Goal: Task Accomplishment & Management: Manage account settings

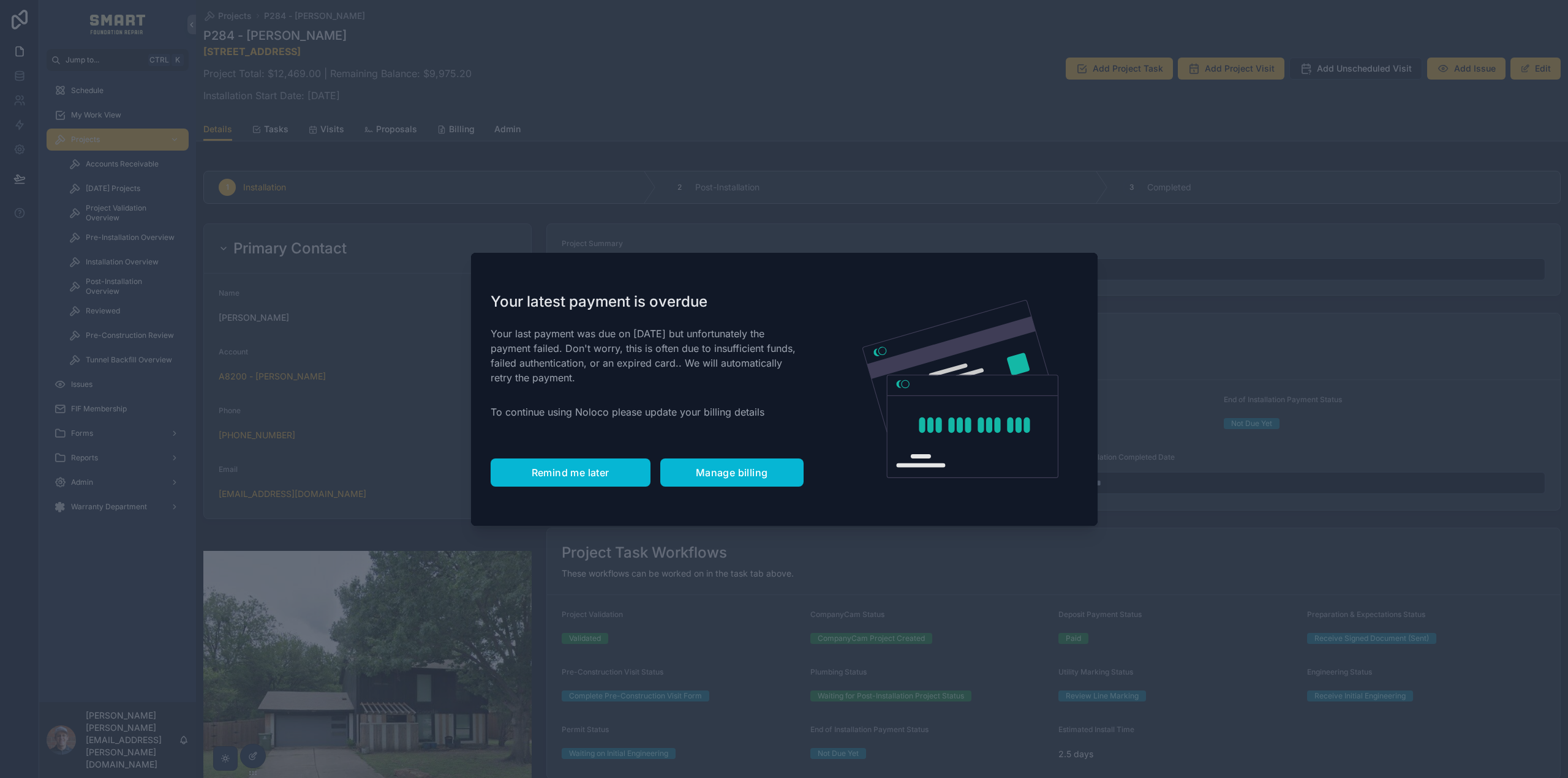
click at [573, 476] on span "Remind me later" at bounding box center [571, 472] width 78 height 12
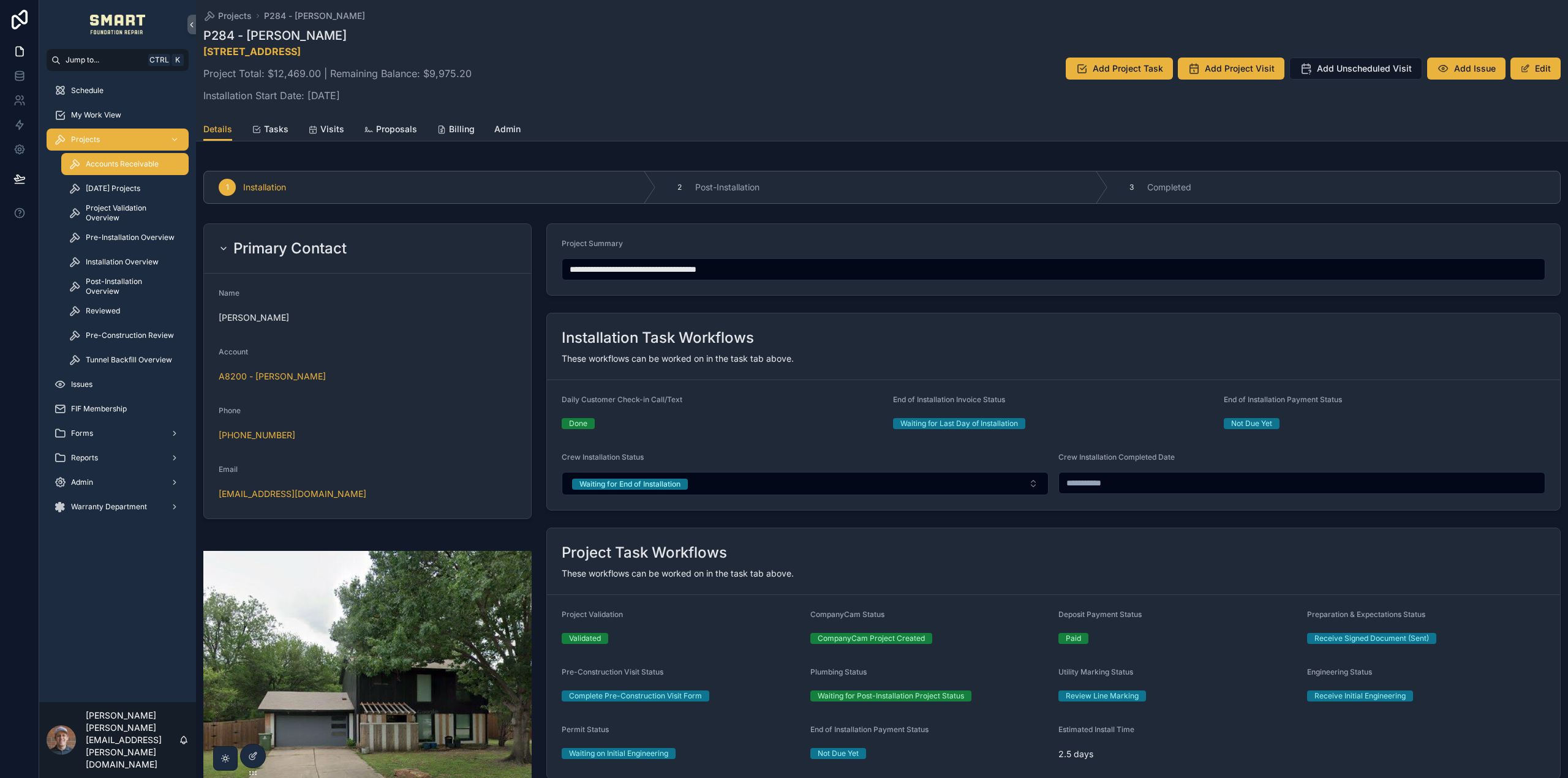
click at [125, 156] on div "Accounts Receivable" at bounding box center [124, 164] width 113 height 20
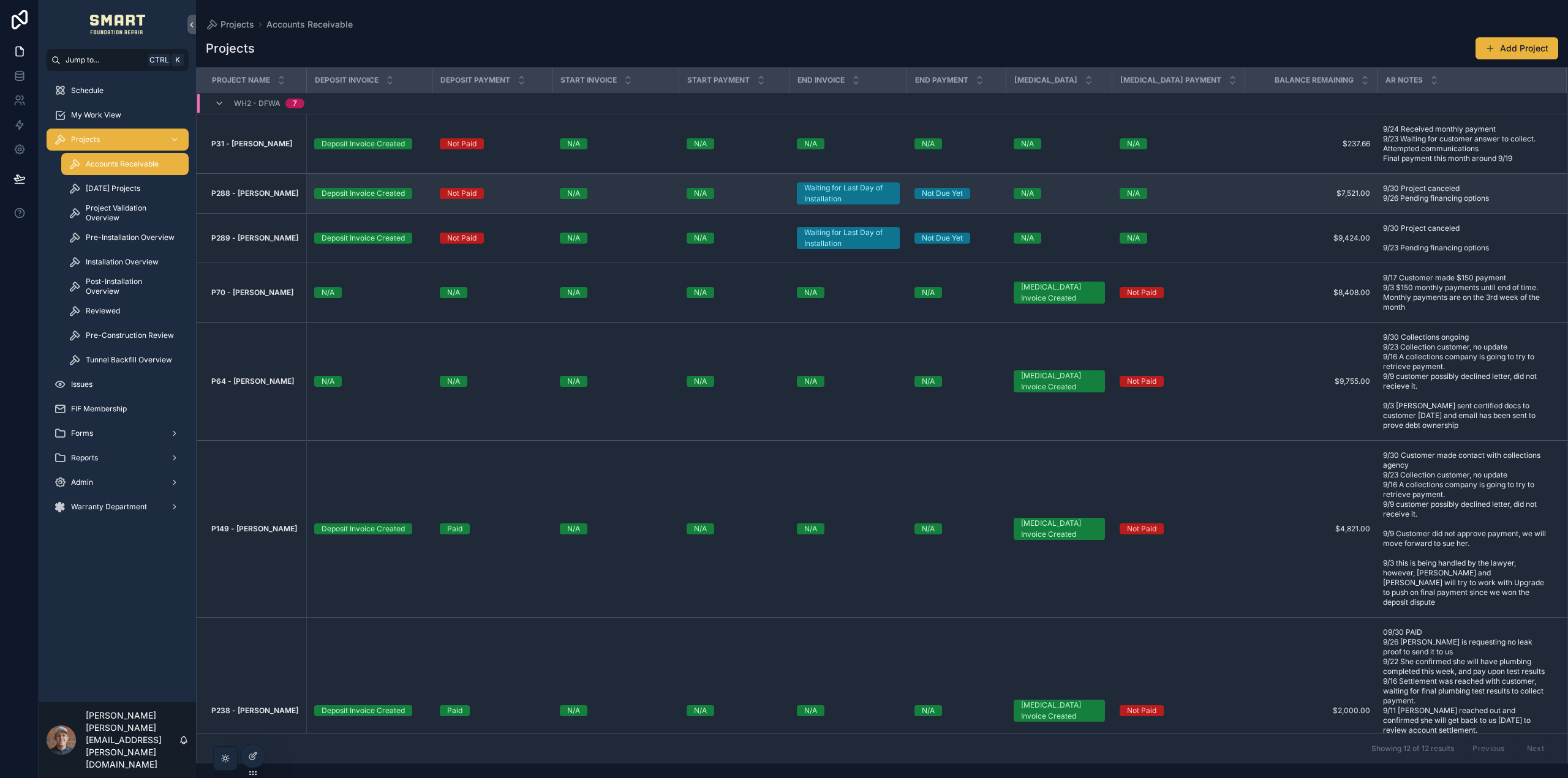
click at [264, 191] on strong "P288 - Elvia Elias" at bounding box center [255, 193] width 87 height 9
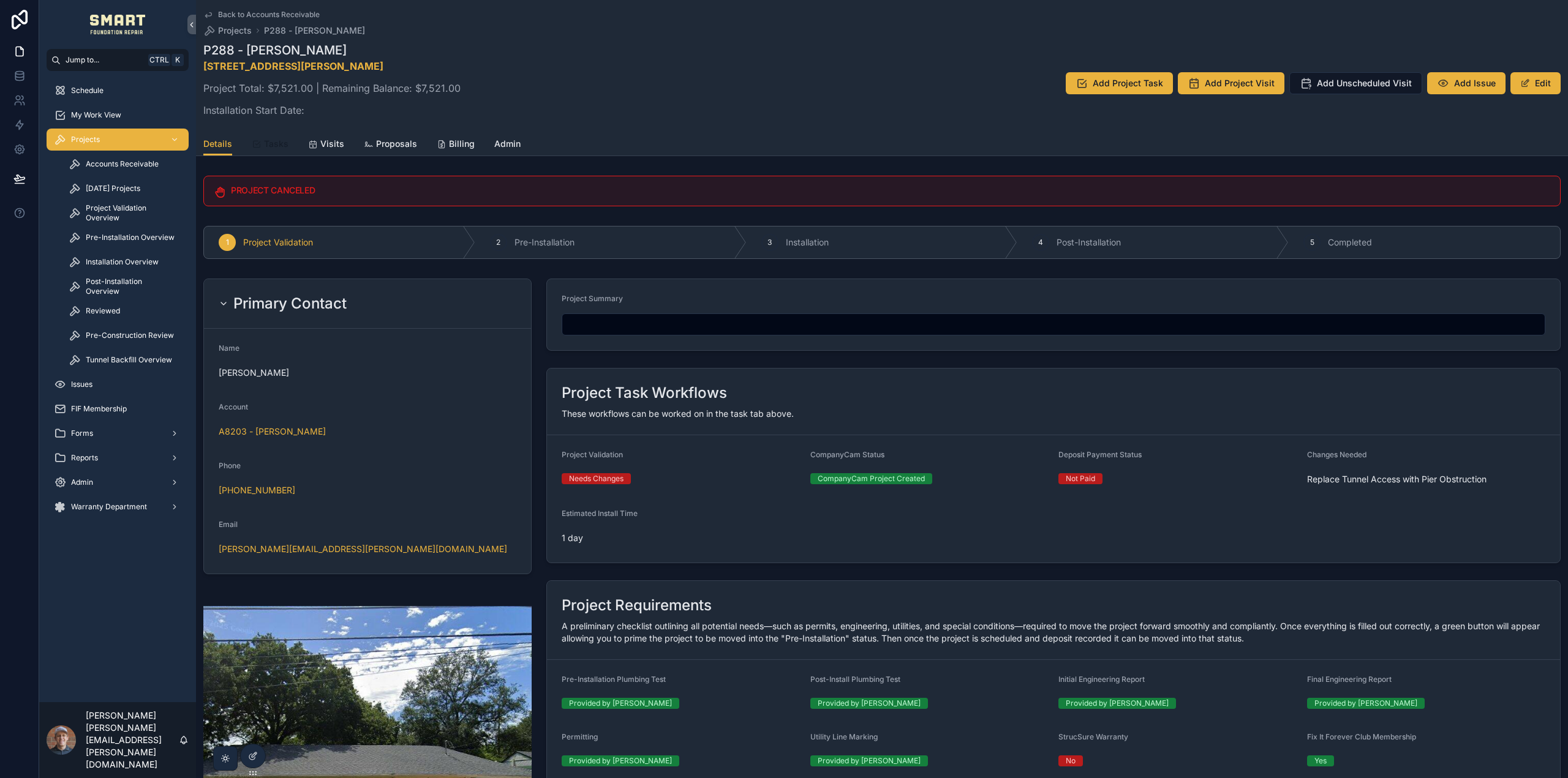
click at [273, 148] on span "Tasks" at bounding box center [276, 144] width 24 height 12
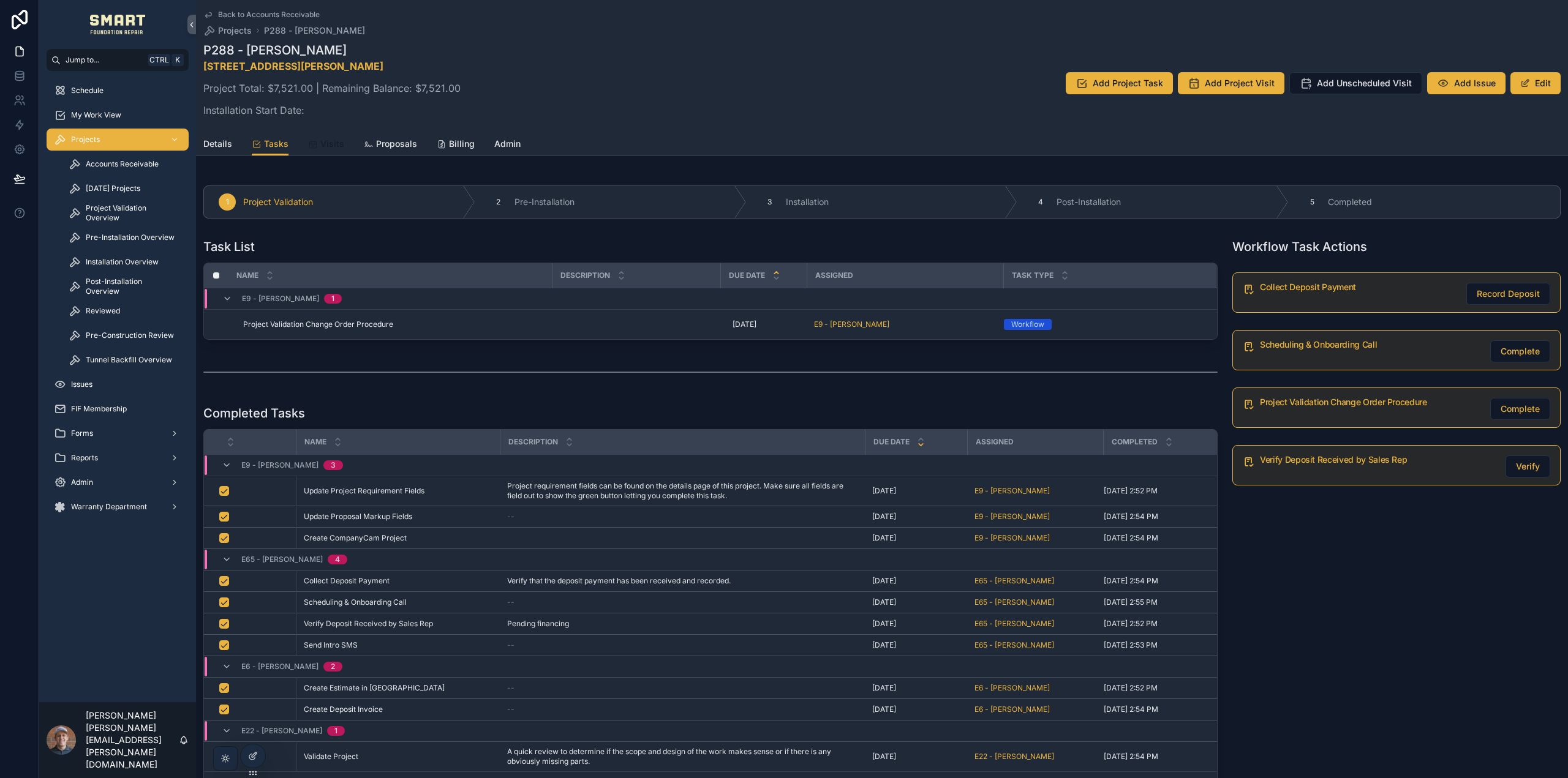
click at [320, 146] on span "Visits" at bounding box center [332, 144] width 24 height 12
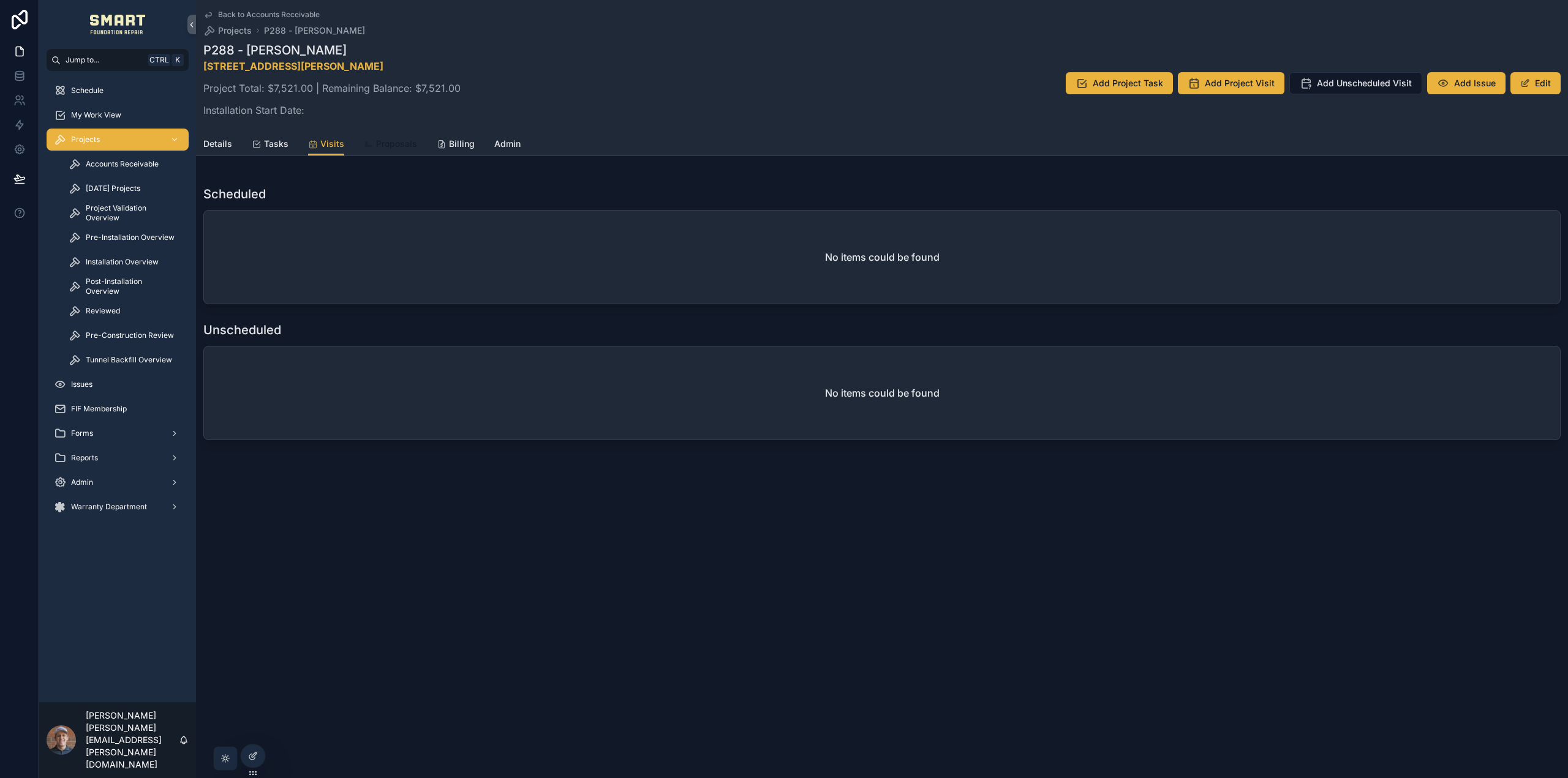
click at [369, 144] on icon "scrollable content" at bounding box center [368, 144] width 10 height 10
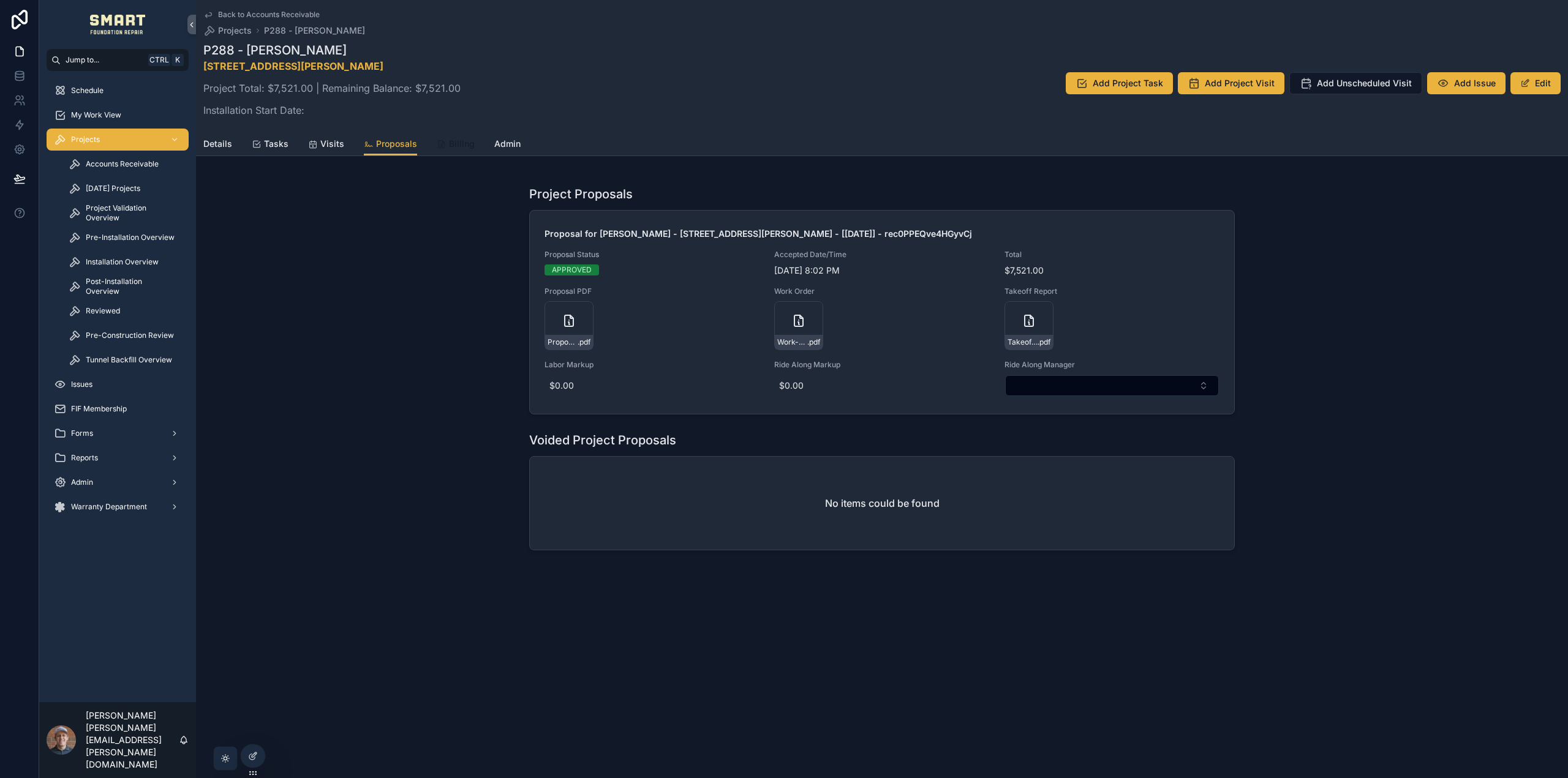
click at [458, 146] on span "Billing" at bounding box center [462, 144] width 26 height 12
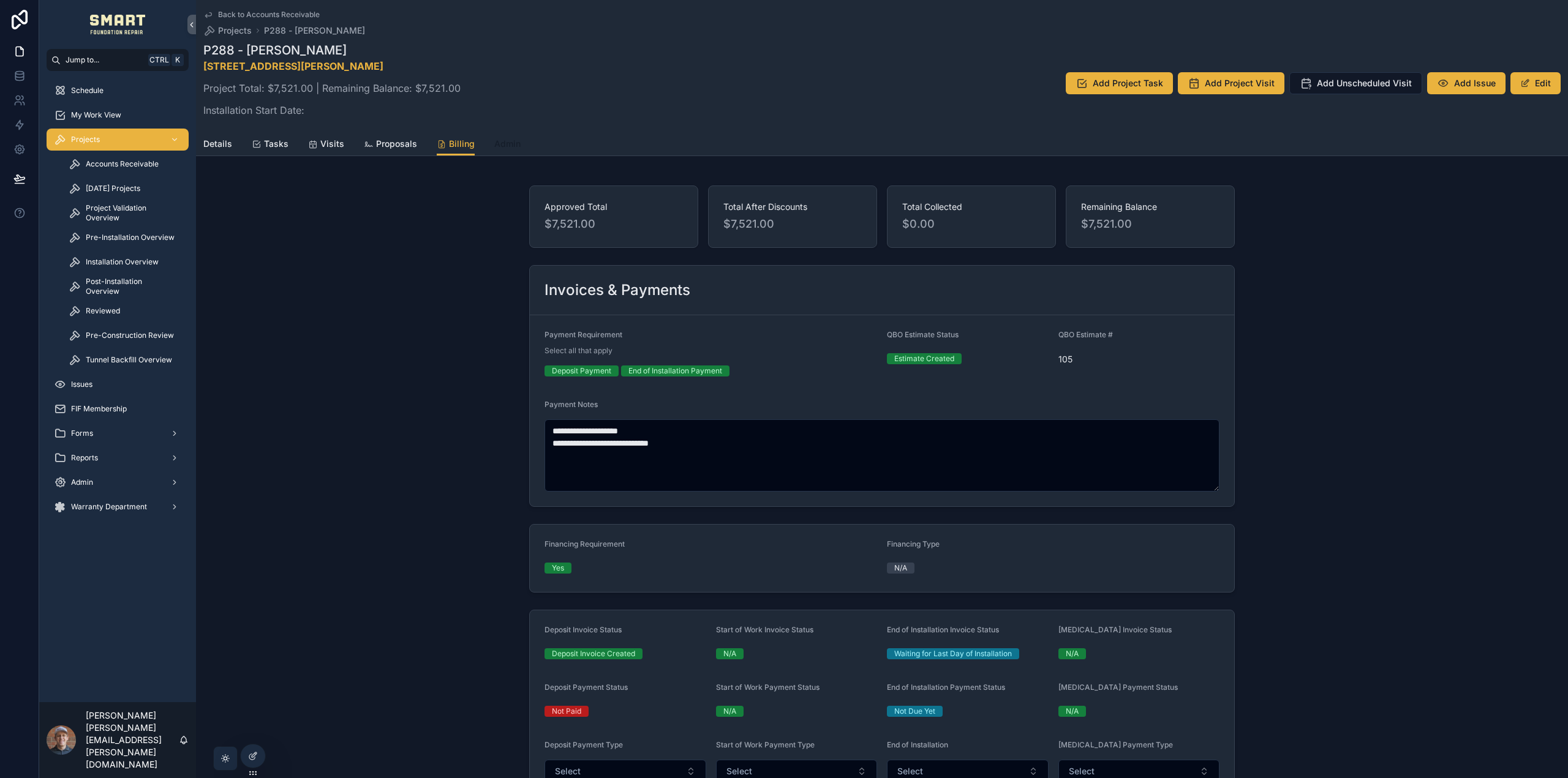
click at [509, 137] on link "Admin" at bounding box center [507, 145] width 26 height 24
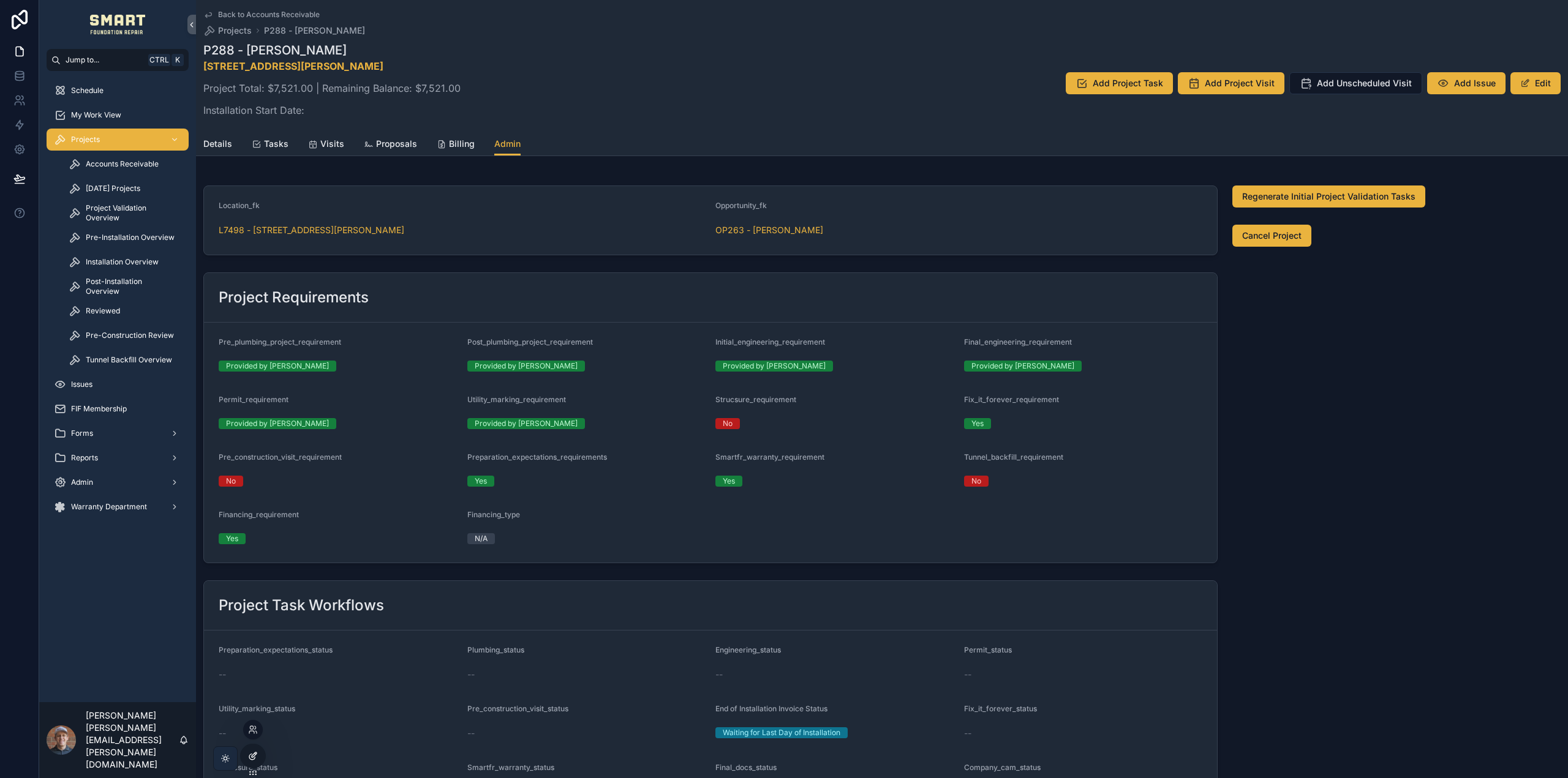
click at [255, 761] on div at bounding box center [253, 756] width 24 height 23
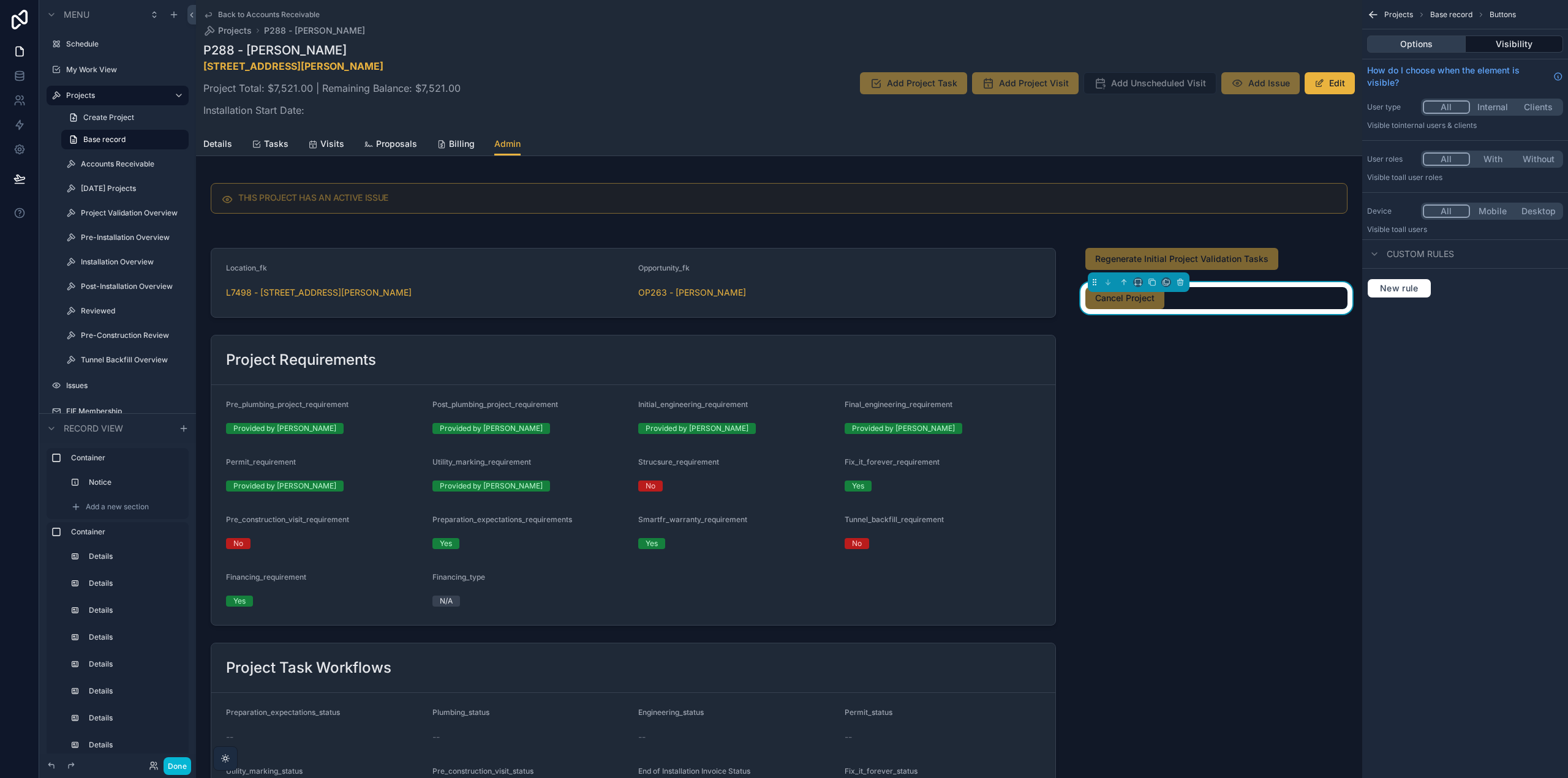
click at [1429, 47] on button "Options" at bounding box center [1416, 44] width 98 height 17
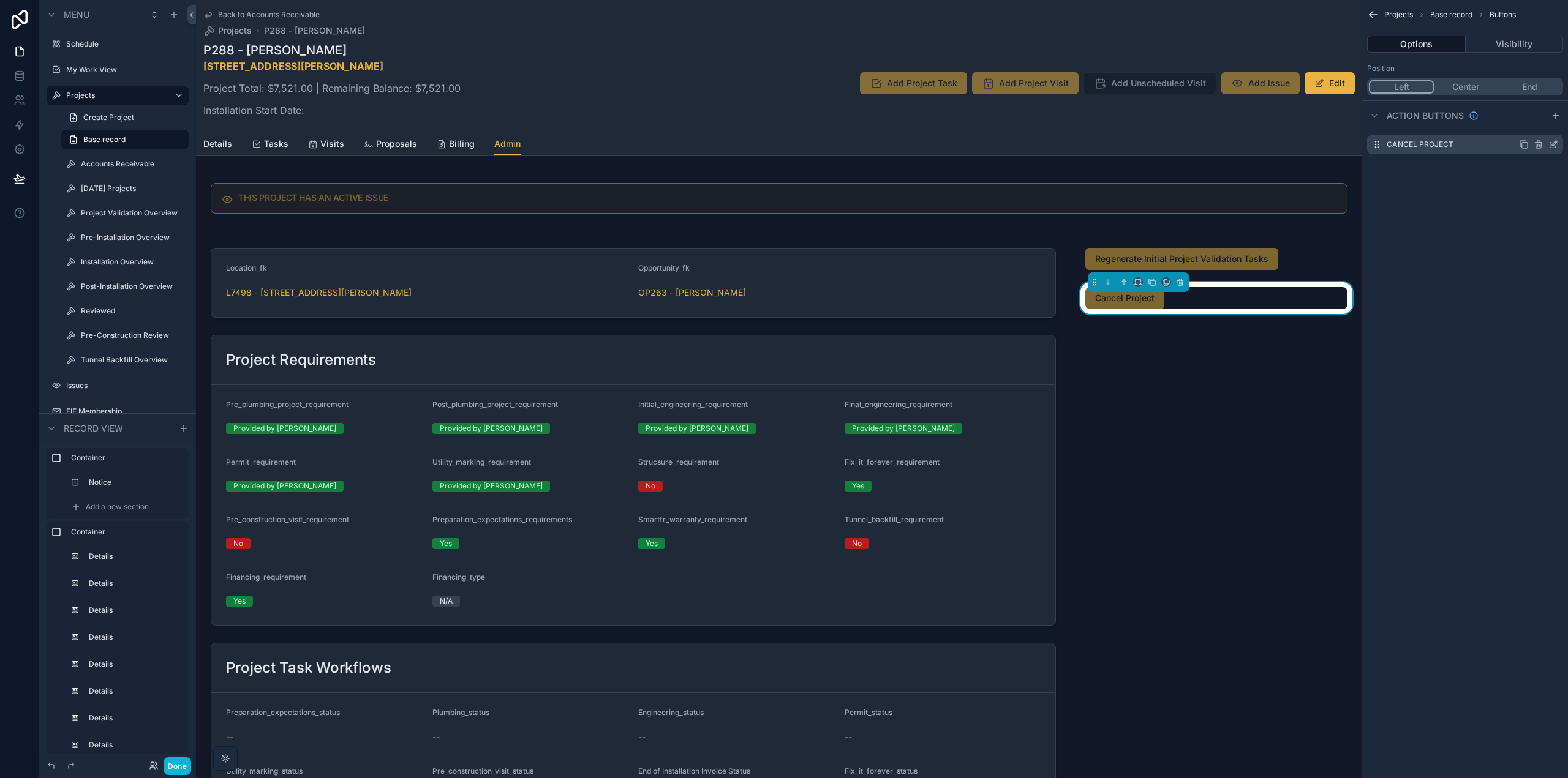
click at [1553, 146] on icon "scrollable content" at bounding box center [1553, 144] width 10 height 10
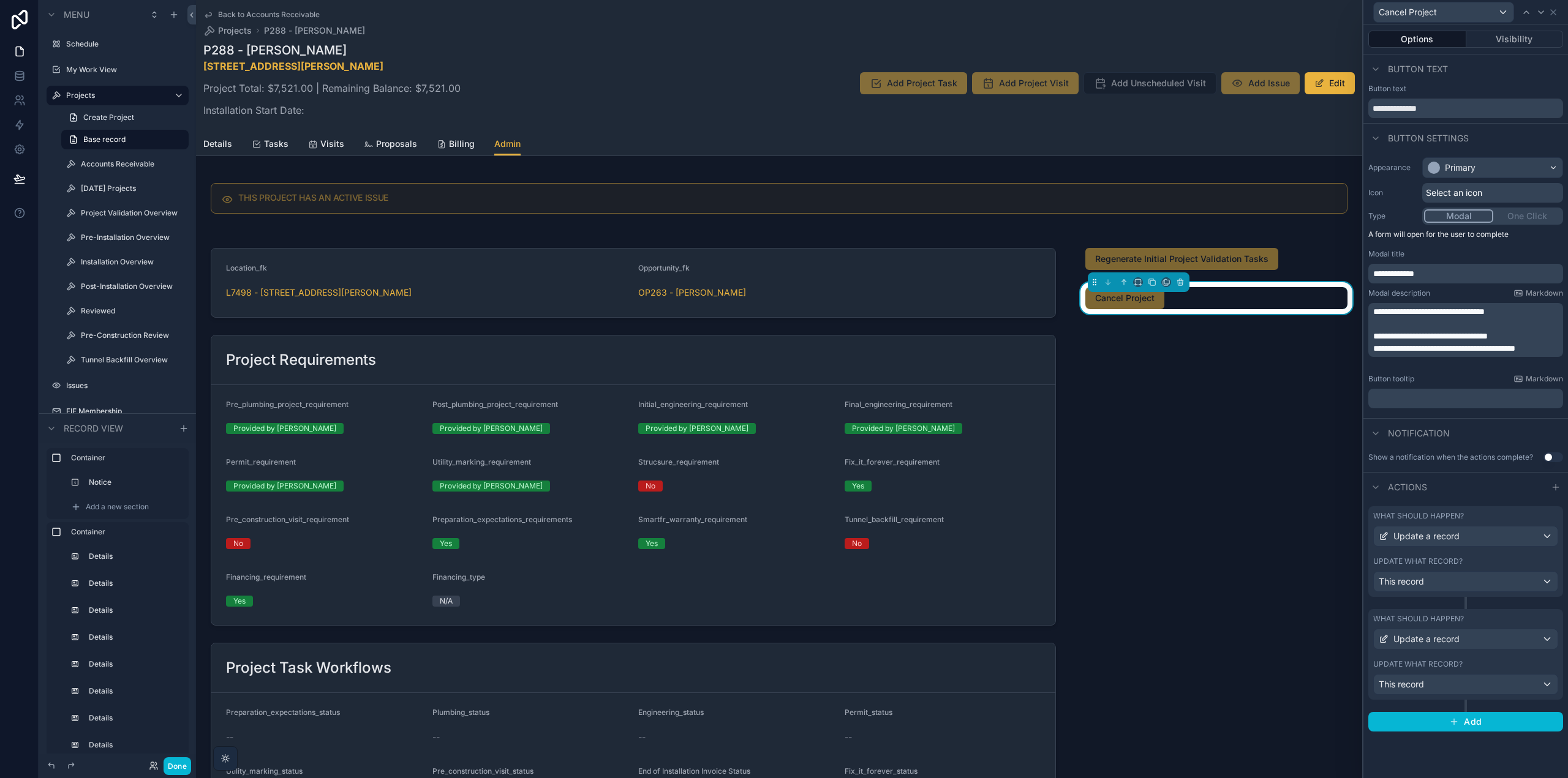
click at [1456, 511] on label "What should happen?" at bounding box center [1419, 516] width 91 height 10
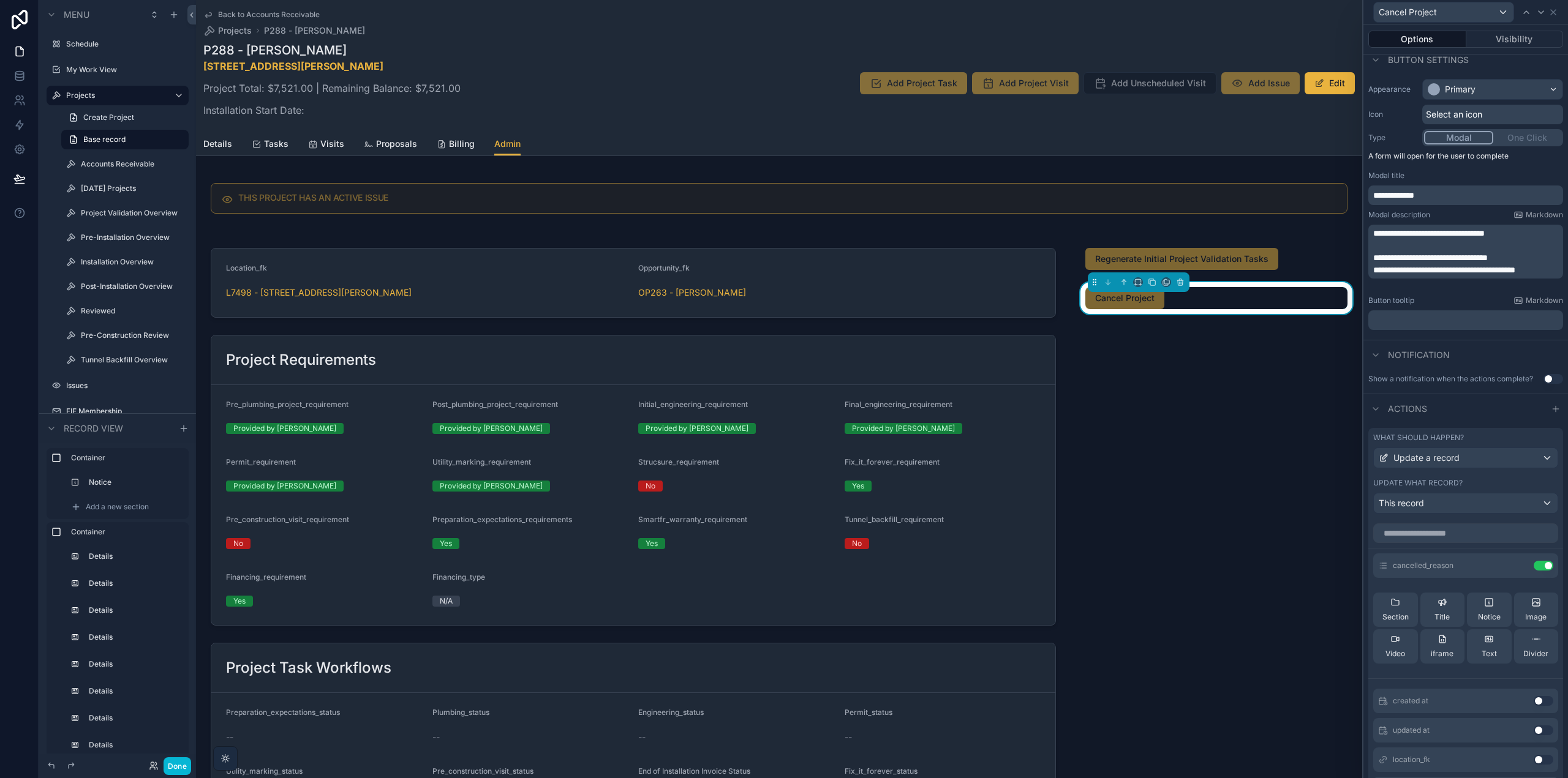
scroll to position [123, 0]
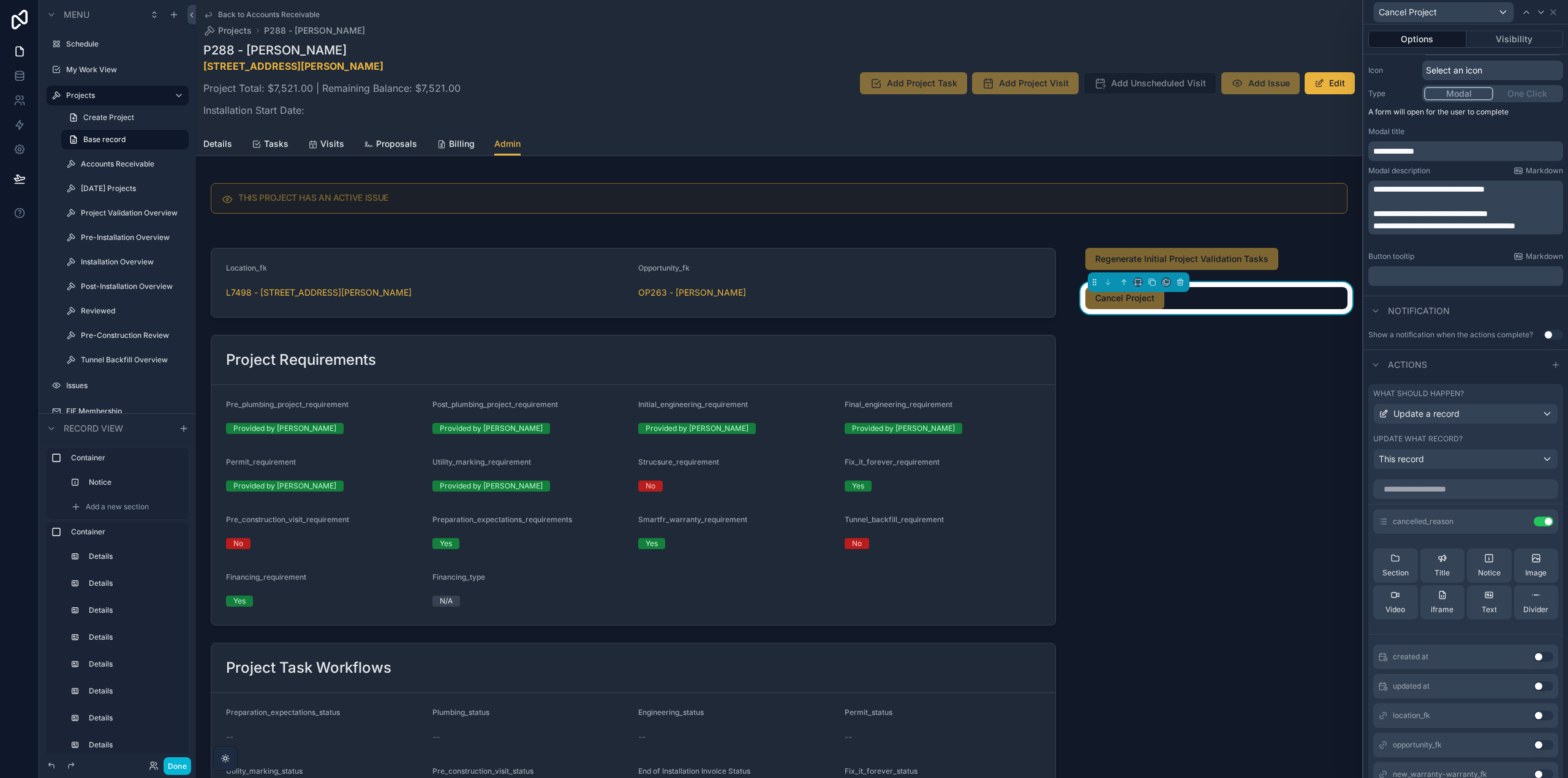
click at [1460, 387] on div "What should happen? Update a record Update what record? This record" at bounding box center [1465, 430] width 195 height 91
click at [1460, 393] on label "What should happen?" at bounding box center [1419, 393] width 91 height 10
click at [1514, 522] on icon at bounding box center [1519, 521] width 10 height 10
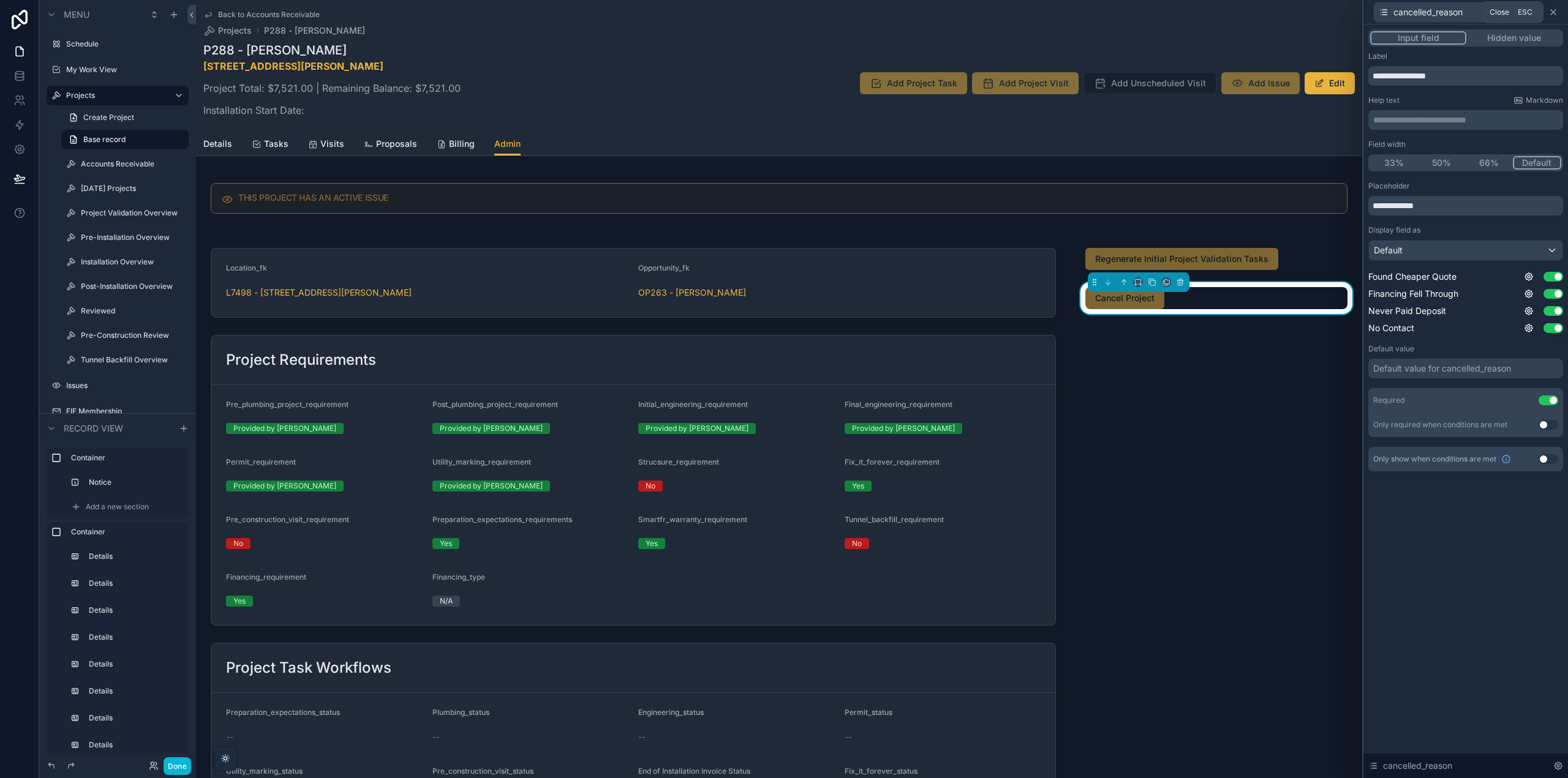
click at [1555, 11] on icon at bounding box center [1553, 12] width 10 height 10
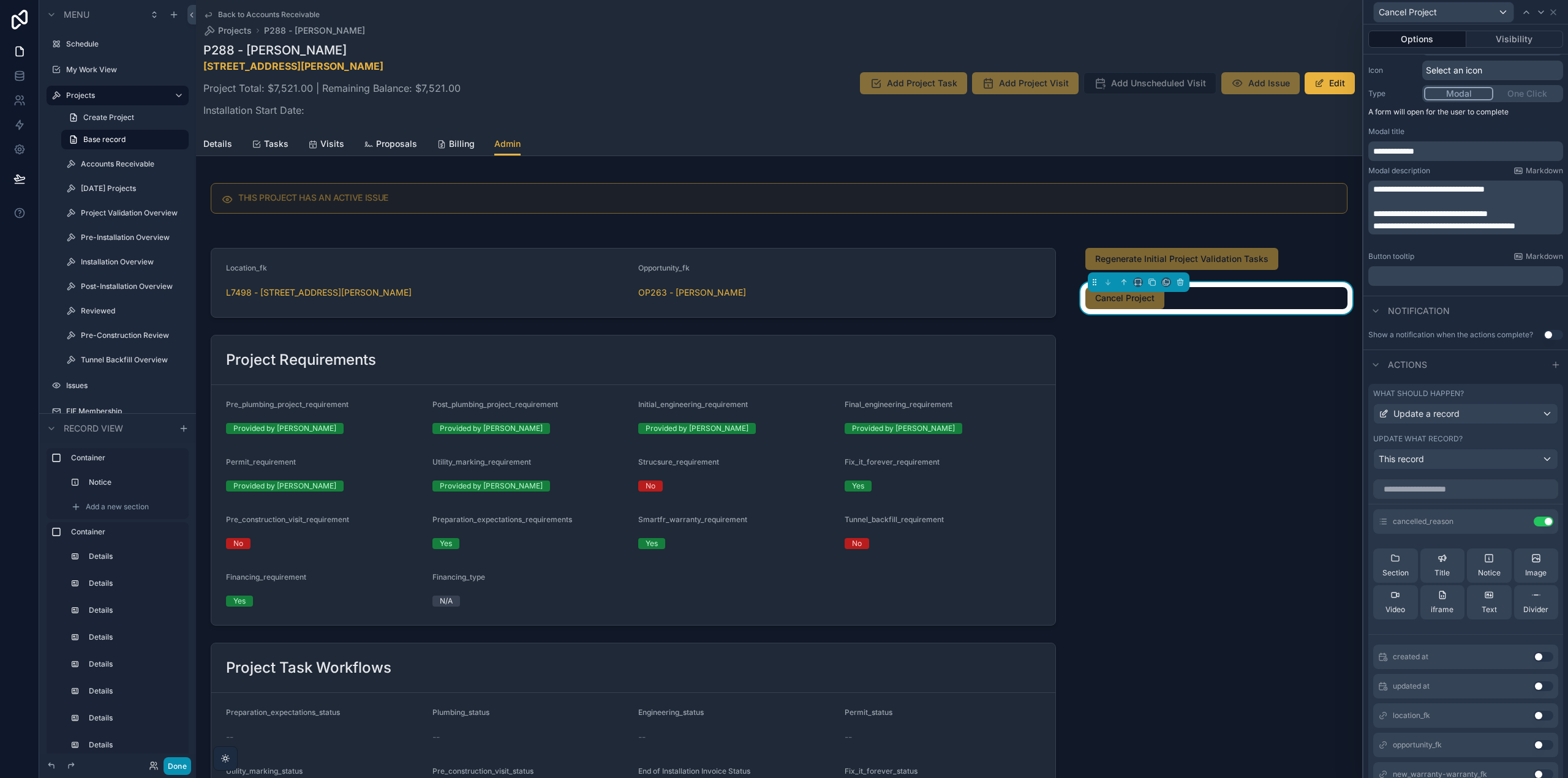
click at [174, 769] on button "Done" at bounding box center [177, 767] width 27 height 18
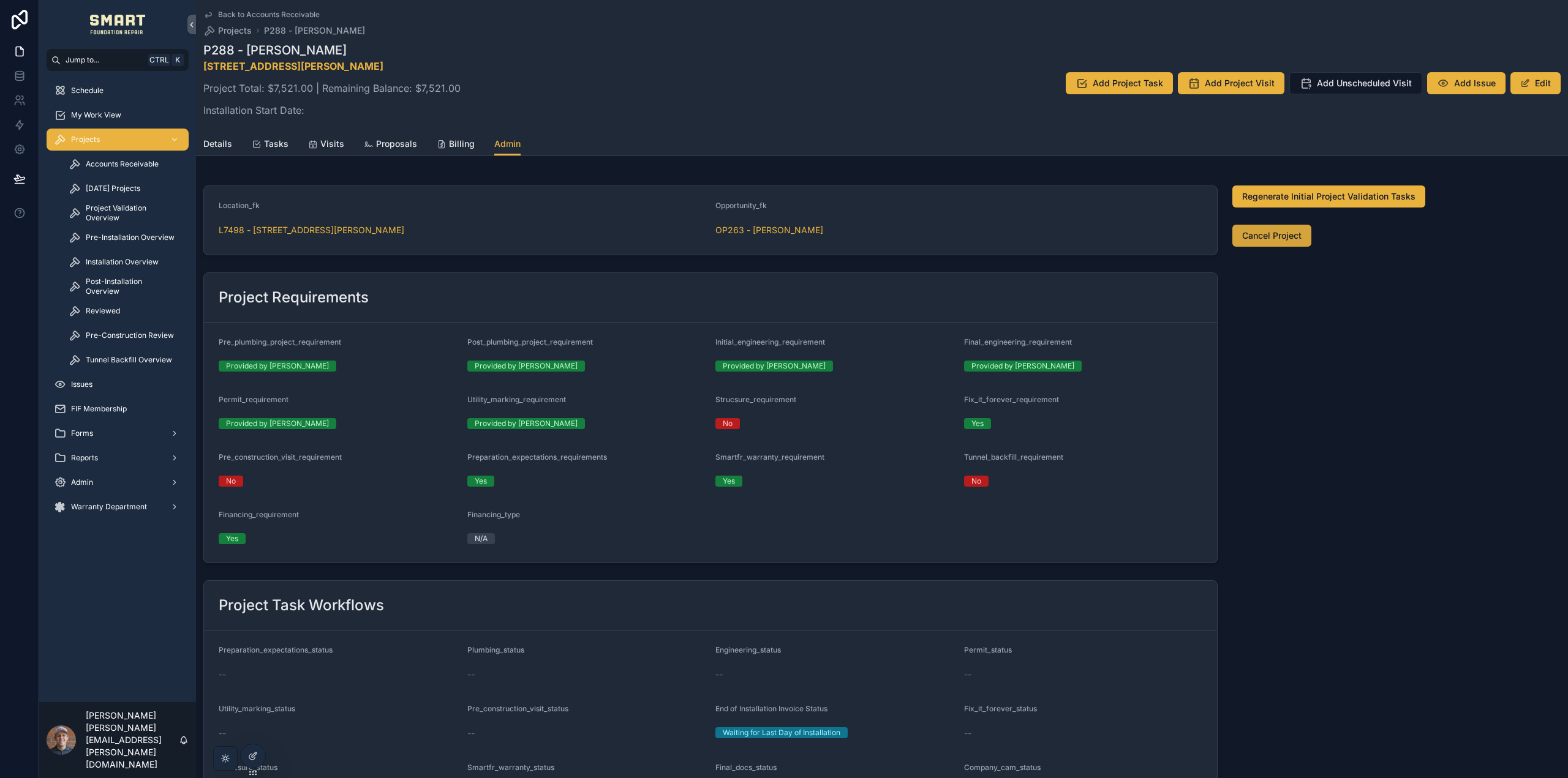
click at [1268, 233] on span "Cancel Project" at bounding box center [1272, 236] width 59 height 12
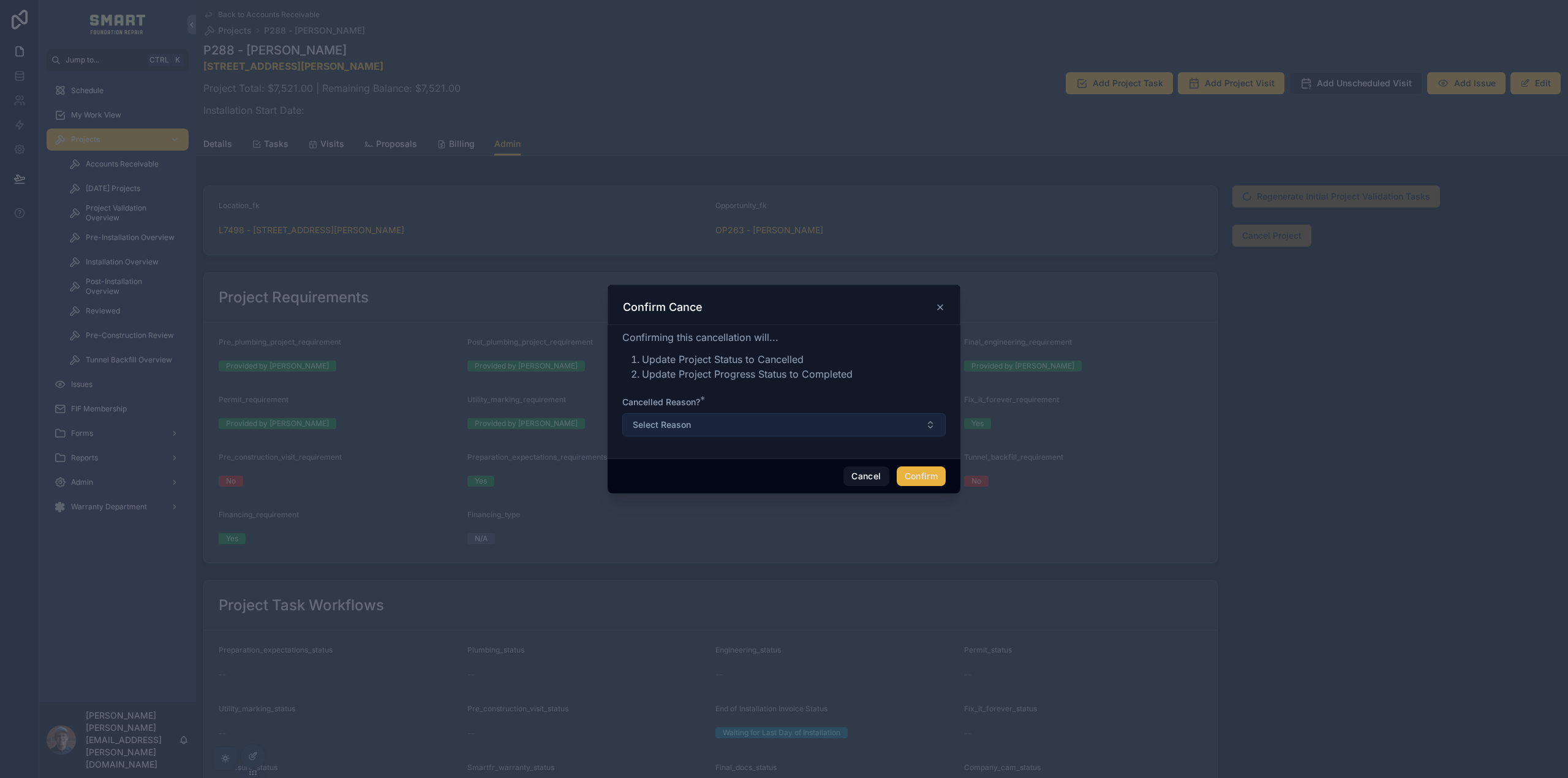
click at [667, 430] on span "Select Reason" at bounding box center [661, 424] width 58 height 12
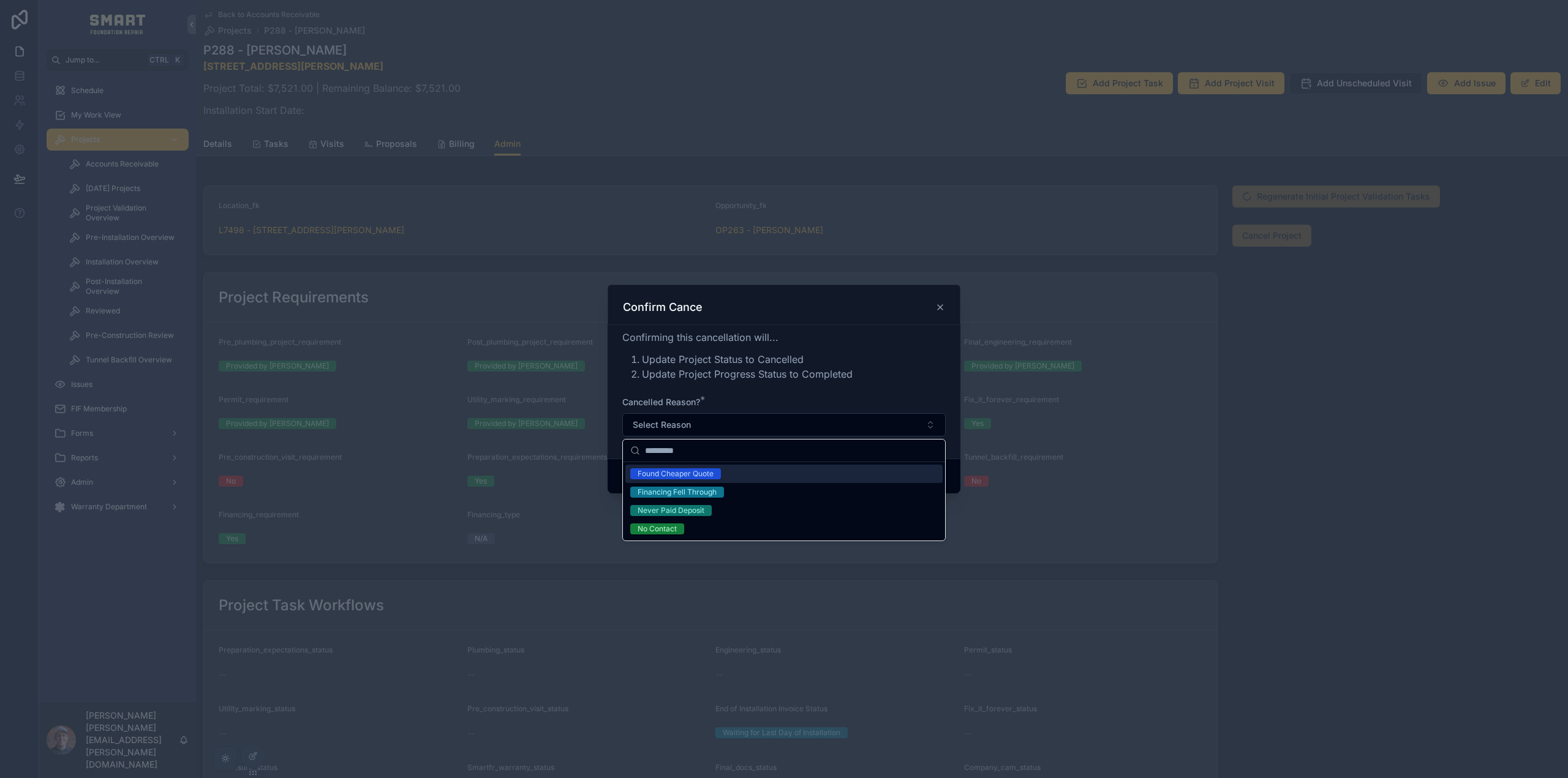
click at [882, 365] on li "Update Project Status to Cancelled" at bounding box center [794, 359] width 304 height 15
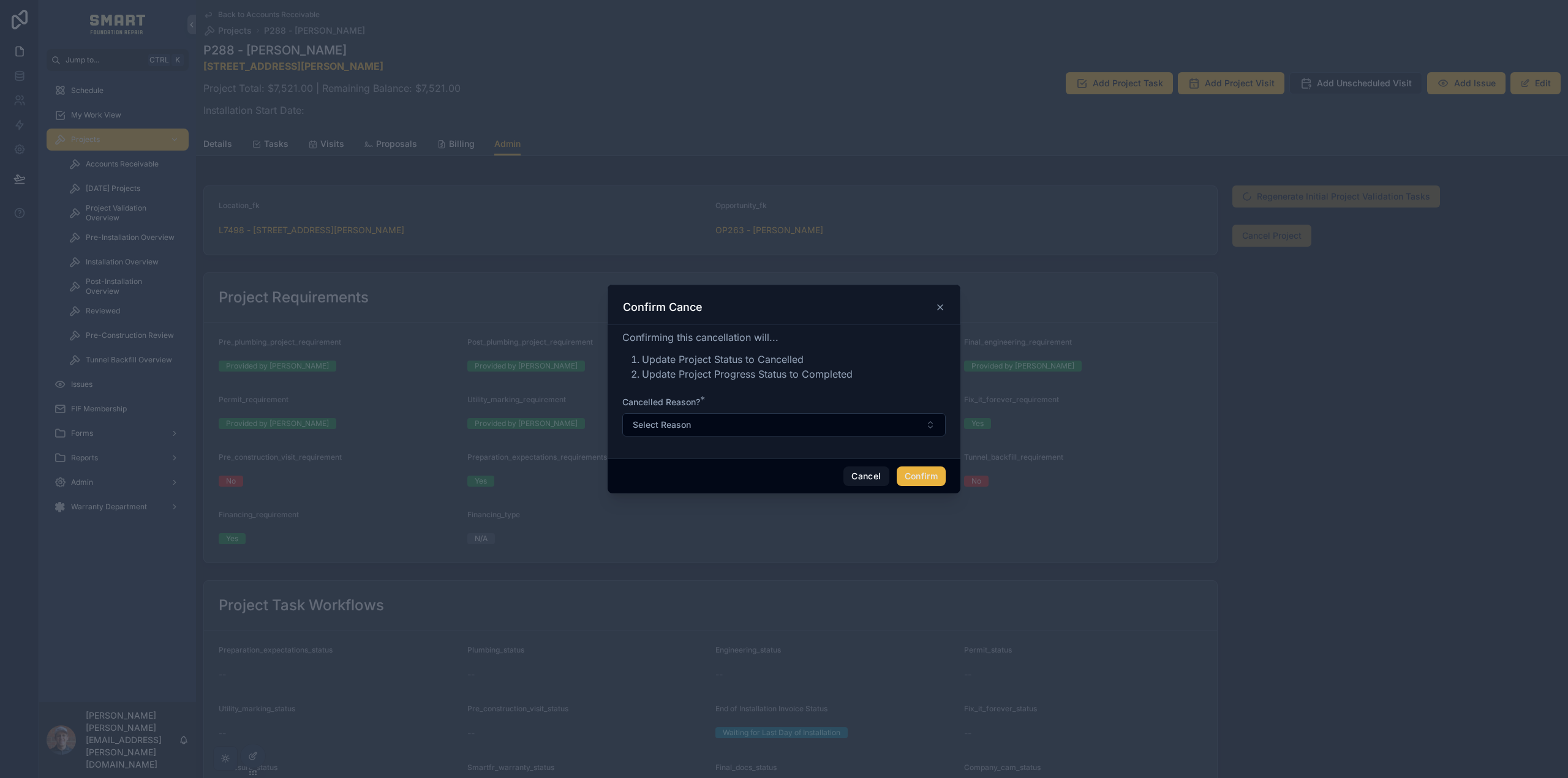
click at [939, 304] on icon at bounding box center [940, 307] width 10 height 10
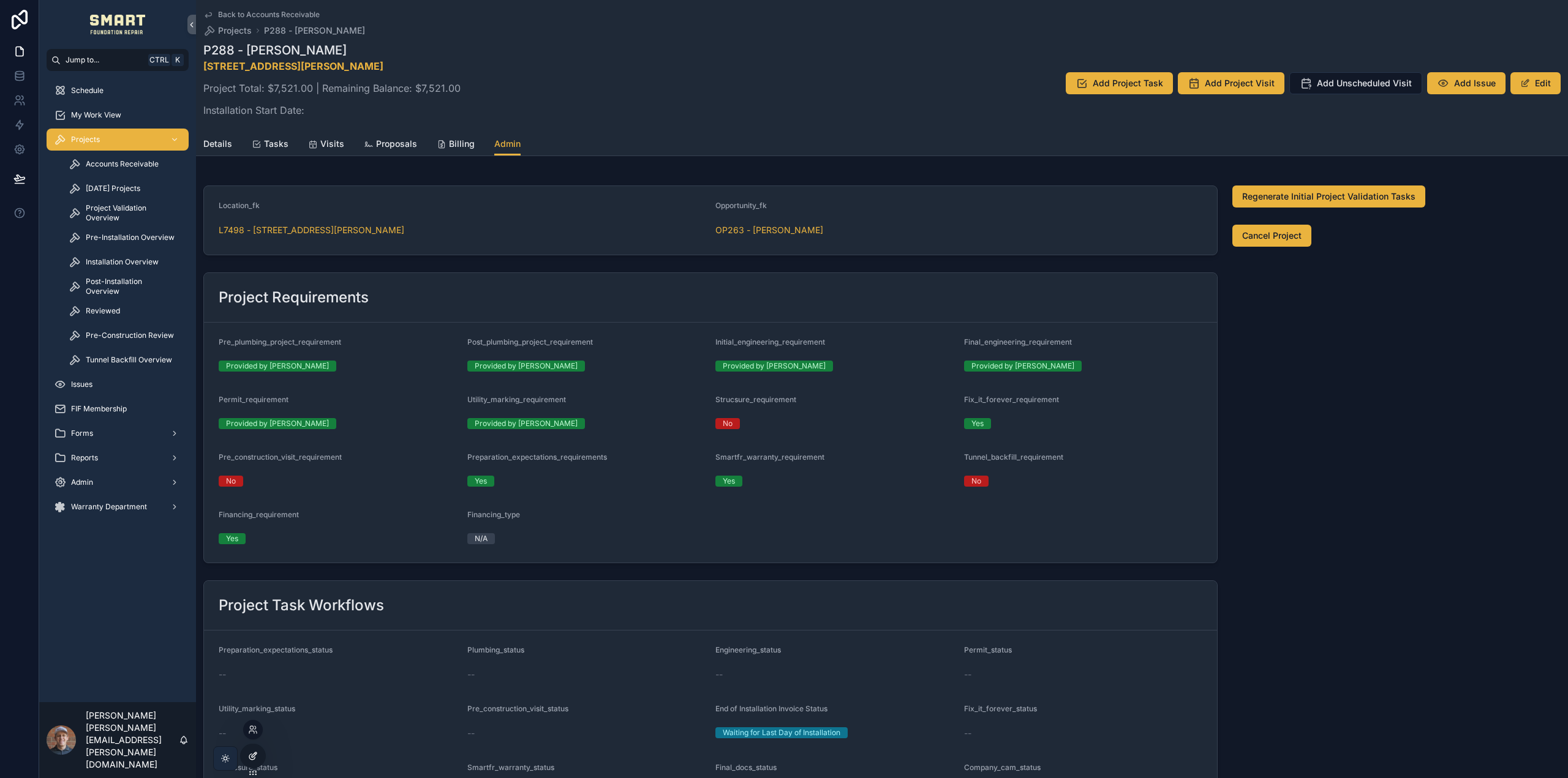
click at [261, 751] on div at bounding box center [253, 756] width 24 height 23
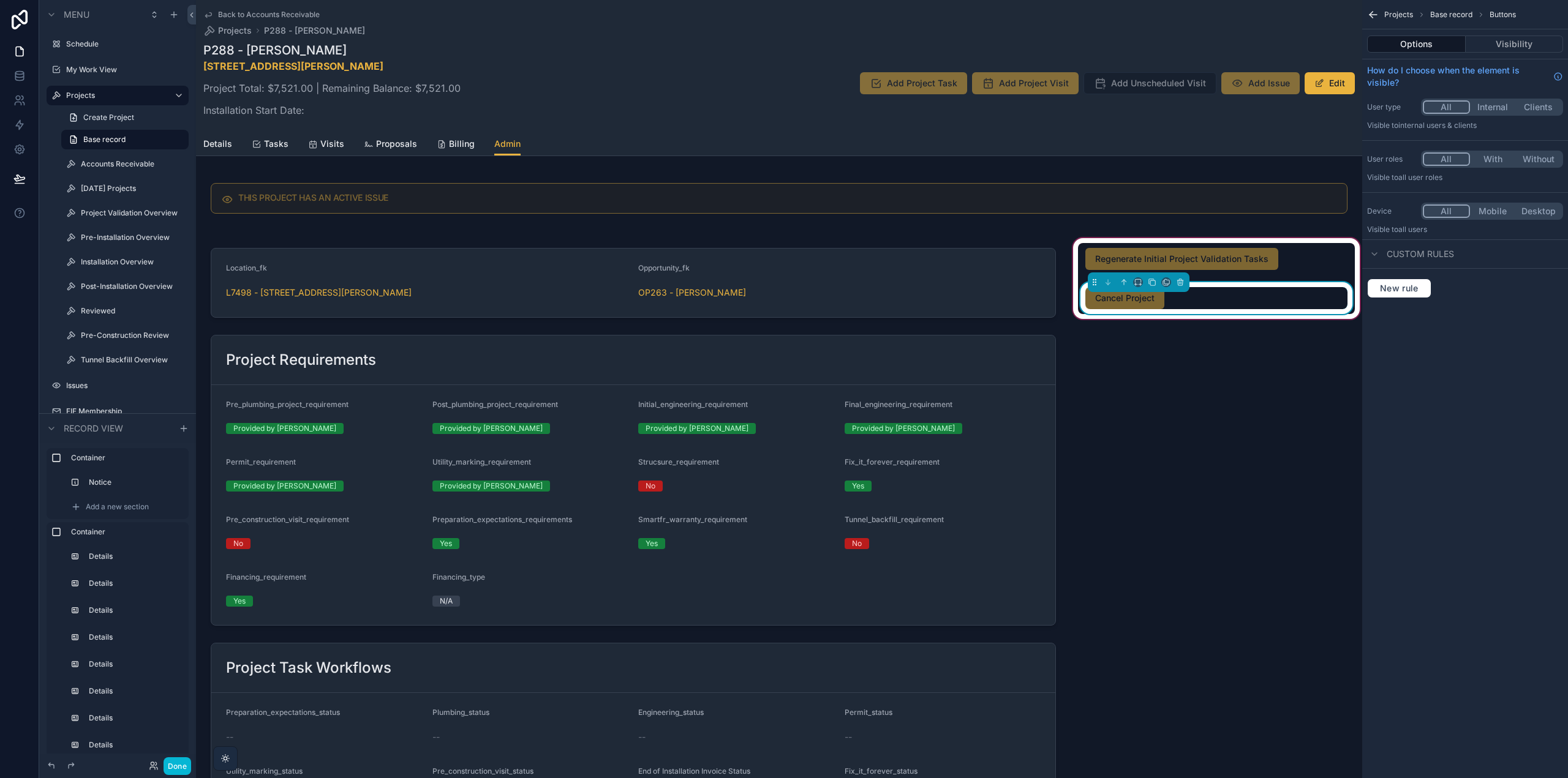
click at [1224, 290] on div "Cancel Project" at bounding box center [1216, 298] width 262 height 22
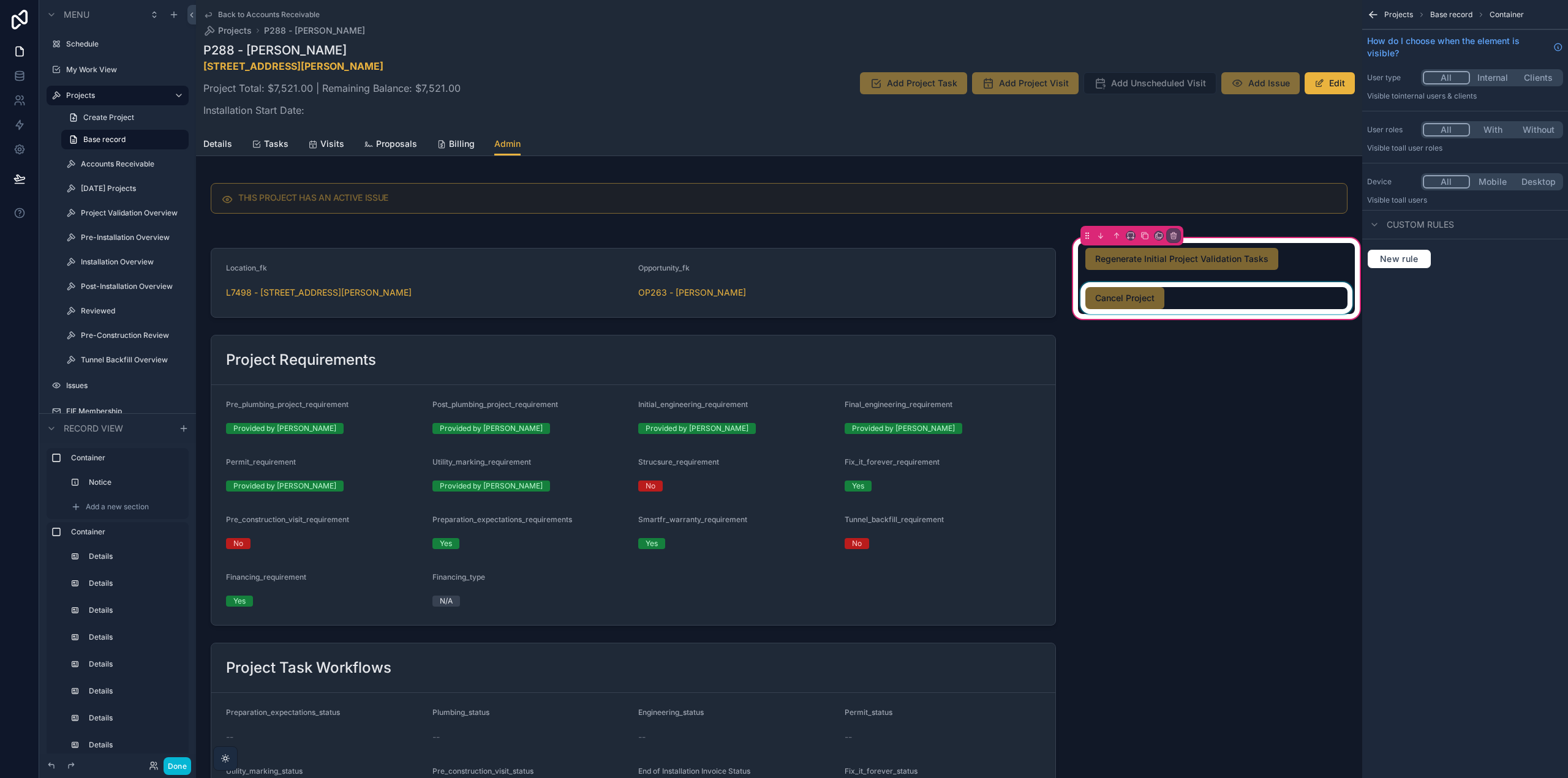
click at [1191, 304] on div "scrollable content" at bounding box center [1216, 298] width 277 height 32
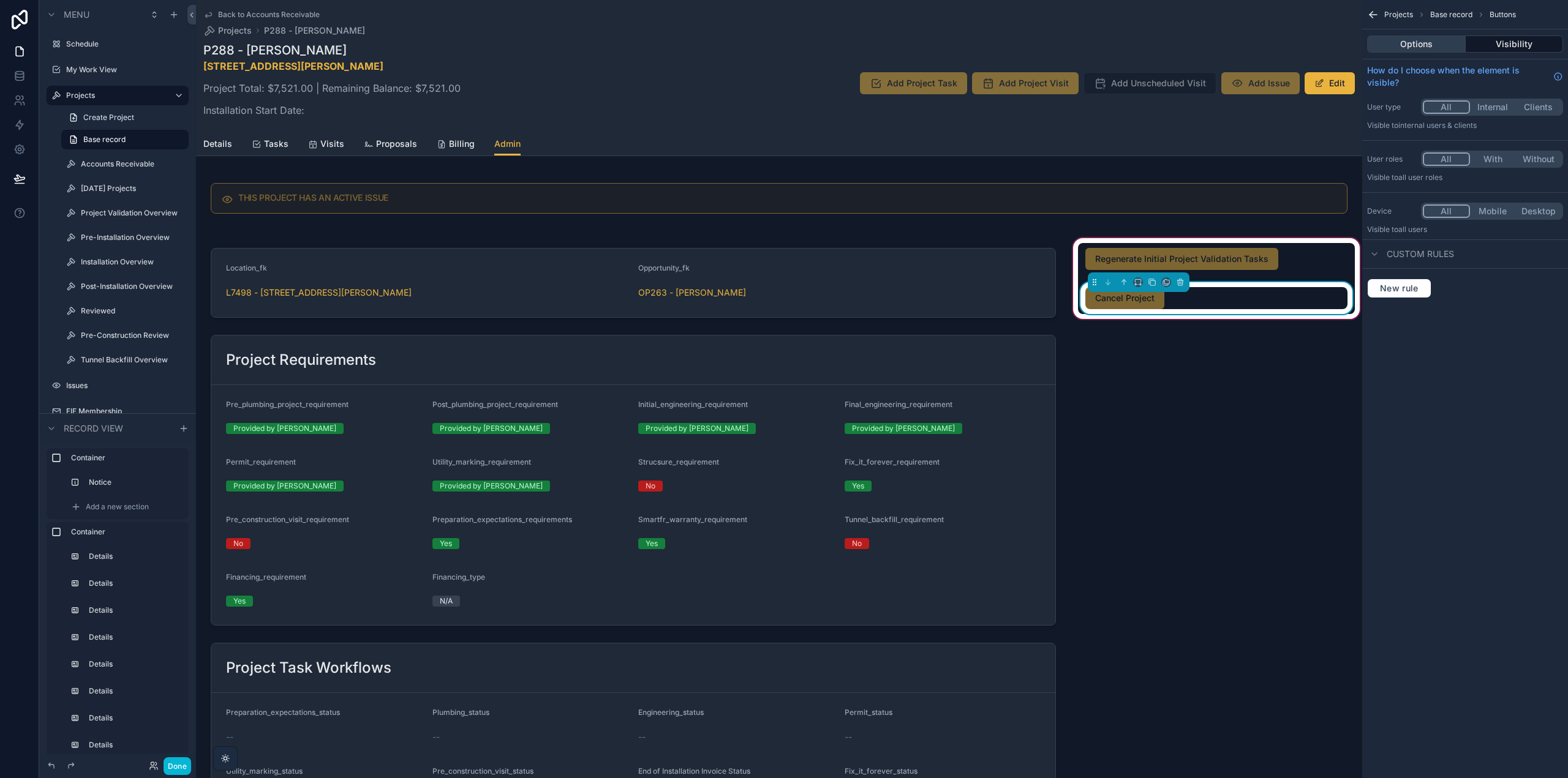
click at [1393, 38] on button "Options" at bounding box center [1416, 44] width 98 height 17
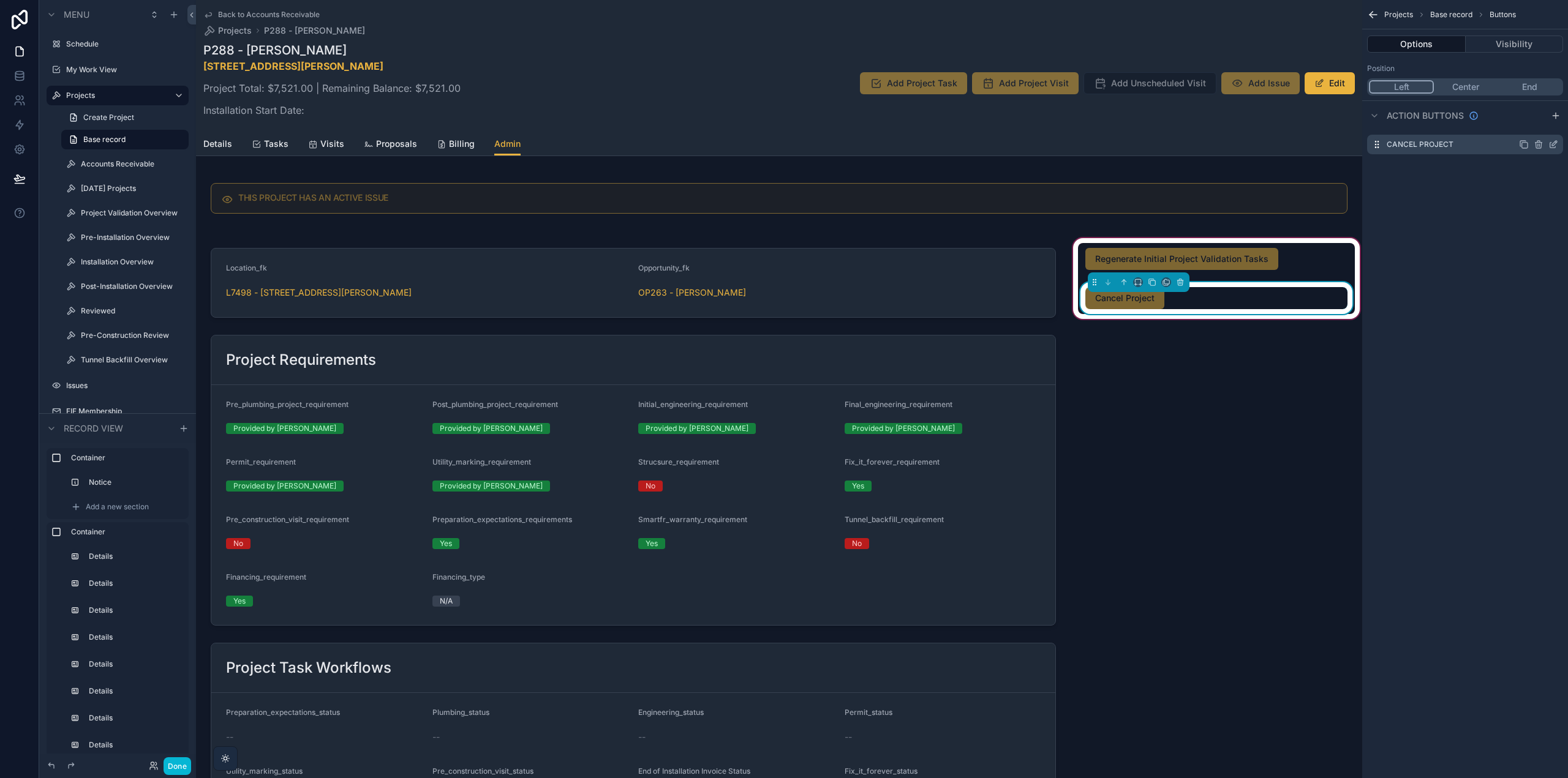
click at [1557, 143] on icon "scrollable content" at bounding box center [1556, 142] width 1 height 1
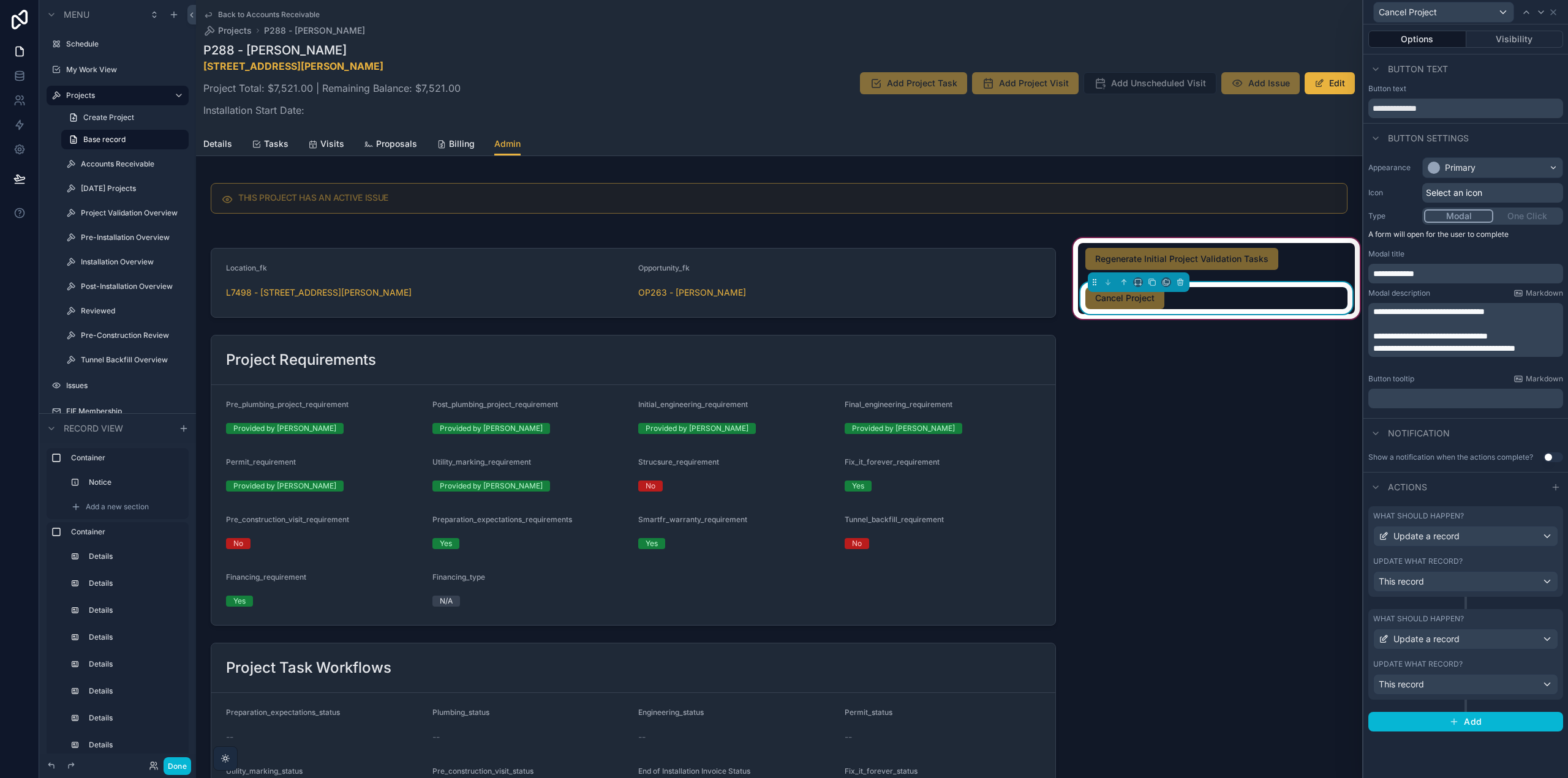
click at [1488, 622] on div "What should happen?" at bounding box center [1466, 618] width 185 height 10
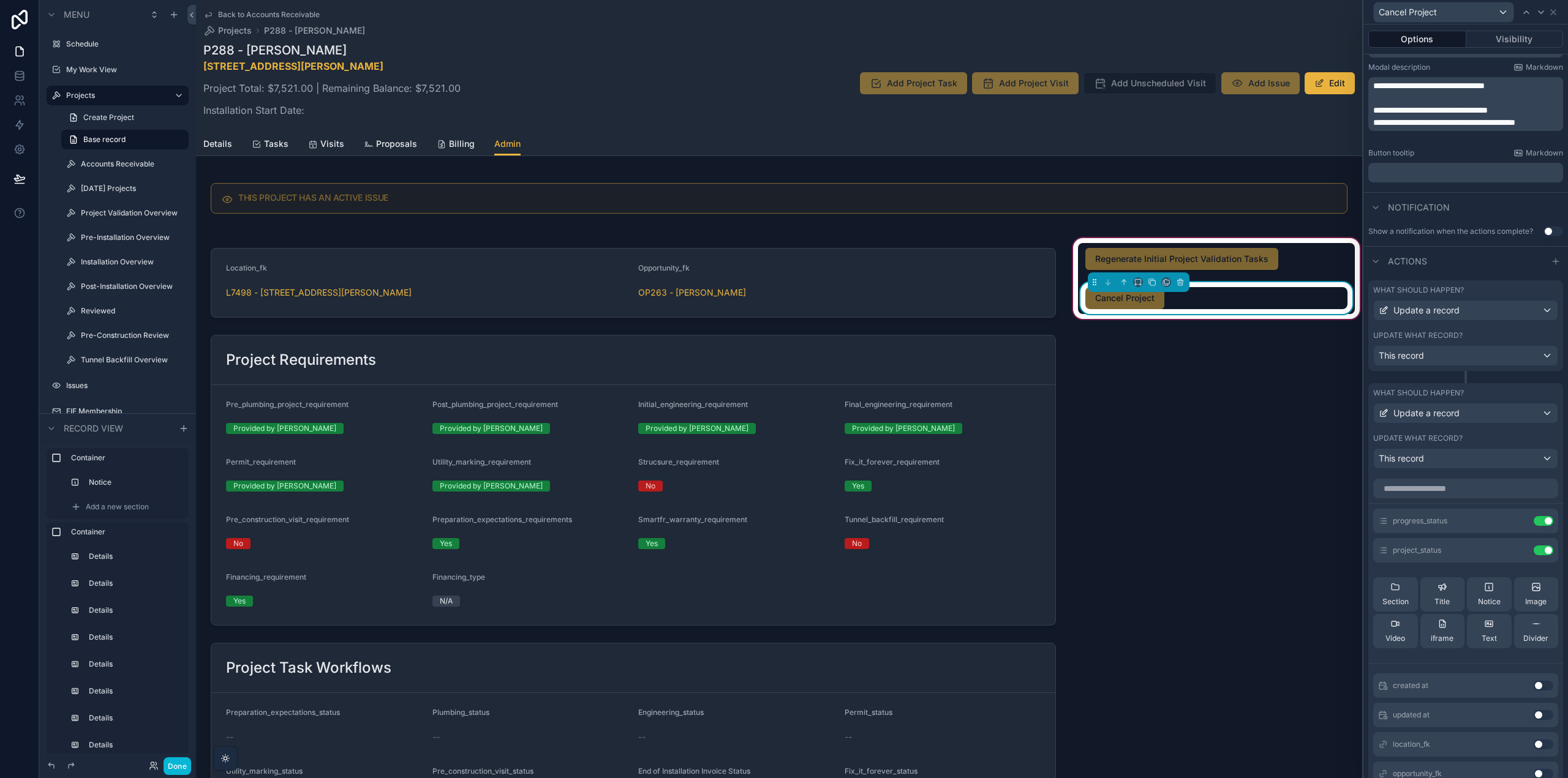
scroll to position [306, 0]
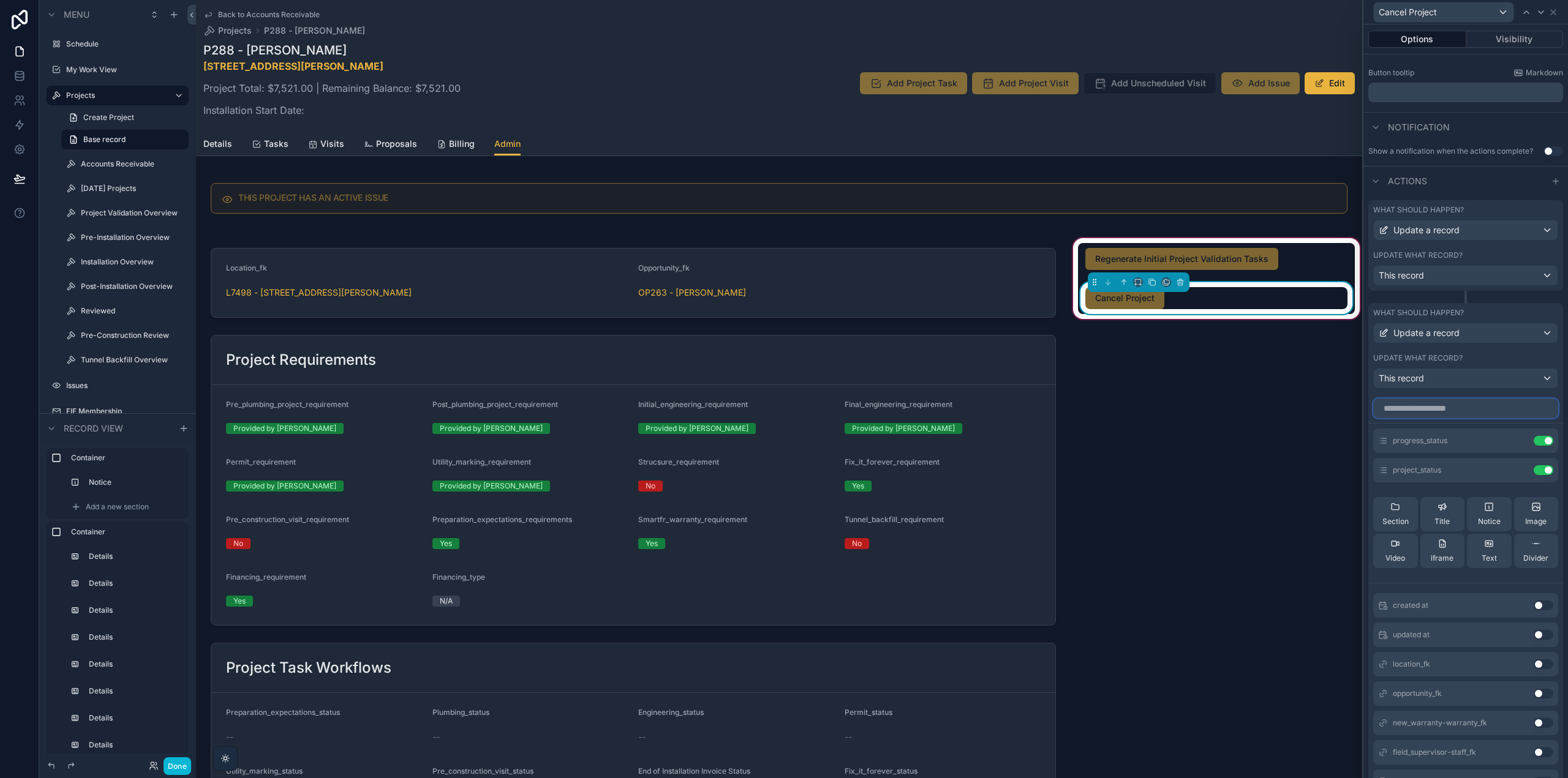
click at [1446, 412] on input "text" at bounding box center [1466, 408] width 185 height 20
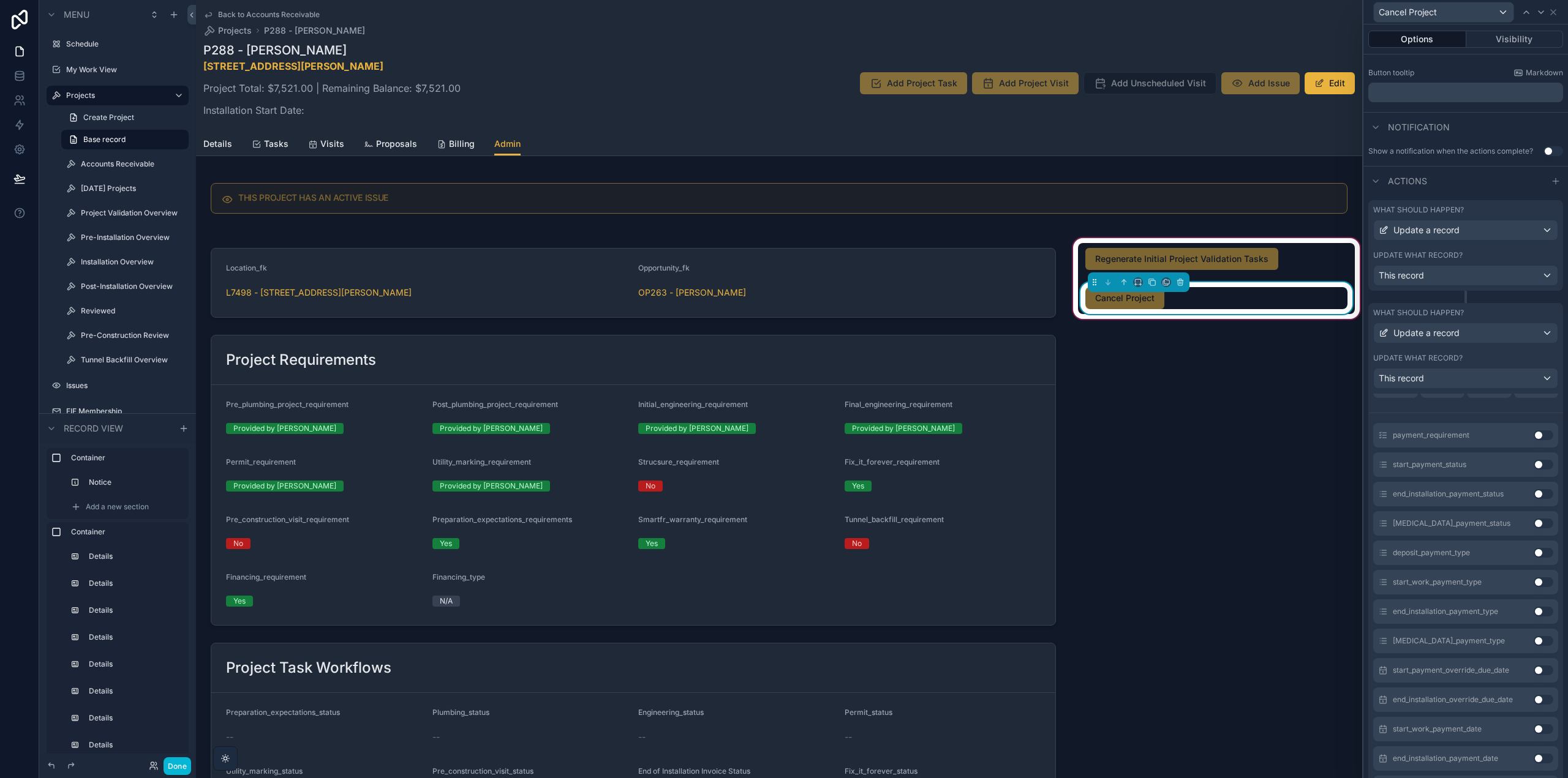
type input "*******"
click at [1534, 436] on button "Use setting" at bounding box center [1543, 435] width 20 height 10
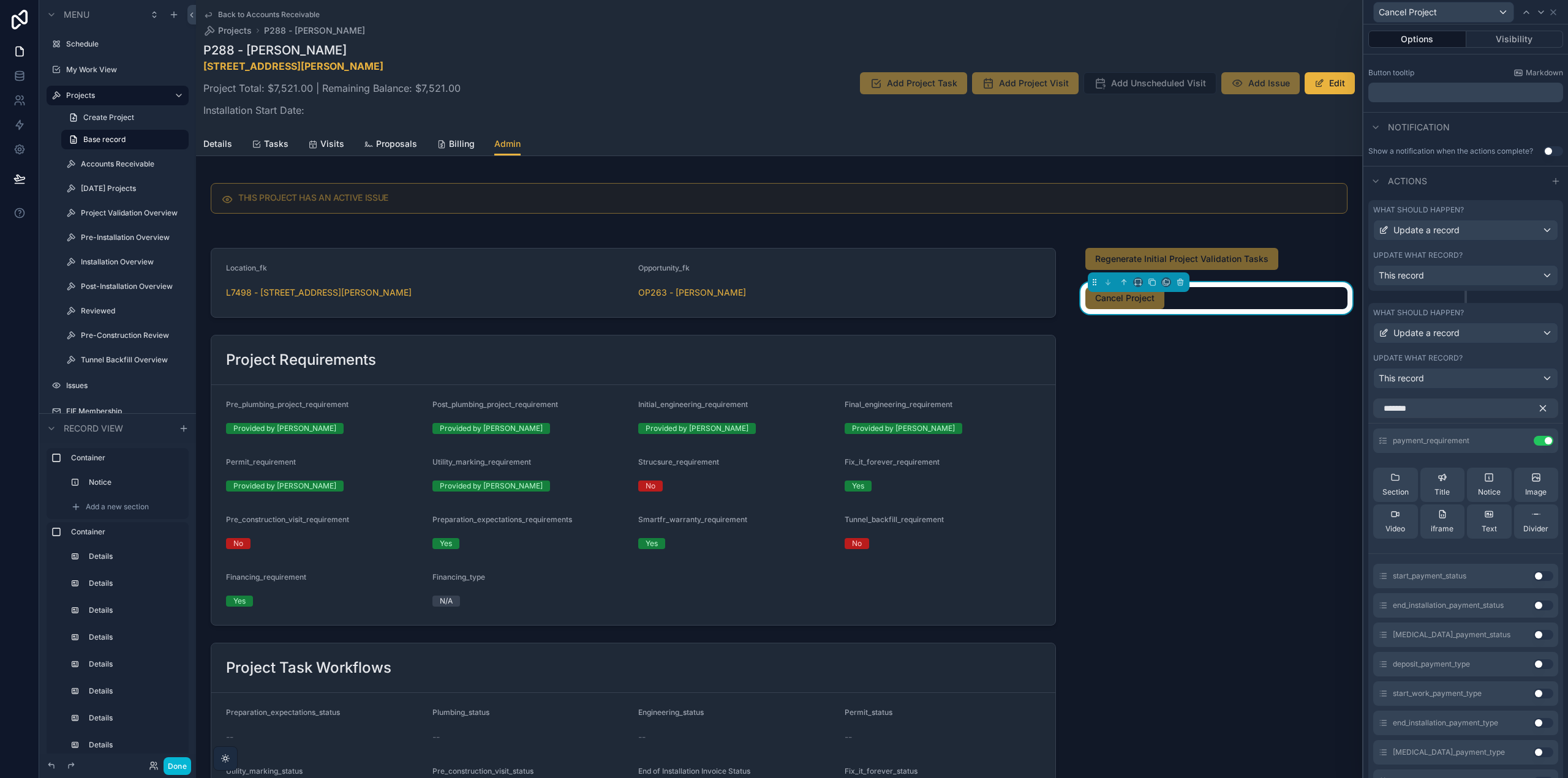
scroll to position [245, 0]
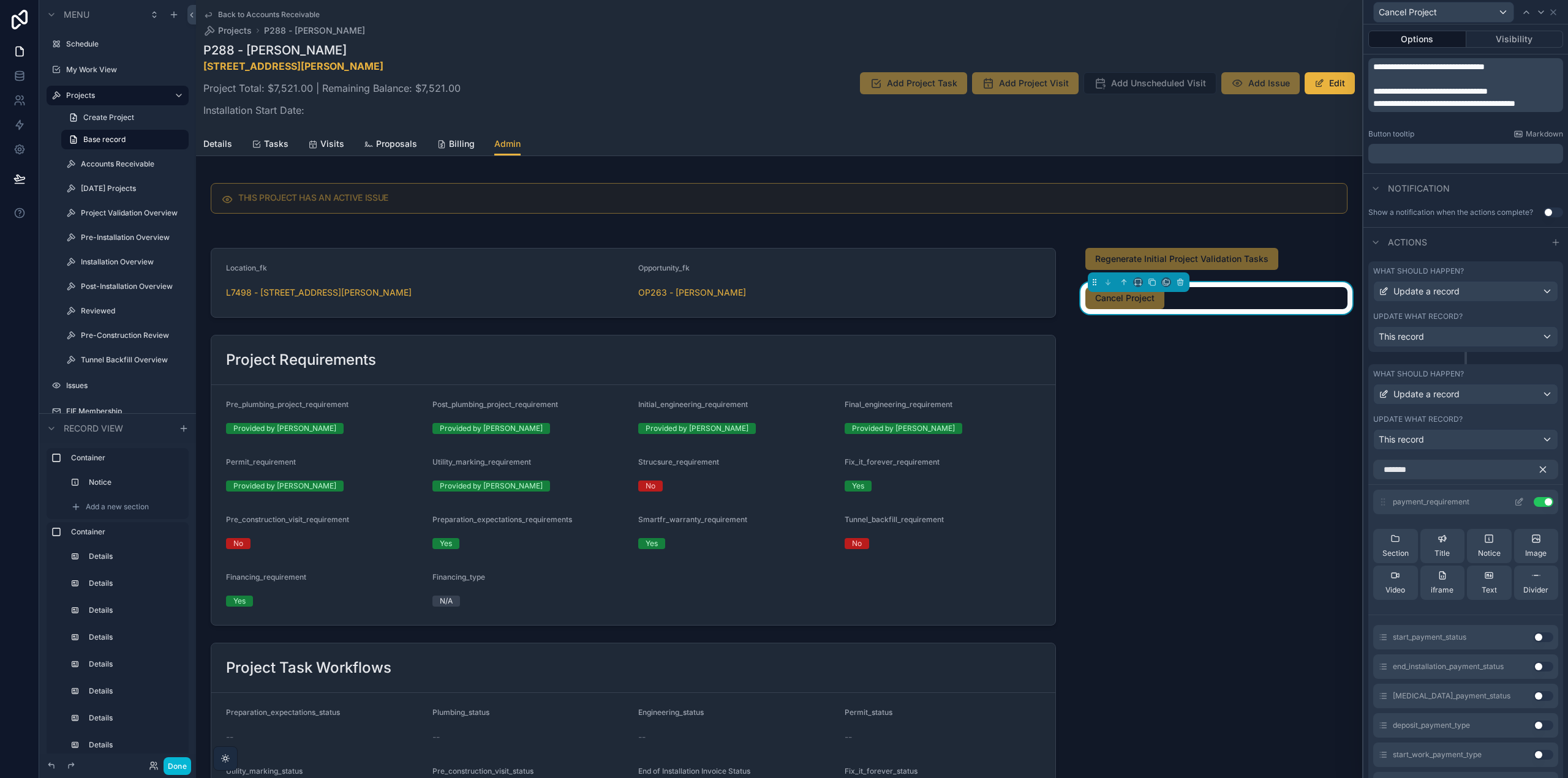
click at [1514, 501] on icon at bounding box center [1519, 502] width 10 height 10
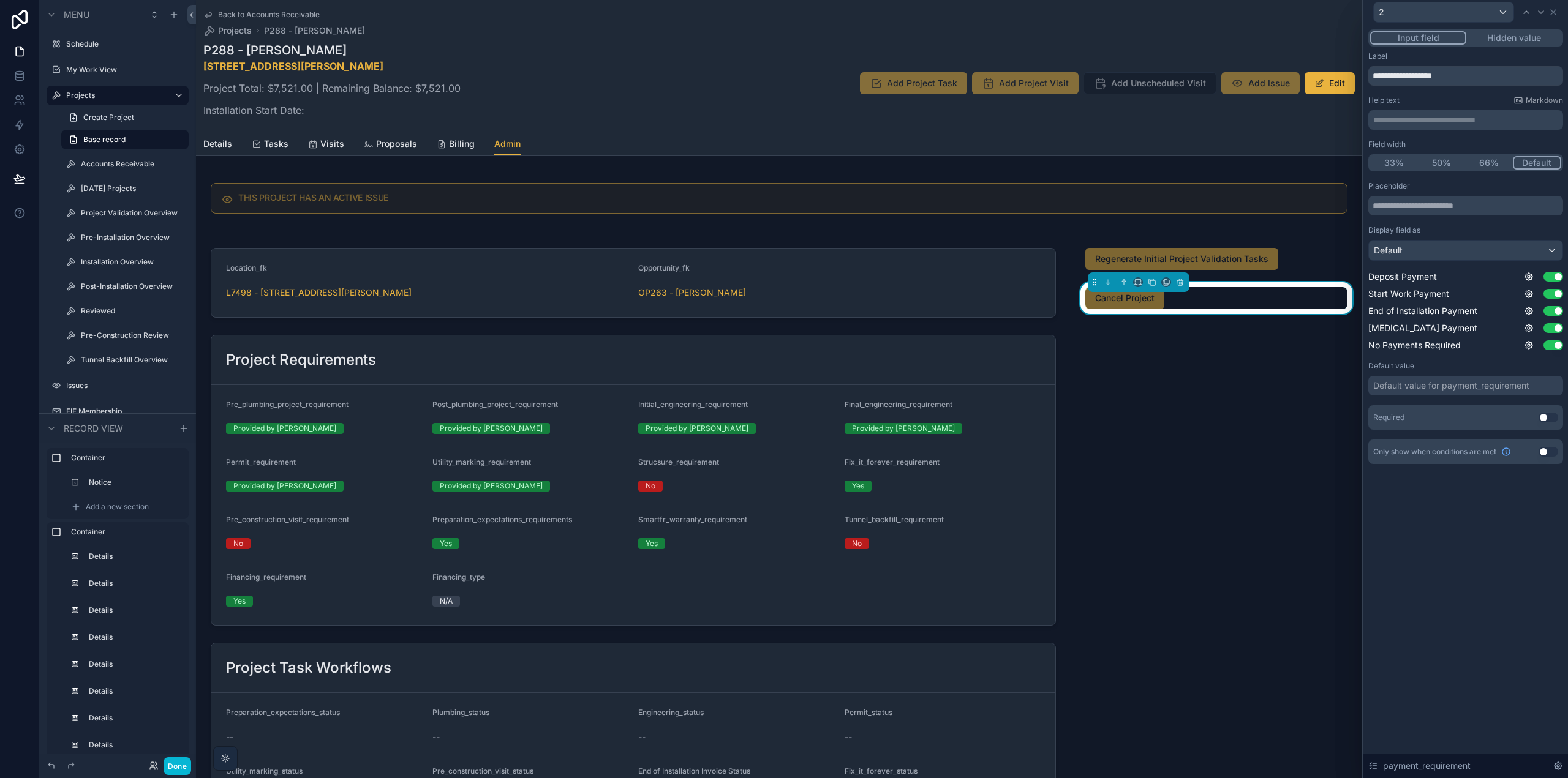
click at [1529, 41] on button "Hidden value" at bounding box center [1514, 38] width 95 height 13
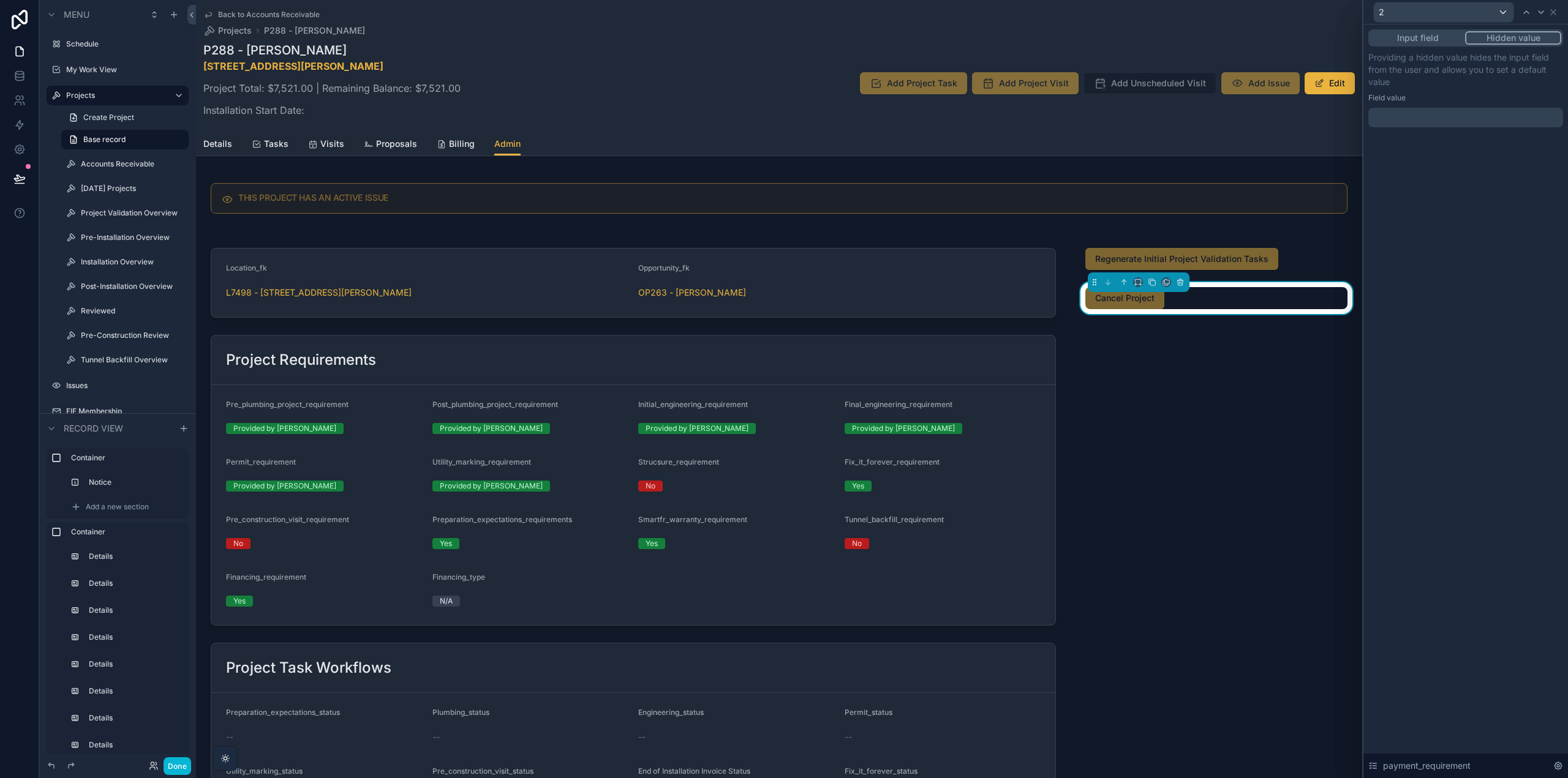
click at [1477, 117] on div at bounding box center [1465, 117] width 195 height 20
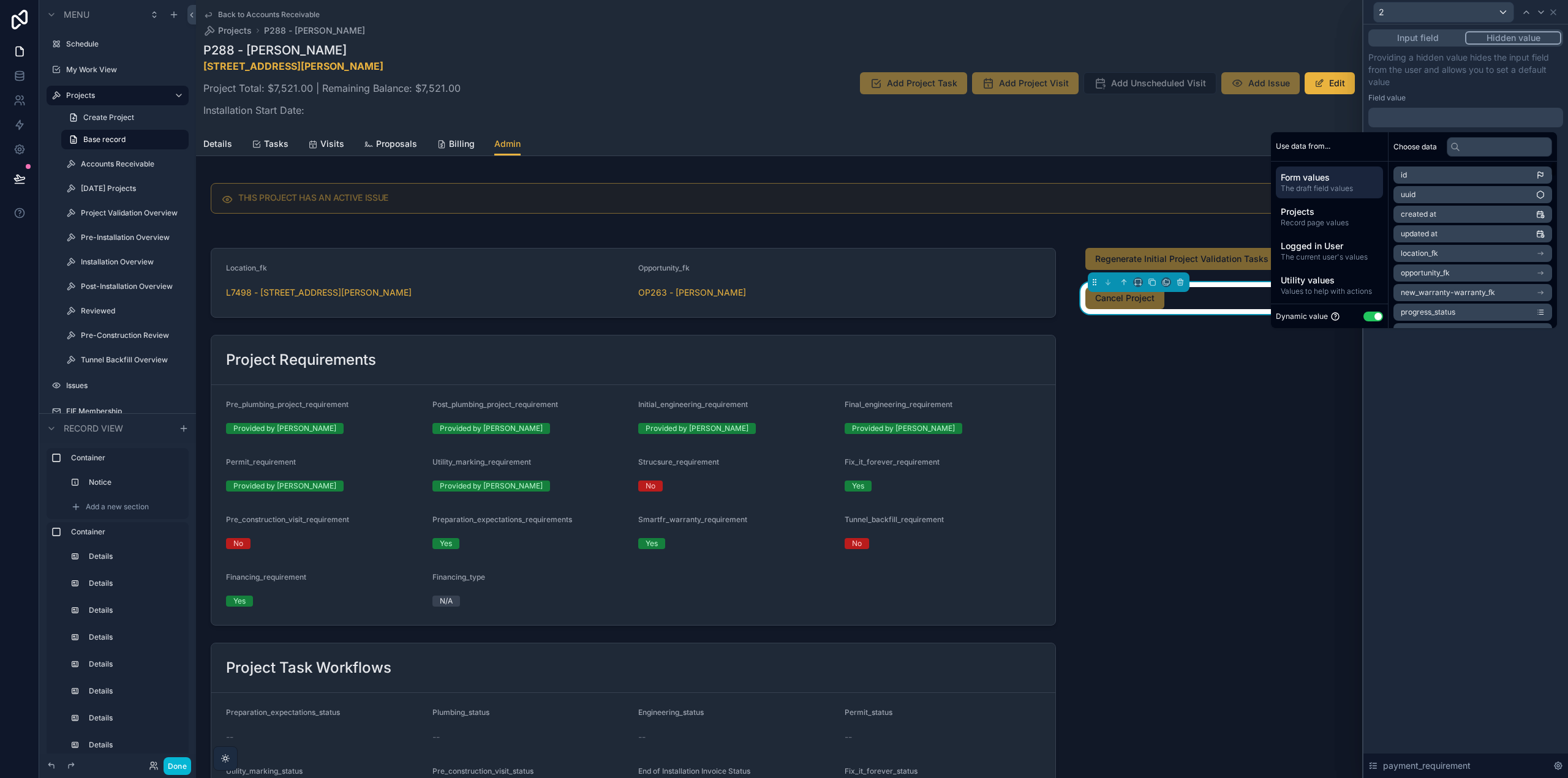
click at [1373, 319] on button "Use setting" at bounding box center [1373, 316] width 20 height 10
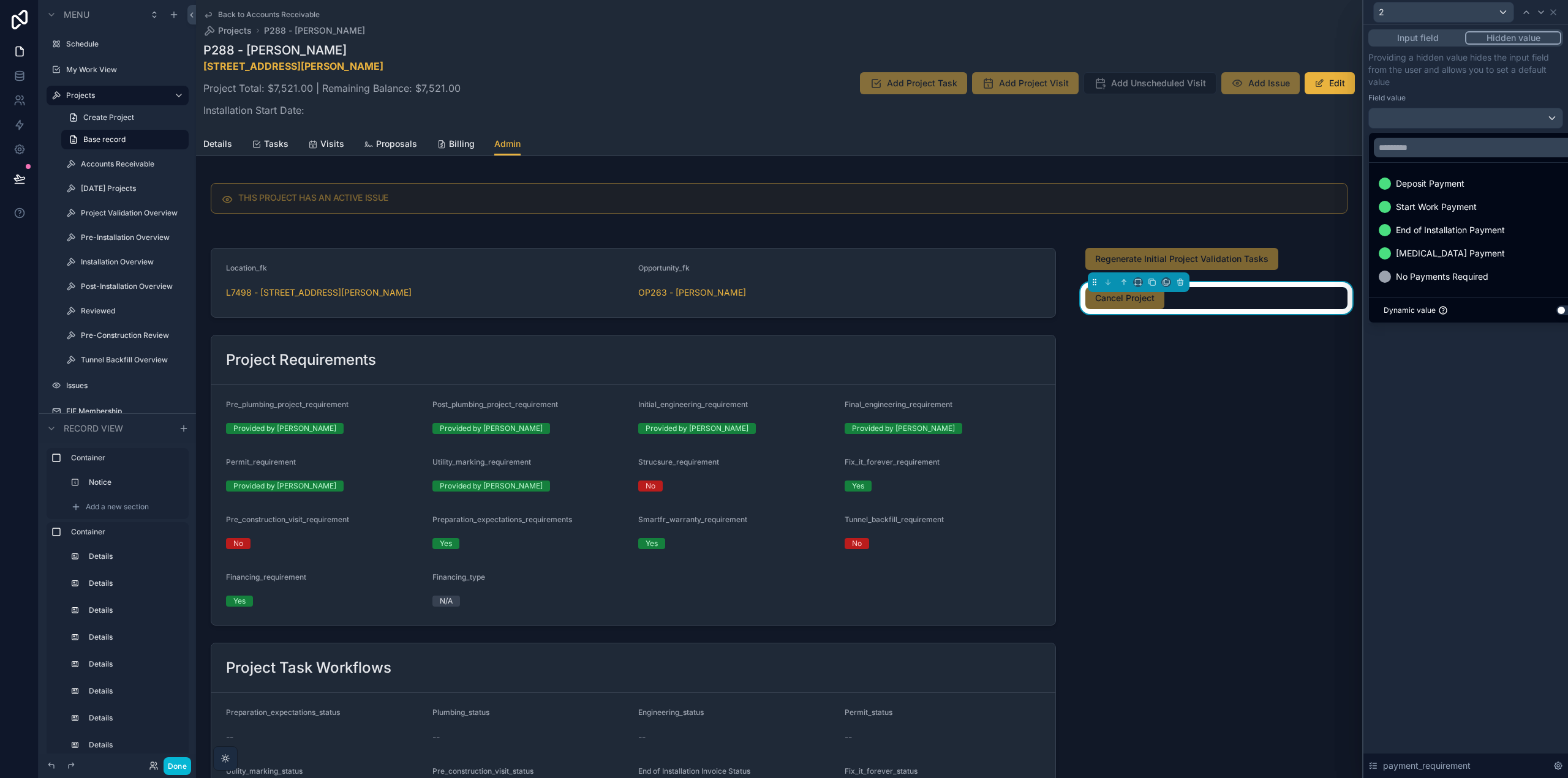
click at [1433, 365] on div at bounding box center [1466, 389] width 204 height 778
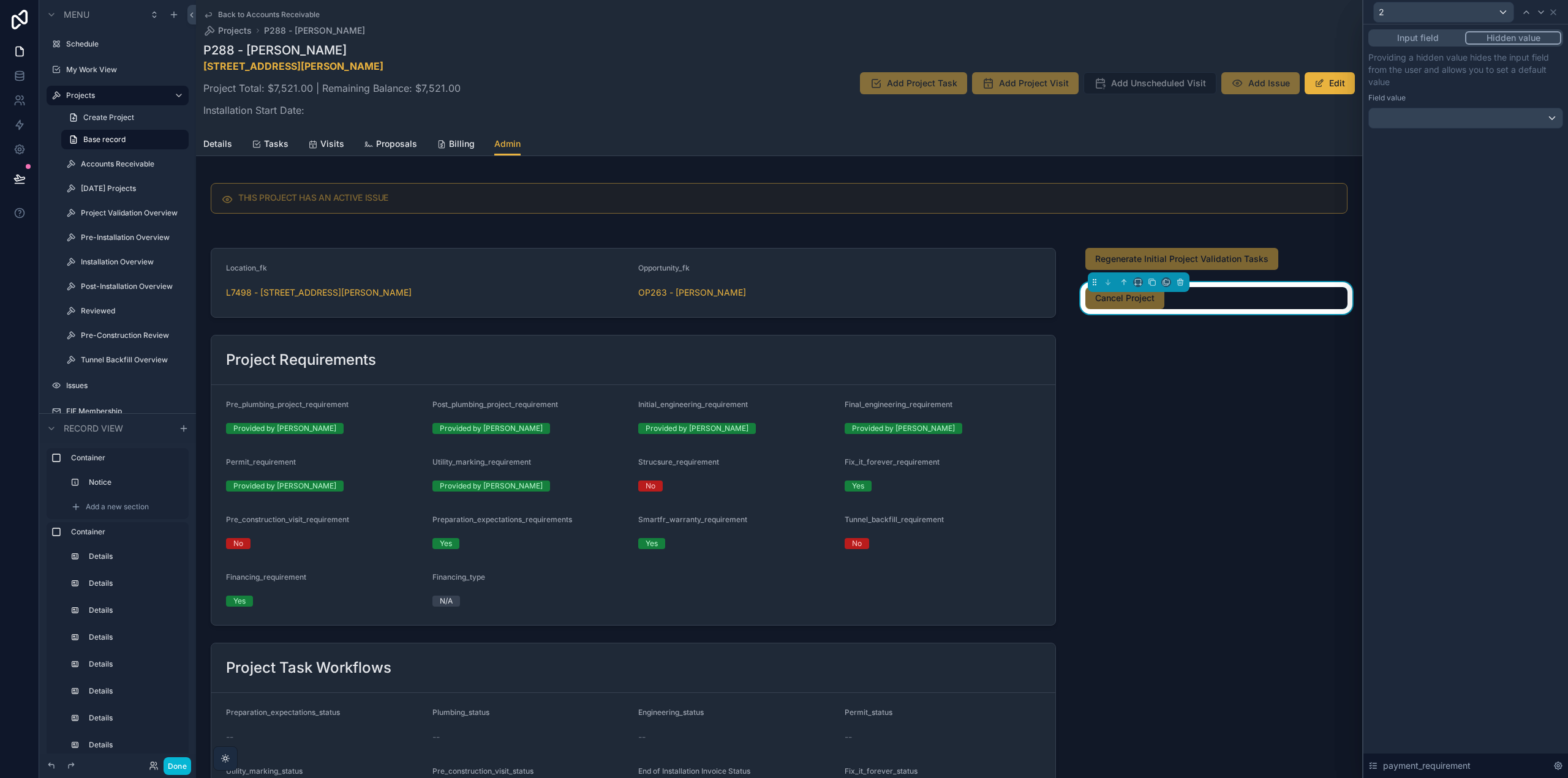
click at [1516, 133] on div "Input field Hidden value Providing a hidden value hides the input field from th…" at bounding box center [1466, 91] width 204 height 133
click at [1517, 123] on div at bounding box center [1465, 118] width 193 height 20
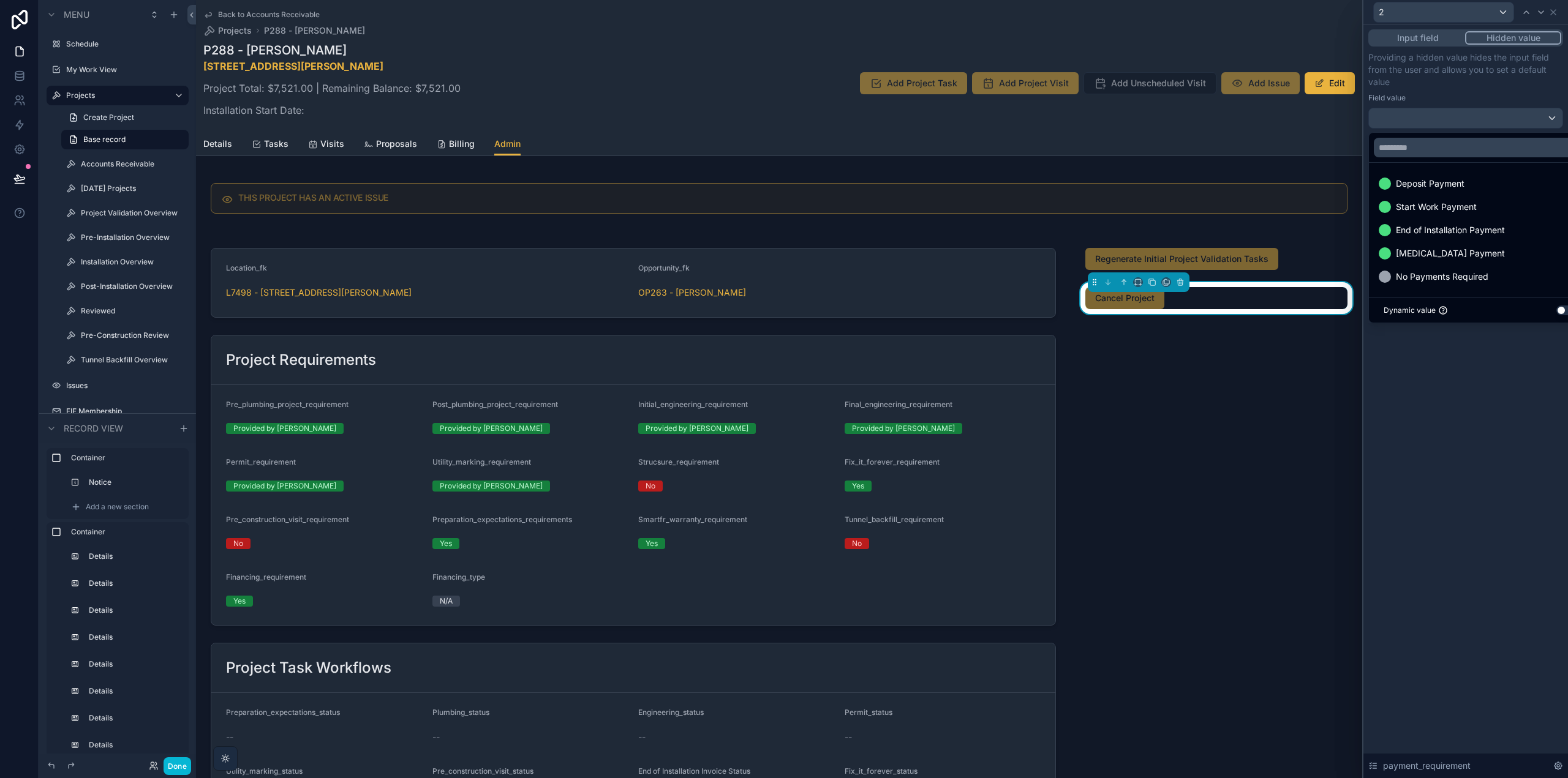
click at [1560, 314] on button "Use setting" at bounding box center [1566, 310] width 20 height 10
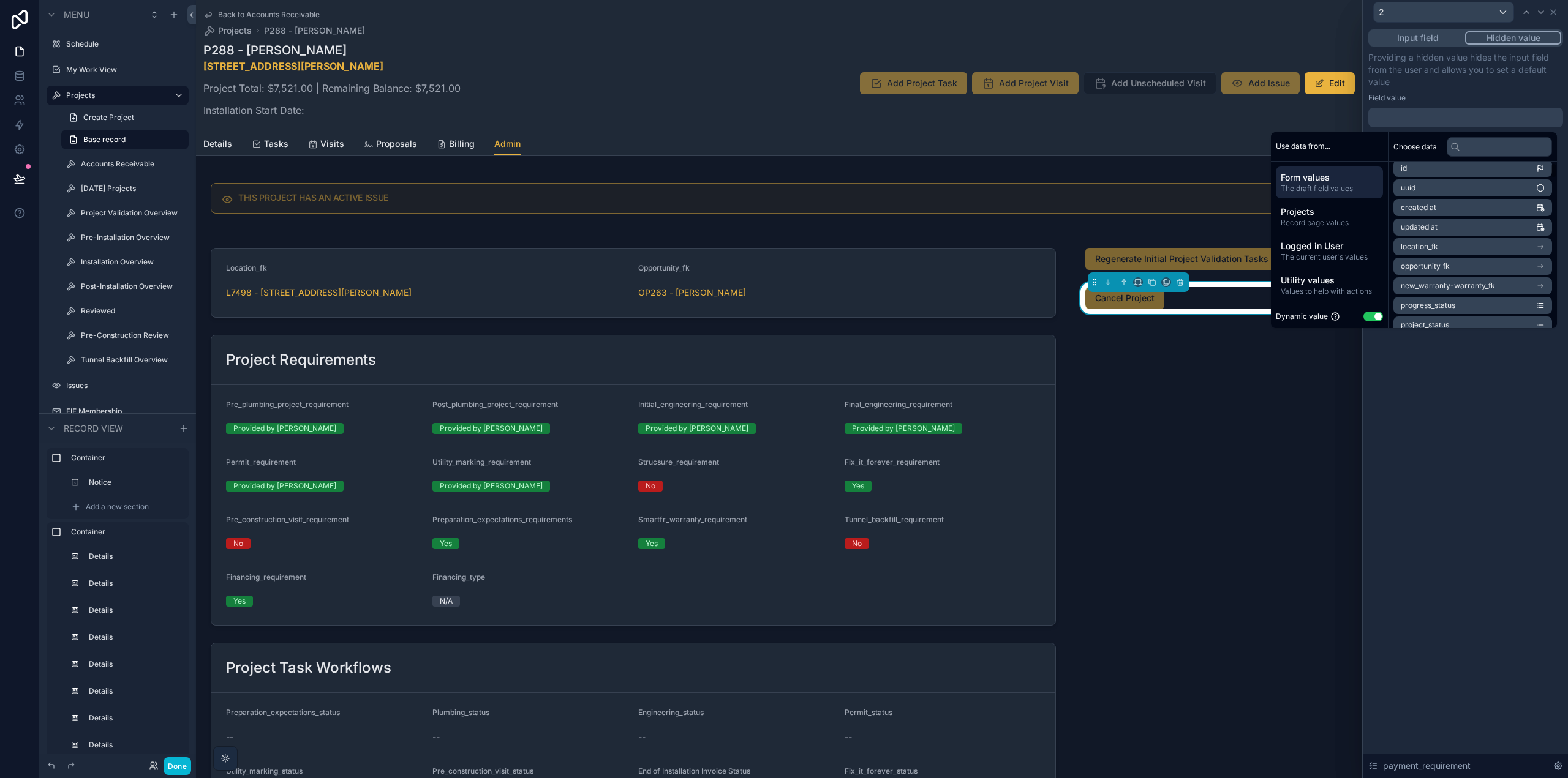
scroll to position [0, 0]
click at [1360, 294] on span "Values to help with actions" at bounding box center [1329, 291] width 98 height 10
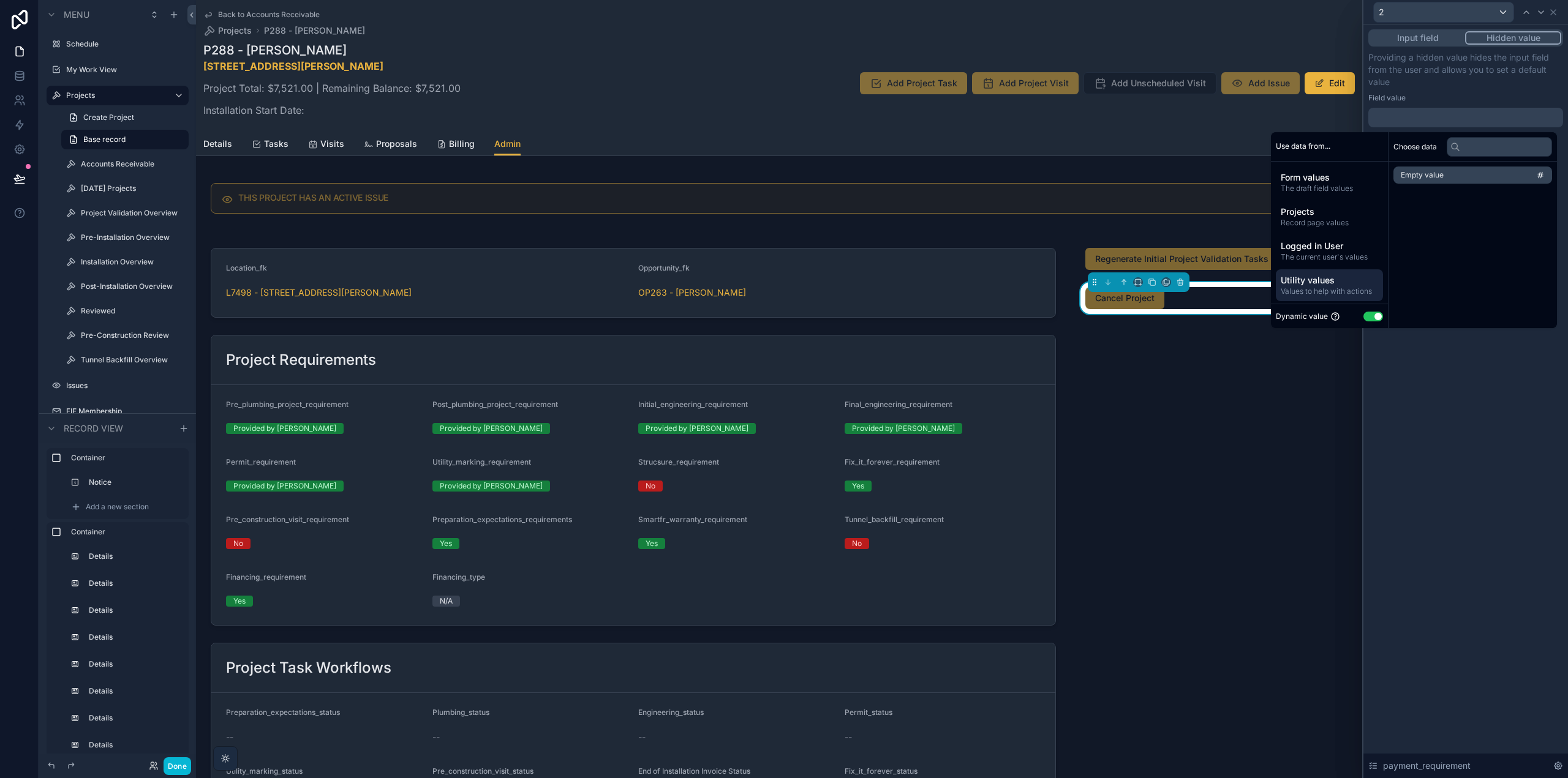
click at [1538, 170] on li "Empty value" at bounding box center [1473, 175] width 158 height 17
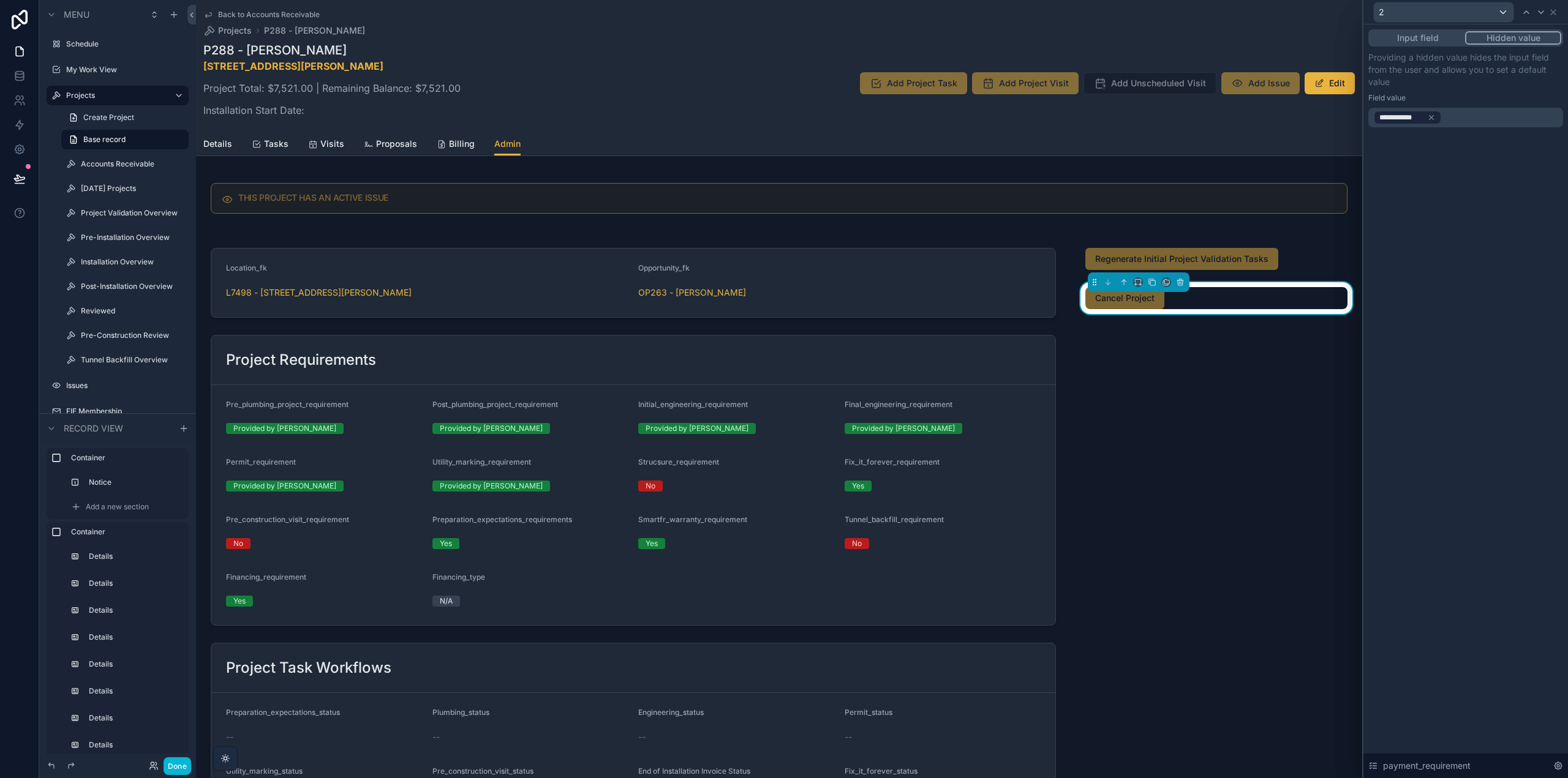
click at [1496, 375] on div "**********" at bounding box center [1466, 401] width 204 height 754
click at [1555, 10] on icon at bounding box center [1553, 12] width 5 height 5
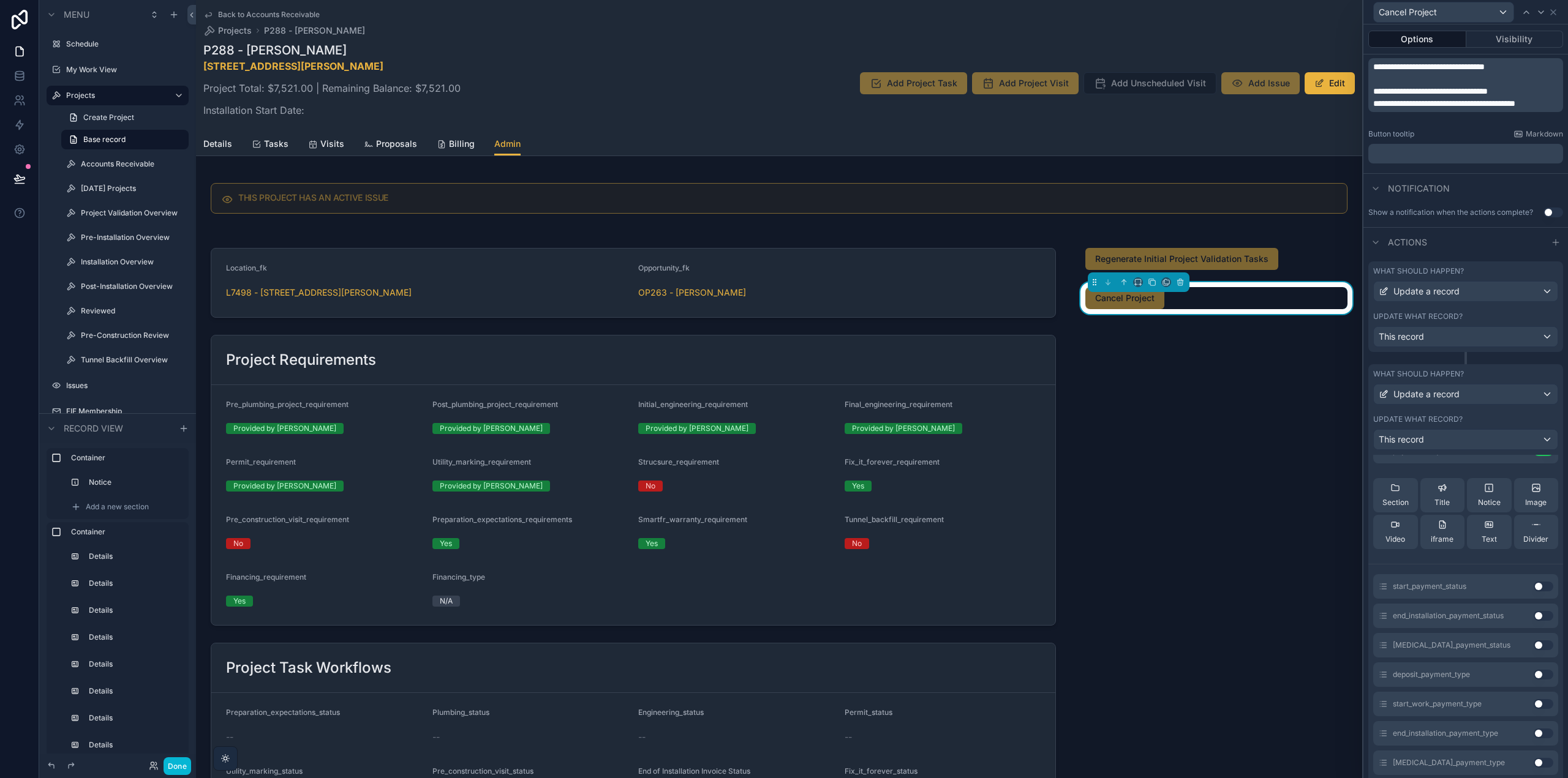
scroll to position [61, 0]
click at [1558, 8] on icon at bounding box center [1553, 12] width 10 height 10
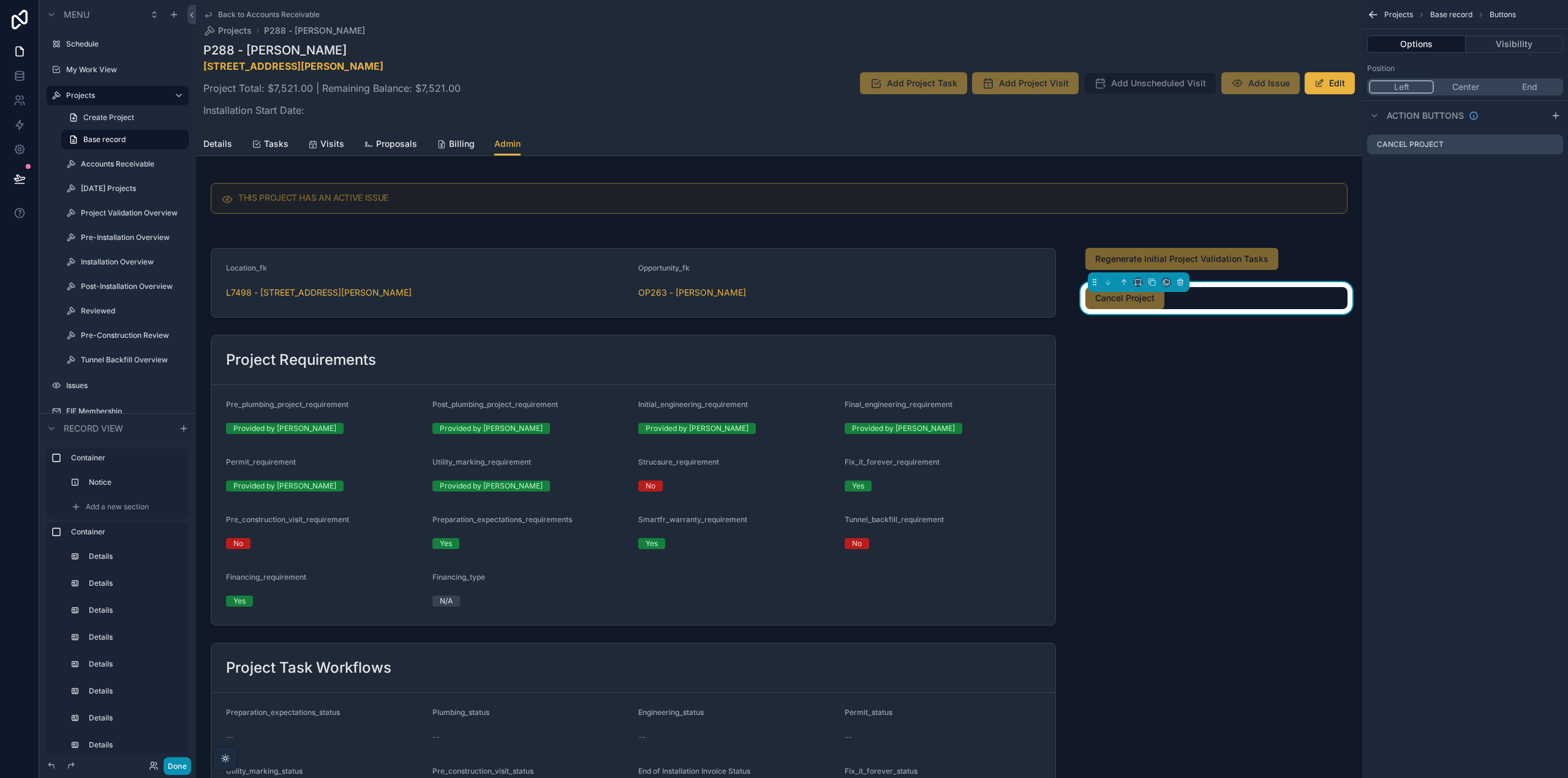
click at [190, 765] on button "Done" at bounding box center [177, 767] width 27 height 18
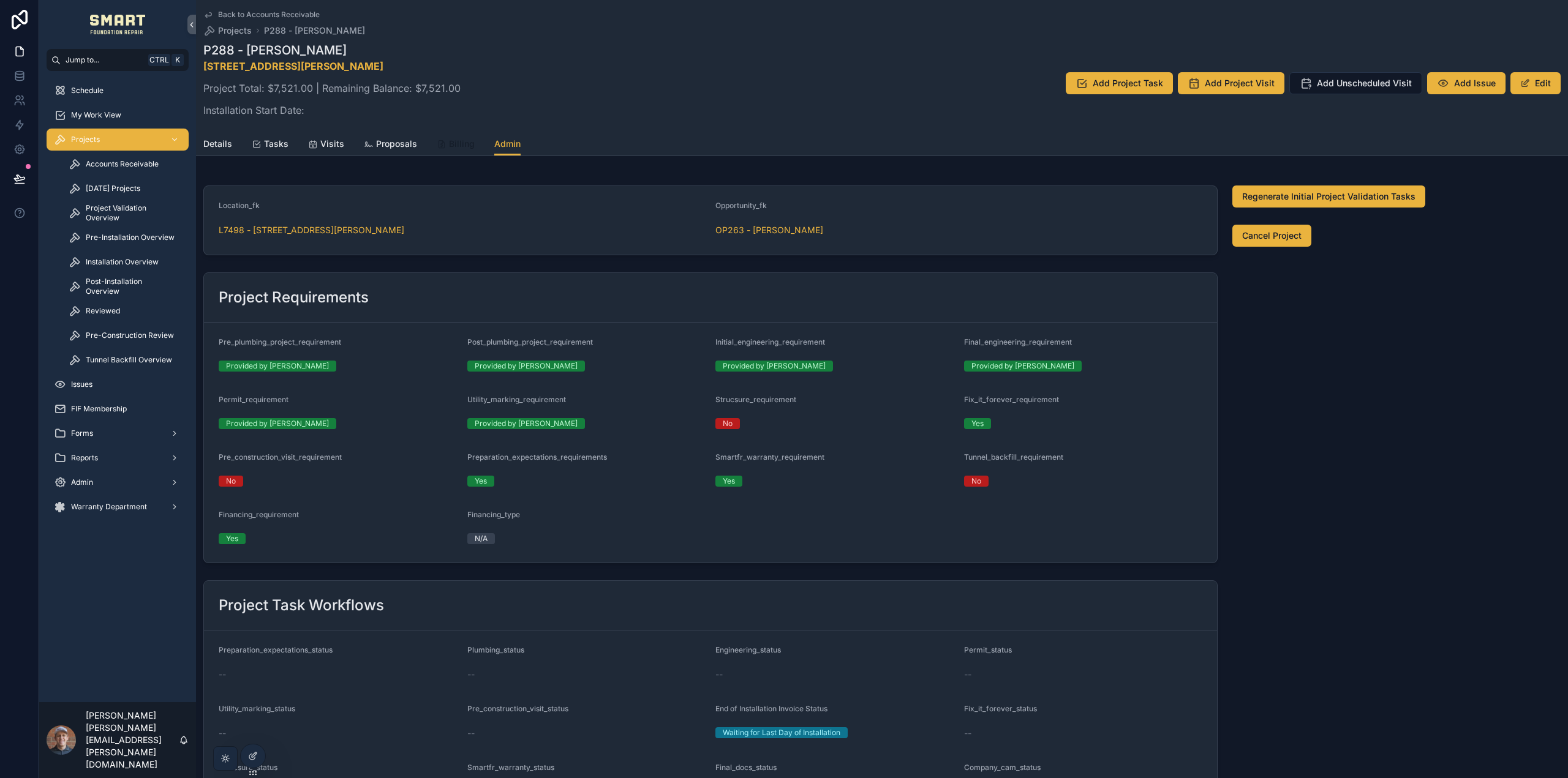
click at [442, 142] on icon "scrollable content" at bounding box center [441, 144] width 10 height 10
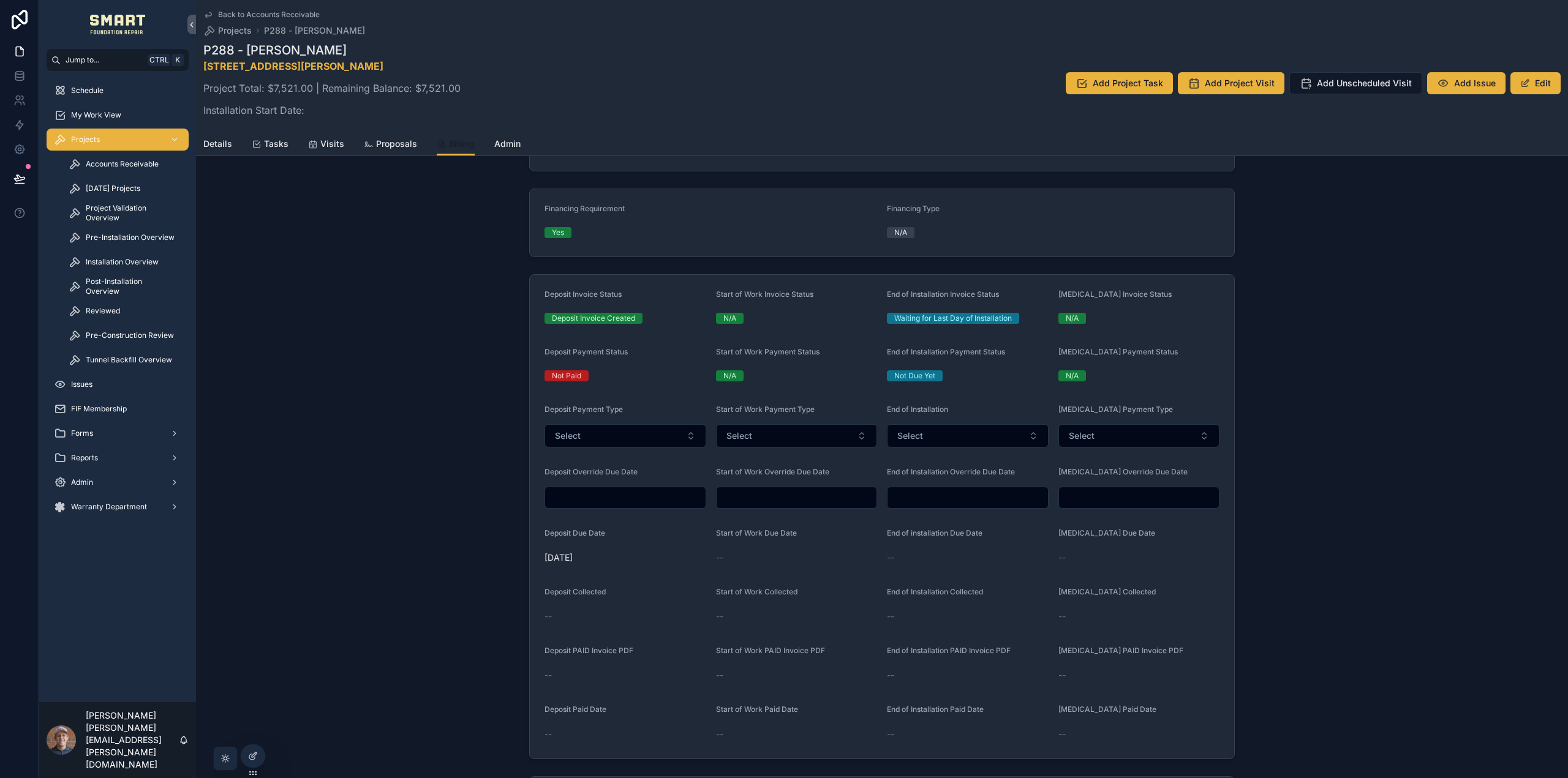
scroll to position [244, 0]
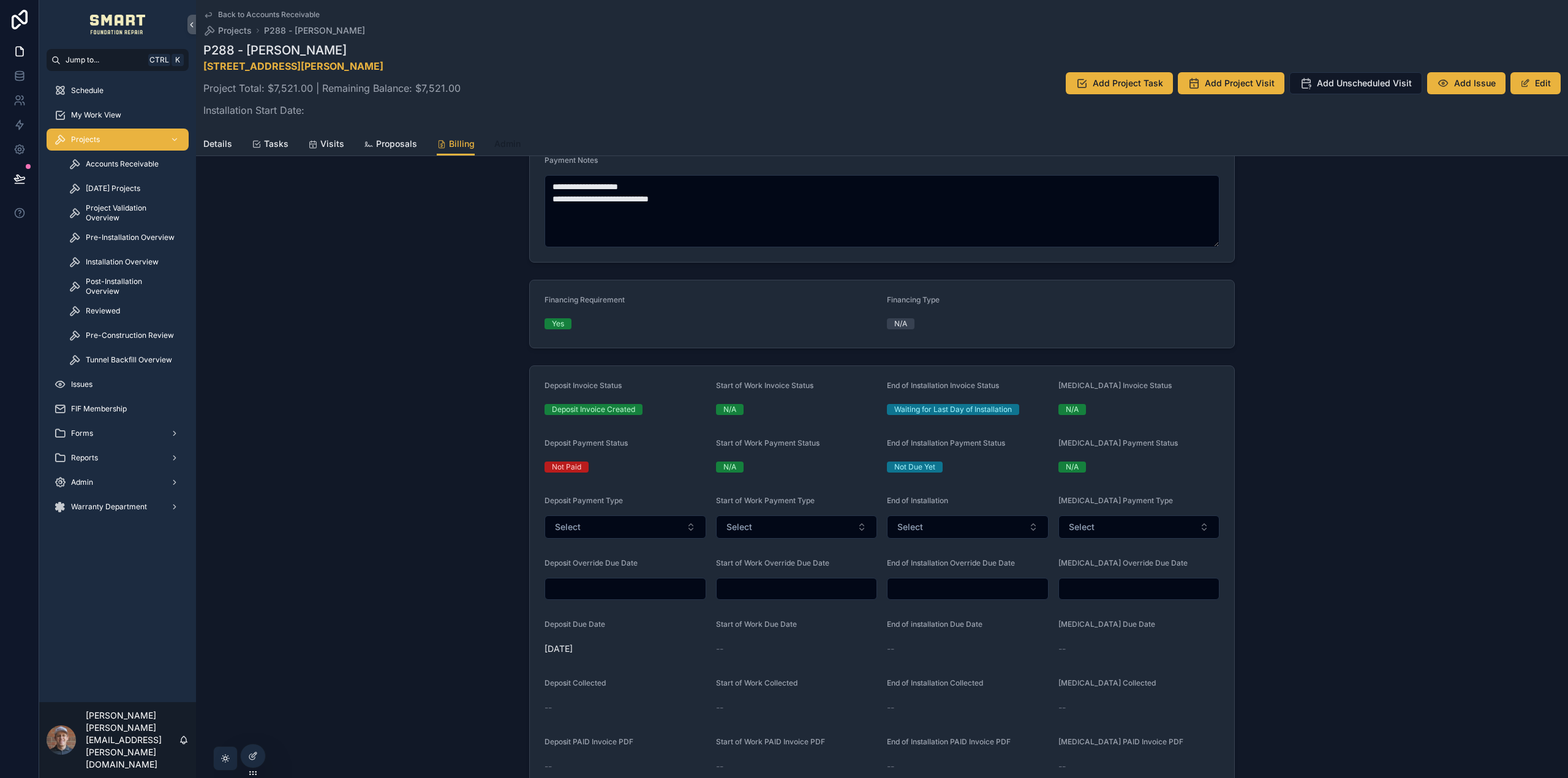
click at [500, 140] on span "Admin" at bounding box center [507, 144] width 26 height 12
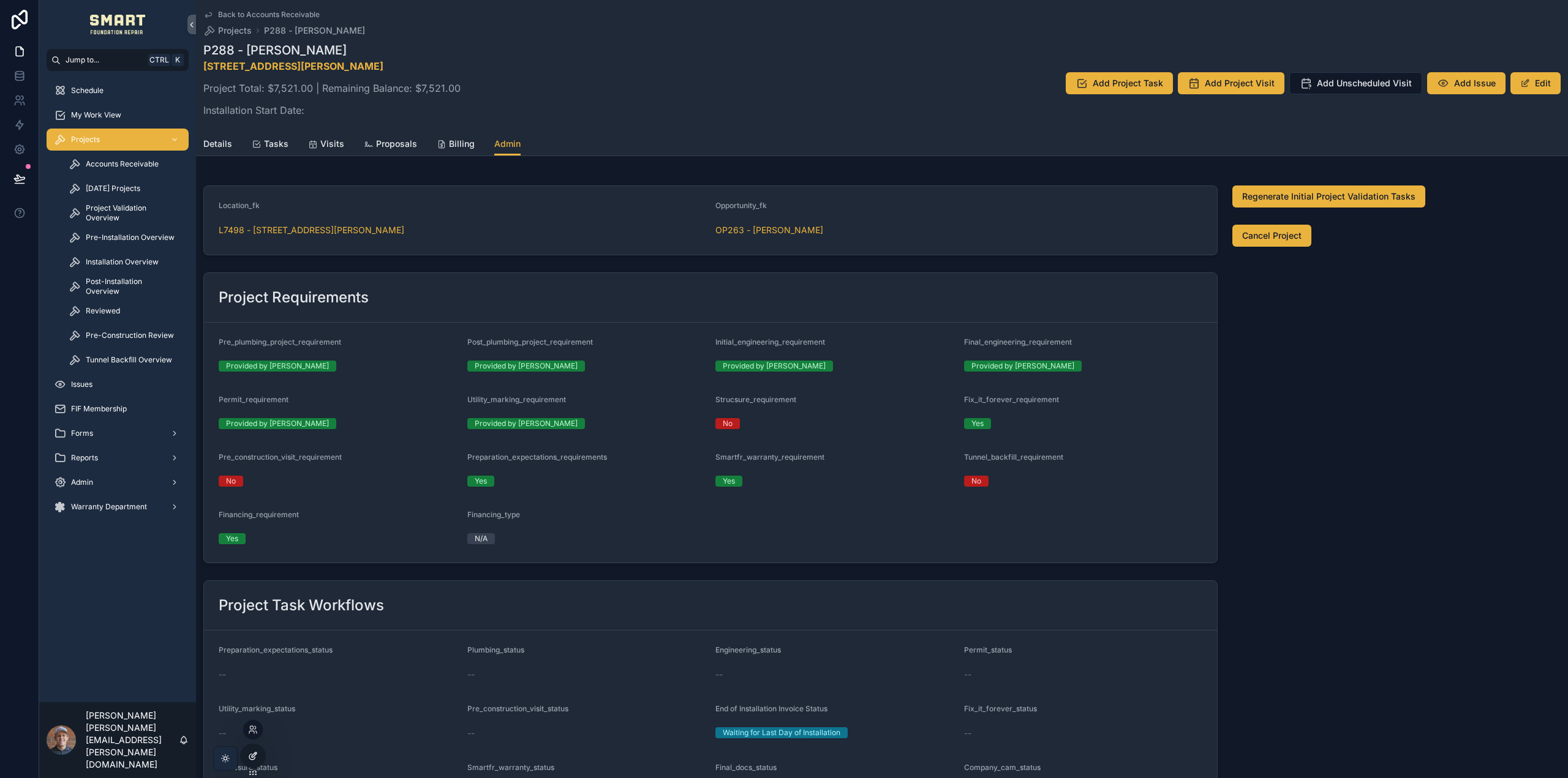
click at [248, 759] on icon at bounding box center [253, 756] width 10 height 10
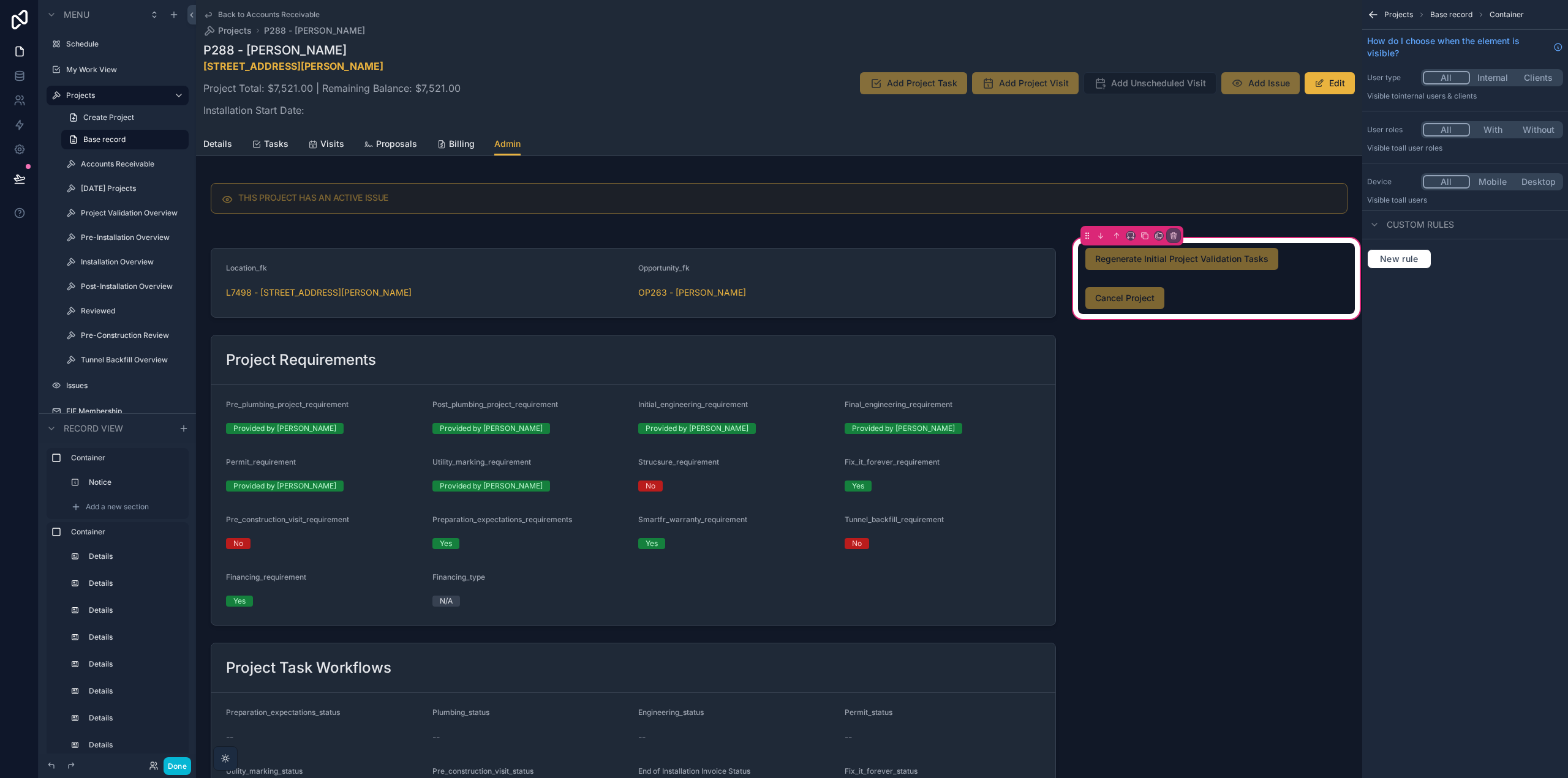
click at [1218, 306] on div "scrollable content" at bounding box center [1216, 298] width 277 height 32
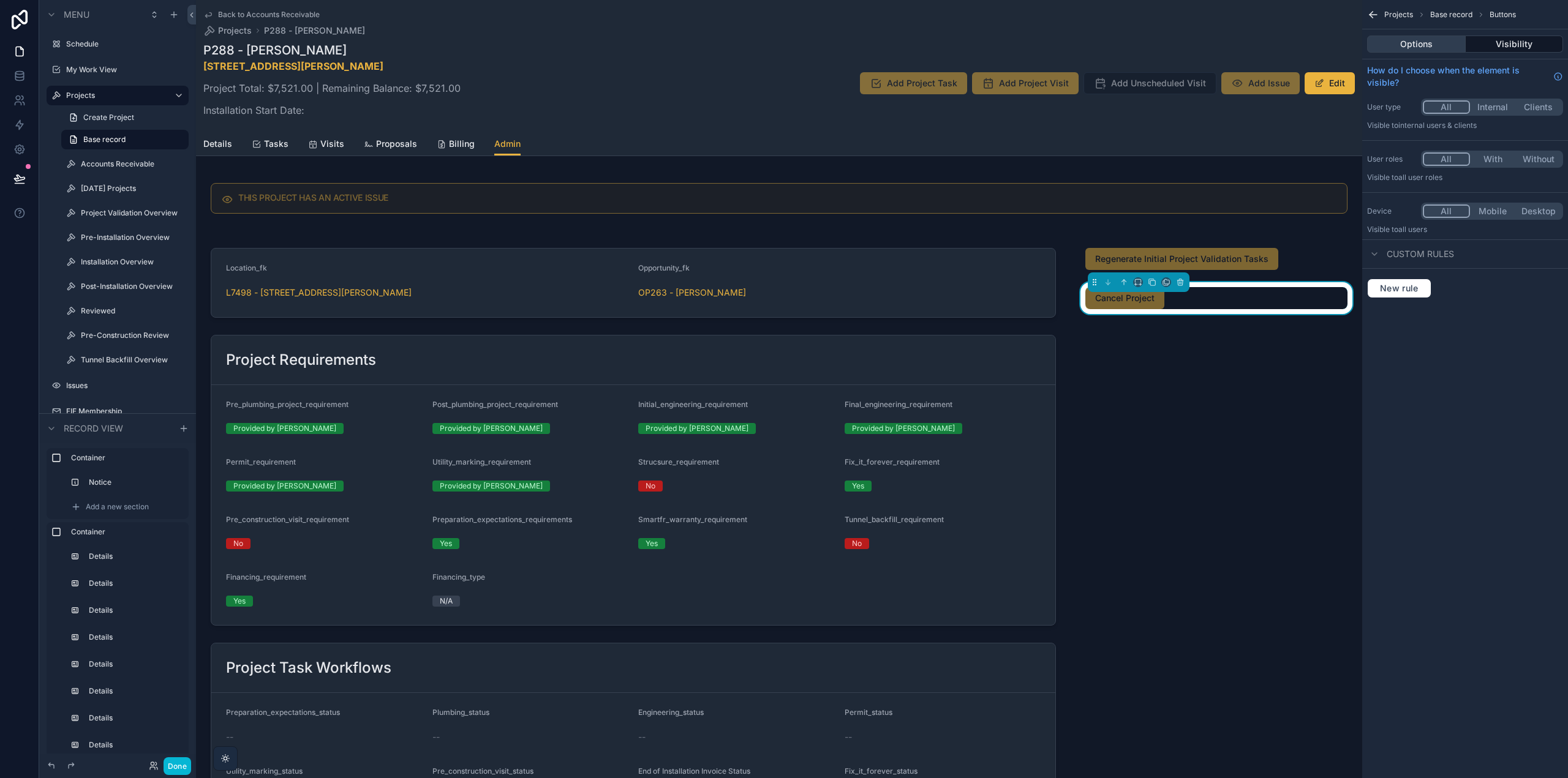
click at [1437, 39] on button "Options" at bounding box center [1416, 44] width 98 height 17
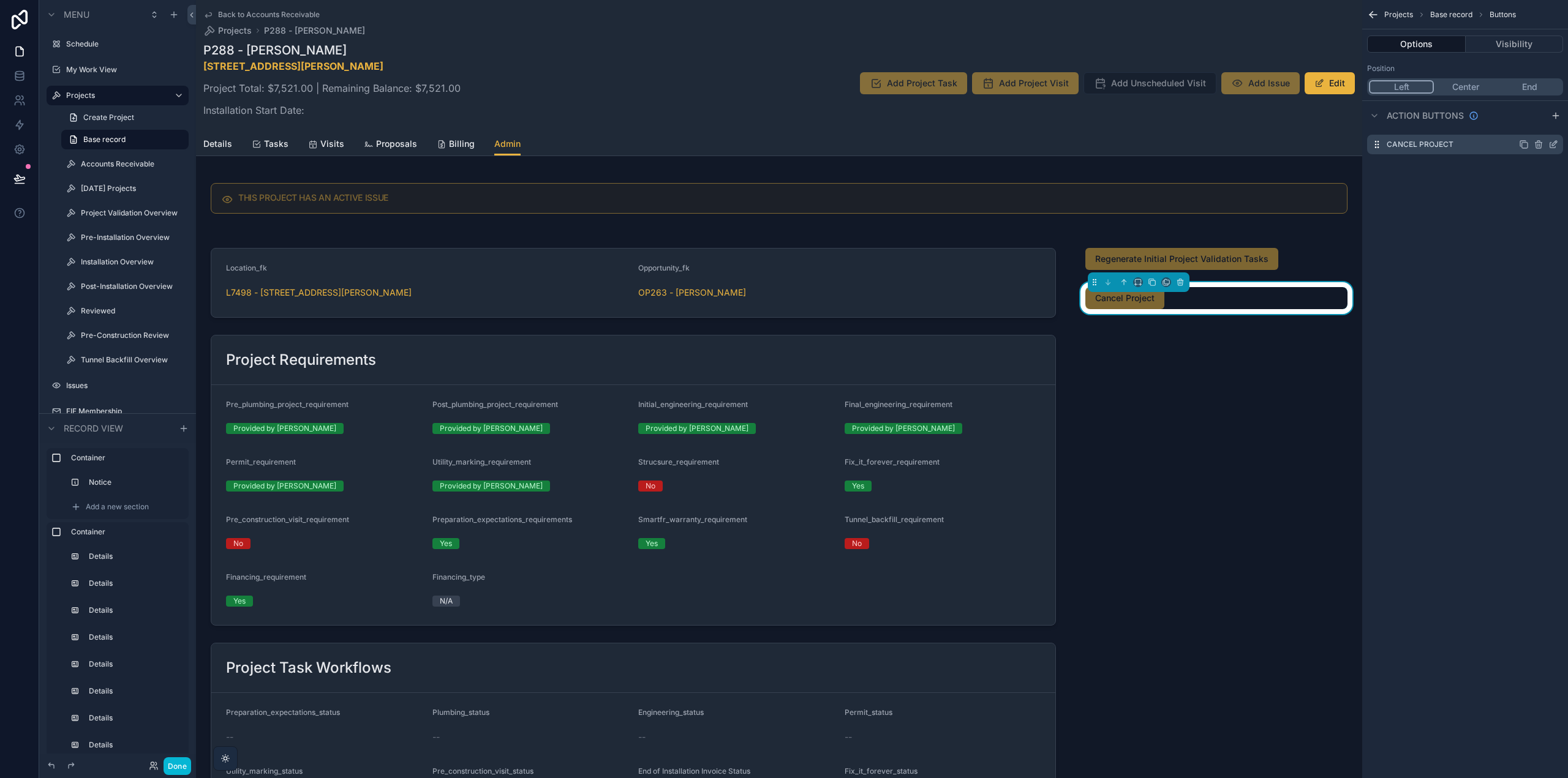
click at [1557, 140] on icon "scrollable content" at bounding box center [1553, 144] width 10 height 10
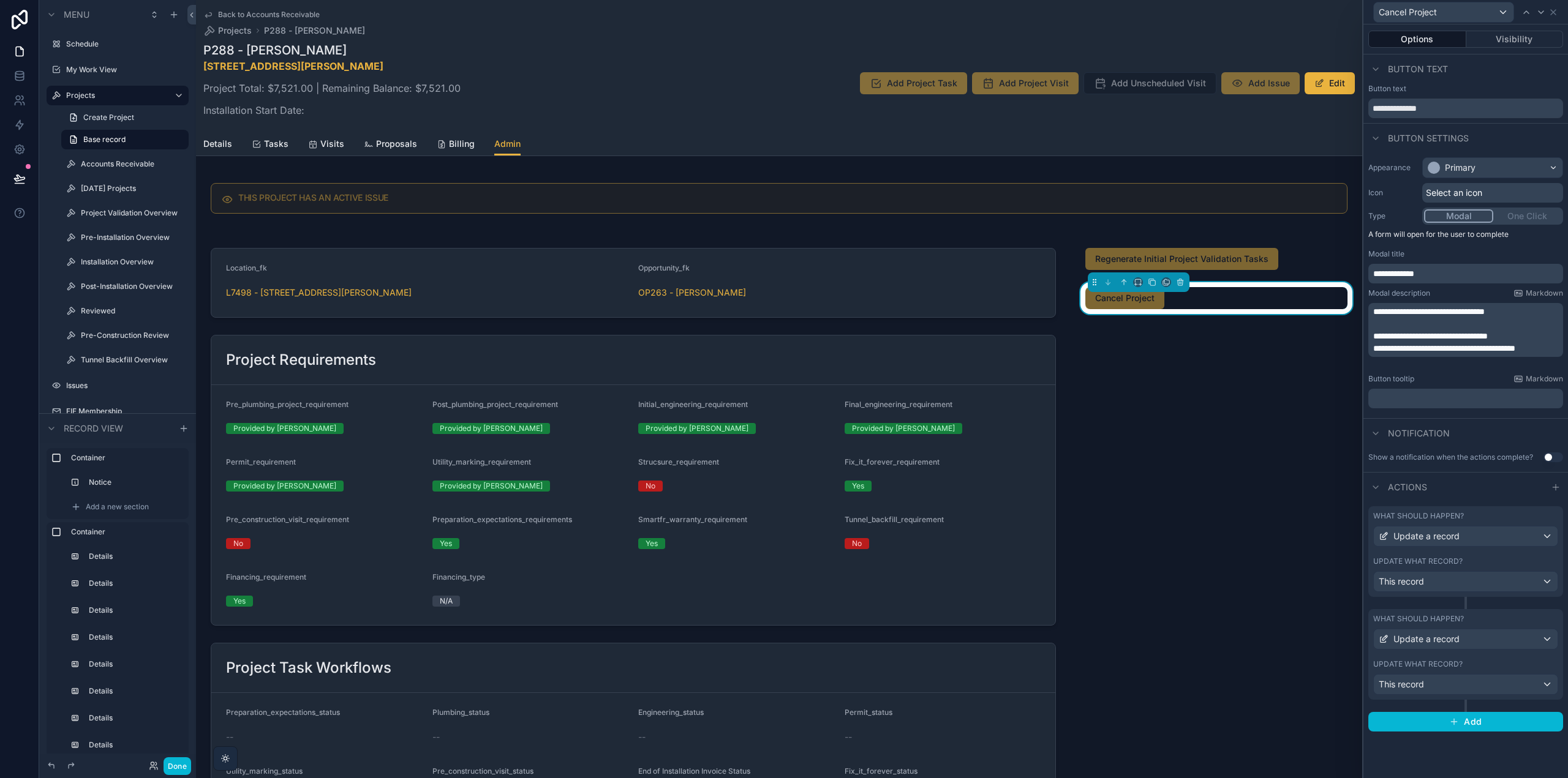
click at [1468, 611] on div "What should happen? Update a record Update what record? This record" at bounding box center [1465, 655] width 195 height 91
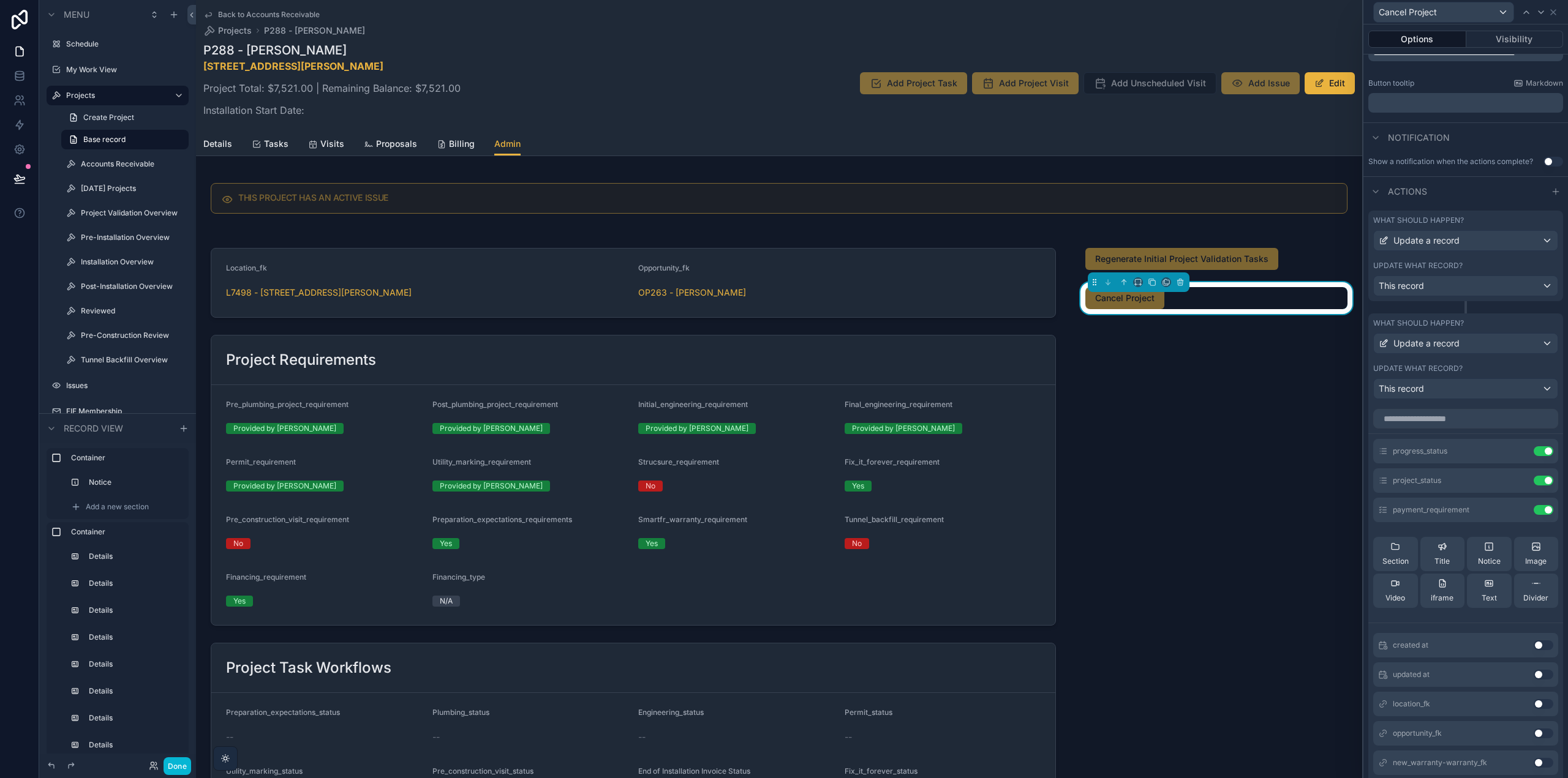
scroll to position [306, 0]
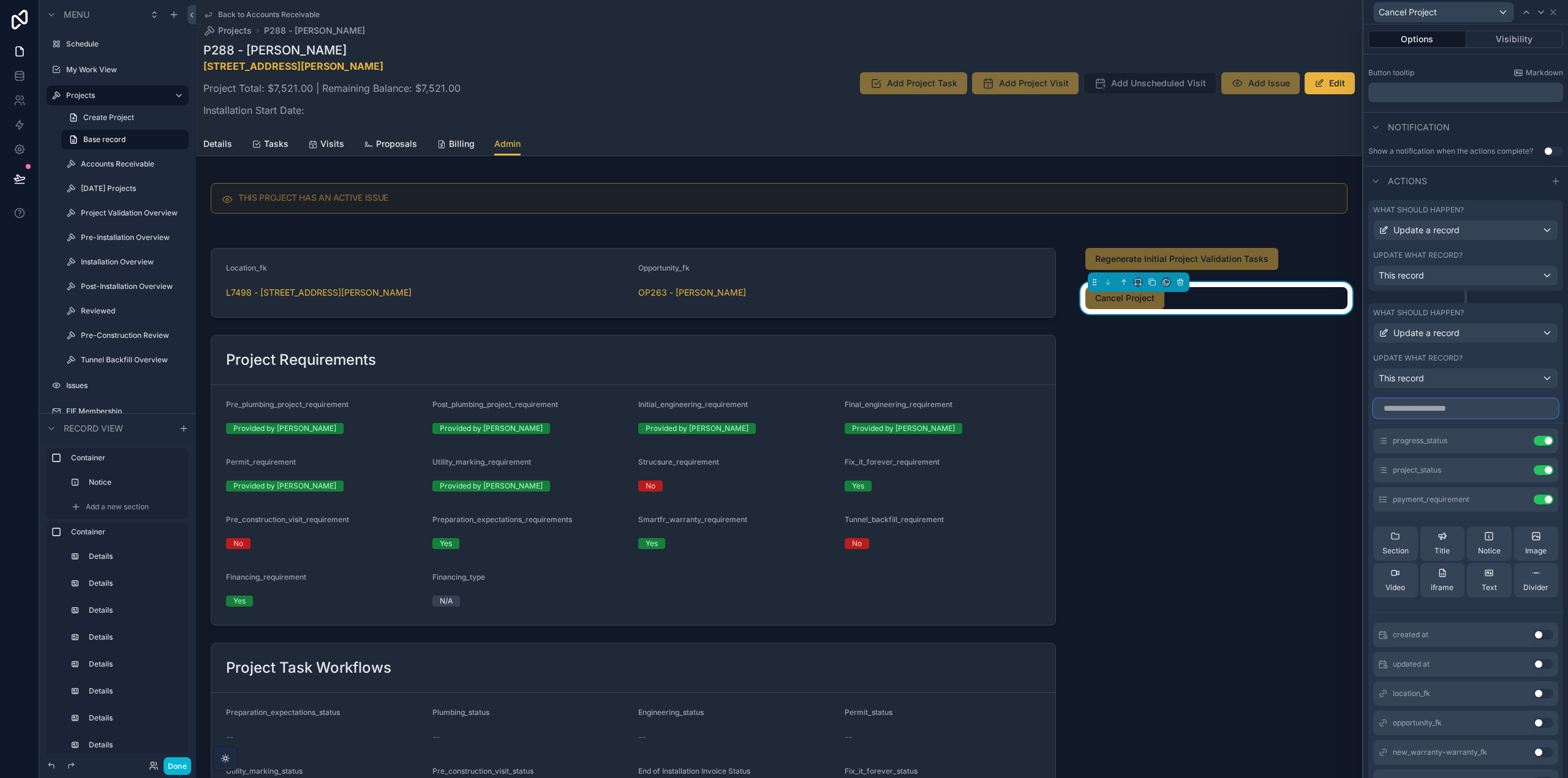
click at [1435, 408] on input "text" at bounding box center [1466, 408] width 185 height 20
click at [1415, 409] on input "*******" at bounding box center [1466, 408] width 185 height 20
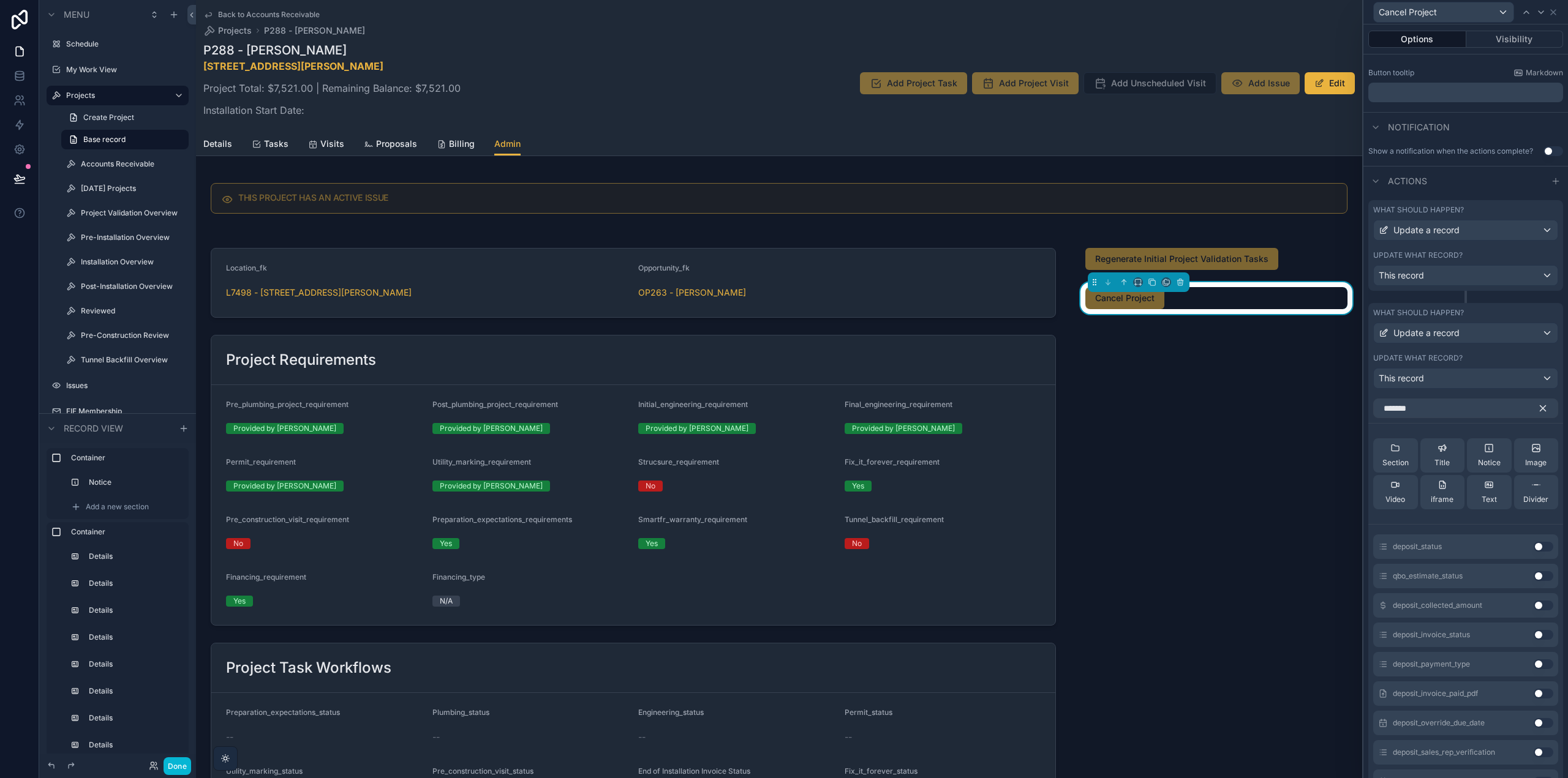
click at [1534, 637] on button "Use setting" at bounding box center [1543, 634] width 20 height 10
click at [1534, 576] on button "Use setting" at bounding box center [1543, 576] width 20 height 10
click at [1514, 437] on icon at bounding box center [1519, 440] width 10 height 10
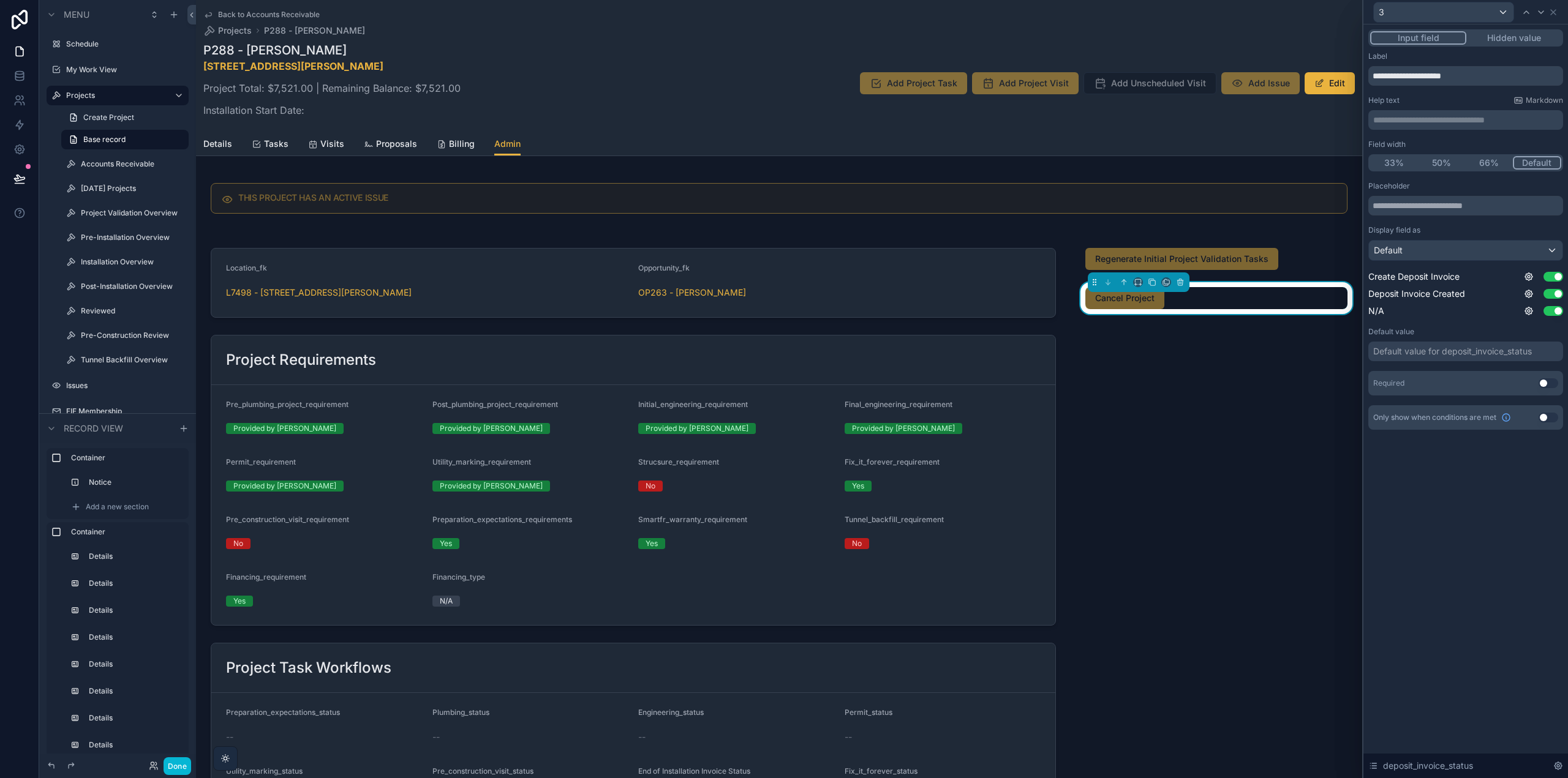
click at [1496, 39] on button "Hidden value" at bounding box center [1514, 38] width 95 height 13
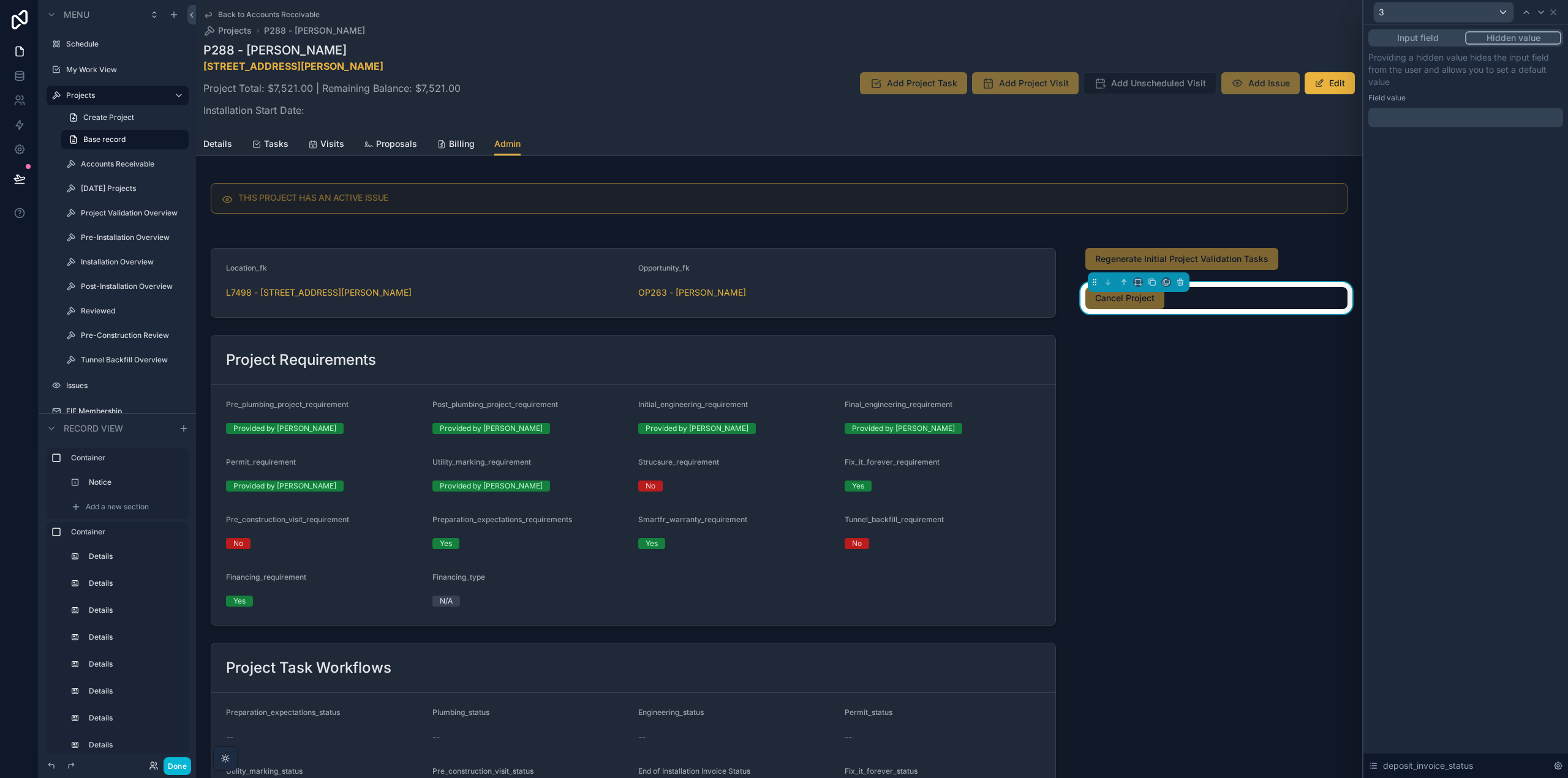
click at [1412, 107] on div "Providing a hidden value hides the input field from the user and allows you to …" at bounding box center [1465, 89] width 195 height 76
click at [1409, 120] on div at bounding box center [1465, 117] width 195 height 20
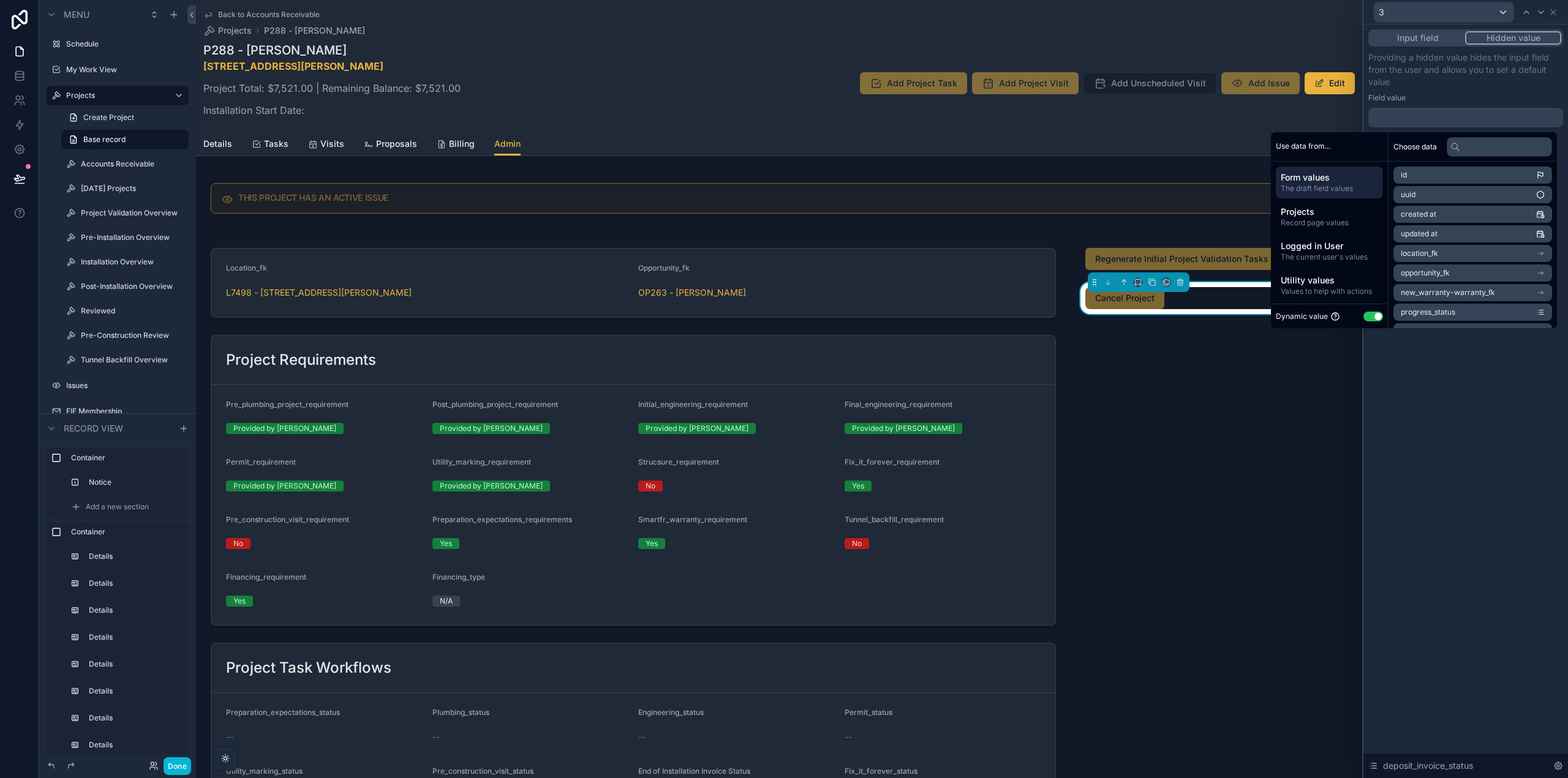
click at [1365, 312] on button "Use setting" at bounding box center [1373, 316] width 20 height 10
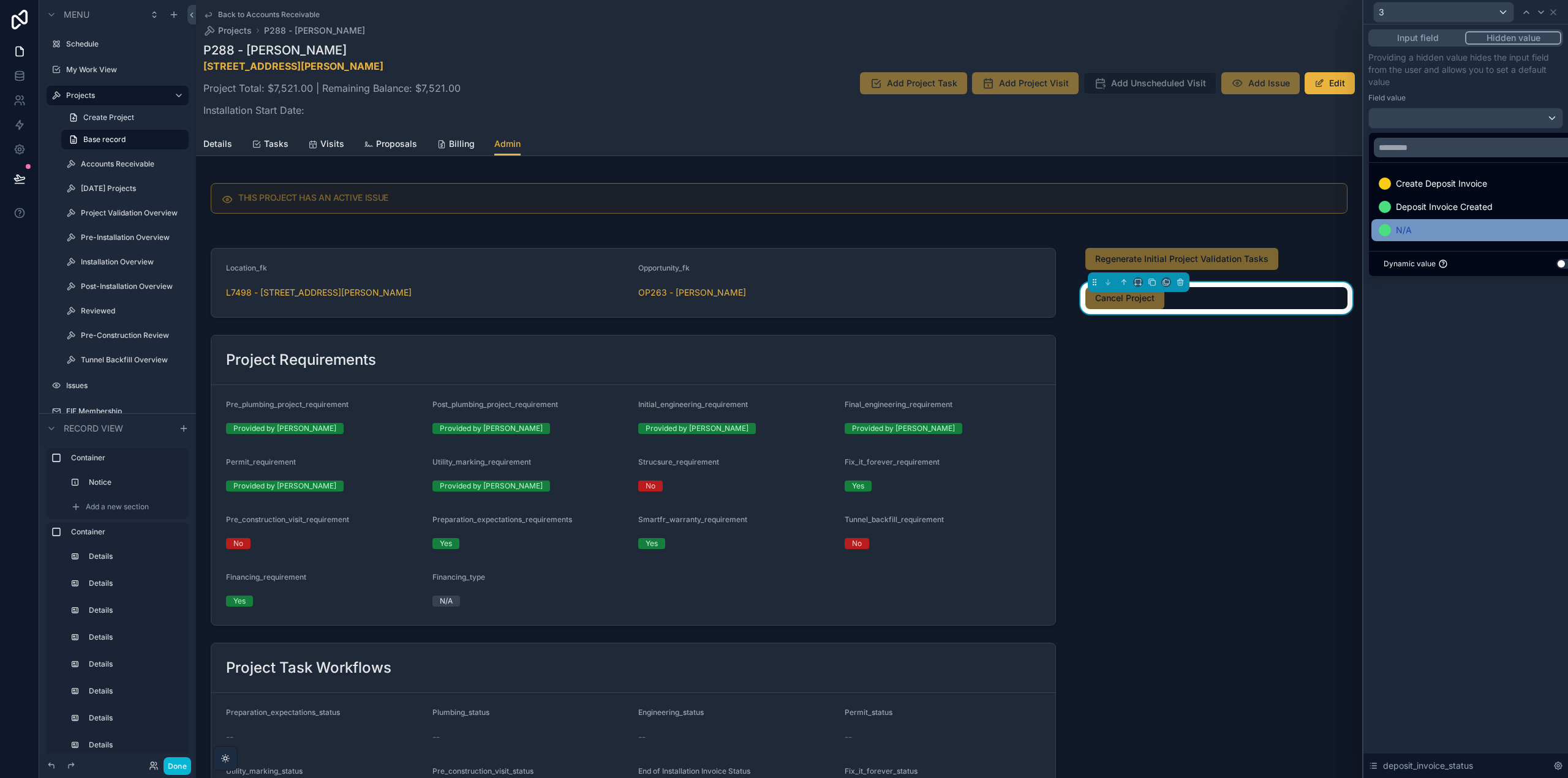
click at [1422, 228] on div "N/A" at bounding box center [1479, 230] width 202 height 15
click at [1462, 354] on div "Input field Hidden value Providing a hidden value hides the input field from th…" at bounding box center [1466, 401] width 204 height 754
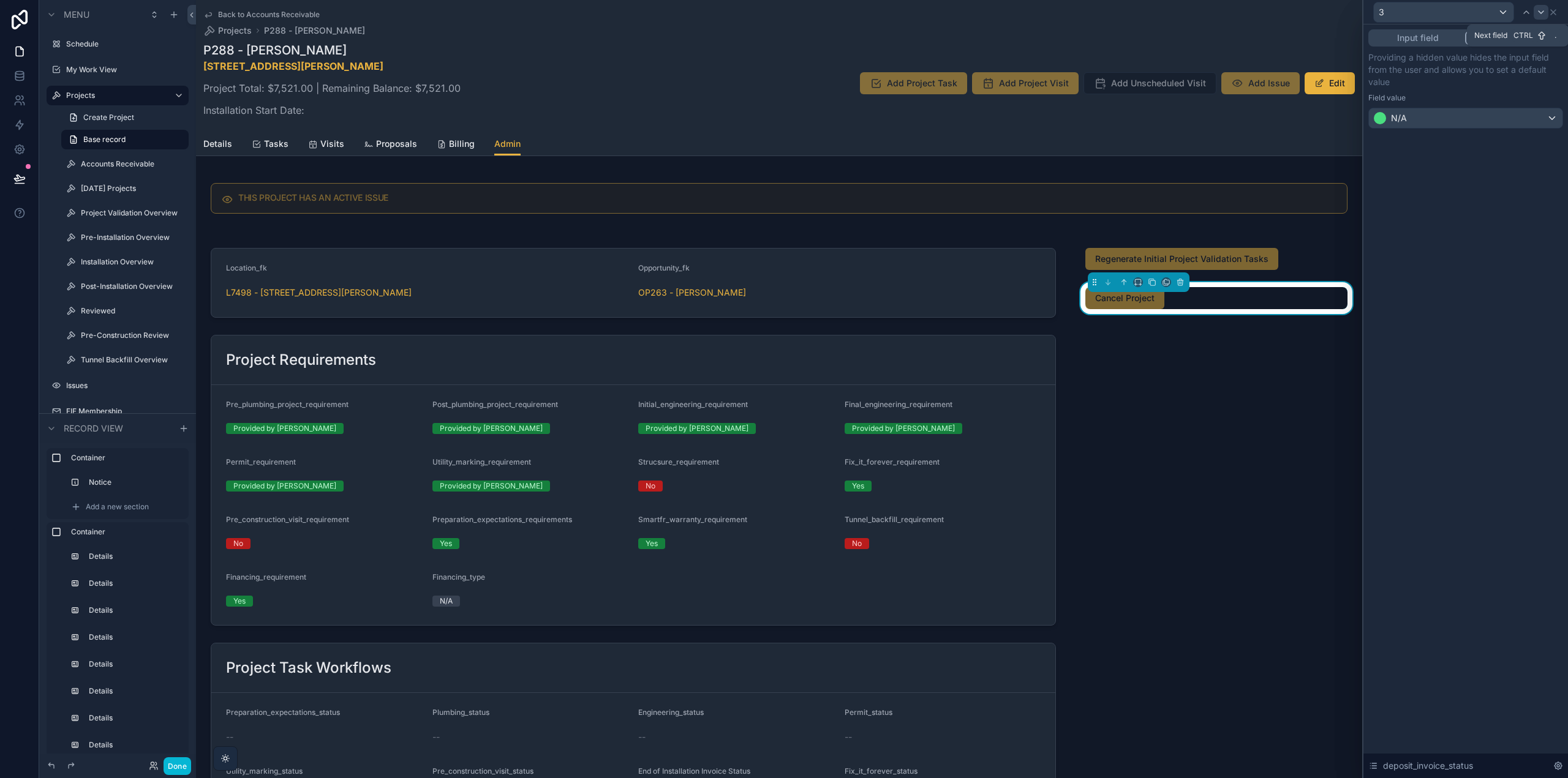
click at [1542, 11] on icon at bounding box center [1541, 12] width 10 height 10
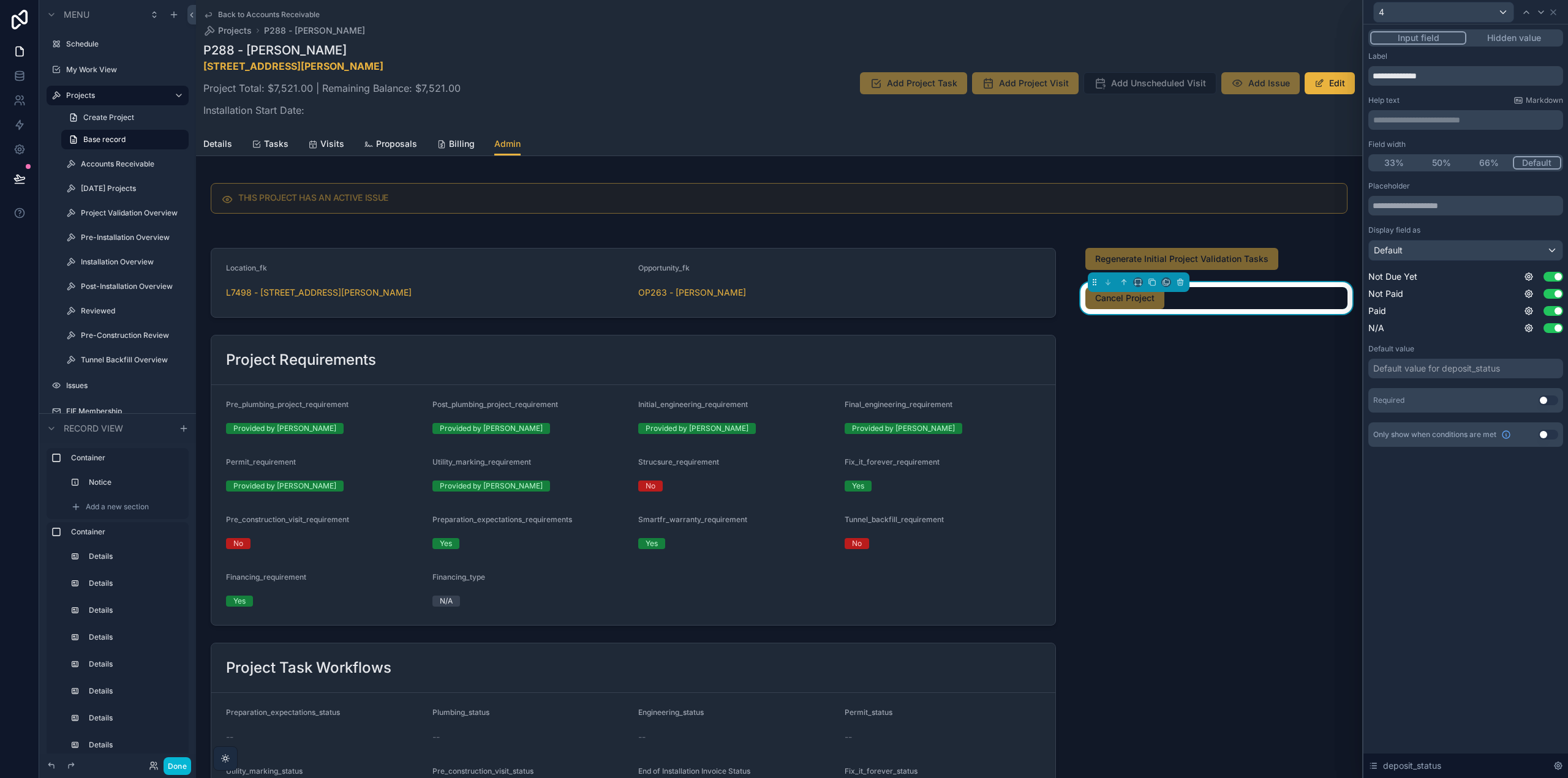
click at [1516, 44] on button "Hidden value" at bounding box center [1514, 38] width 95 height 13
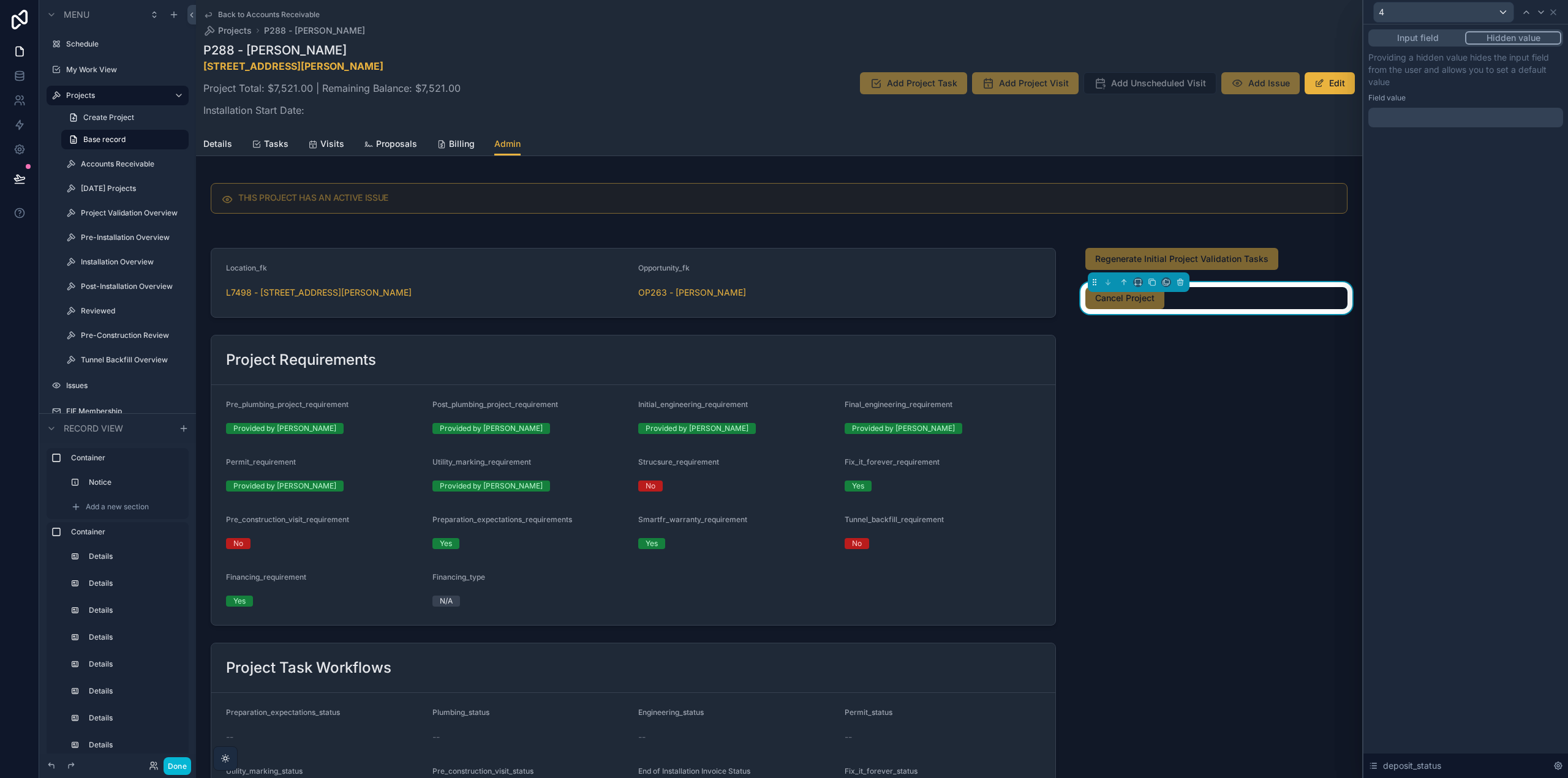
click at [1456, 117] on div at bounding box center [1465, 117] width 195 height 20
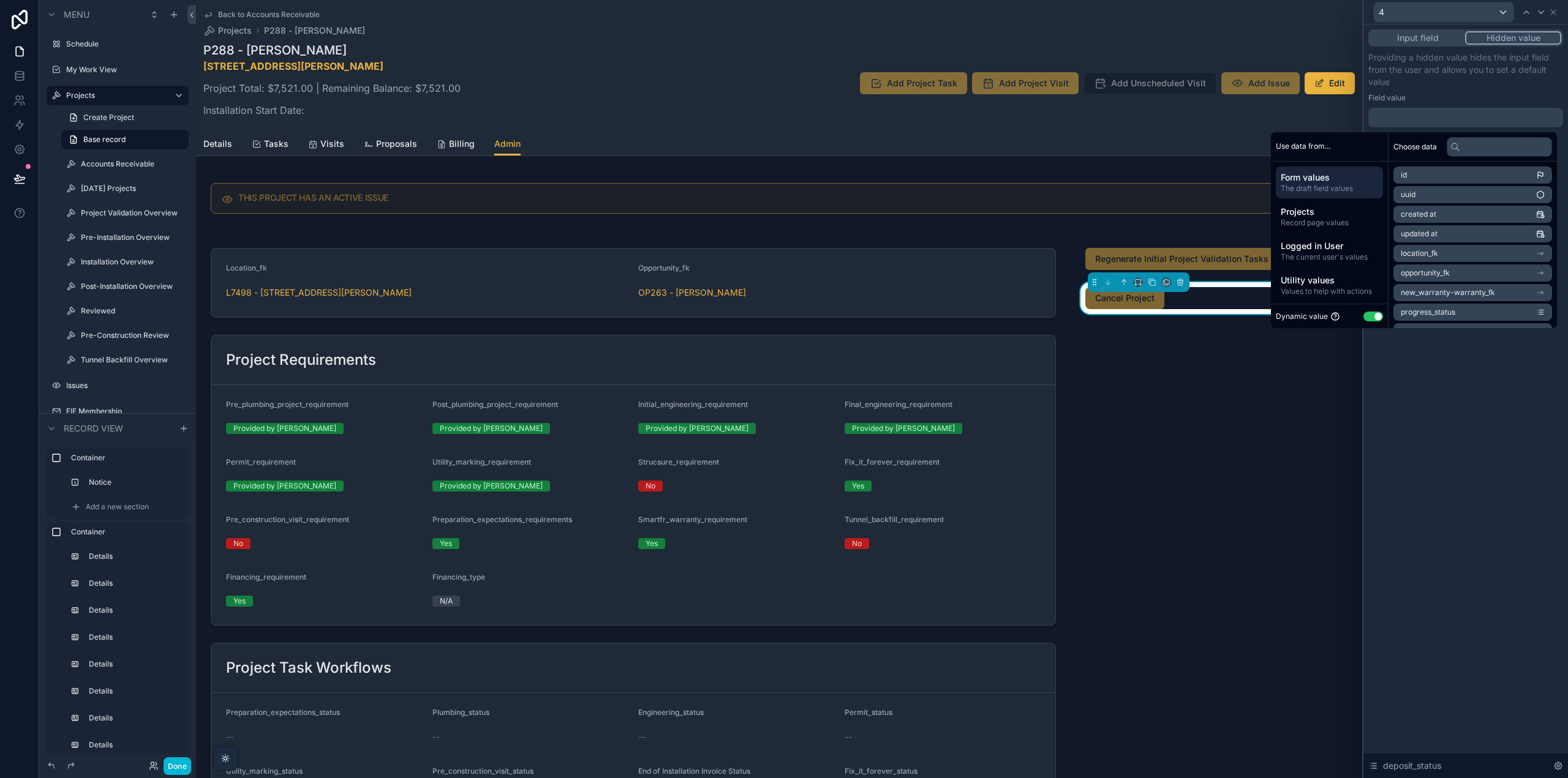
click at [1375, 318] on button "Use setting" at bounding box center [1373, 316] width 20 height 10
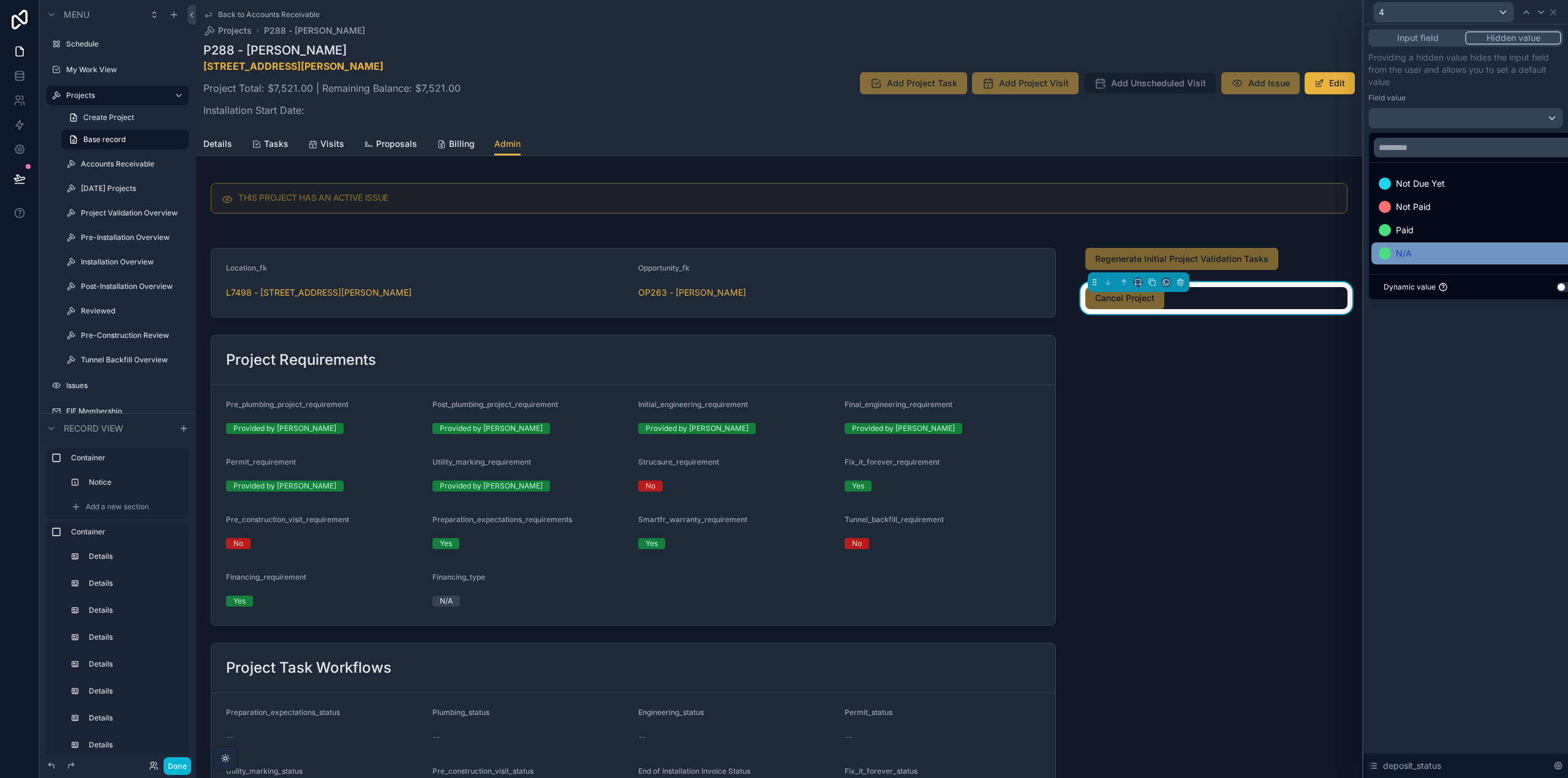
click at [1430, 254] on div "N/A" at bounding box center [1479, 253] width 202 height 15
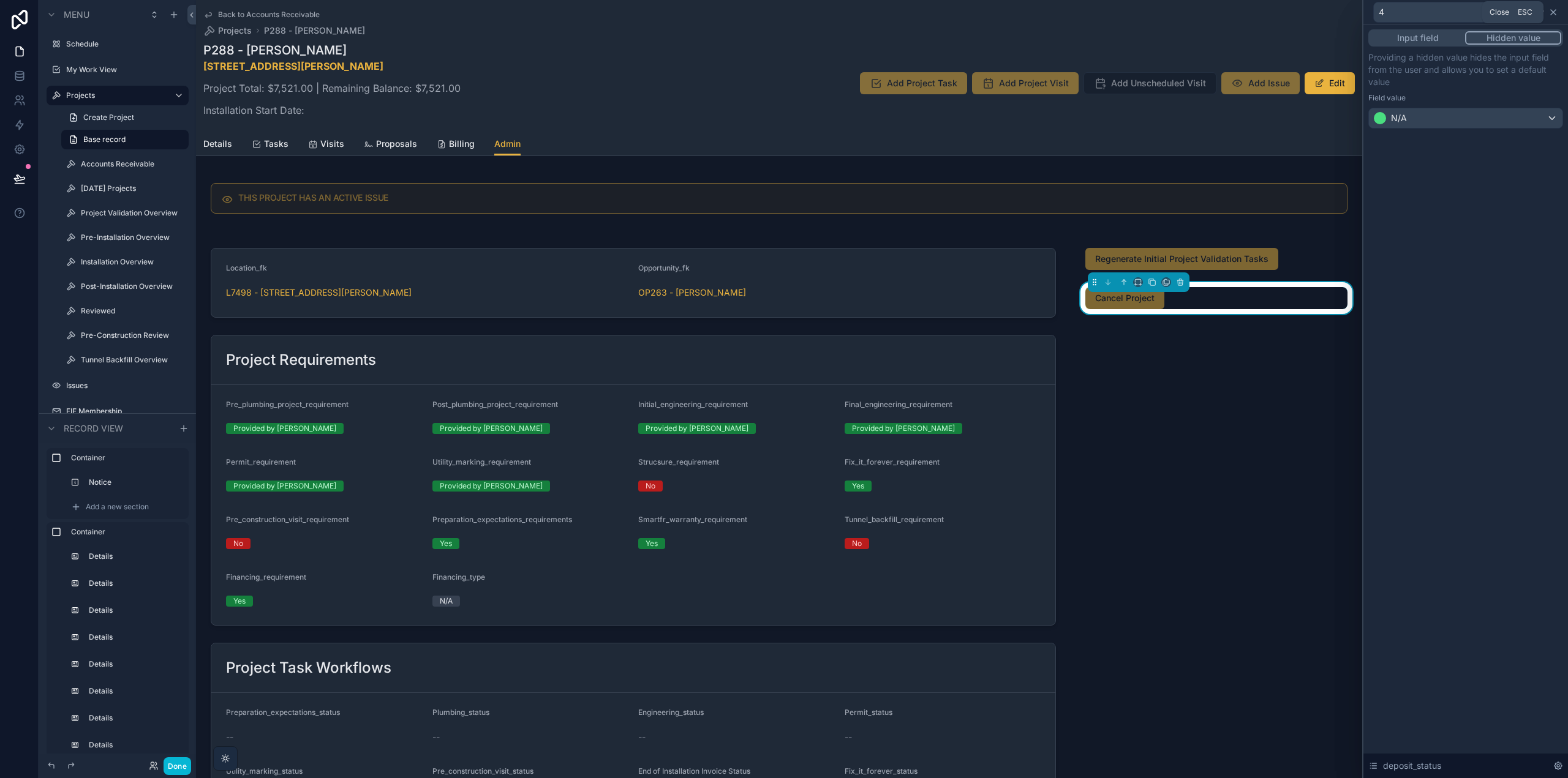
click at [1553, 13] on icon at bounding box center [1553, 12] width 10 height 10
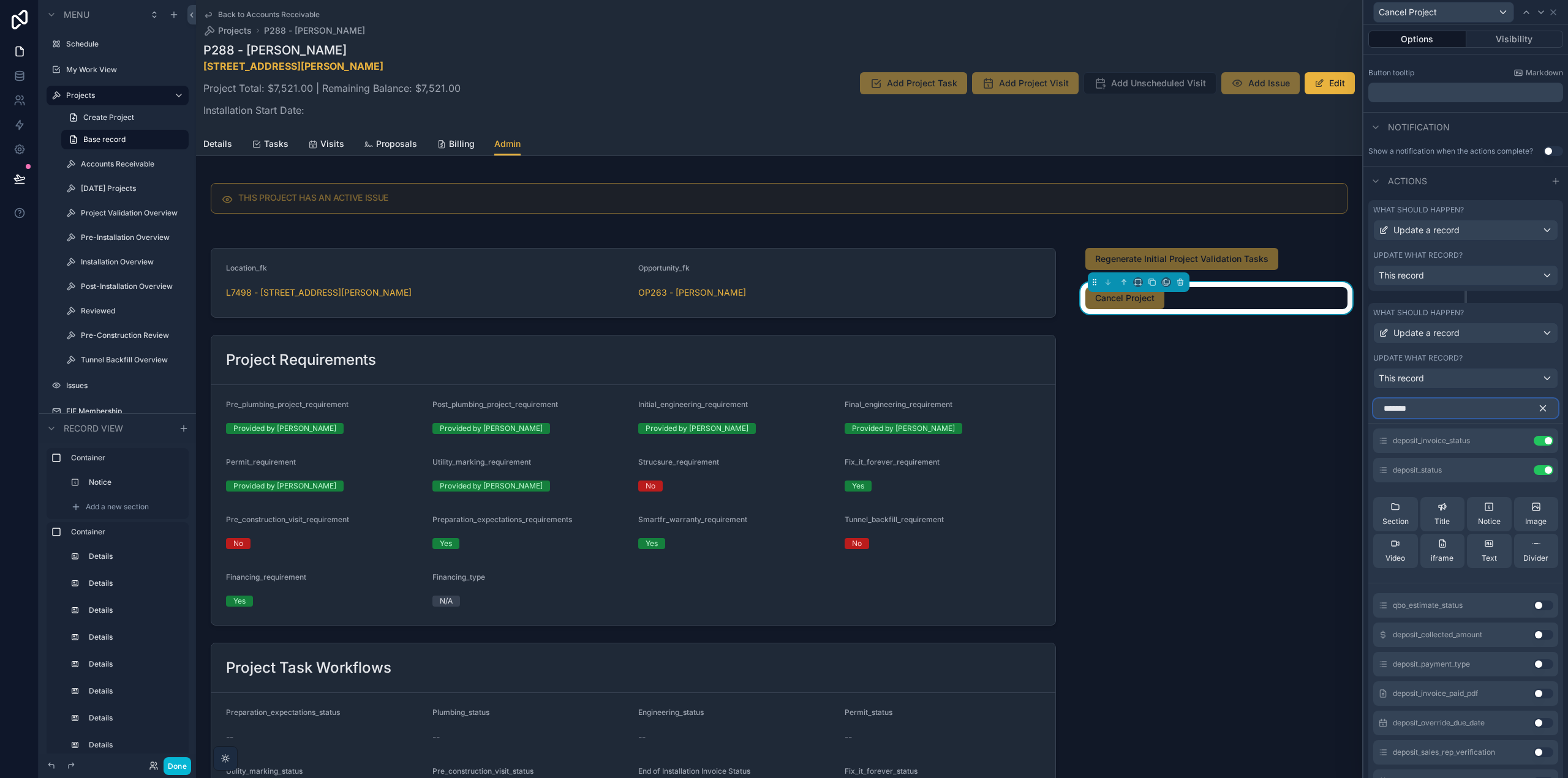
click at [1400, 410] on input "*******" at bounding box center [1466, 408] width 185 height 20
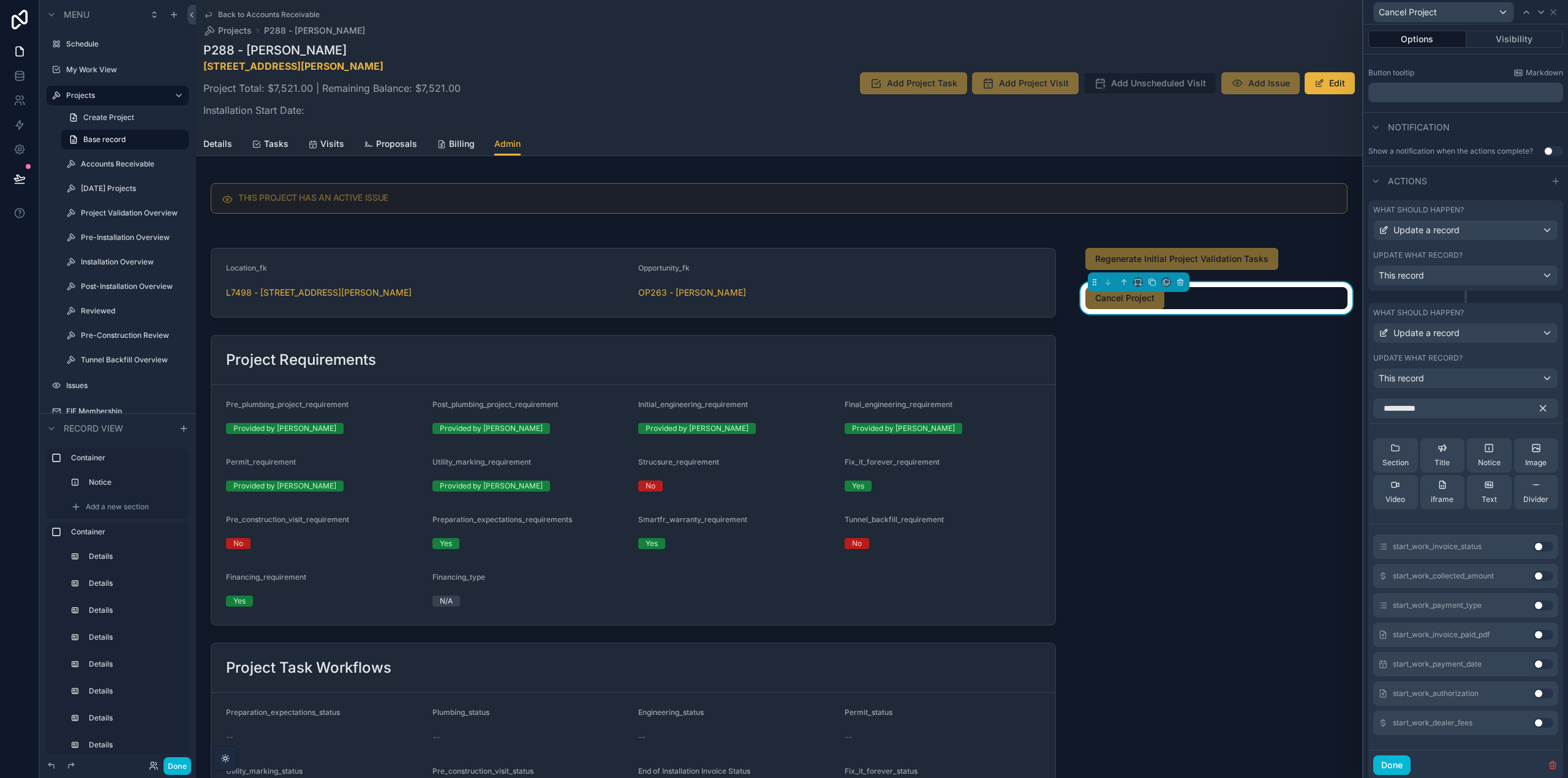
click at [1535, 548] on button "Use setting" at bounding box center [1543, 546] width 20 height 10
click at [1442, 415] on input "**********" at bounding box center [1466, 408] width 185 height 20
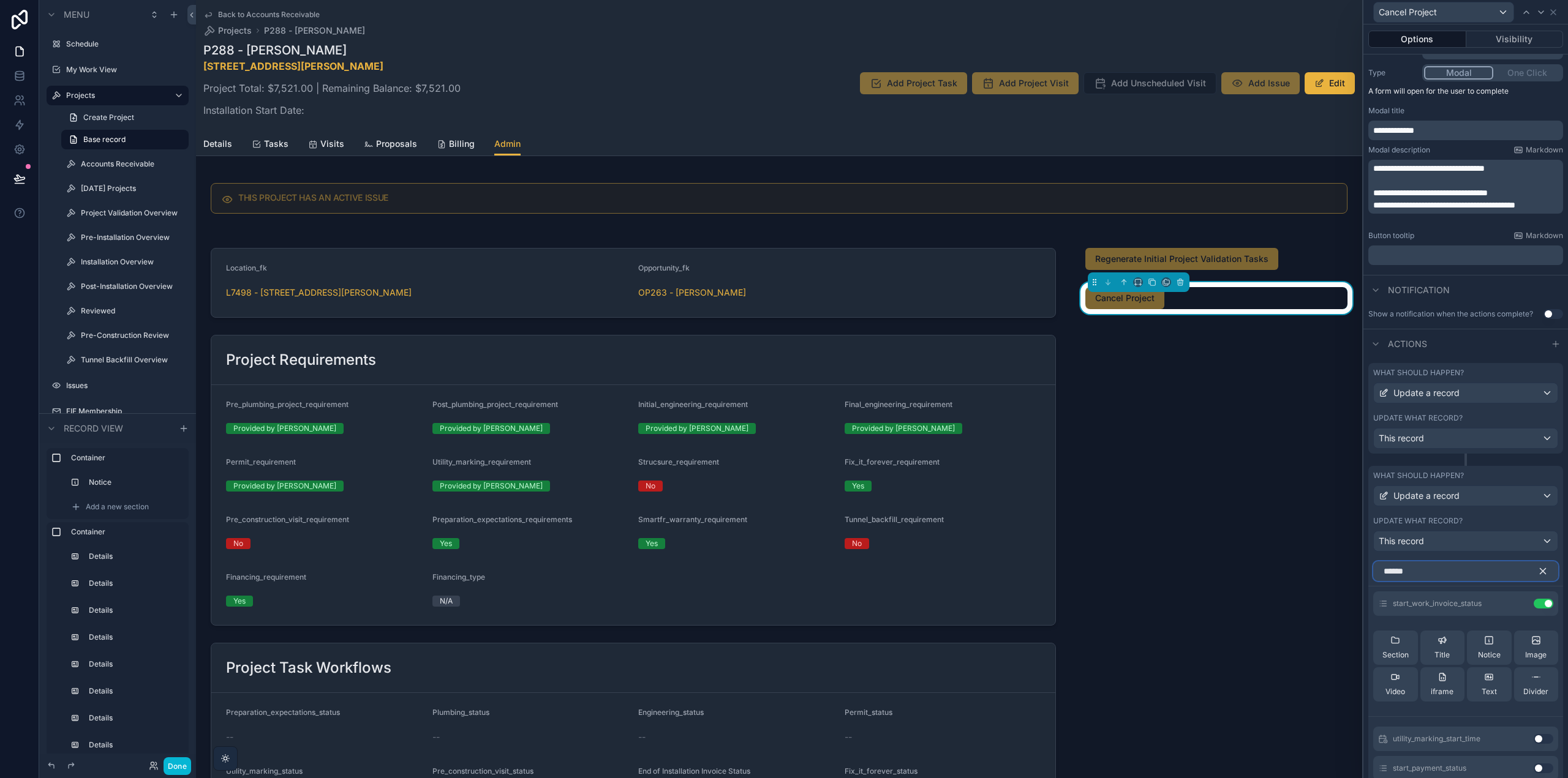
scroll to position [306, 0]
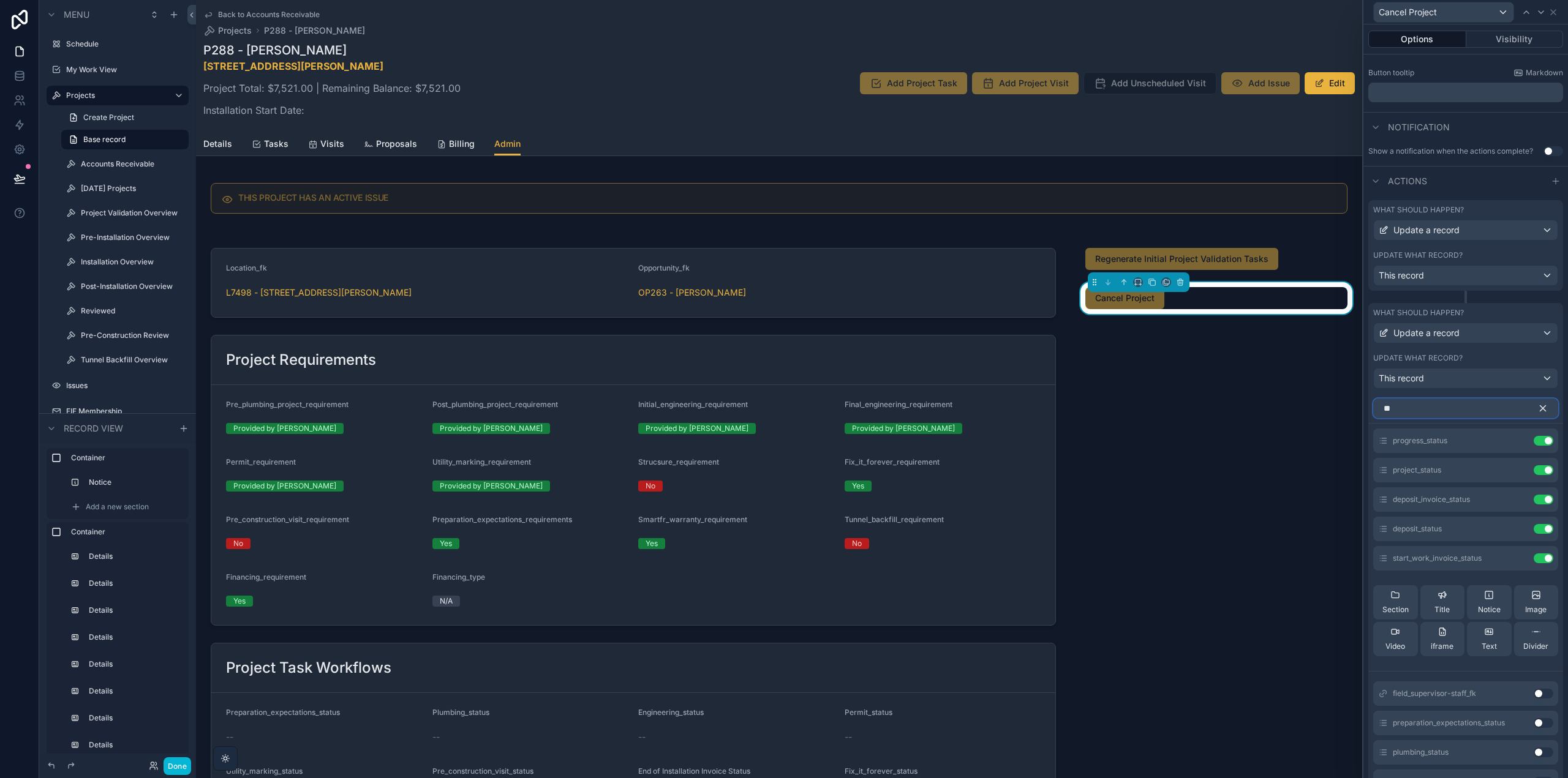
type input "*"
type input "*******"
click at [1534, 575] on button "Use setting" at bounding box center [1543, 576] width 20 height 10
click at [1537, 406] on icon "button" at bounding box center [1542, 408] width 11 height 11
click at [1514, 588] on icon at bounding box center [1519, 587] width 10 height 10
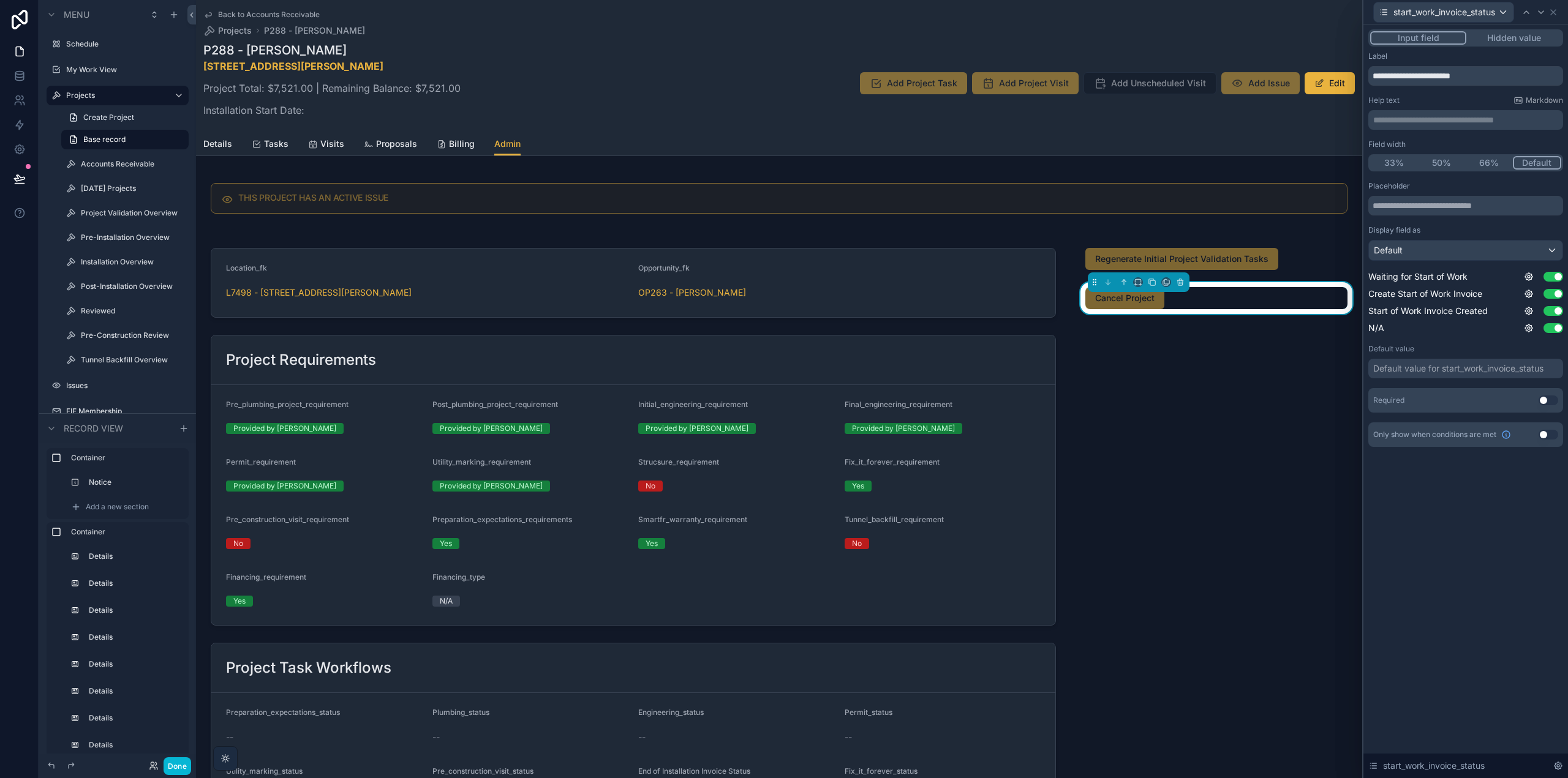
drag, startPoint x: 1507, startPoint y: 40, endPoint x: 1436, endPoint y: 172, distance: 149.9
click at [1507, 40] on button "Hidden value" at bounding box center [1514, 38] width 95 height 13
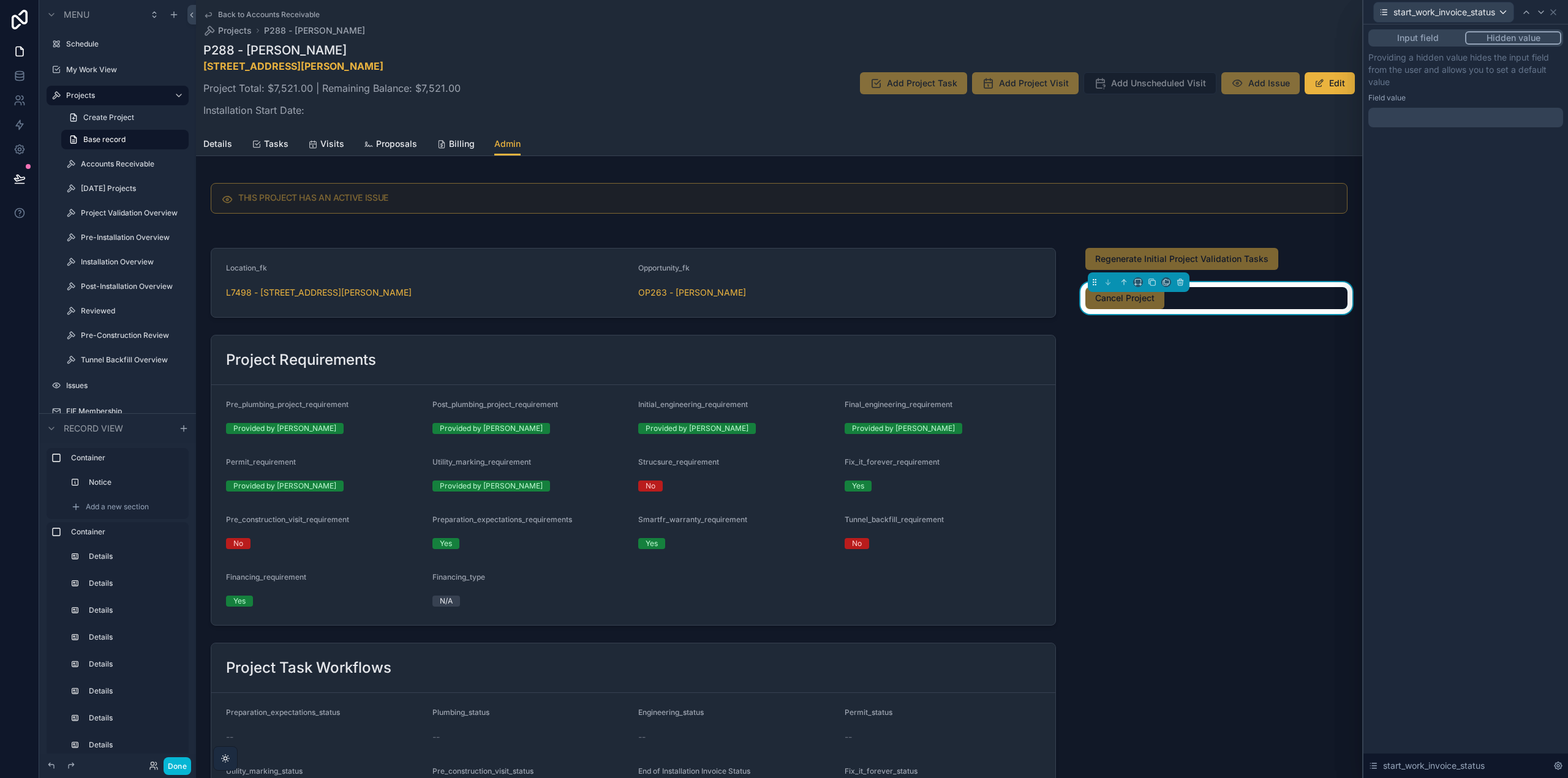
click at [1406, 121] on div at bounding box center [1465, 117] width 195 height 20
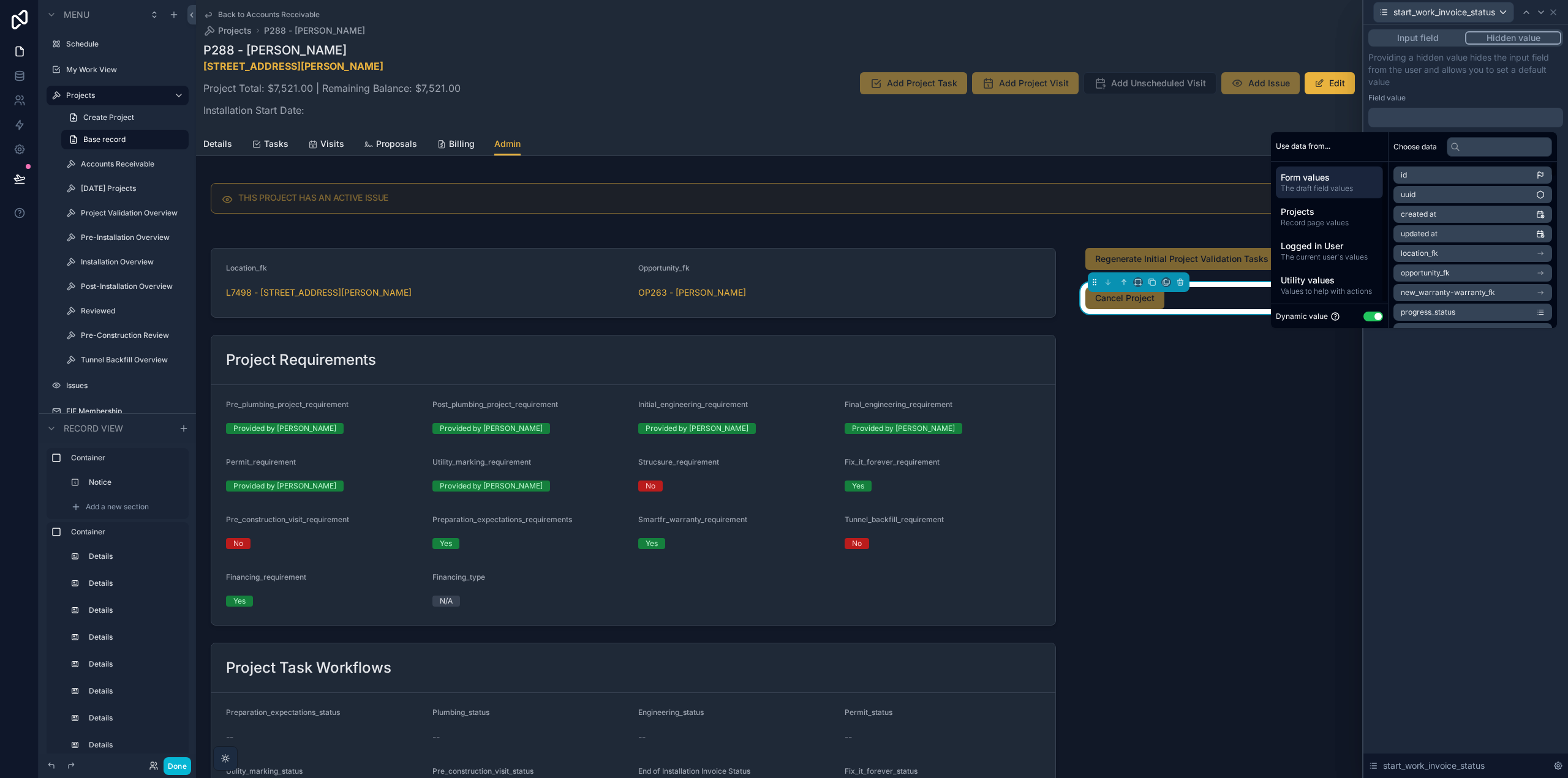
click at [1364, 320] on button "Use setting" at bounding box center [1373, 316] width 20 height 10
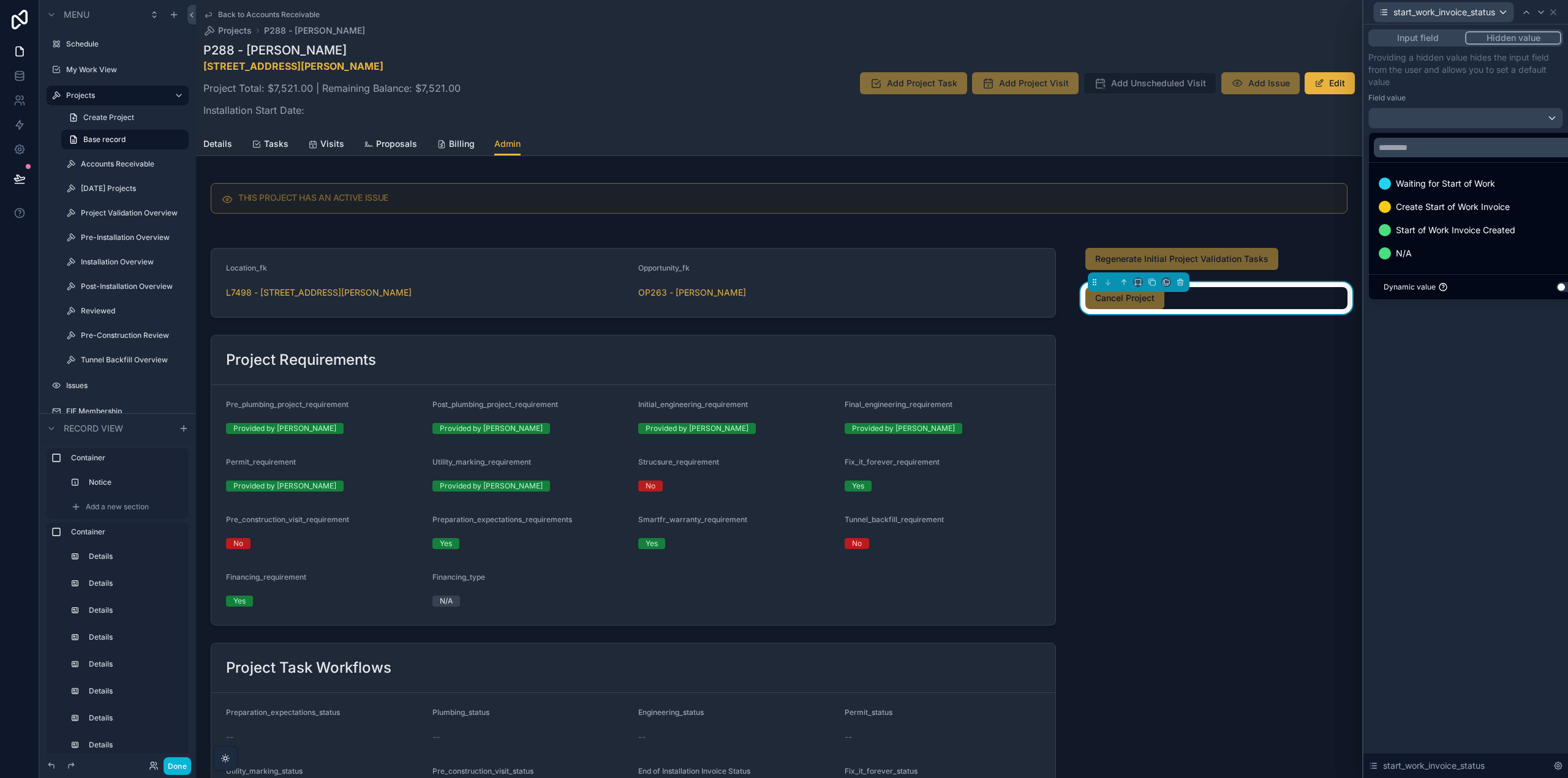
drag, startPoint x: 1412, startPoint y: 247, endPoint x: 1467, endPoint y: 83, distance: 173.0
click at [1412, 248] on div "N/A" at bounding box center [1479, 253] width 202 height 15
click at [1467, 87] on p "Providing a hidden value hides the input field from the user and allows you to …" at bounding box center [1465, 70] width 195 height 37
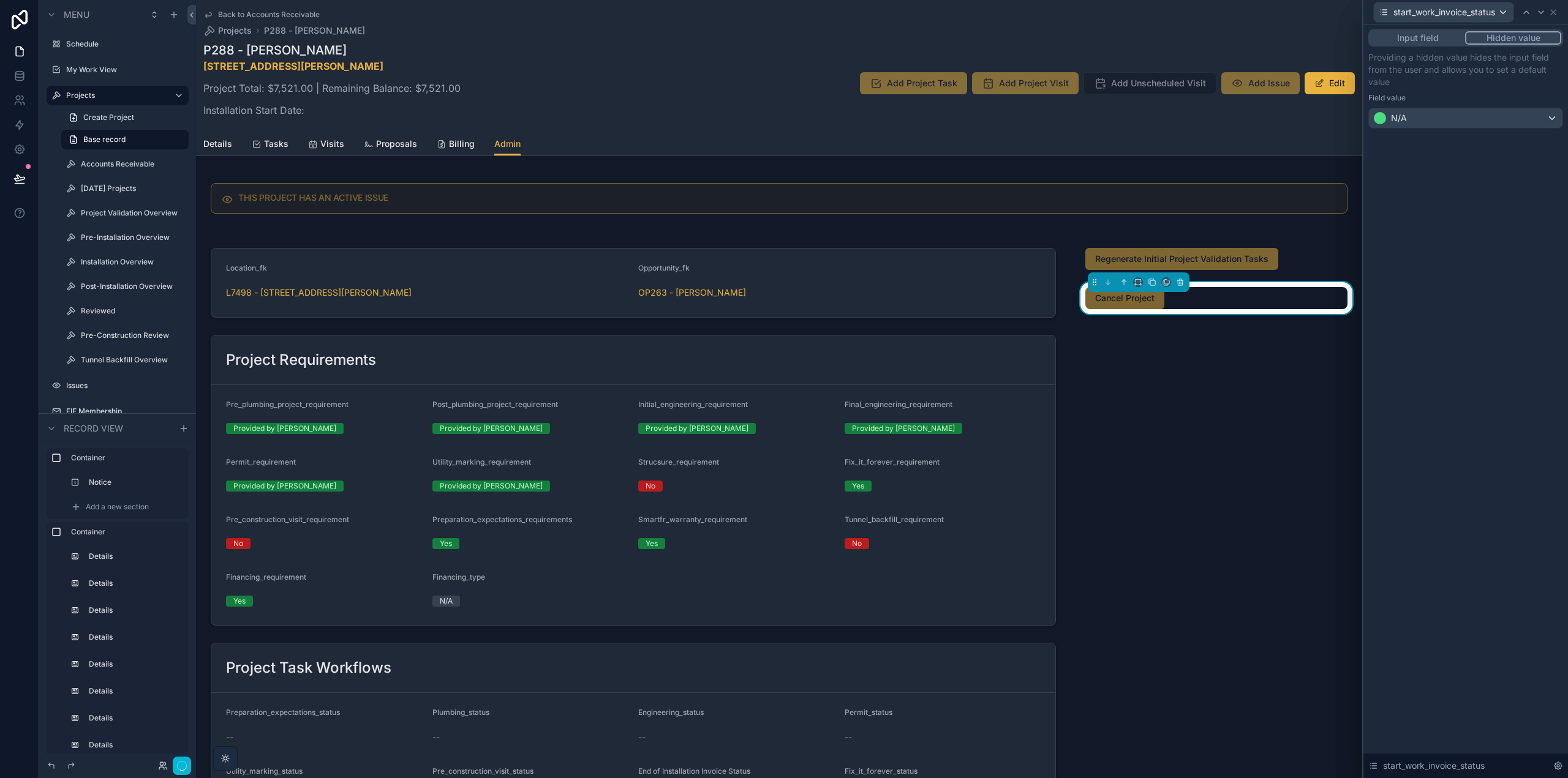
click at [1540, 14] on icon at bounding box center [1541, 12] width 10 height 10
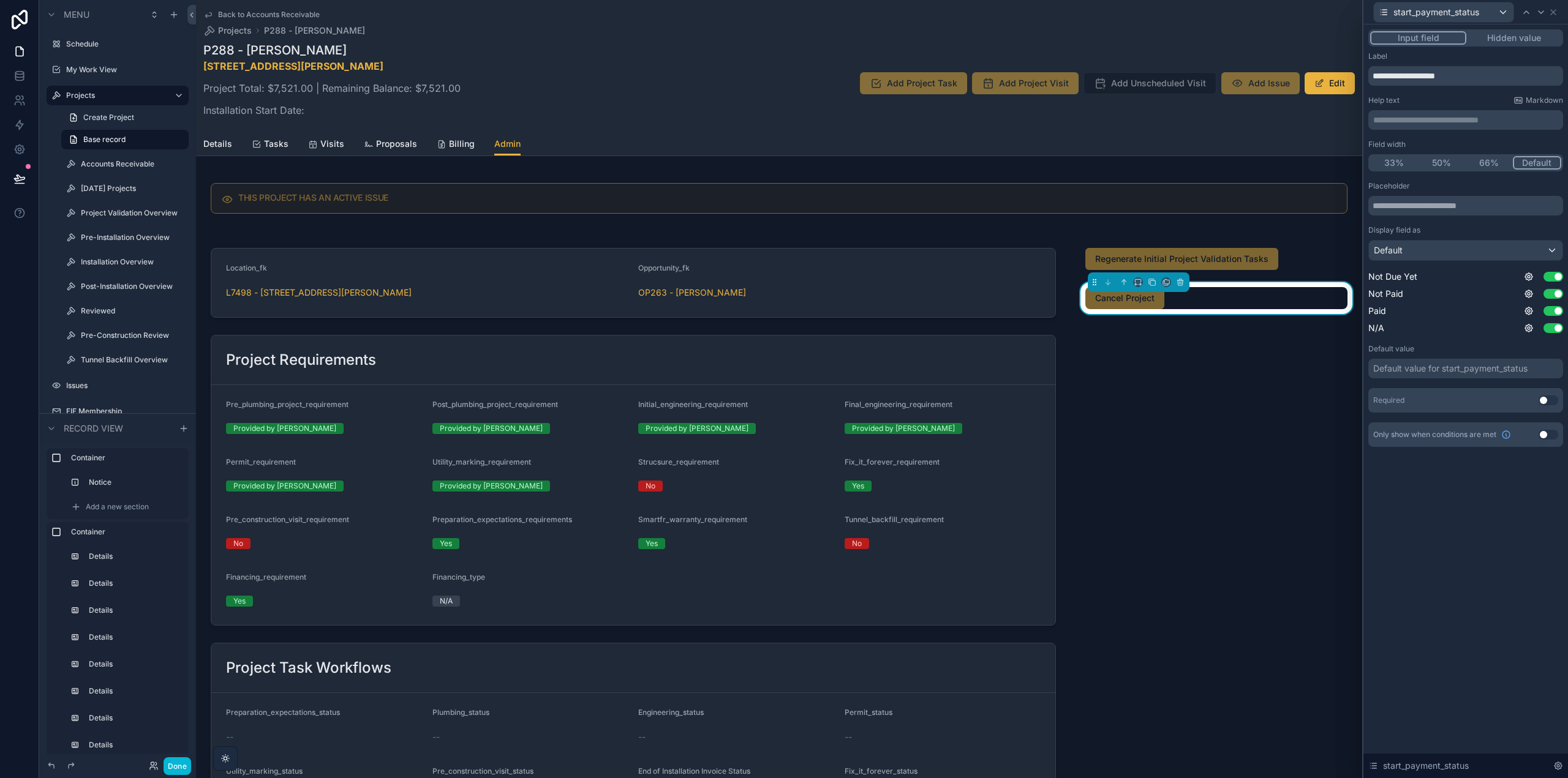
click at [1529, 30] on div "Input field Hidden value" at bounding box center [1465, 38] width 195 height 17
click at [1528, 33] on button "Hidden value" at bounding box center [1514, 38] width 95 height 13
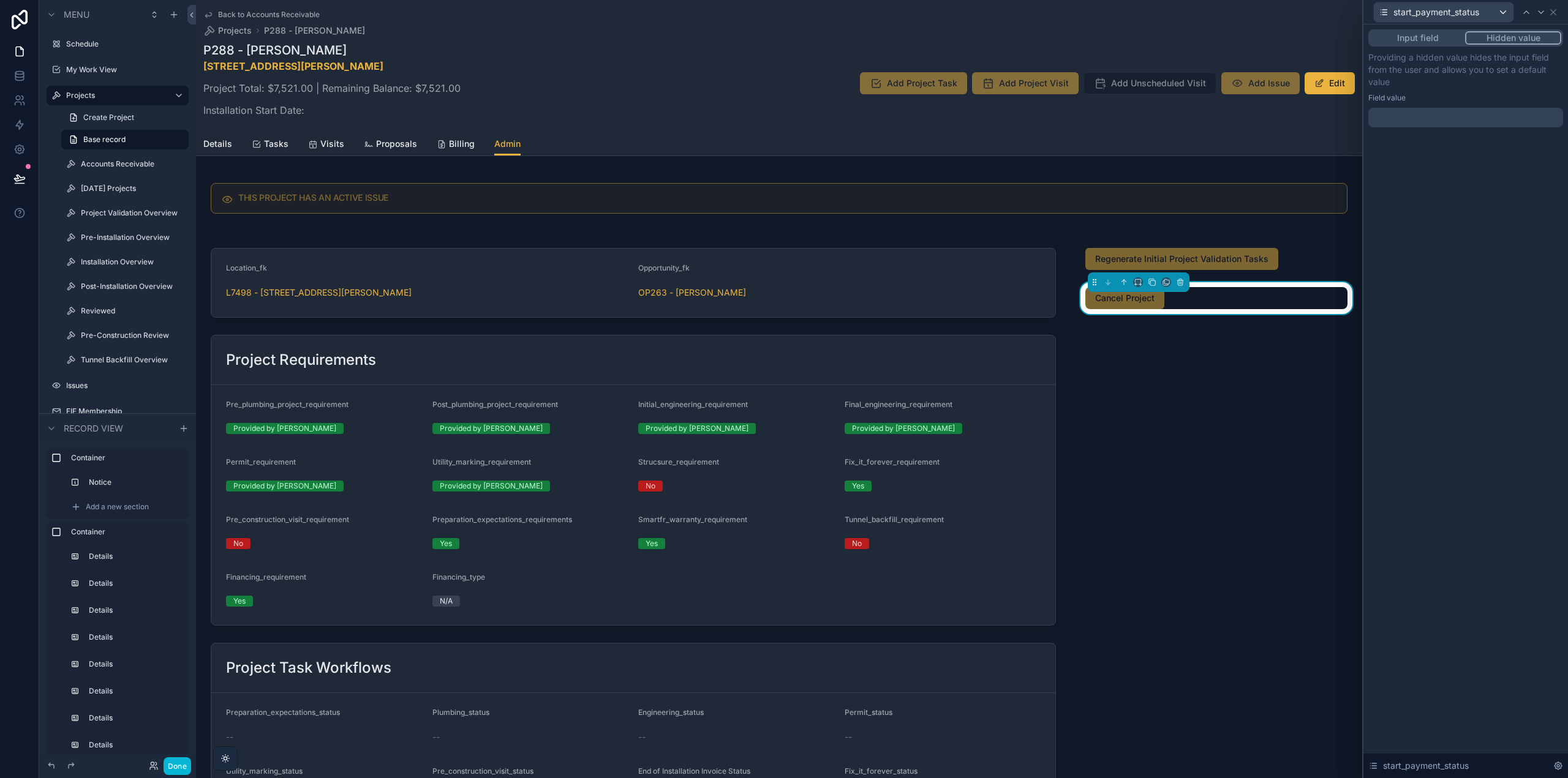
click at [1427, 123] on div at bounding box center [1465, 117] width 195 height 20
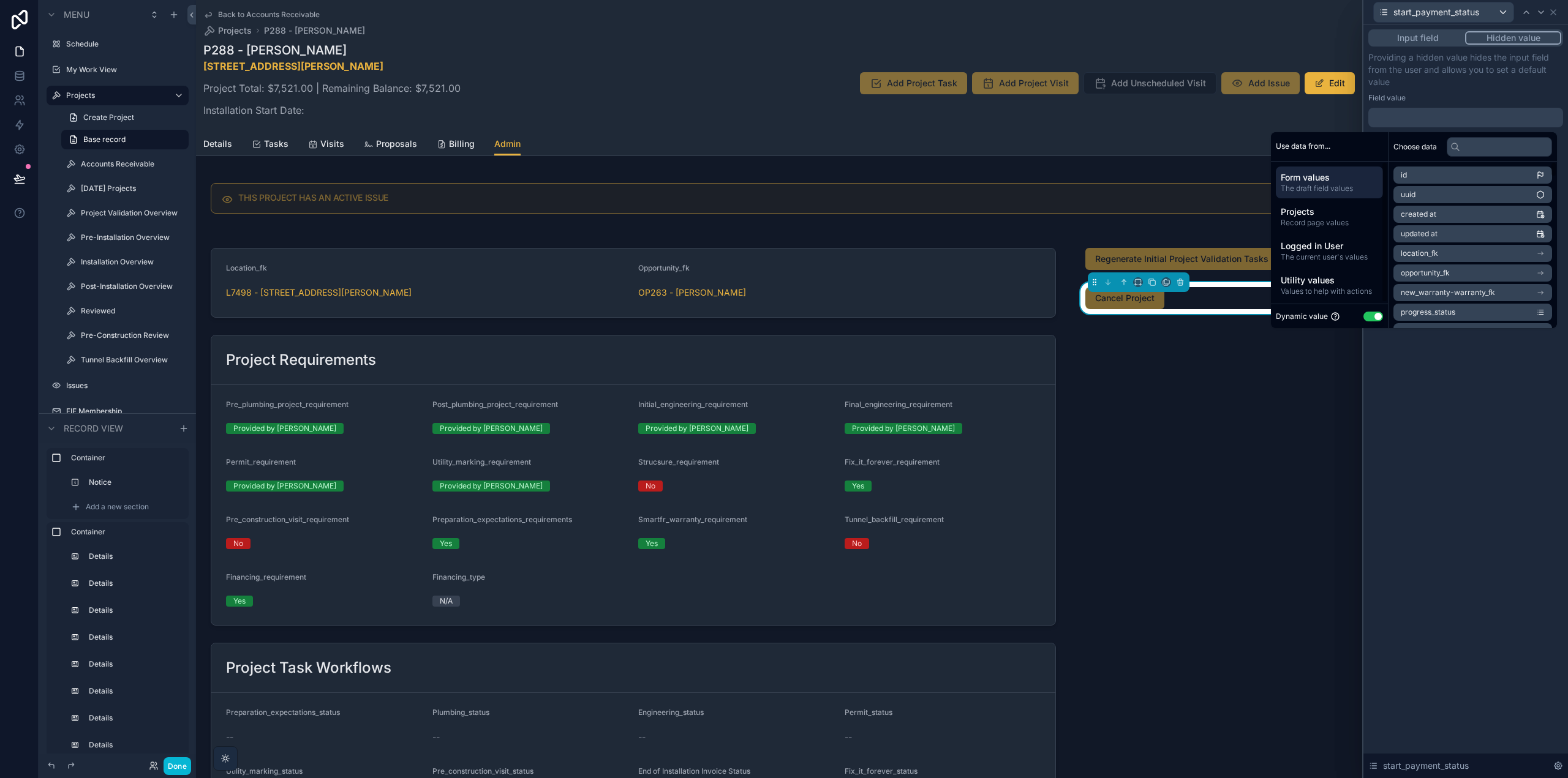
click at [1364, 315] on button "Use setting" at bounding box center [1373, 316] width 20 height 10
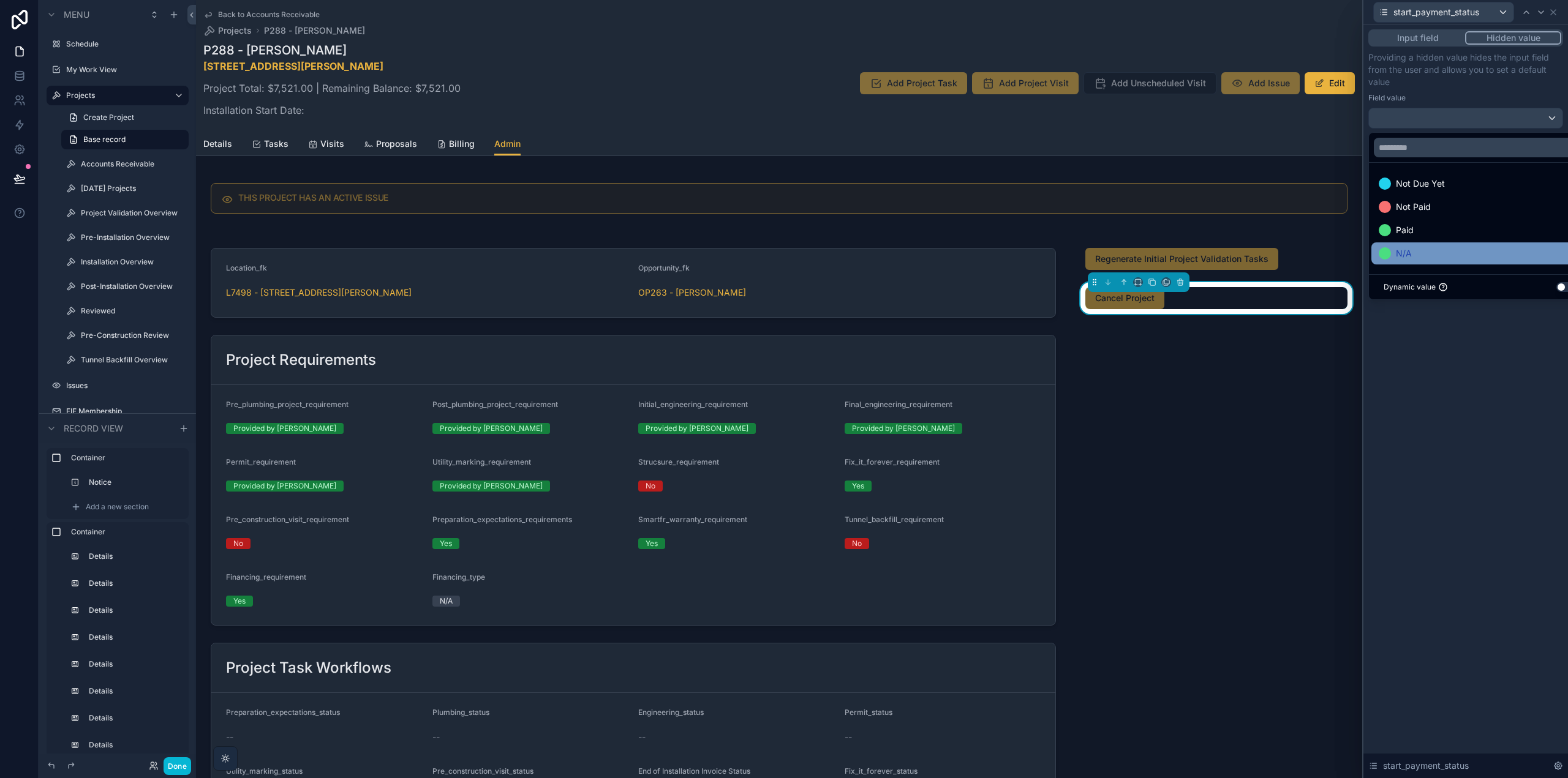
click at [1412, 250] on div "N/A" at bounding box center [1479, 253] width 202 height 15
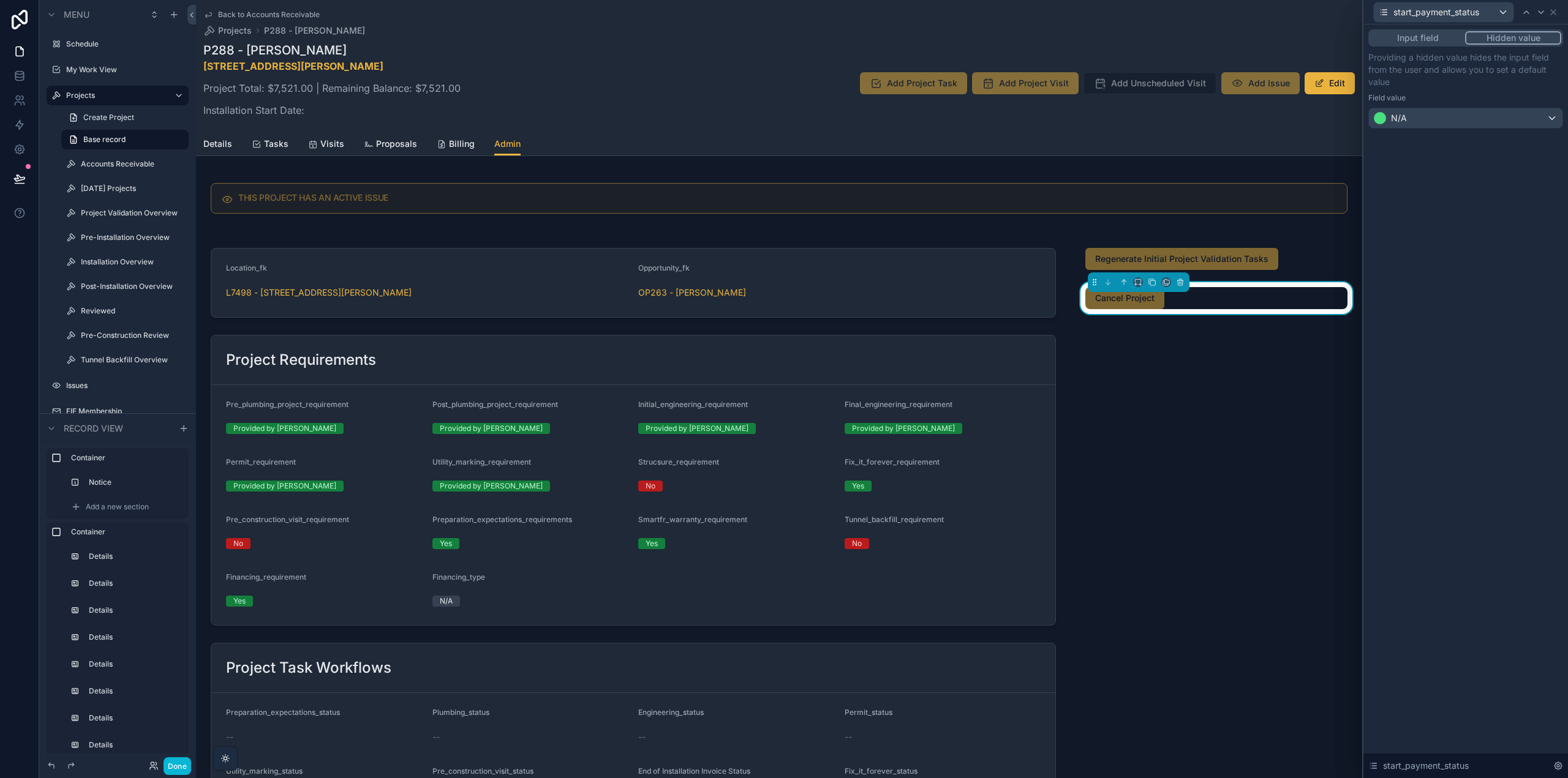
drag, startPoint x: 1484, startPoint y: 386, endPoint x: 1518, endPoint y: 228, distance: 161.6
click at [1484, 385] on div "Input field Hidden value Providing a hidden value hides the input field from th…" at bounding box center [1466, 401] width 204 height 754
click at [1551, 11] on icon at bounding box center [1553, 12] width 10 height 10
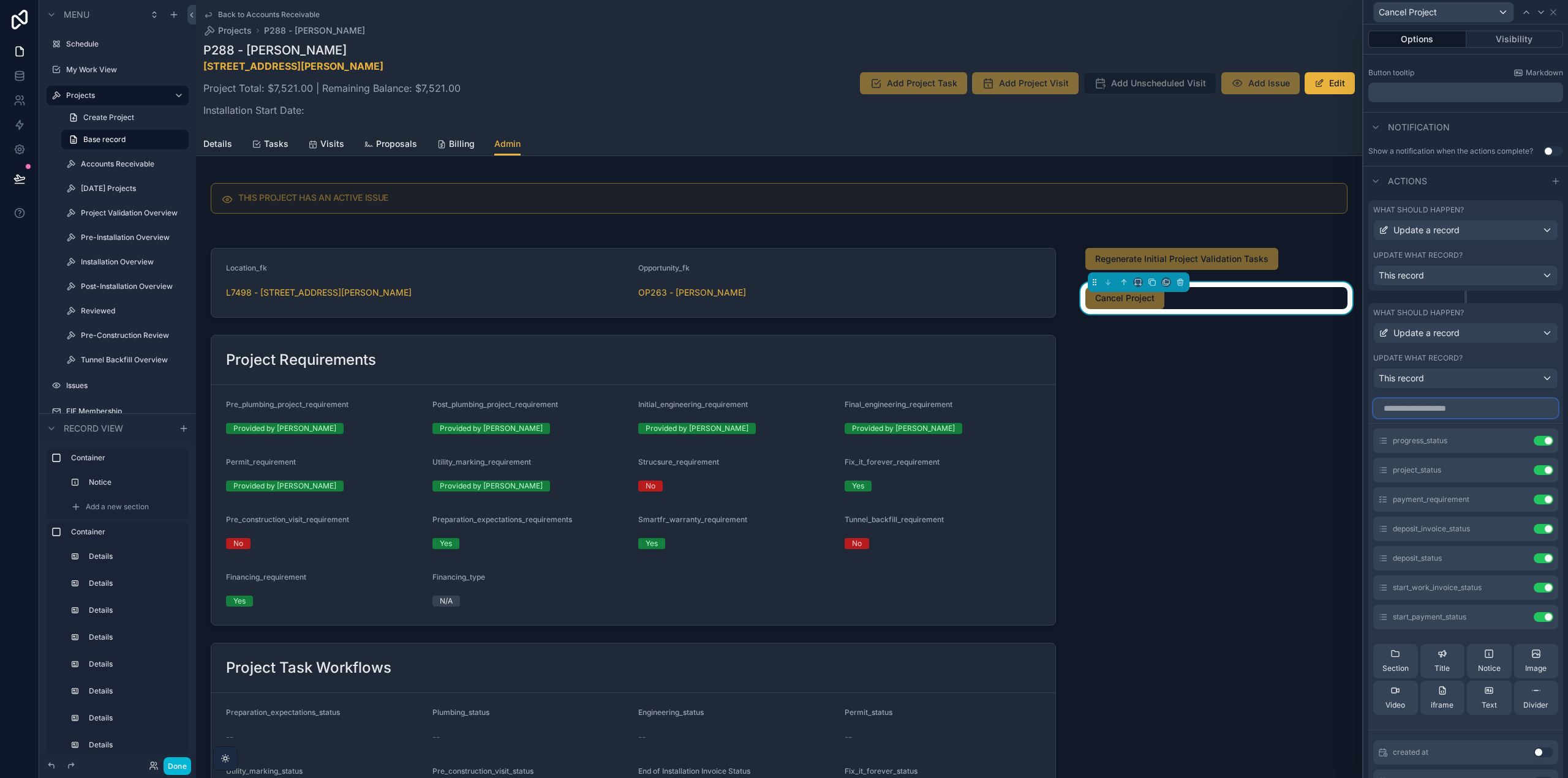
click at [1442, 409] on input "text" at bounding box center [1466, 408] width 185 height 20
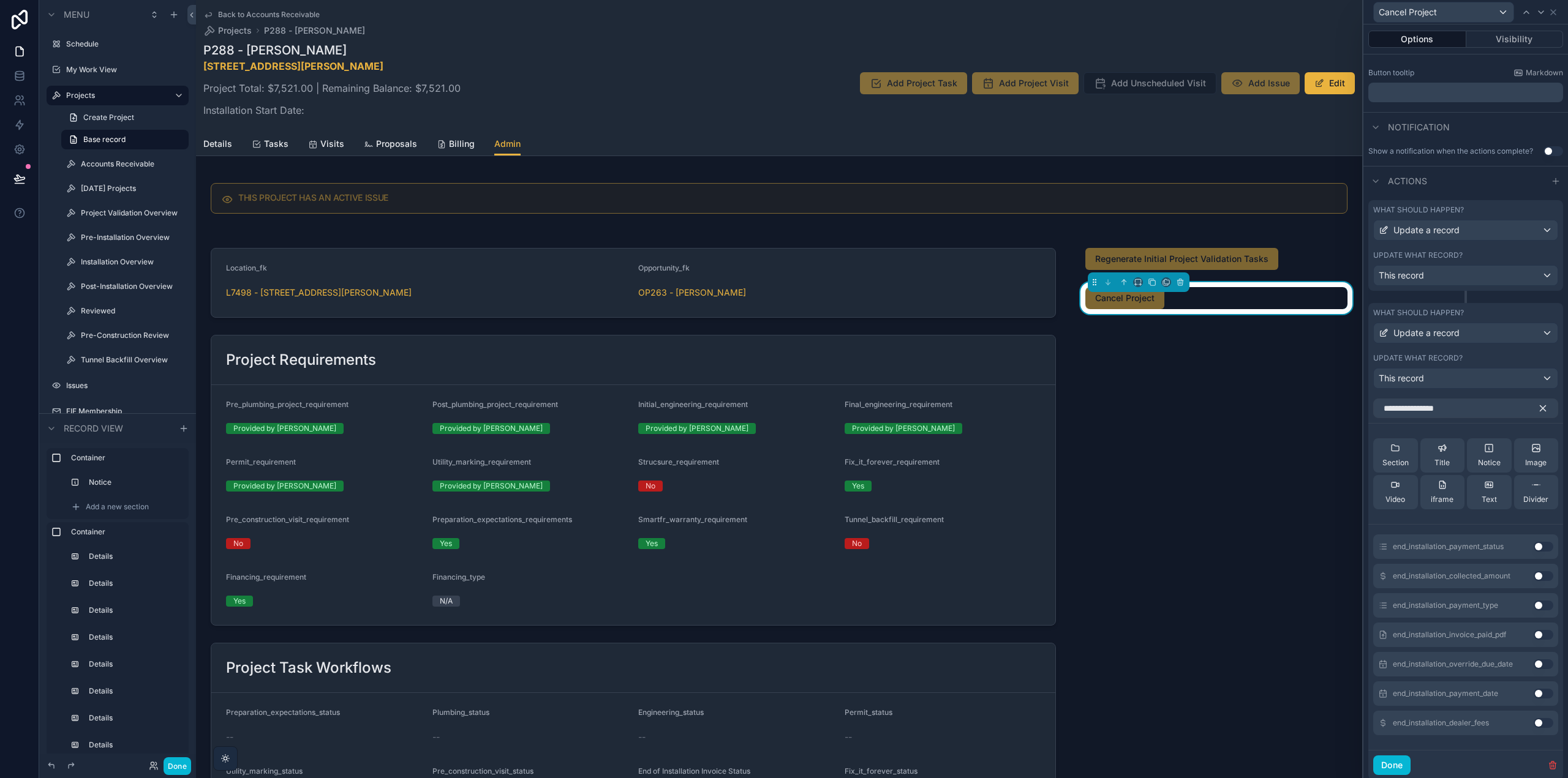
click at [1534, 548] on button "Use setting" at bounding box center [1543, 546] width 20 height 10
click at [1440, 406] on input "**********" at bounding box center [1466, 408] width 185 height 20
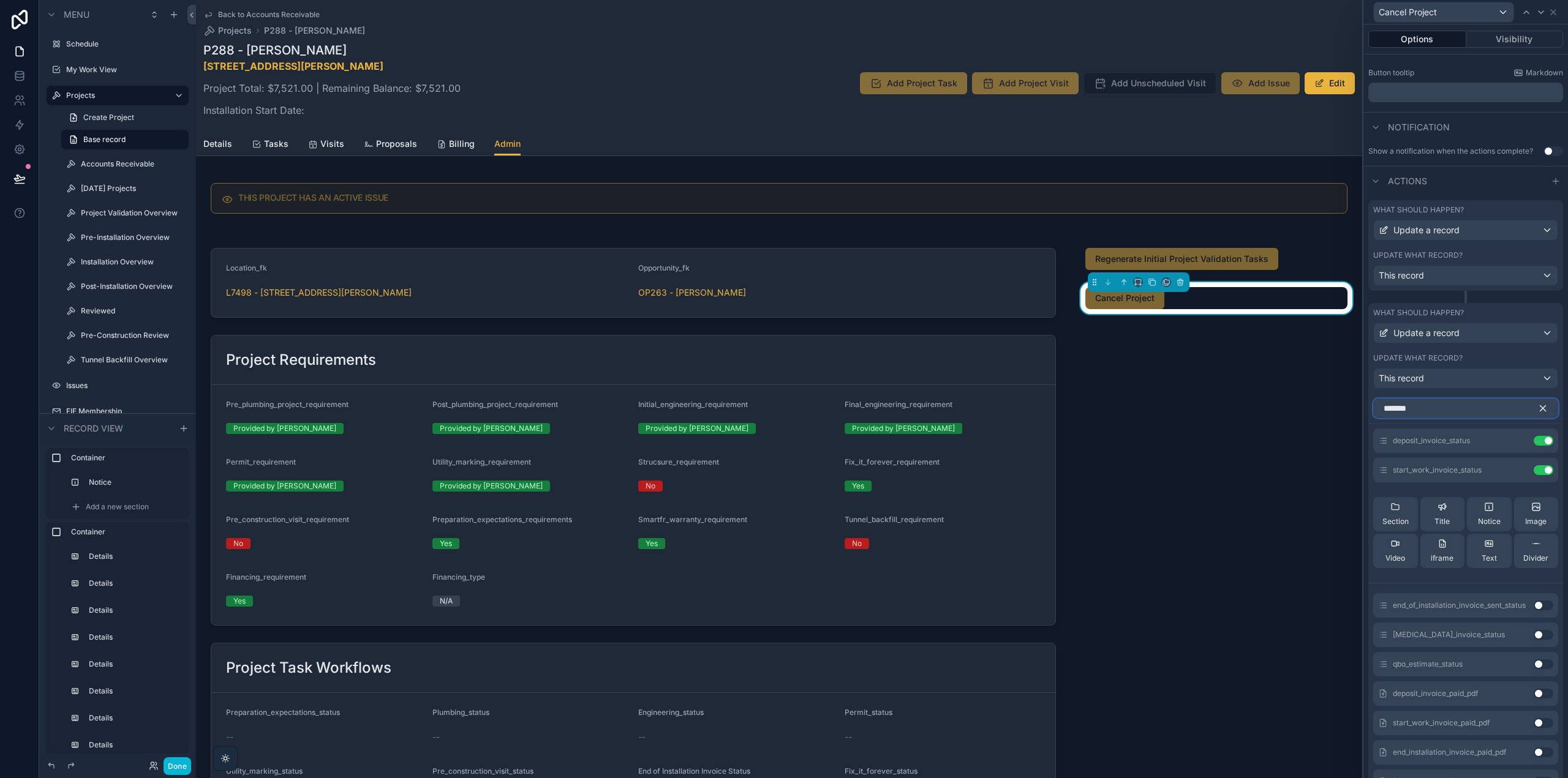
type input "*******"
click at [1534, 608] on button "Use setting" at bounding box center [1543, 605] width 20 height 10
click at [1537, 408] on icon "button" at bounding box center [1542, 408] width 11 height 11
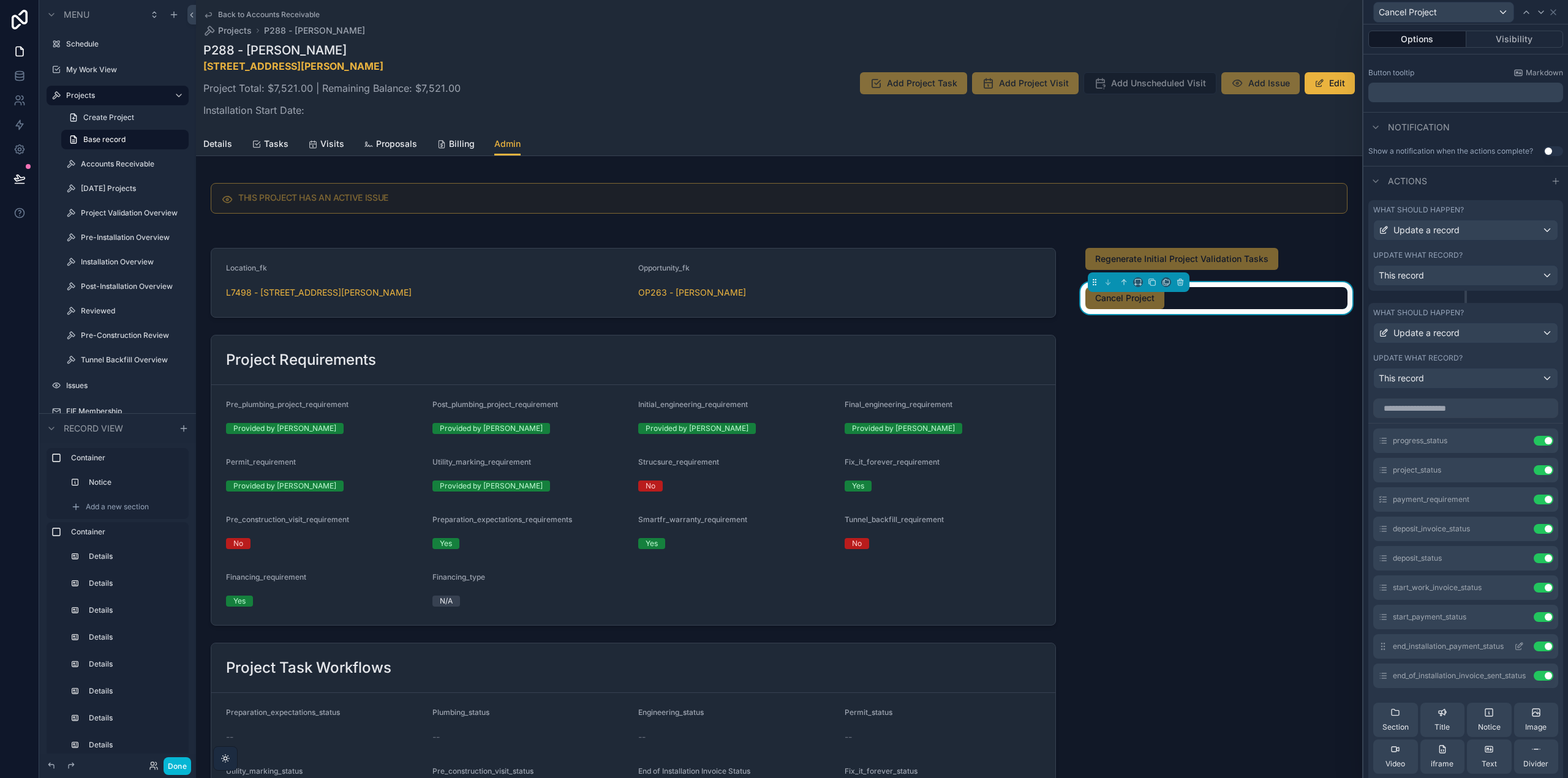
click at [1518, 647] on icon at bounding box center [1520, 645] width 5 height 5
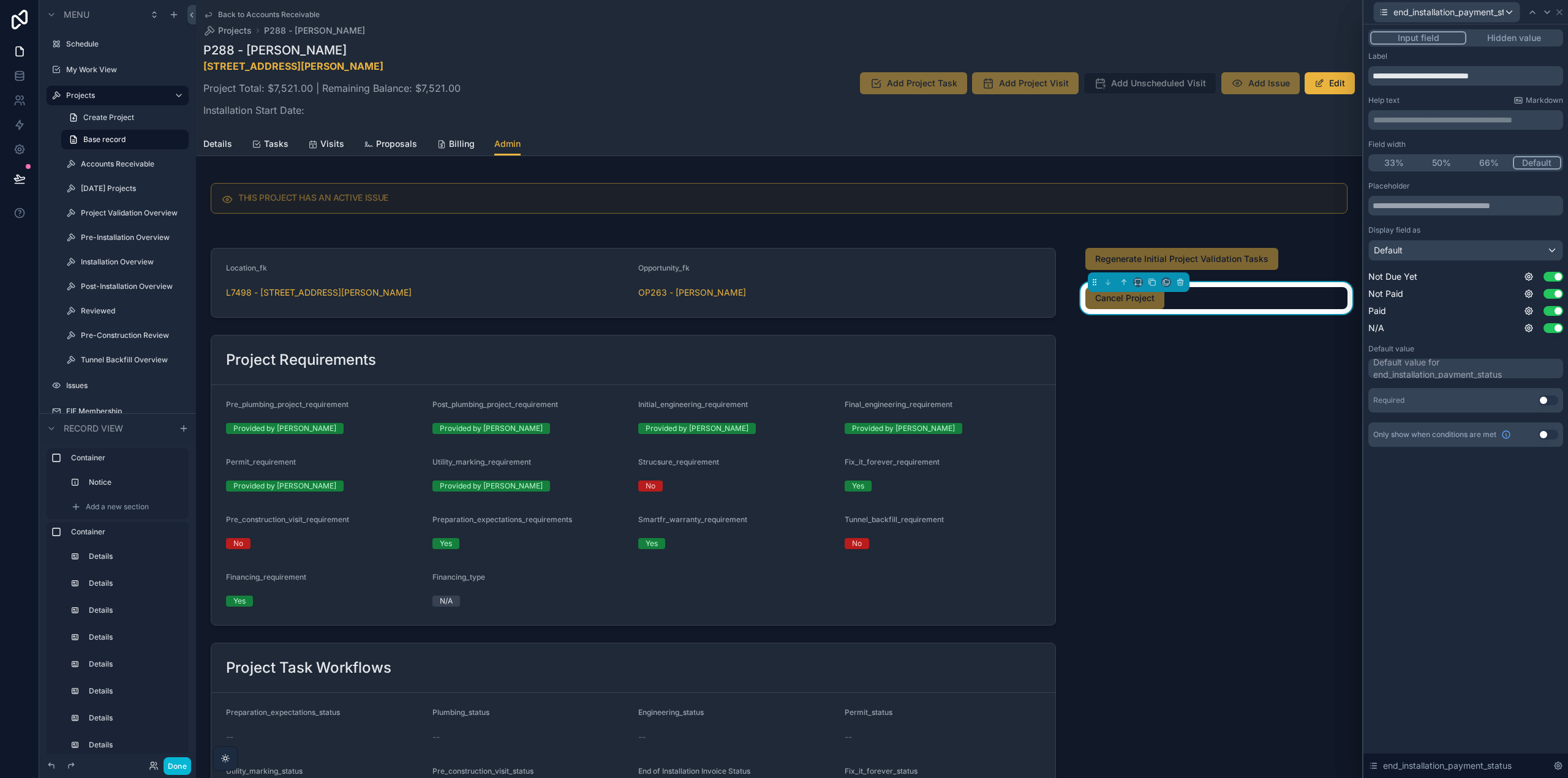
drag, startPoint x: 1525, startPoint y: 38, endPoint x: 1435, endPoint y: 151, distance: 144.5
click at [1525, 38] on button "Hidden value" at bounding box center [1514, 38] width 95 height 13
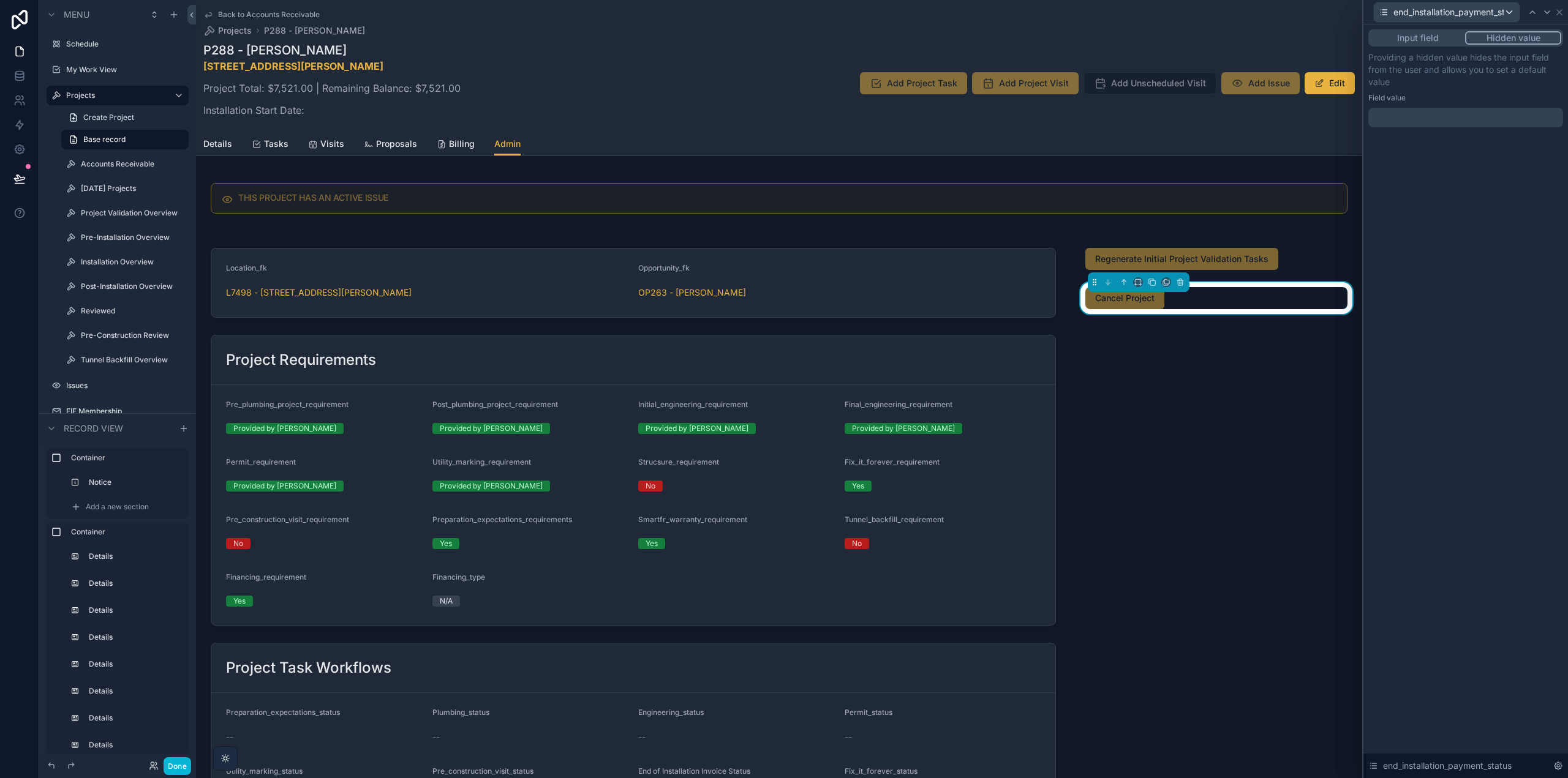
click at [1435, 112] on div at bounding box center [1465, 117] width 195 height 20
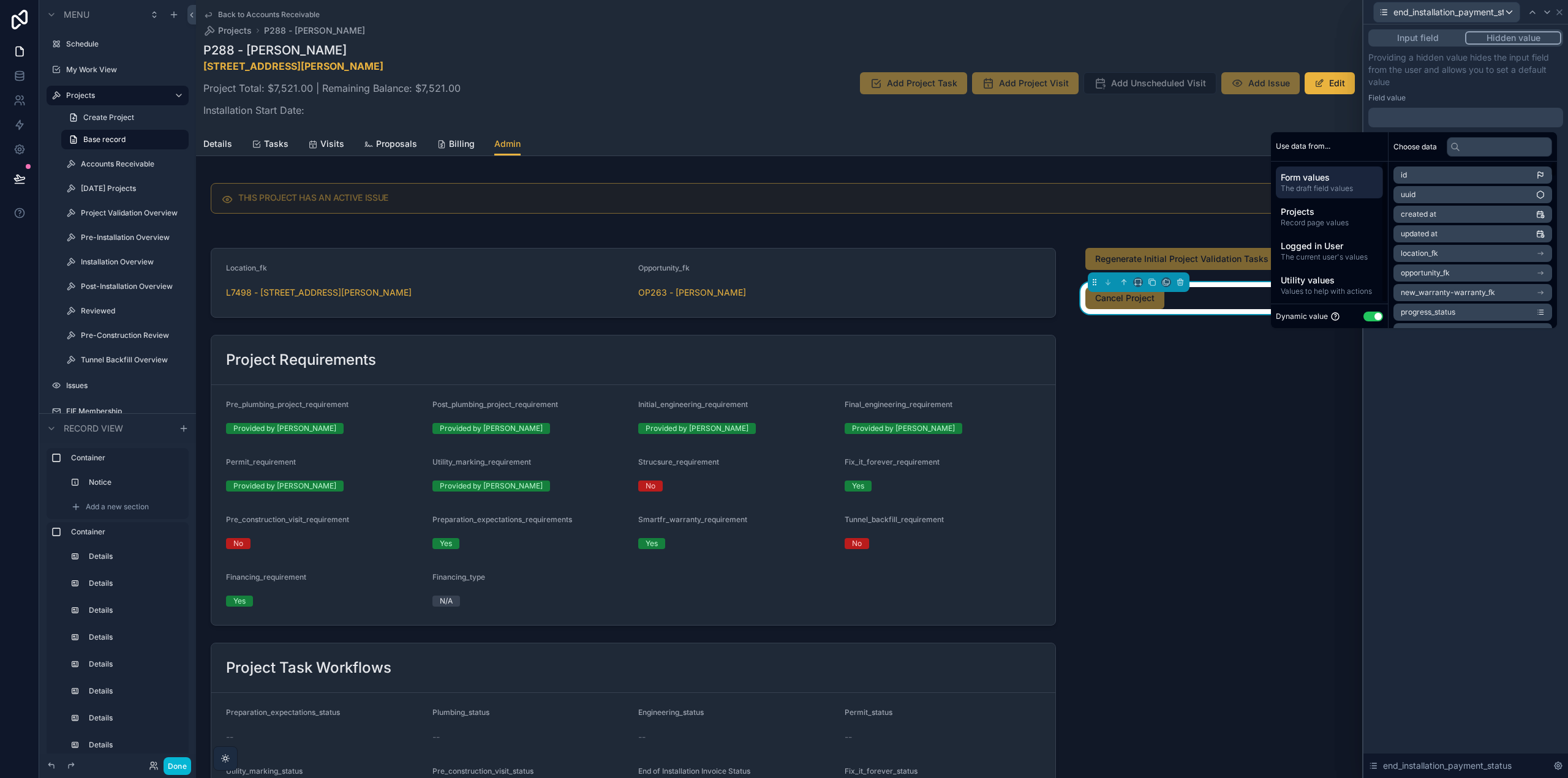
click at [1371, 311] on button "Use setting" at bounding box center [1373, 316] width 20 height 10
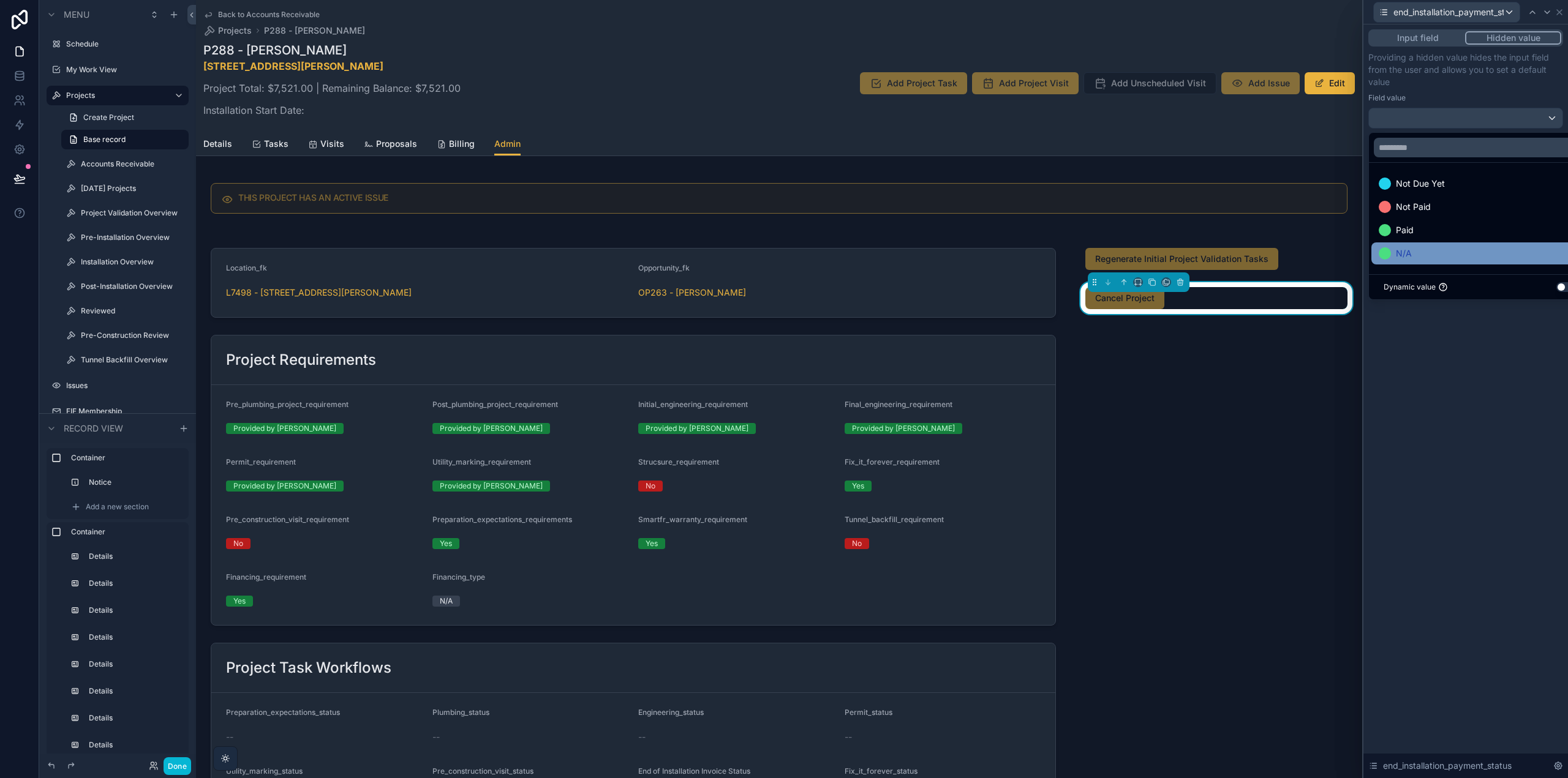
click at [1421, 251] on div "N/A" at bounding box center [1479, 253] width 202 height 15
click at [1449, 86] on p "Providing a hidden value hides the input field from the user and allows you to …" at bounding box center [1465, 70] width 195 height 37
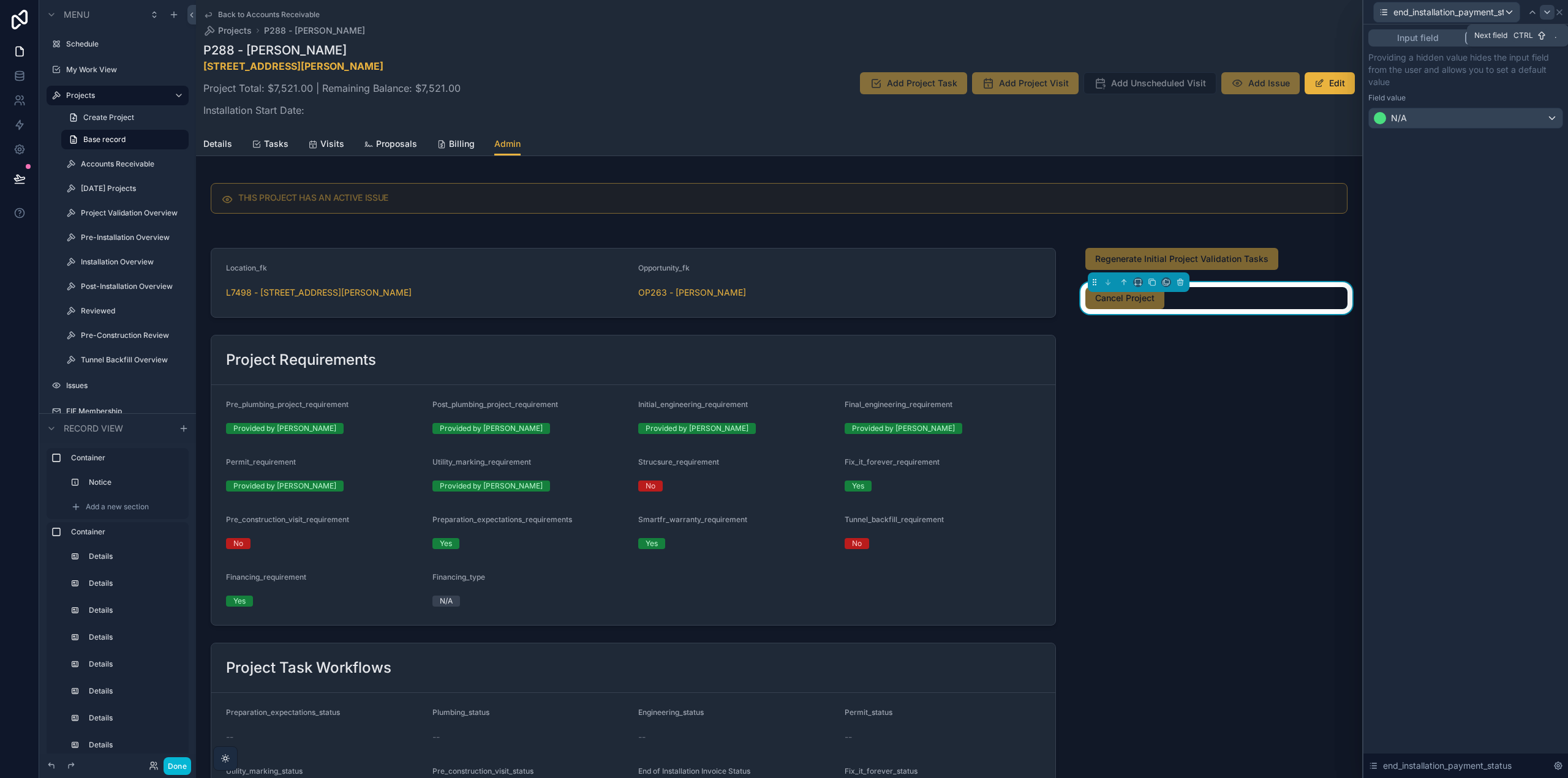
click at [1548, 13] on icon at bounding box center [1547, 12] width 10 height 10
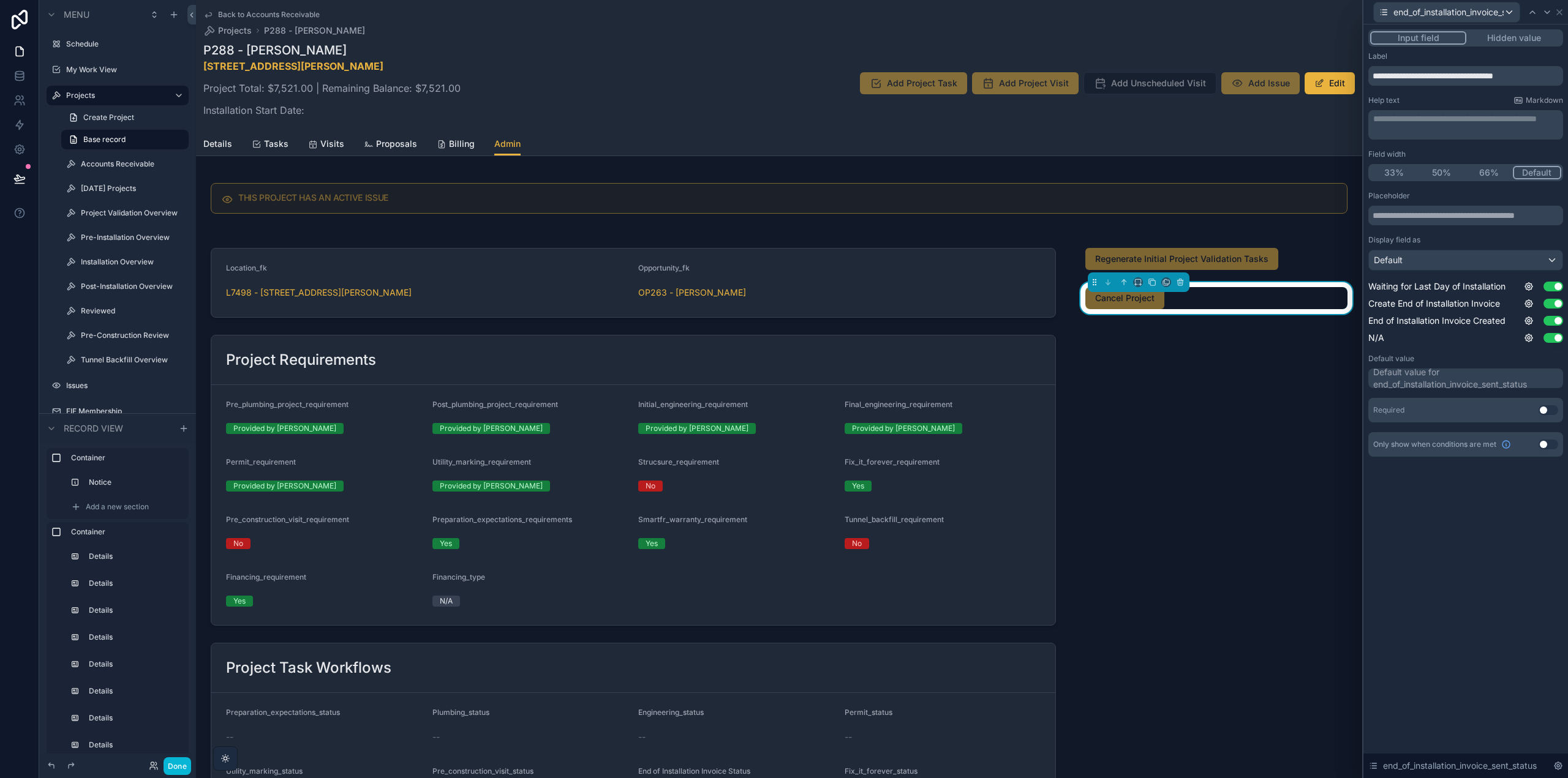
click at [1496, 41] on button "Hidden value" at bounding box center [1514, 38] width 95 height 13
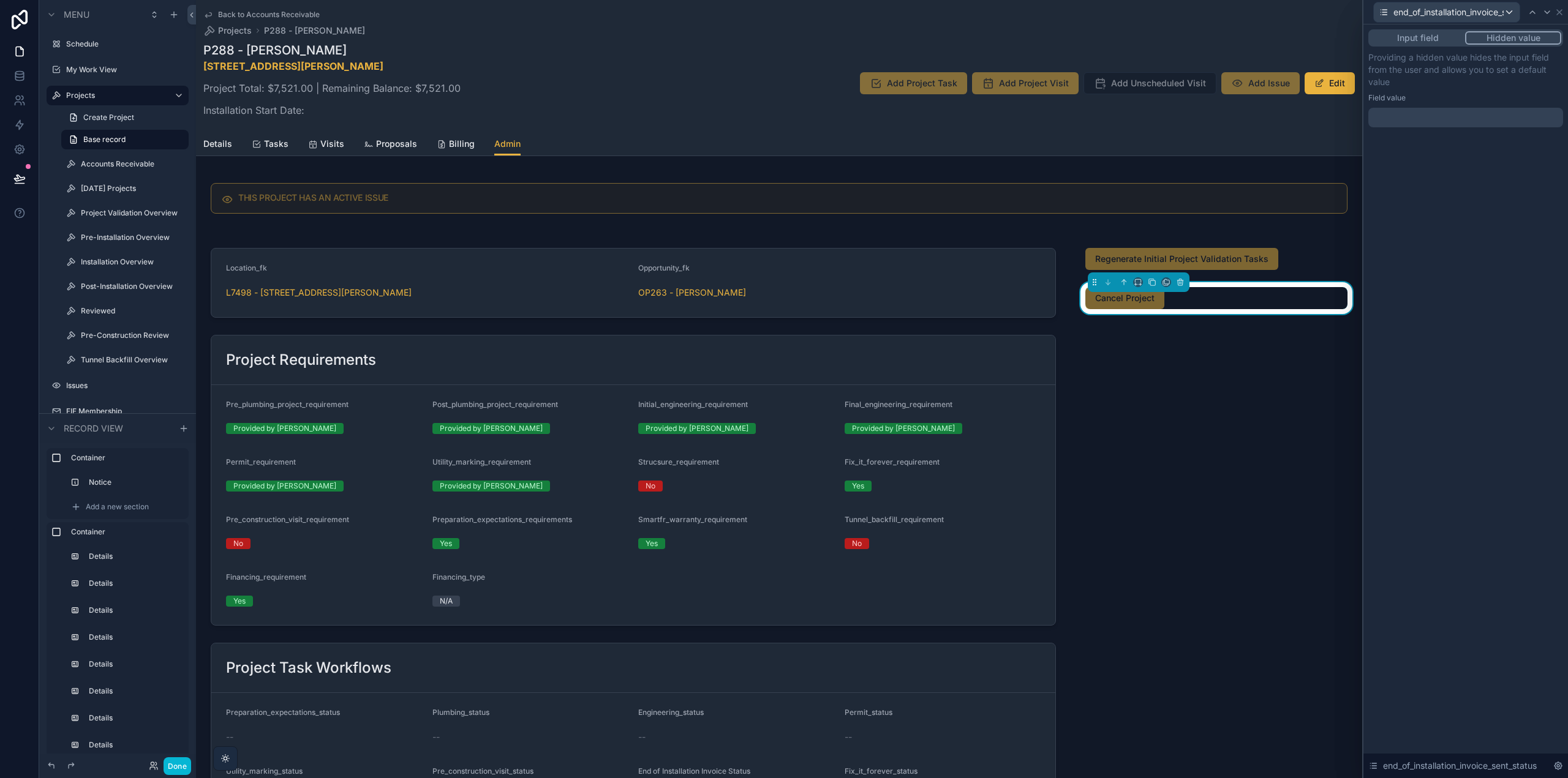
click at [1447, 117] on div at bounding box center [1465, 117] width 195 height 20
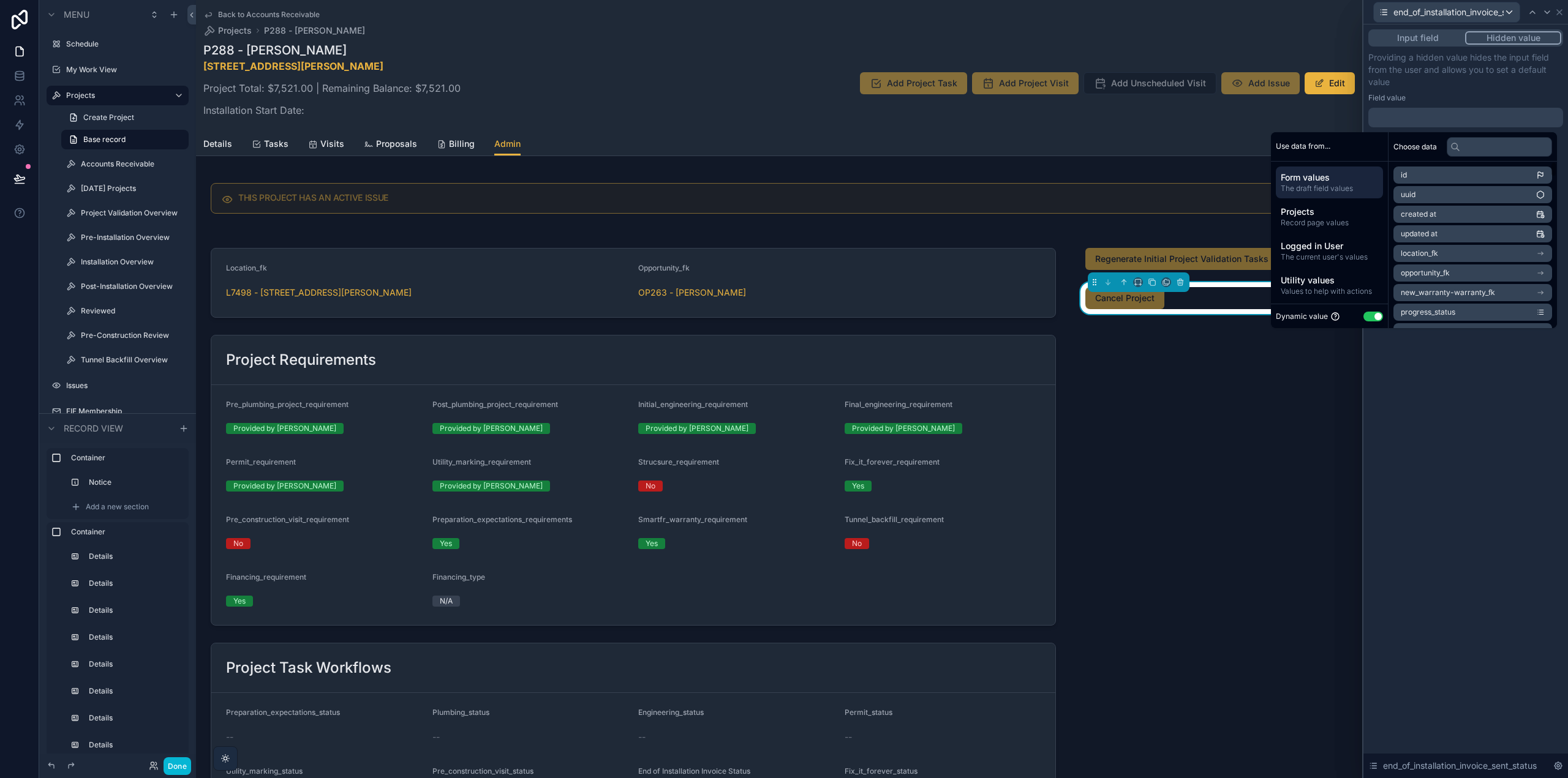
click at [1368, 313] on button "Use setting" at bounding box center [1373, 316] width 20 height 10
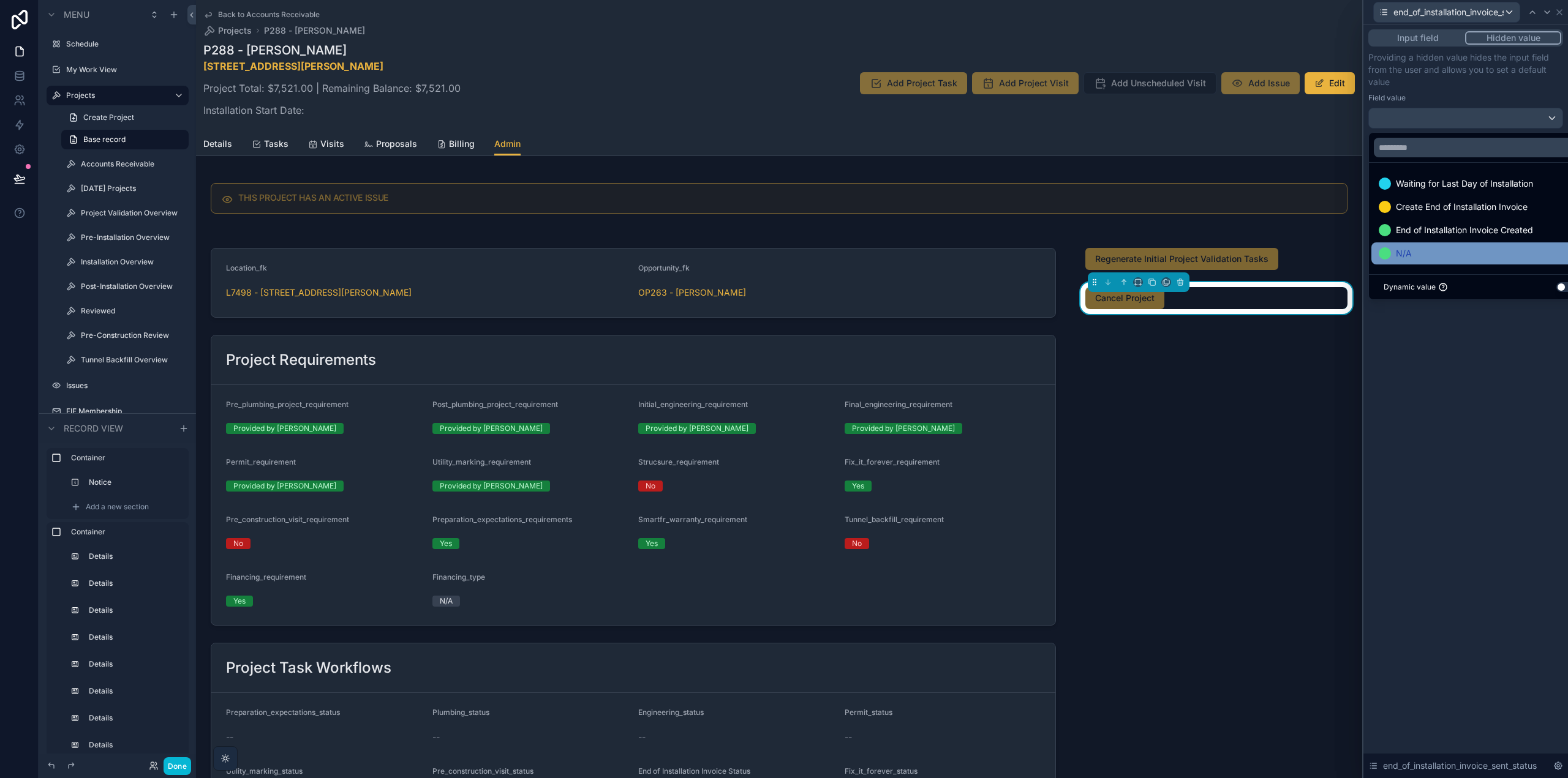
click at [1412, 250] on div "N/A" at bounding box center [1479, 253] width 202 height 15
click at [1505, 401] on div "Input field Hidden value Providing a hidden value hides the input field from th…" at bounding box center [1466, 401] width 204 height 754
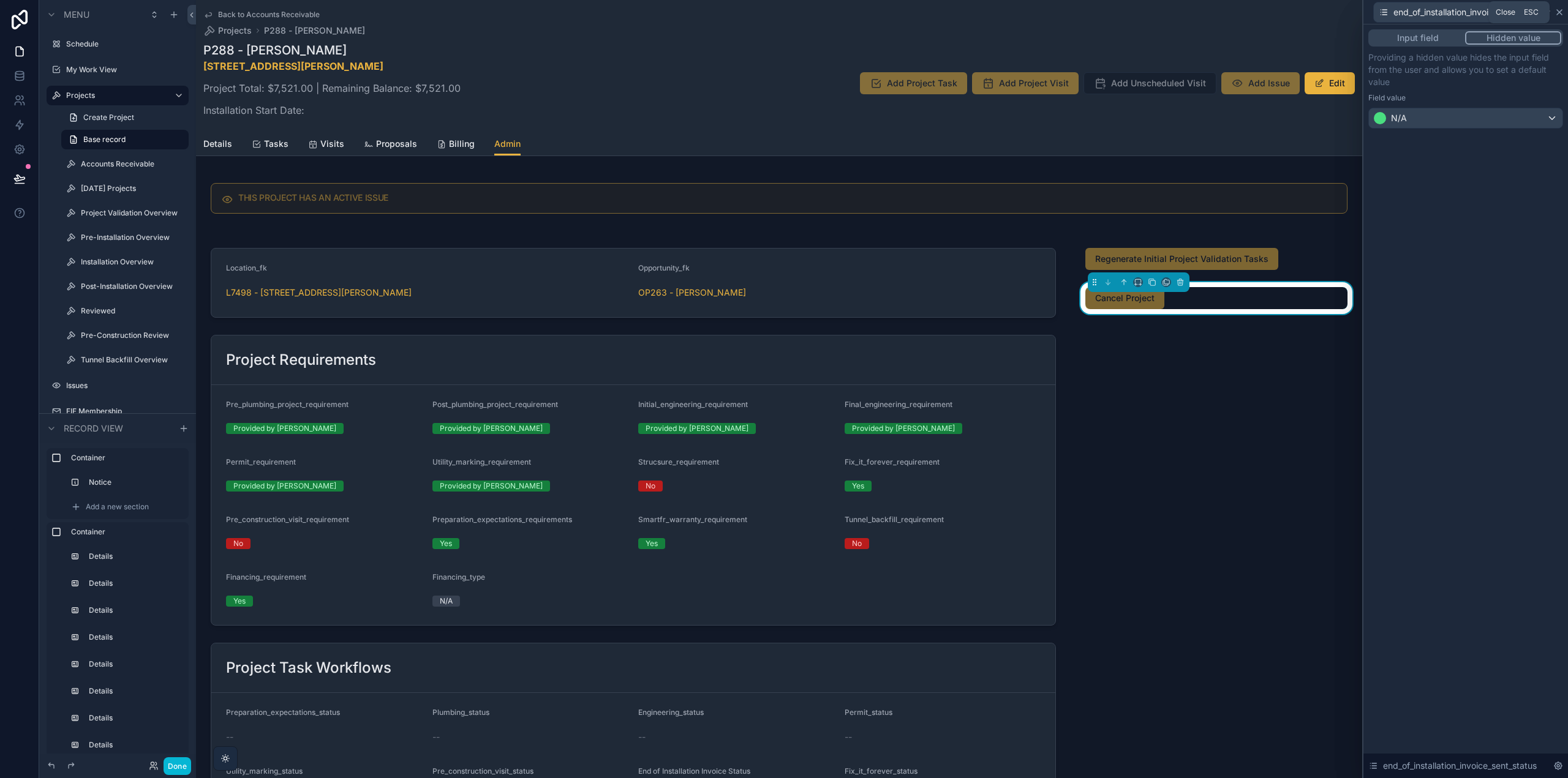
click at [1558, 11] on icon at bounding box center [1559, 12] width 10 height 10
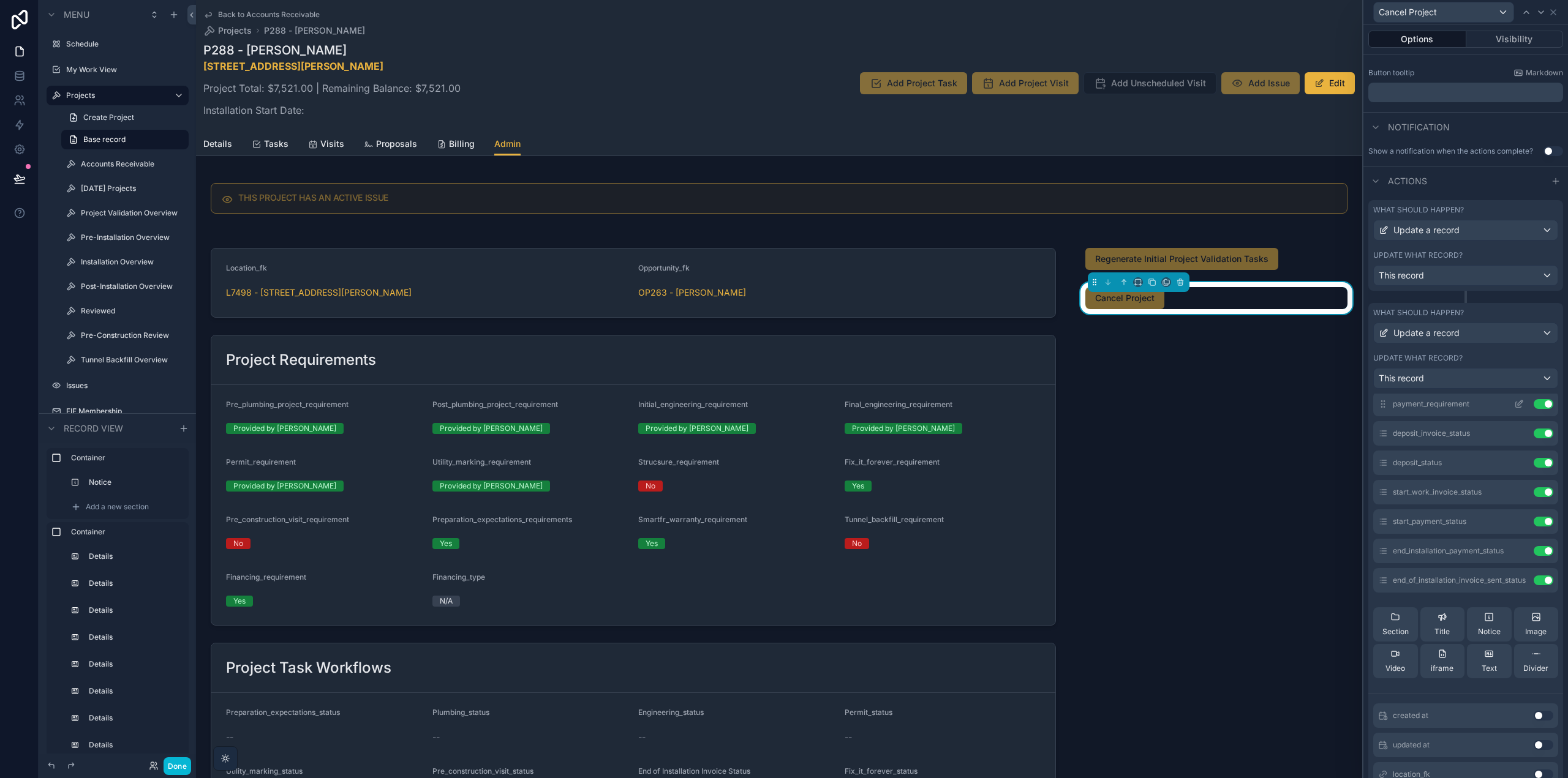
scroll to position [0, 0]
click at [1422, 410] on input "text" at bounding box center [1466, 408] width 185 height 20
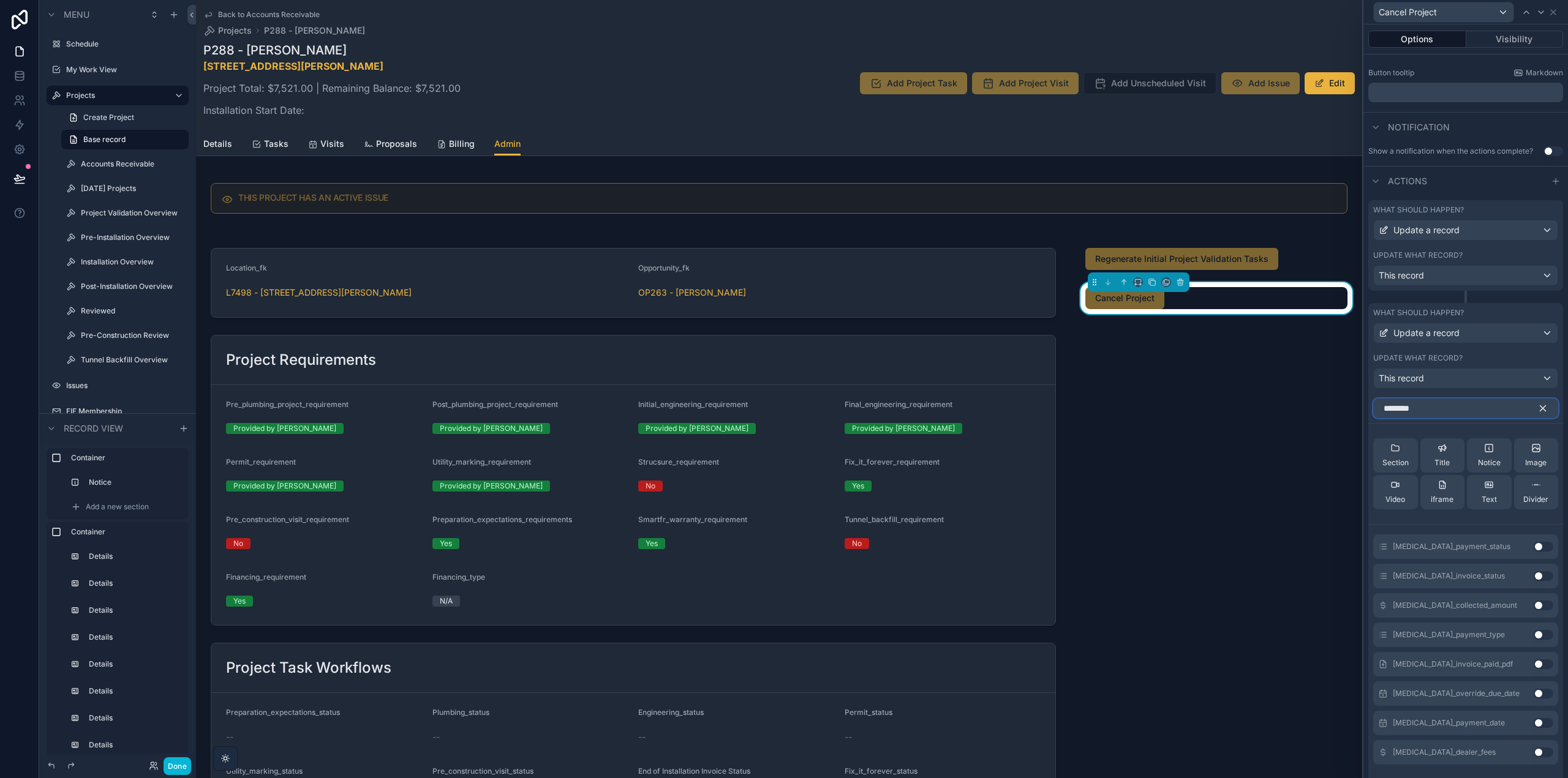
type input "********"
click at [1534, 544] on button "Use setting" at bounding box center [1543, 546] width 20 height 10
click at [1538, 574] on button "Use setting" at bounding box center [1543, 576] width 20 height 10
click at [1541, 407] on icon "button" at bounding box center [1543, 408] width 6 height 6
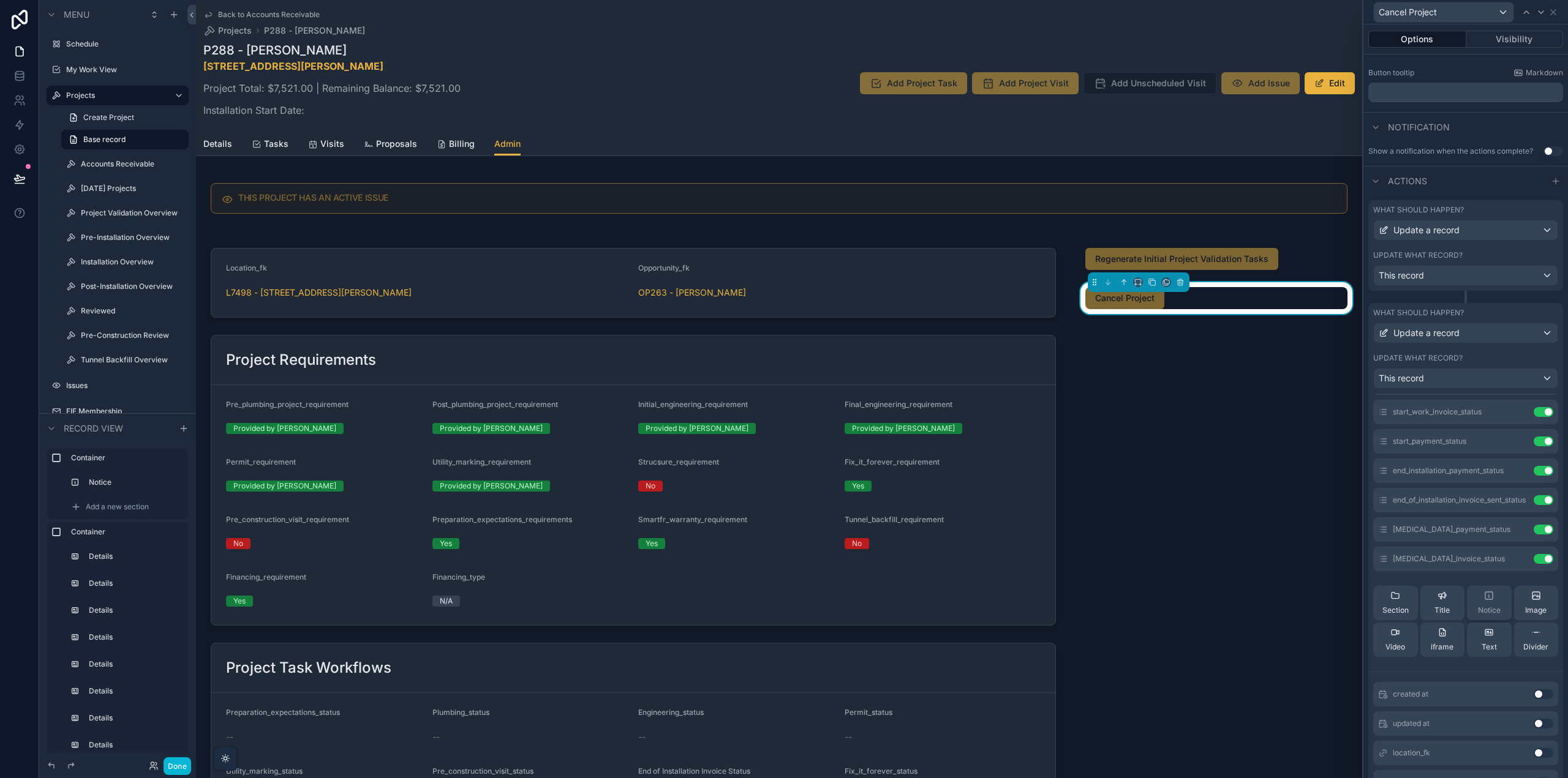
scroll to position [184, 0]
click at [1514, 520] on icon at bounding box center [1519, 521] width 10 height 10
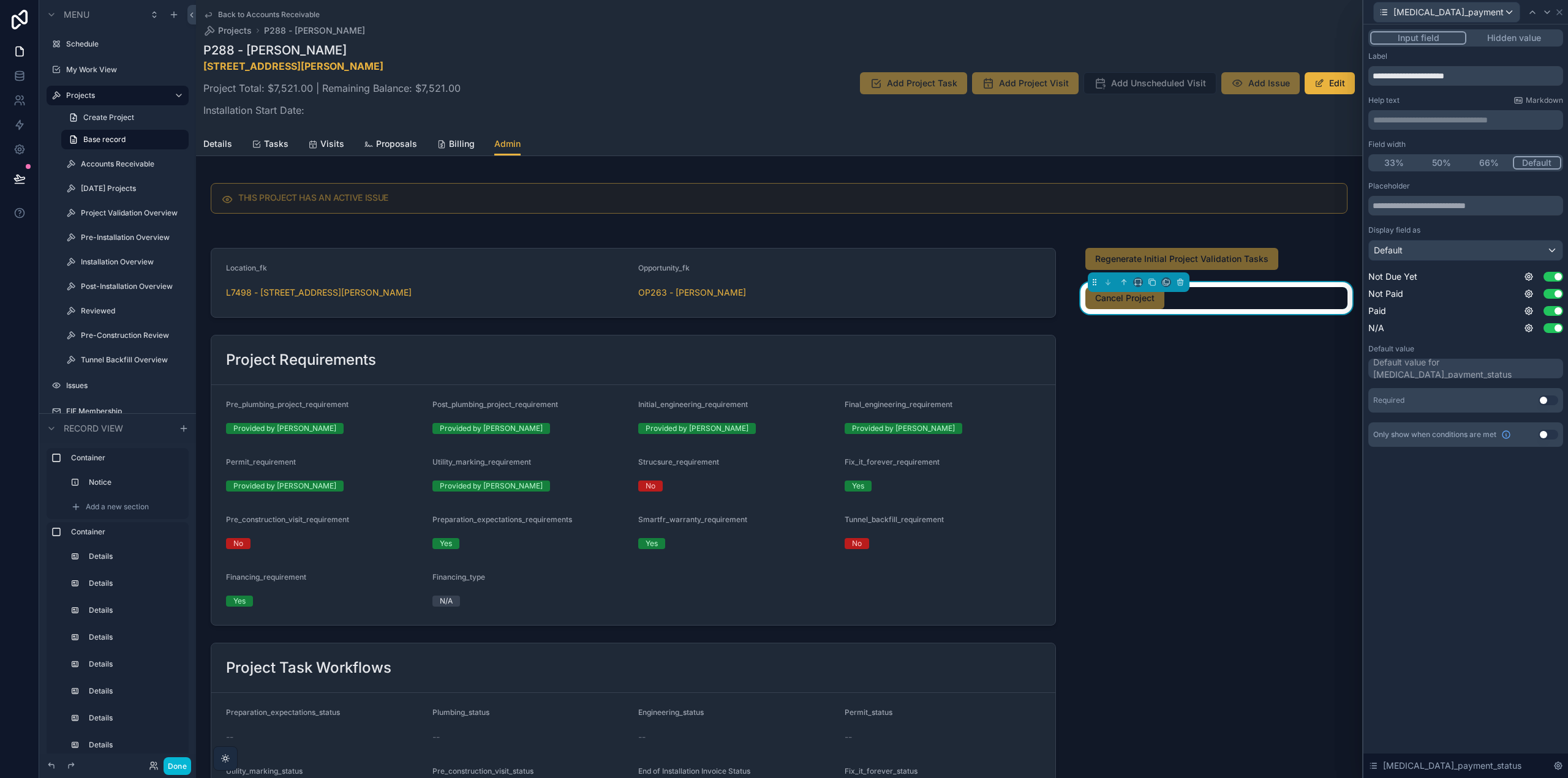
click at [1507, 39] on button "Hidden value" at bounding box center [1514, 38] width 95 height 13
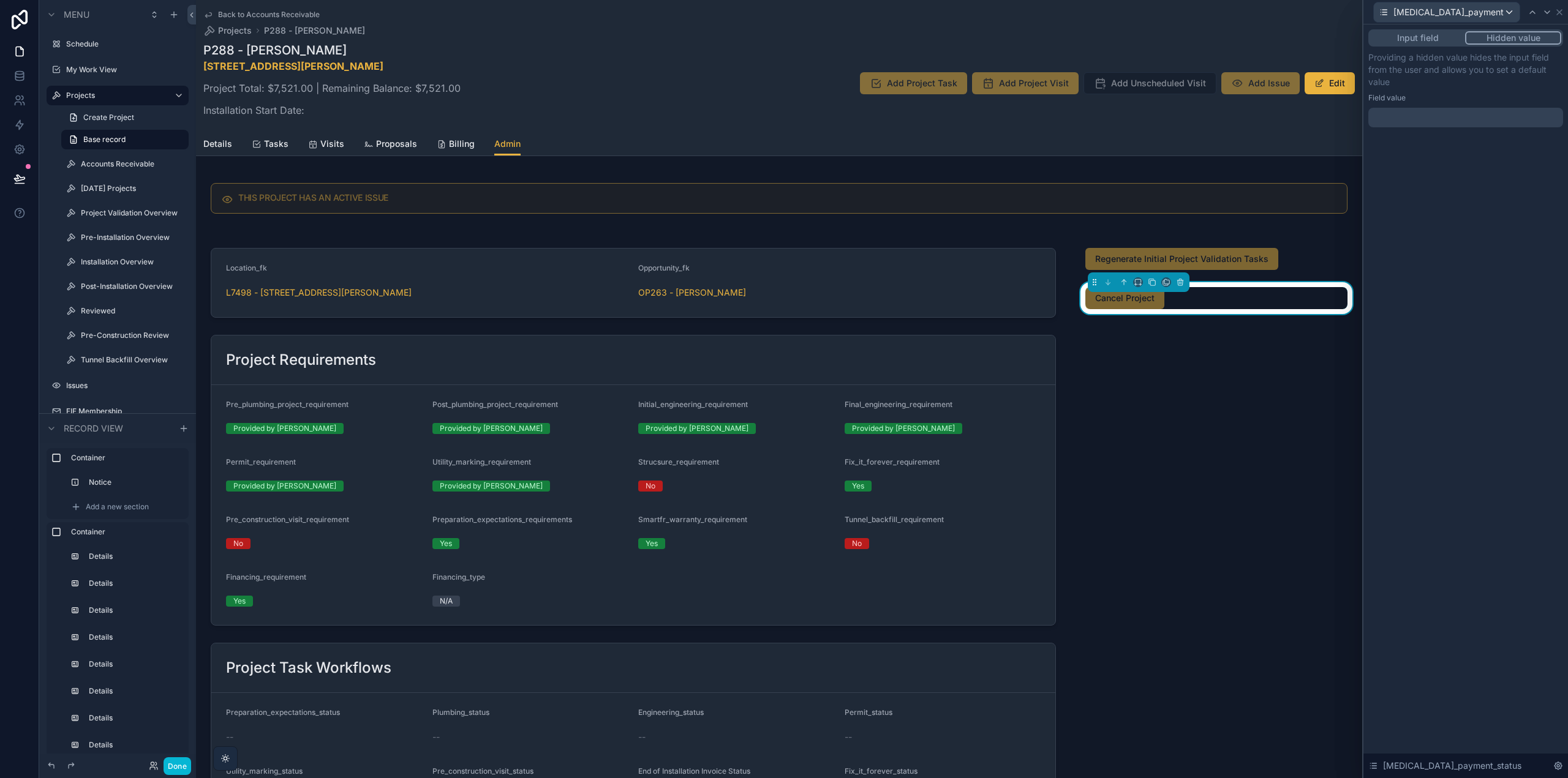
click at [1421, 123] on div at bounding box center [1465, 117] width 195 height 20
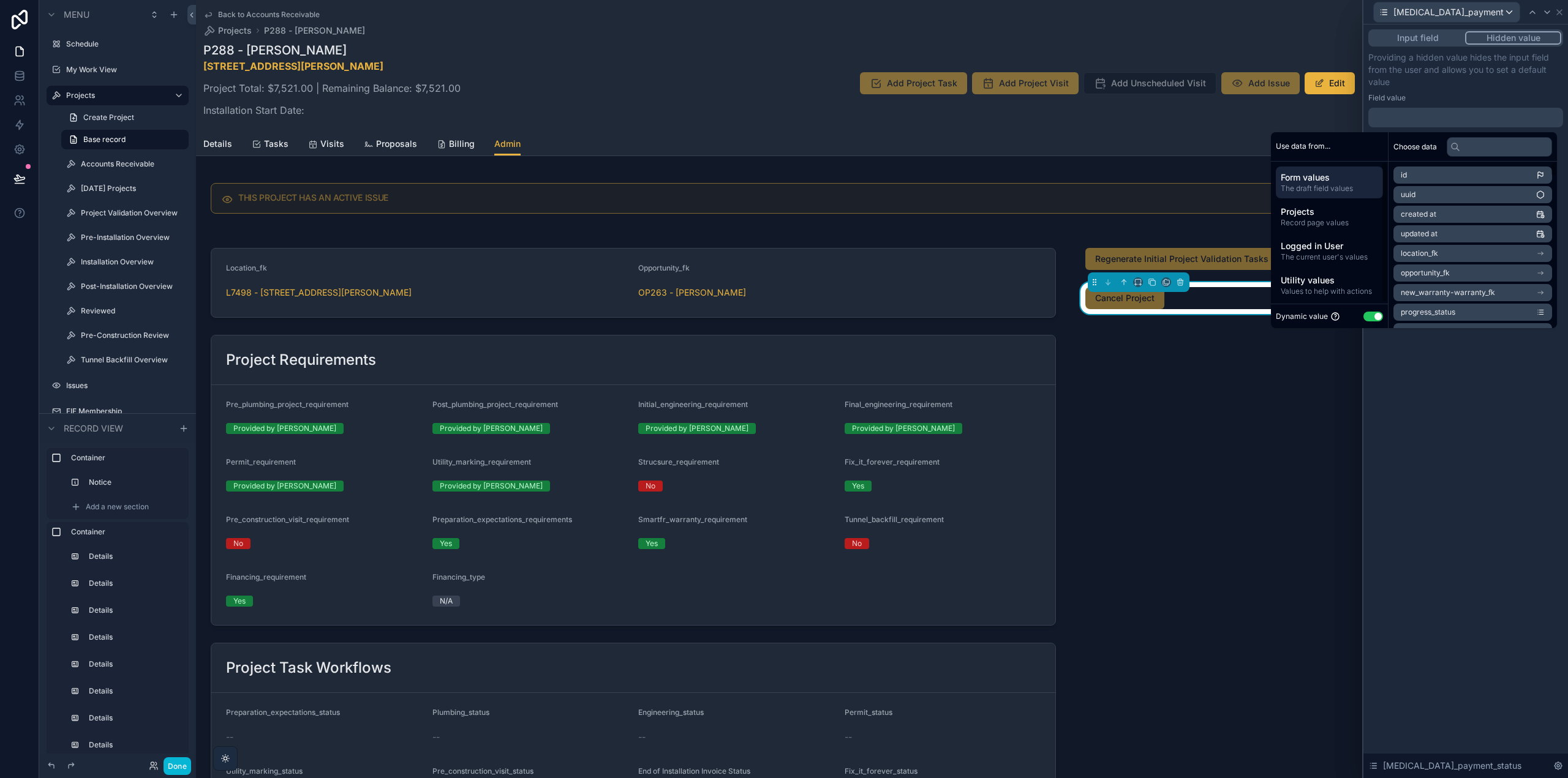
click at [1369, 319] on button "Use setting" at bounding box center [1373, 316] width 20 height 10
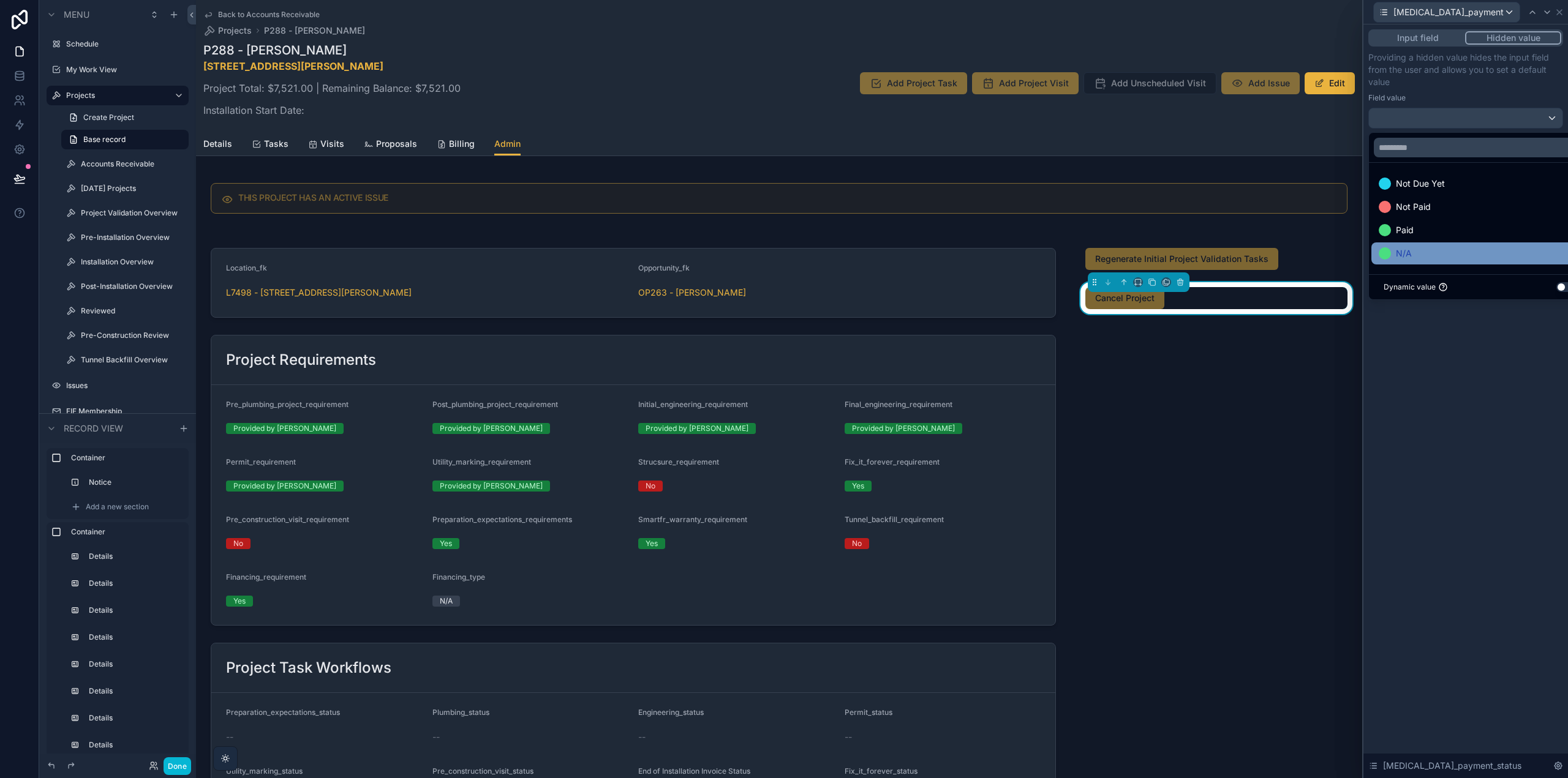
click at [1428, 248] on div "N/A" at bounding box center [1479, 253] width 202 height 15
click at [1505, 78] on p "Providing a hidden value hides the input field from the user and allows you to …" at bounding box center [1465, 70] width 195 height 37
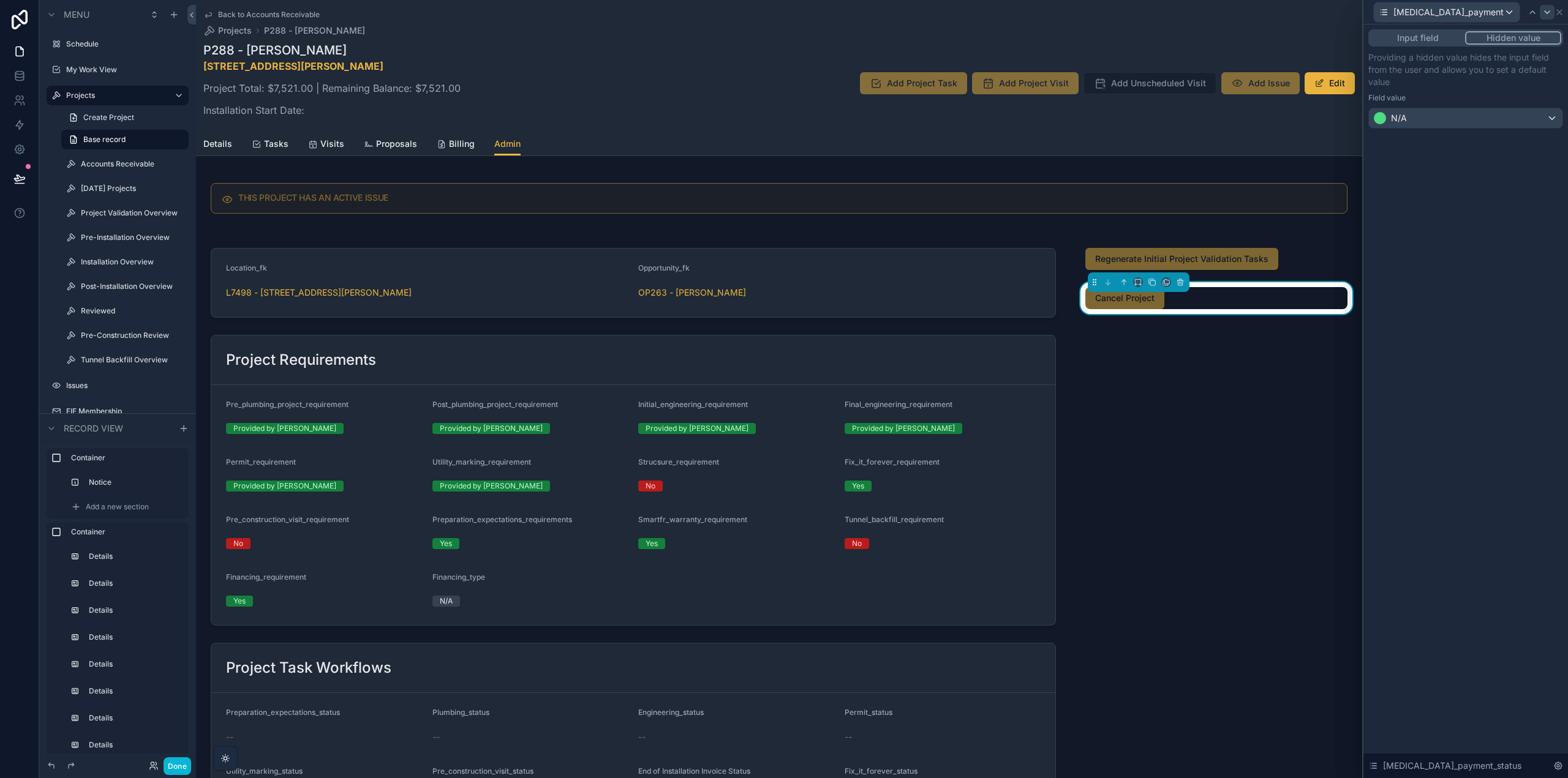
click at [1542, 13] on icon at bounding box center [1547, 12] width 10 height 10
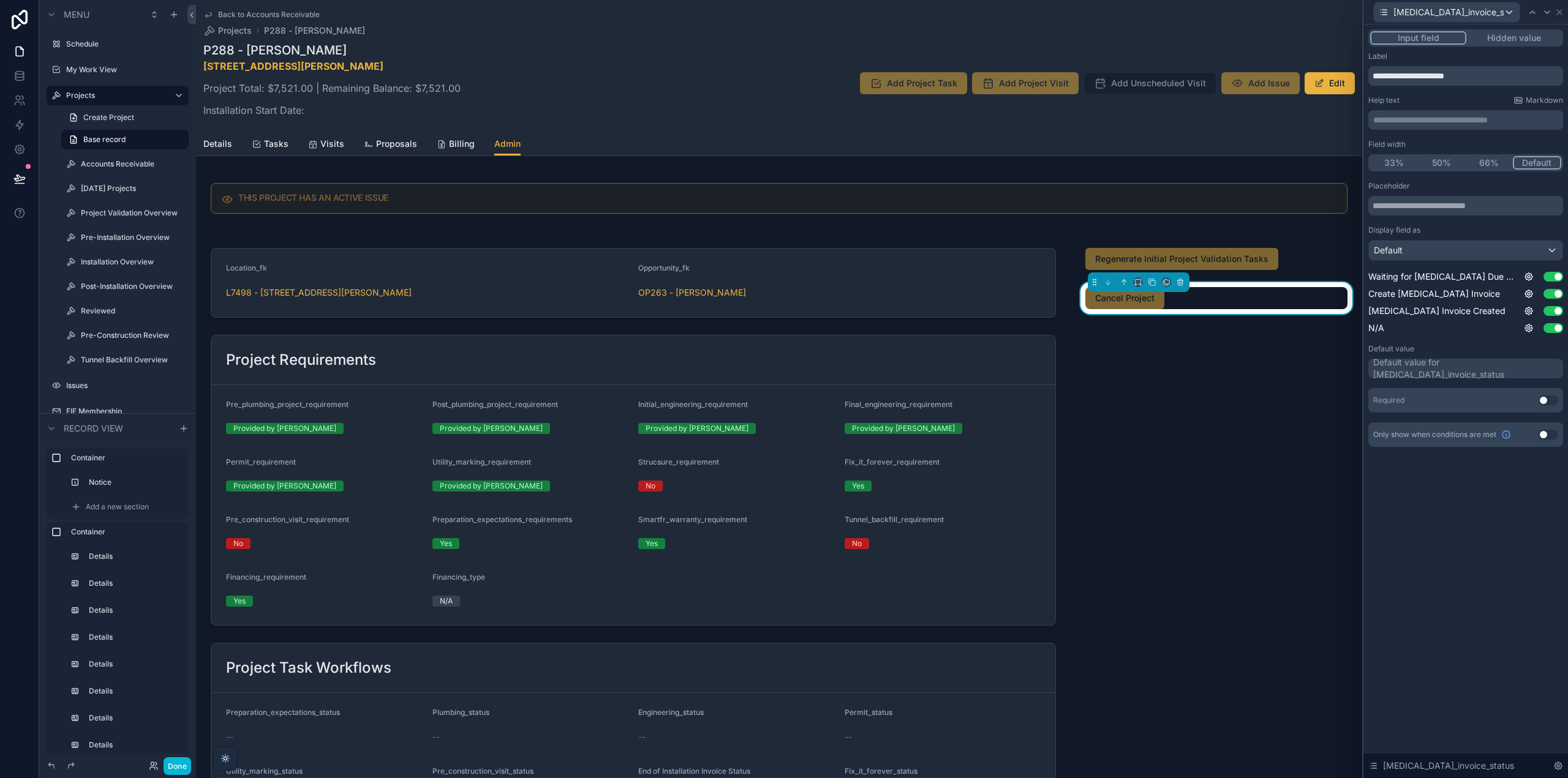
click at [1503, 40] on button "Hidden value" at bounding box center [1514, 38] width 95 height 13
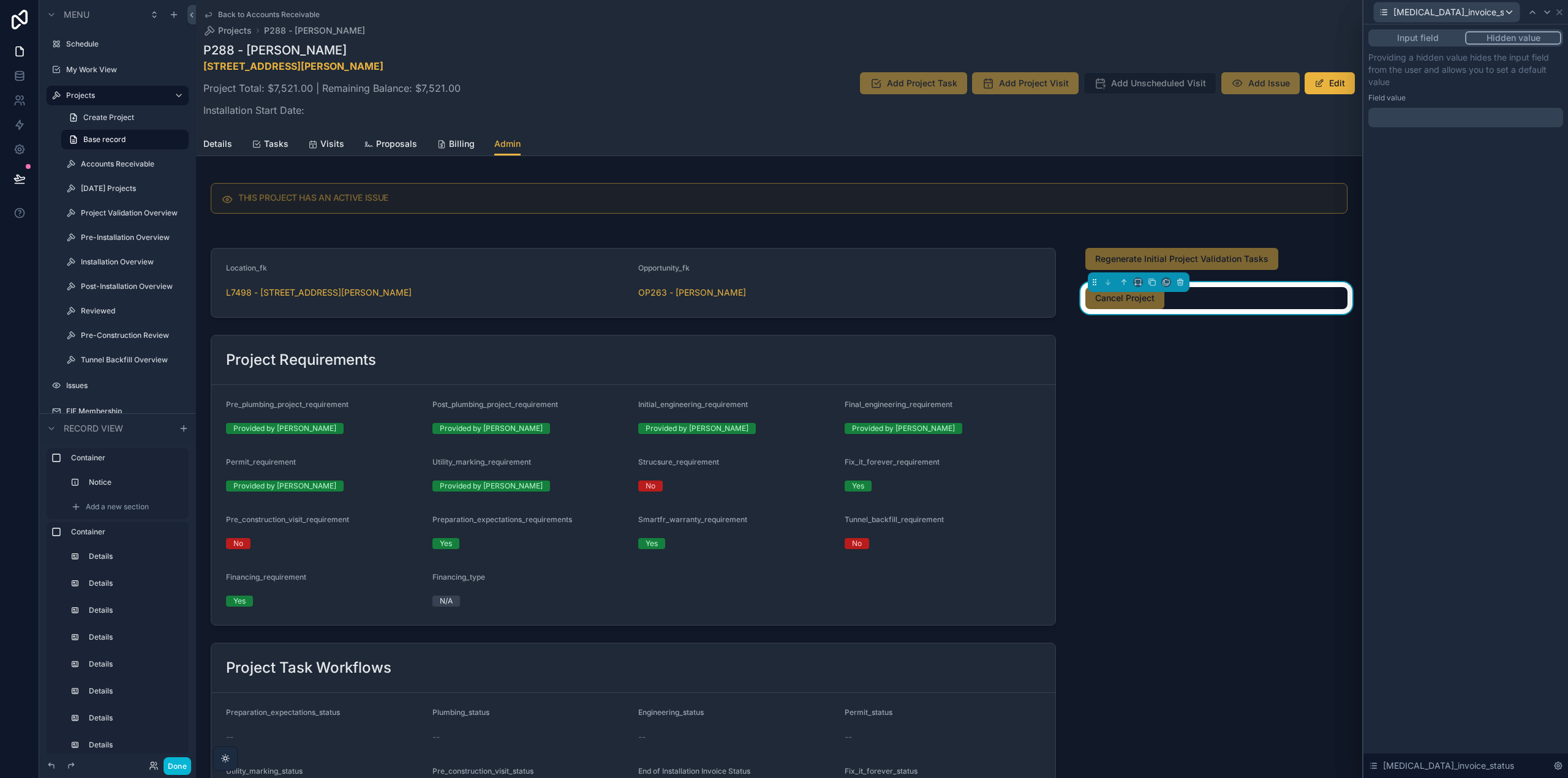
click at [1420, 122] on div at bounding box center [1465, 117] width 195 height 20
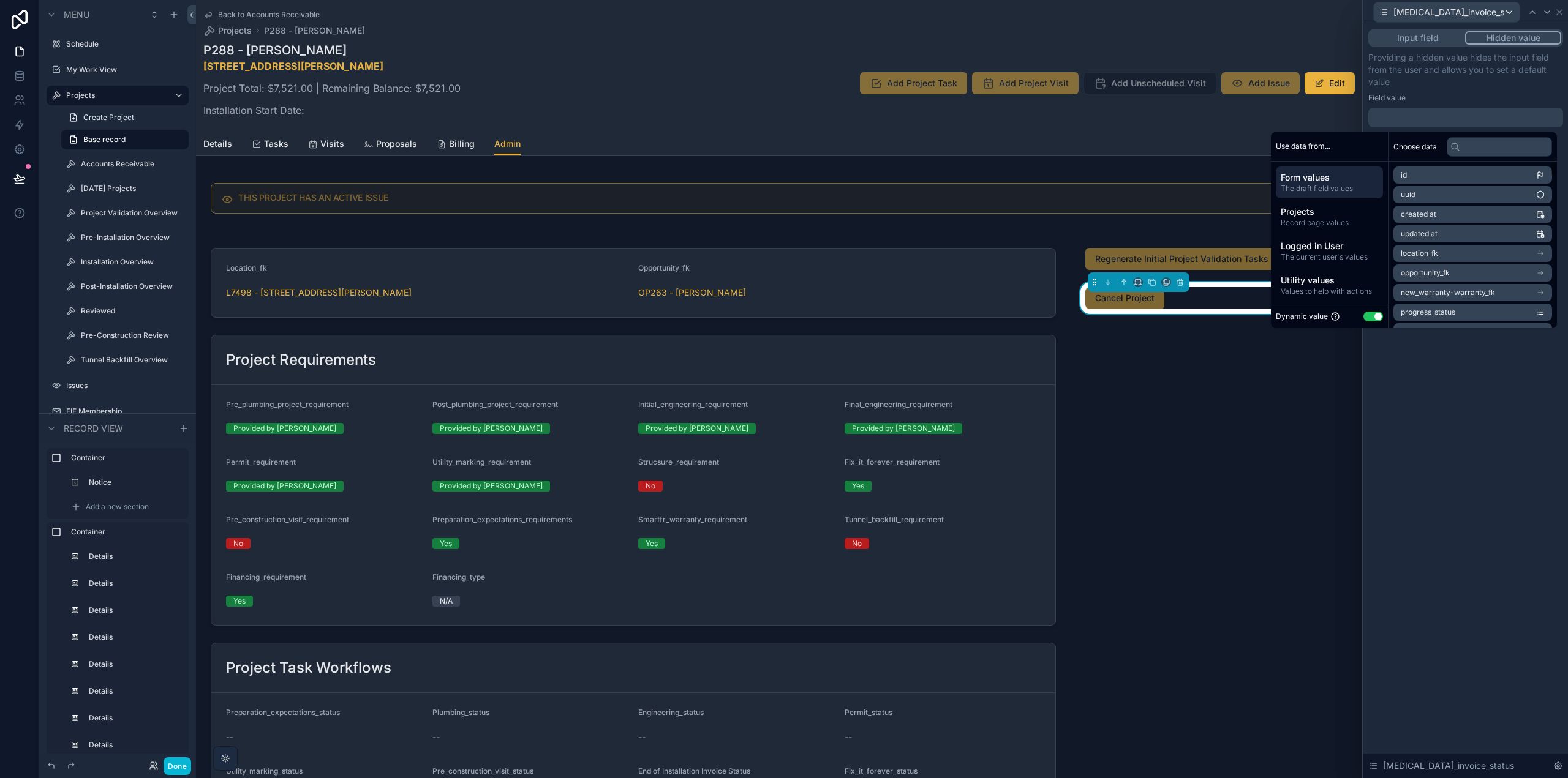
click at [1368, 320] on button "Use setting" at bounding box center [1373, 316] width 20 height 10
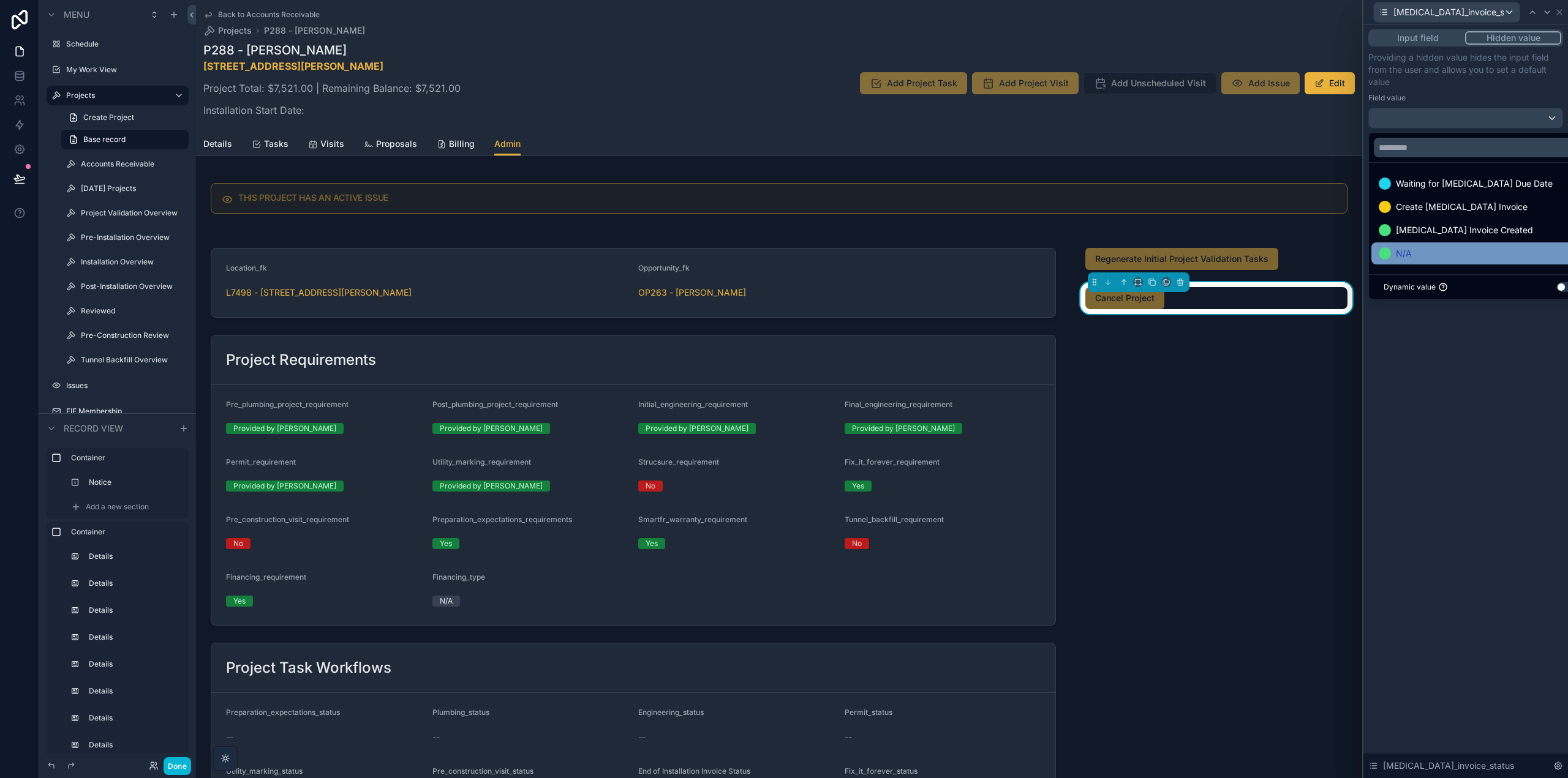
click at [1417, 255] on div "N/A" at bounding box center [1479, 253] width 202 height 15
click at [1469, 373] on div "Input field Hidden value Providing a hidden value hides the input field from th…" at bounding box center [1466, 401] width 204 height 754
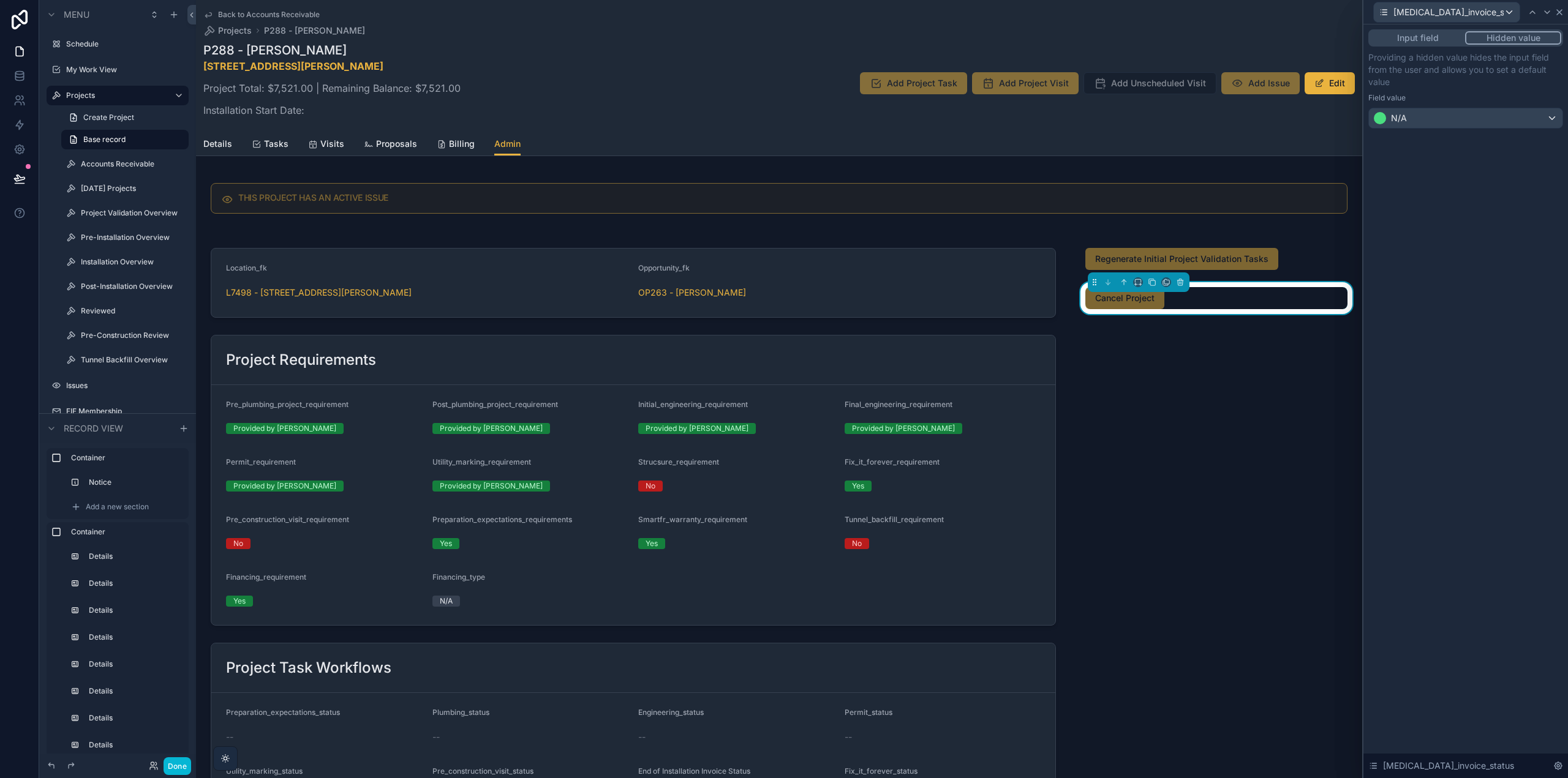
click at [1557, 8] on icon at bounding box center [1559, 12] width 10 height 10
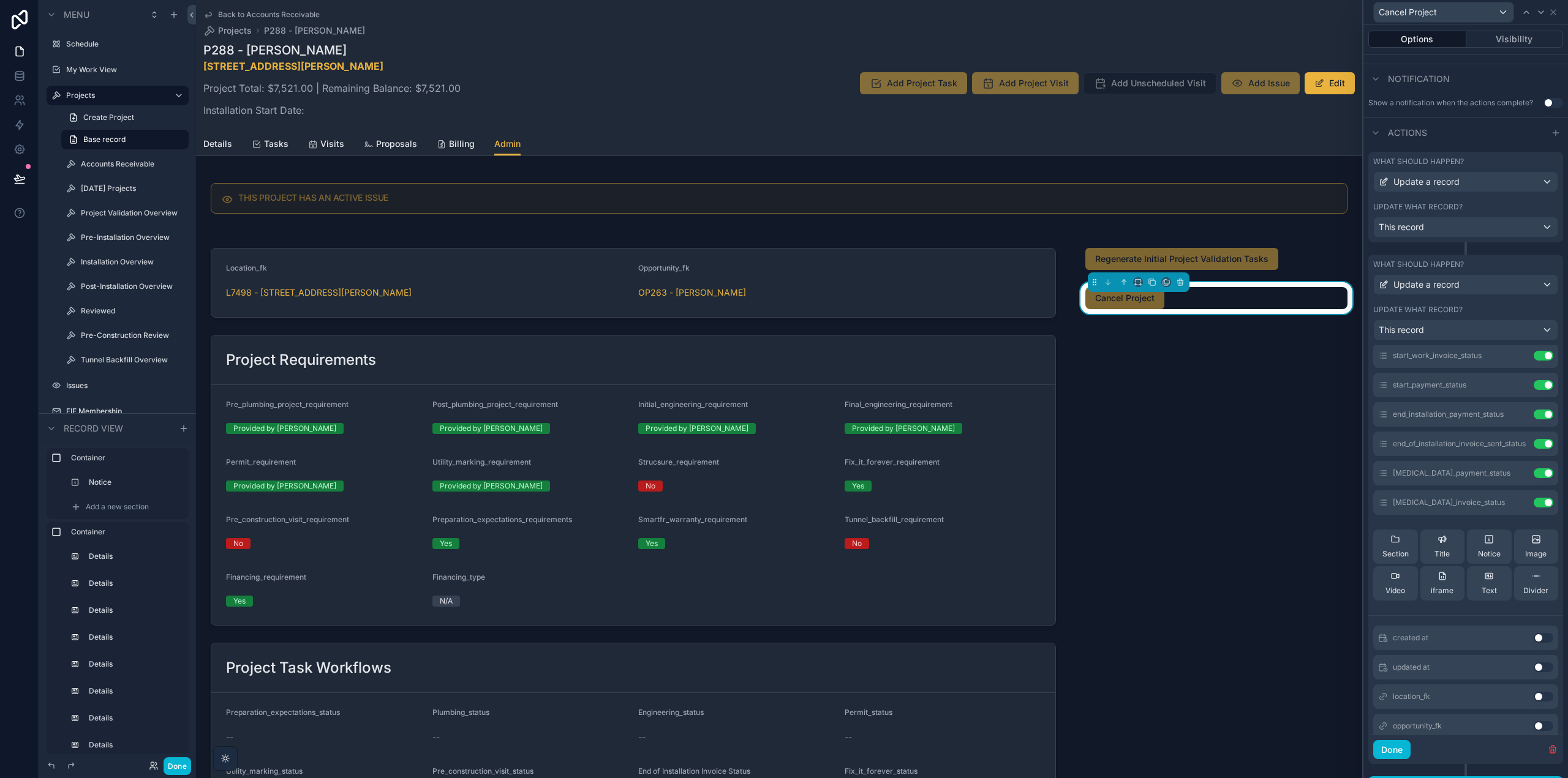
scroll to position [377, 0]
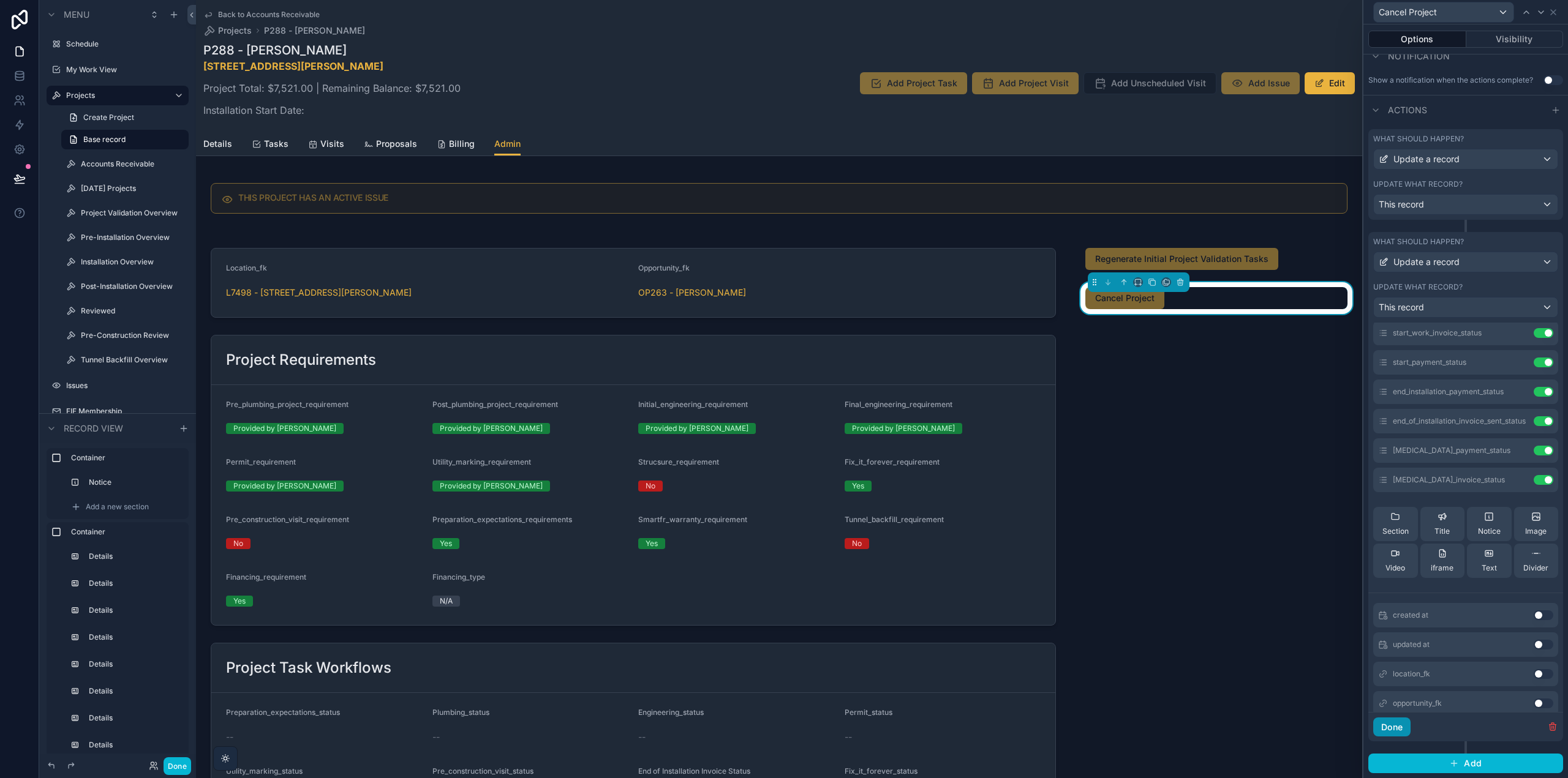
click at [1396, 730] on button "Done" at bounding box center [1392, 727] width 38 height 20
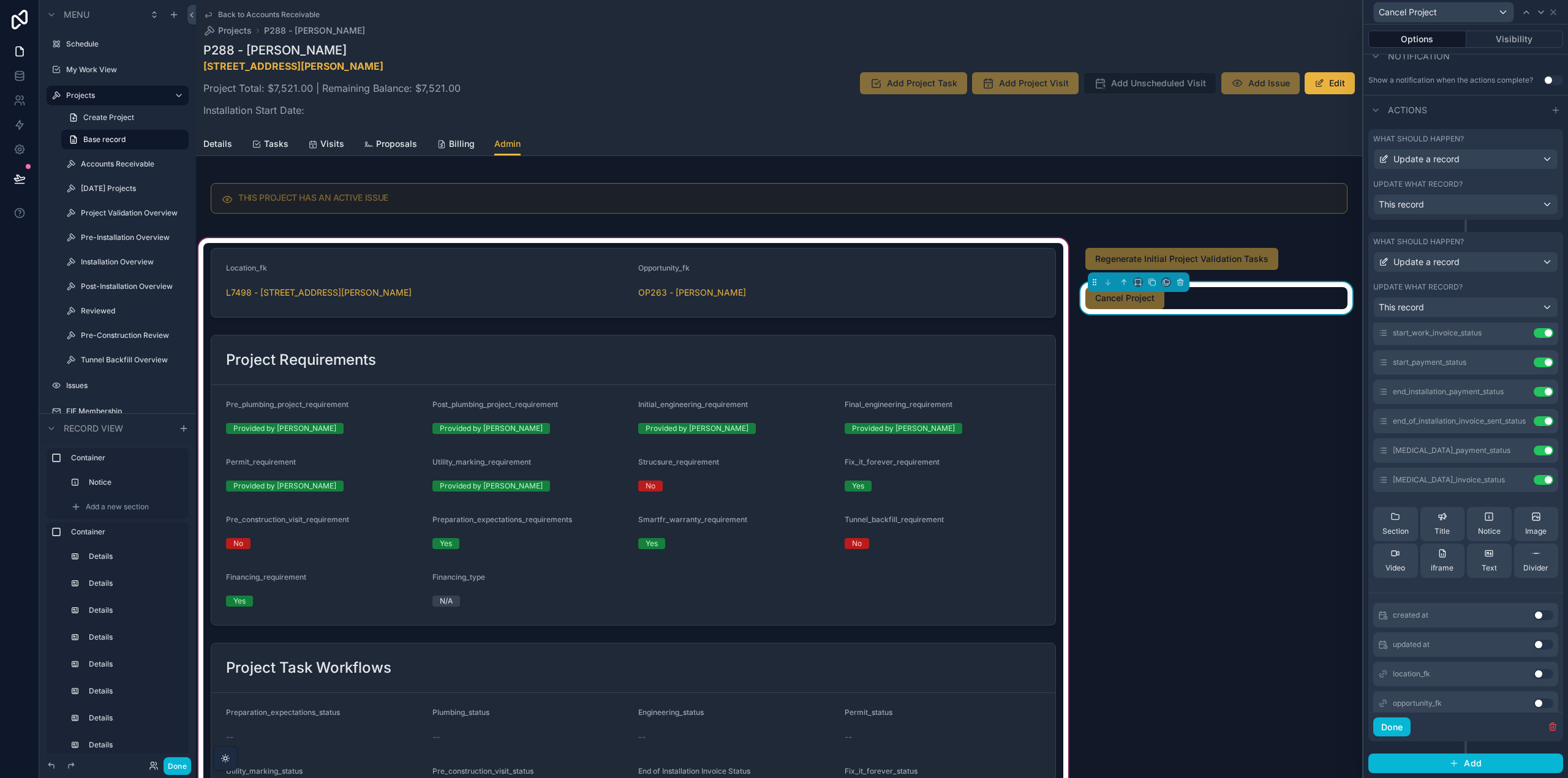
scroll to position [0, 0]
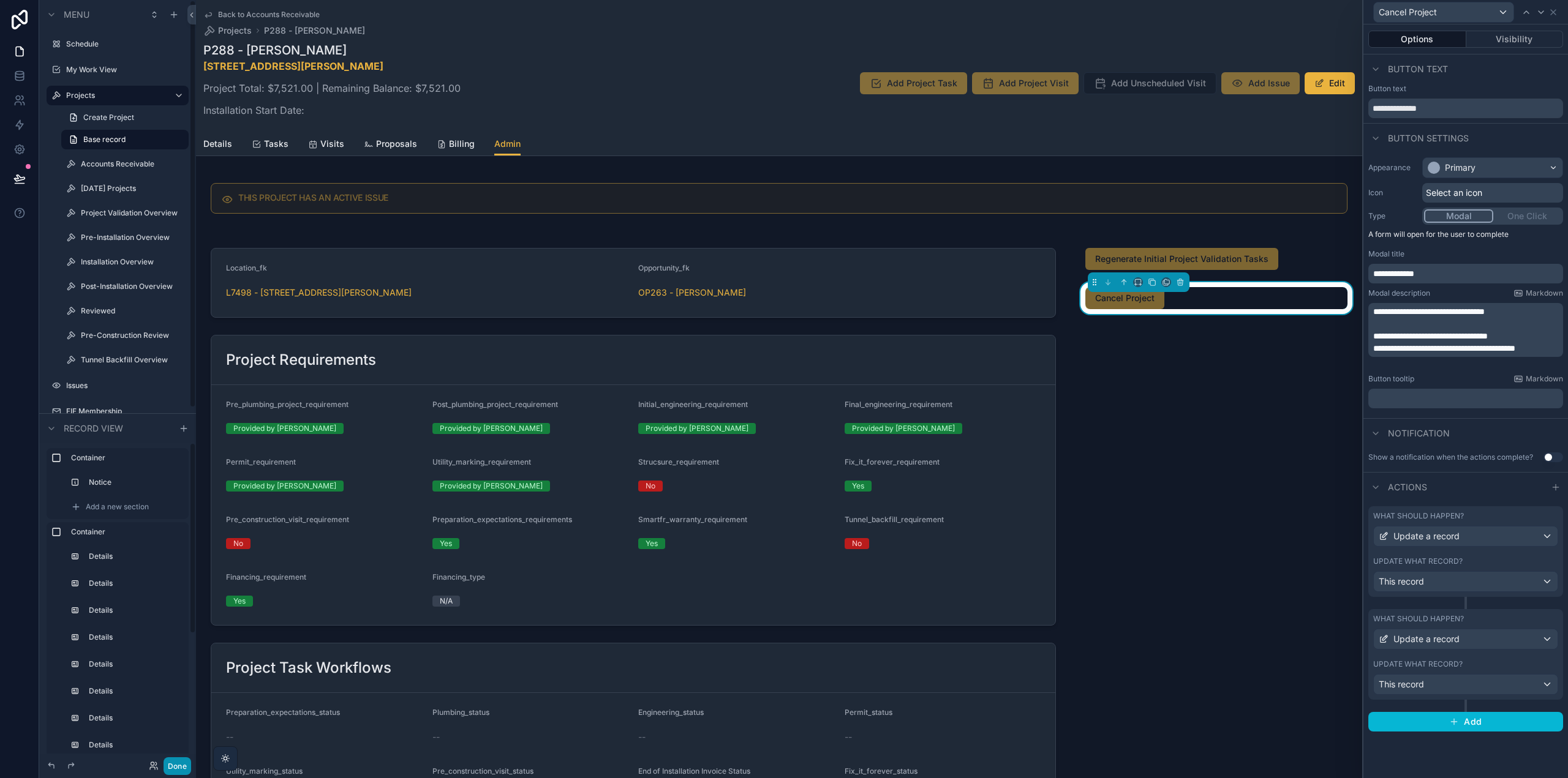
click at [177, 767] on button "Done" at bounding box center [177, 767] width 27 height 18
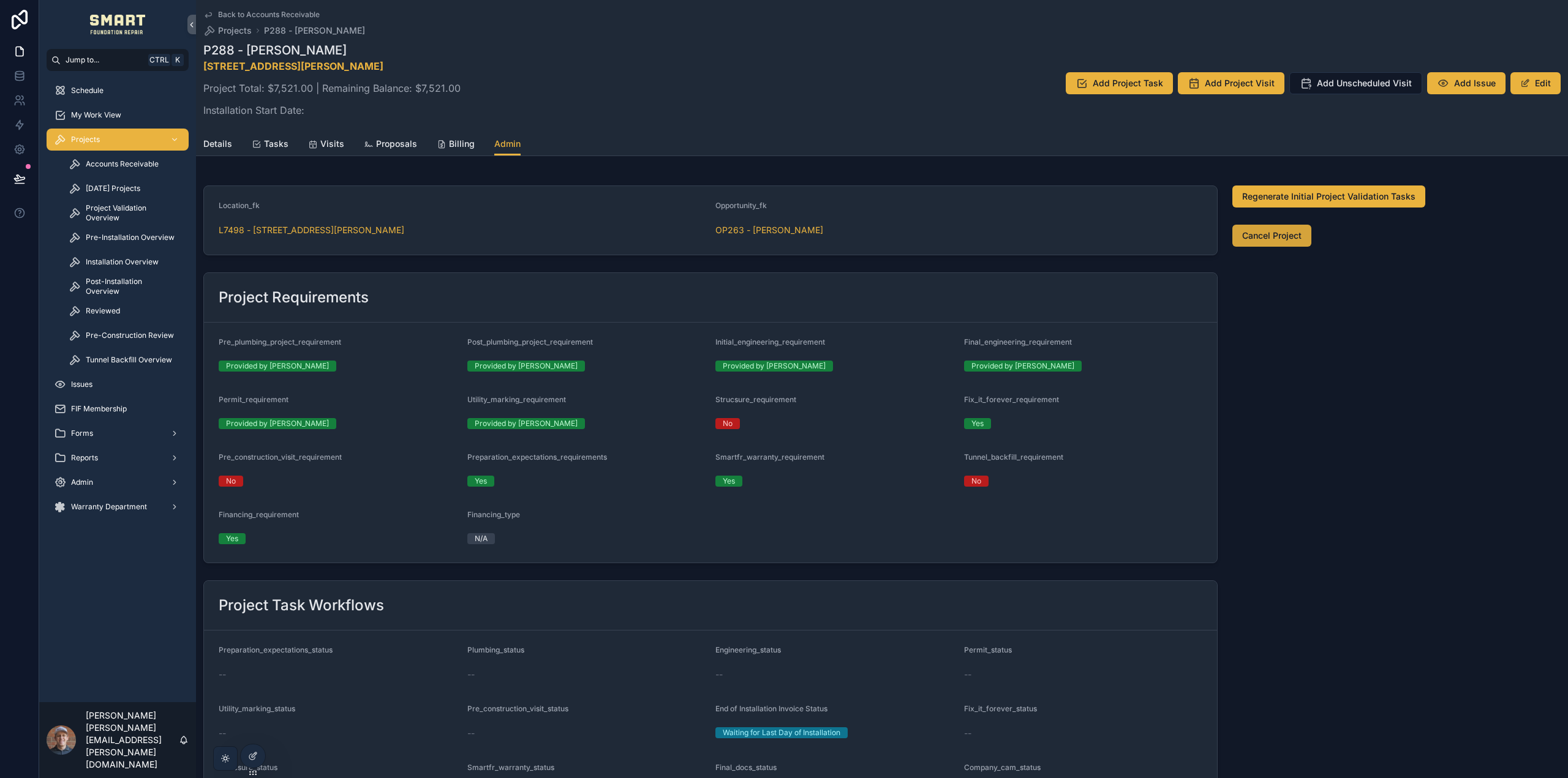
click at [1275, 236] on span "Cancel Project" at bounding box center [1272, 236] width 59 height 12
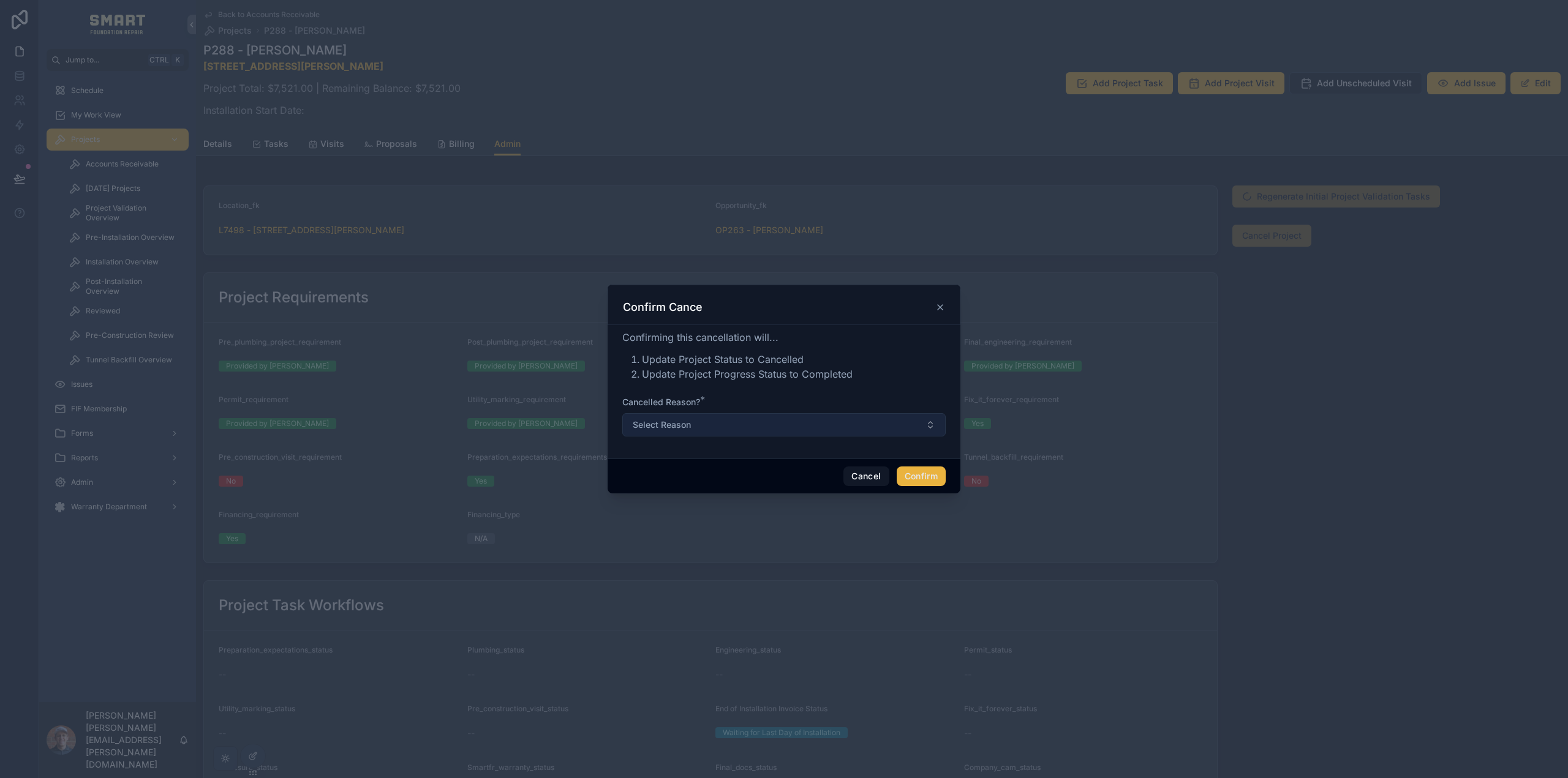
click at [720, 429] on button "Select Reason" at bounding box center [784, 425] width 324 height 23
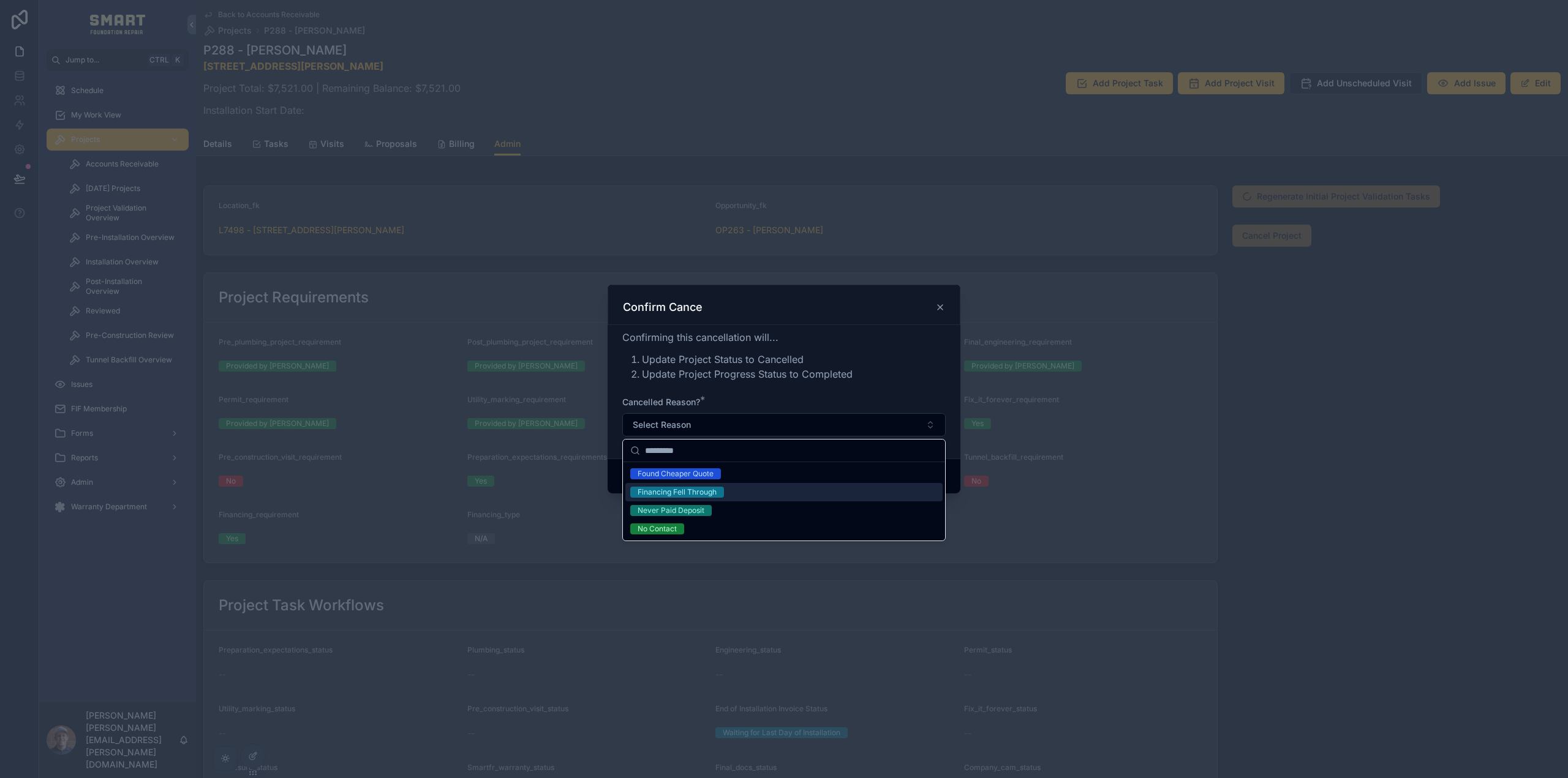
click at [705, 494] on div "Financing Fell Through" at bounding box center [677, 492] width 79 height 11
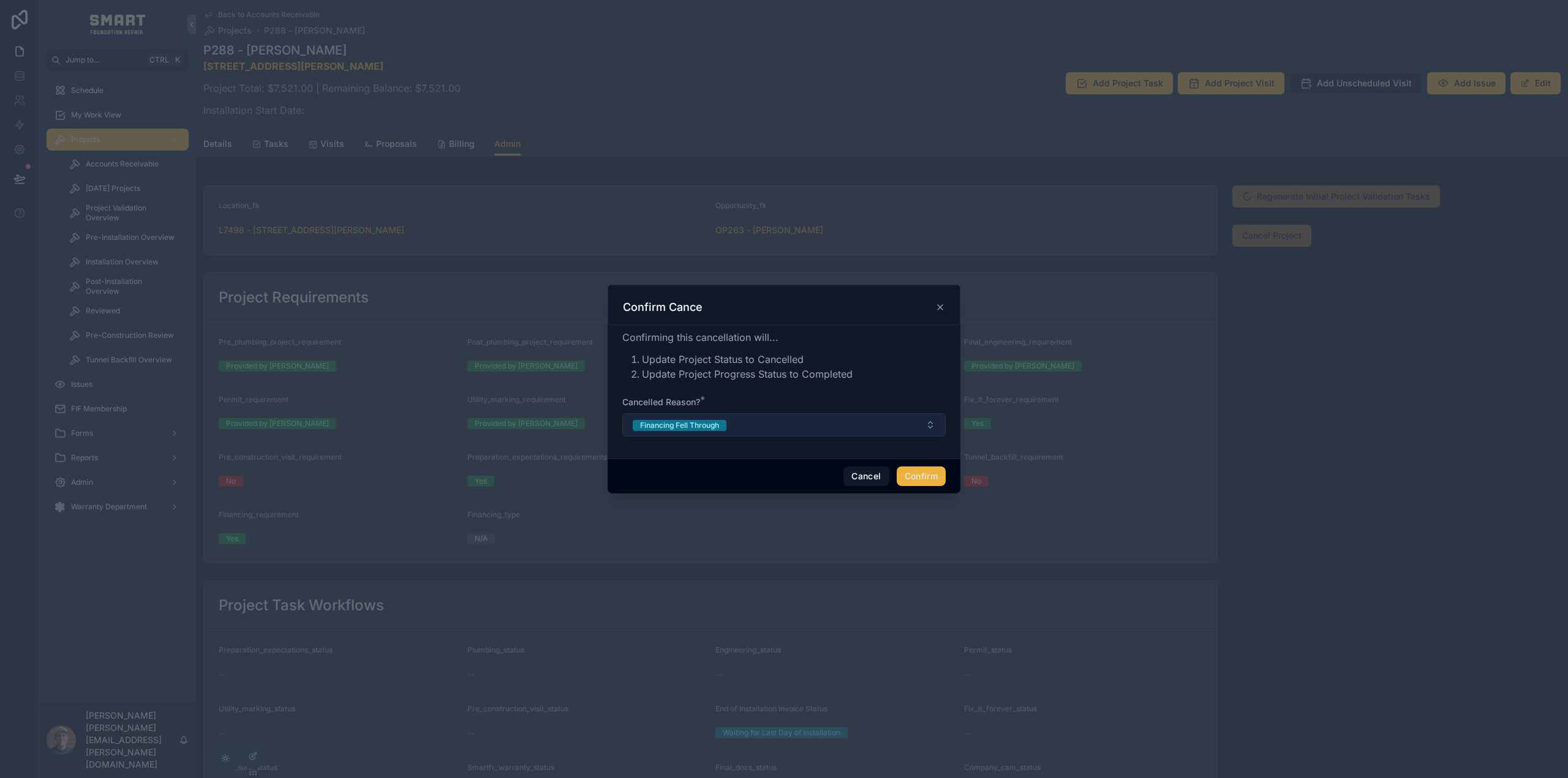
click at [711, 426] on div "Financing Fell Through" at bounding box center [680, 425] width 79 height 11
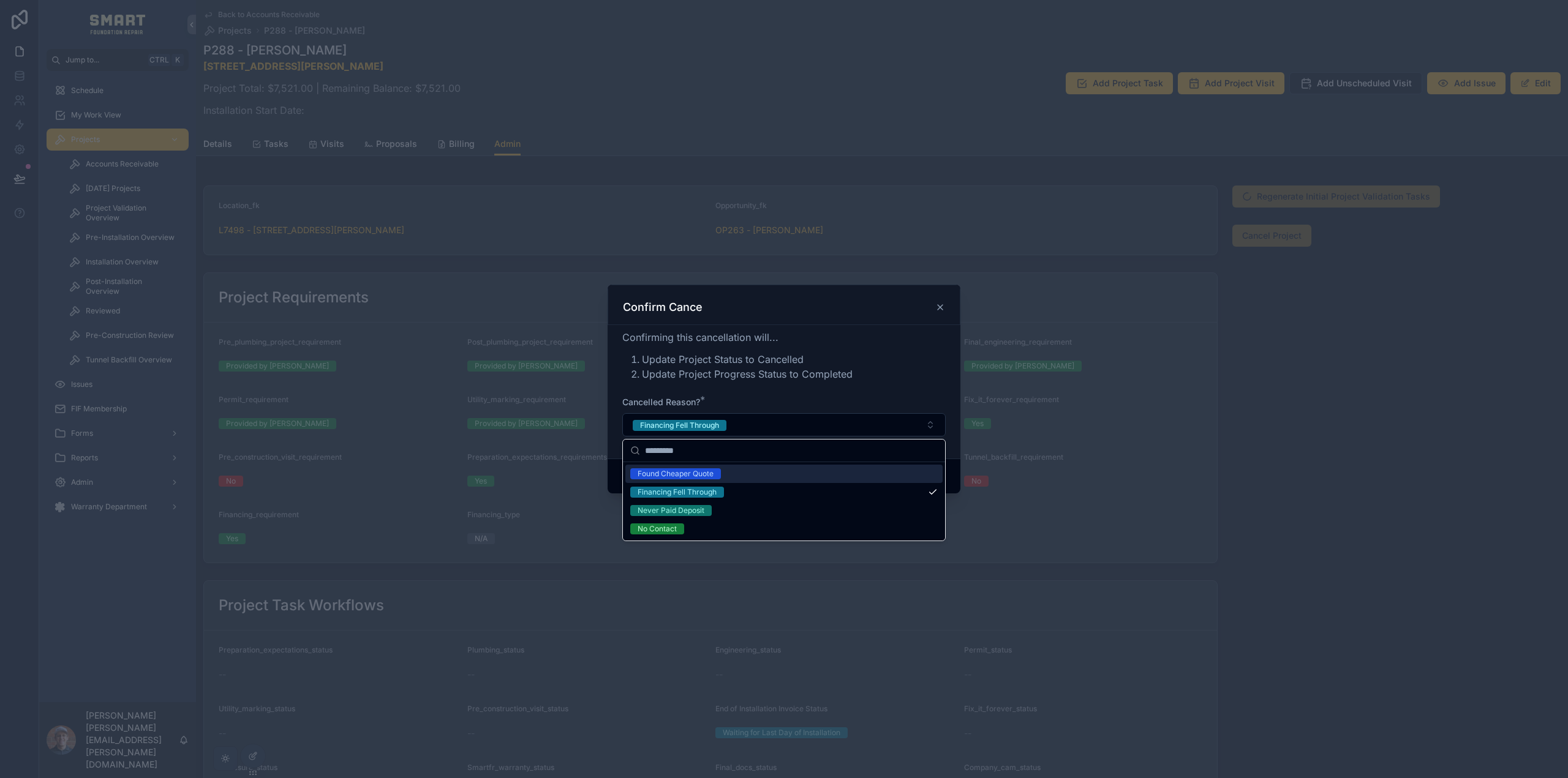
click at [737, 377] on li "Update Project Progress Status to Completed" at bounding box center [794, 374] width 304 height 15
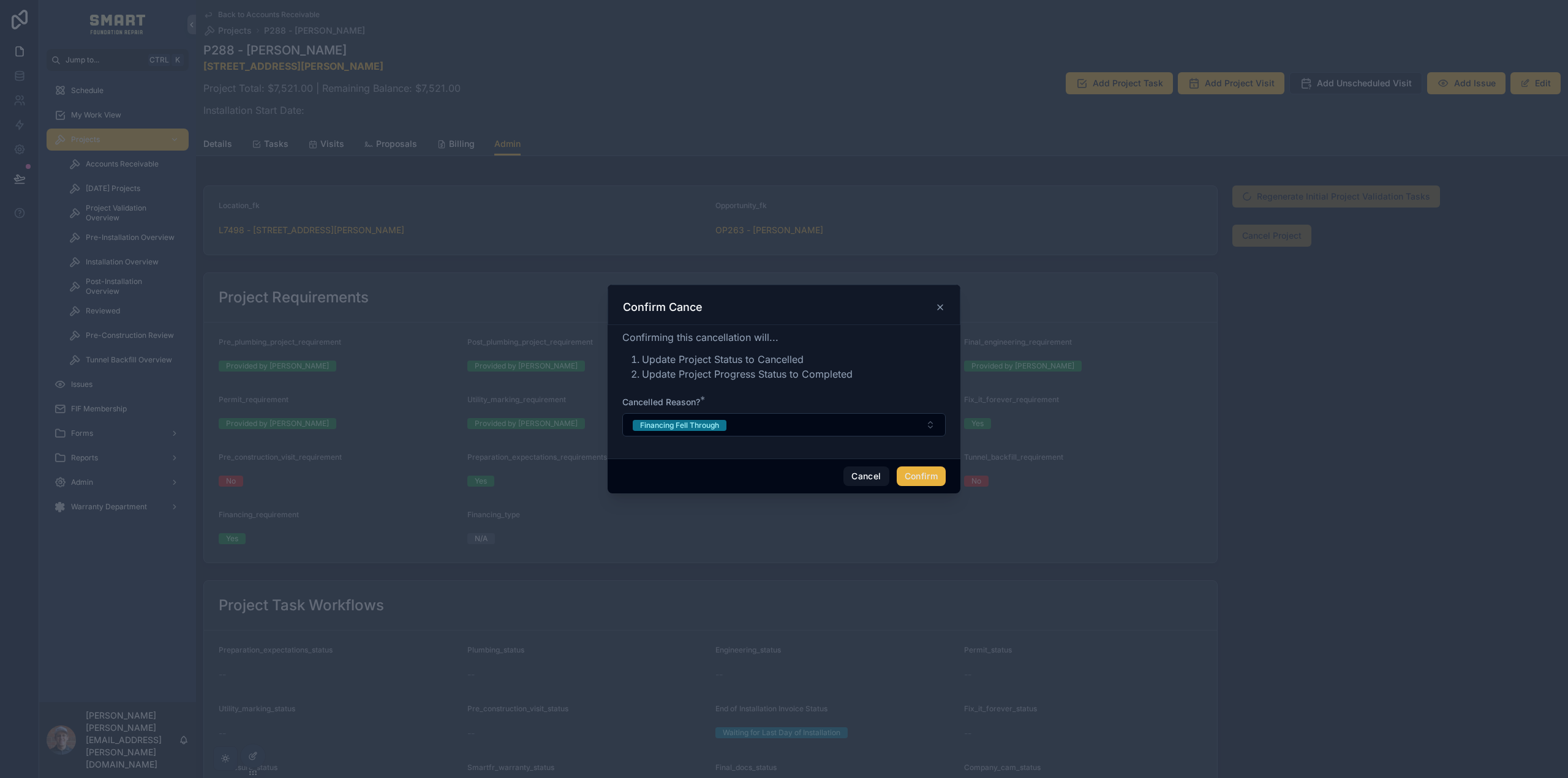
click at [922, 477] on button "Confirm" at bounding box center [921, 476] width 49 height 20
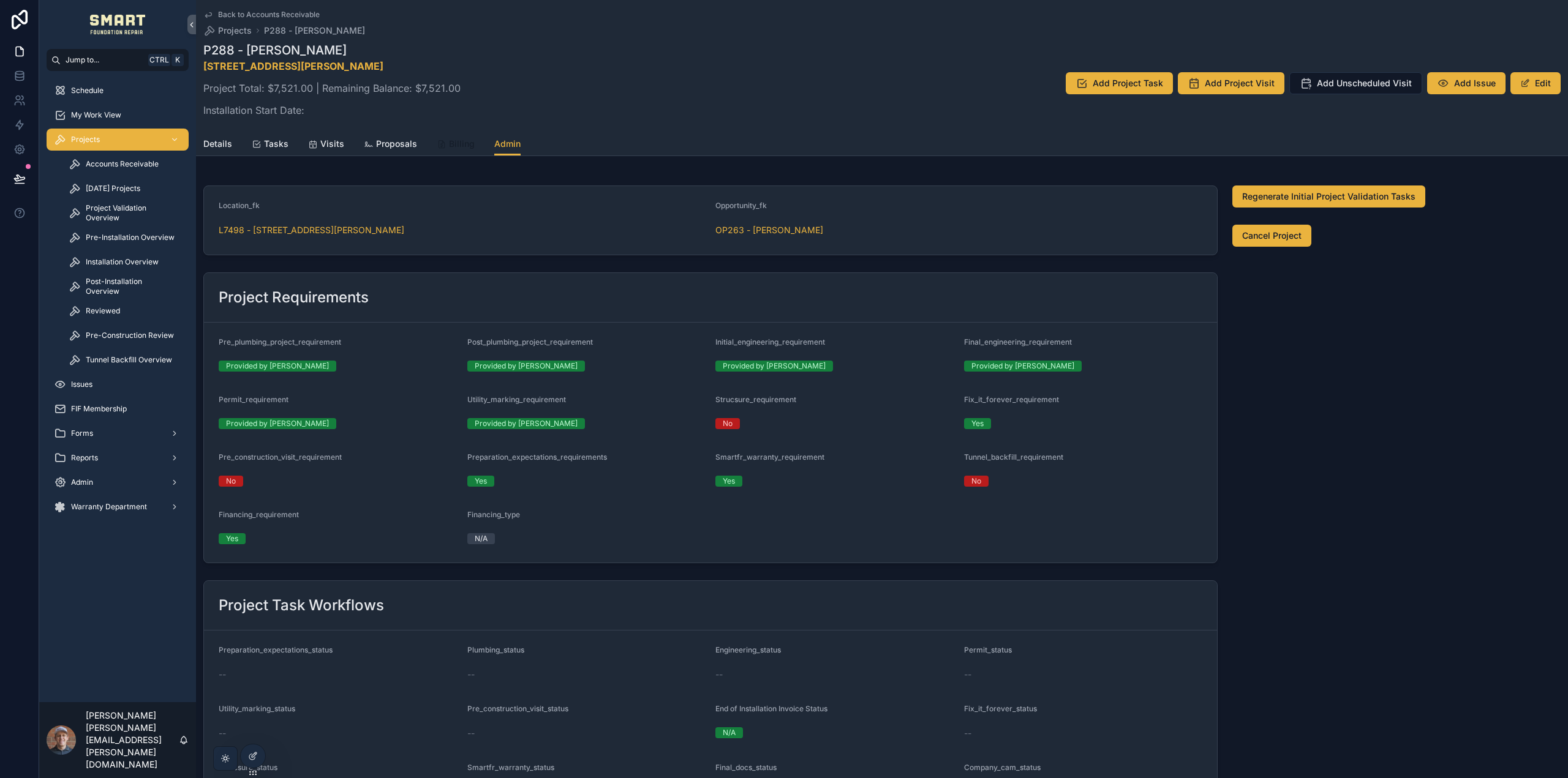
click at [438, 147] on icon "scrollable content" at bounding box center [441, 144] width 10 height 10
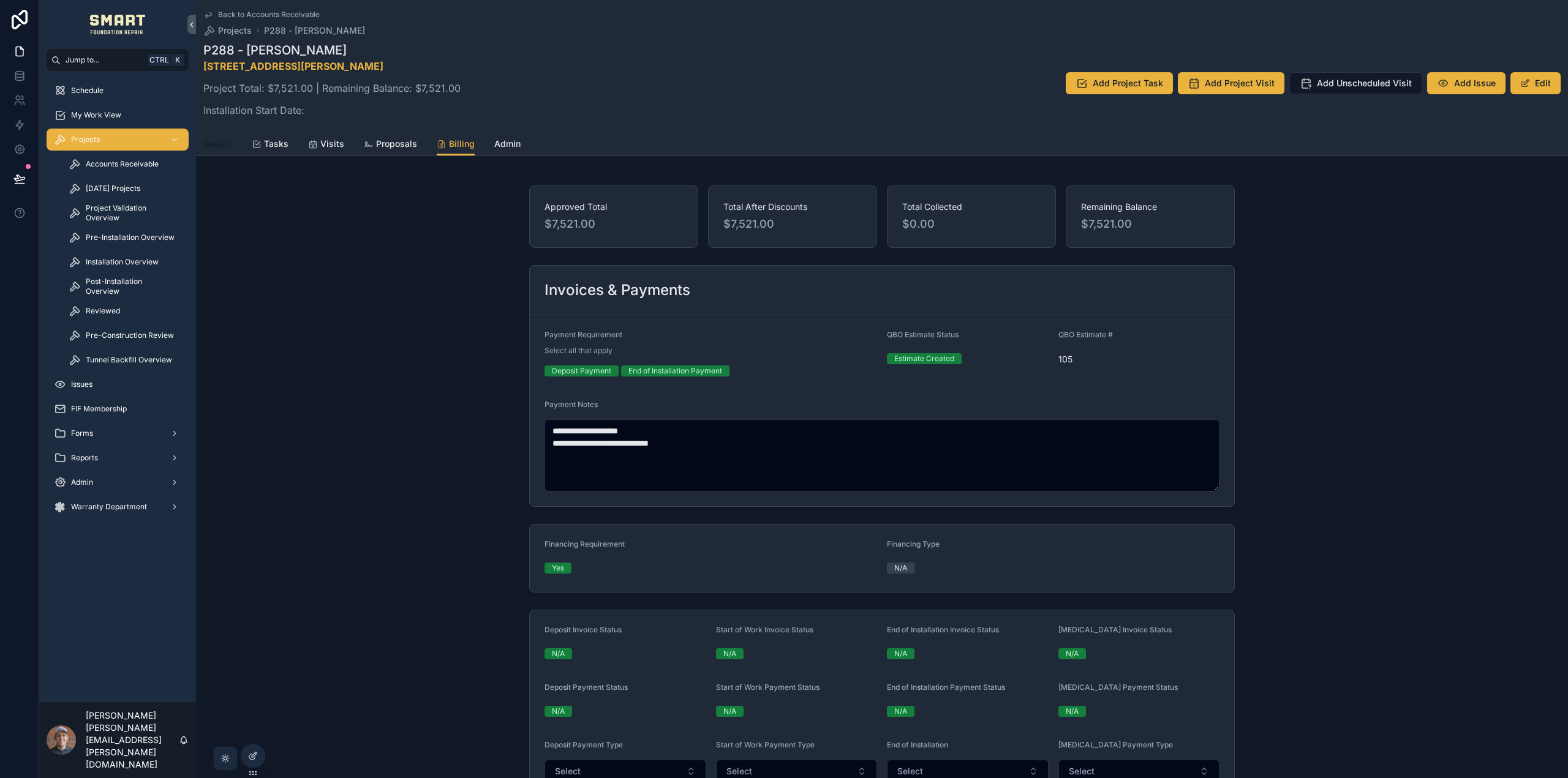
click at [225, 144] on span "Details" at bounding box center [218, 144] width 29 height 12
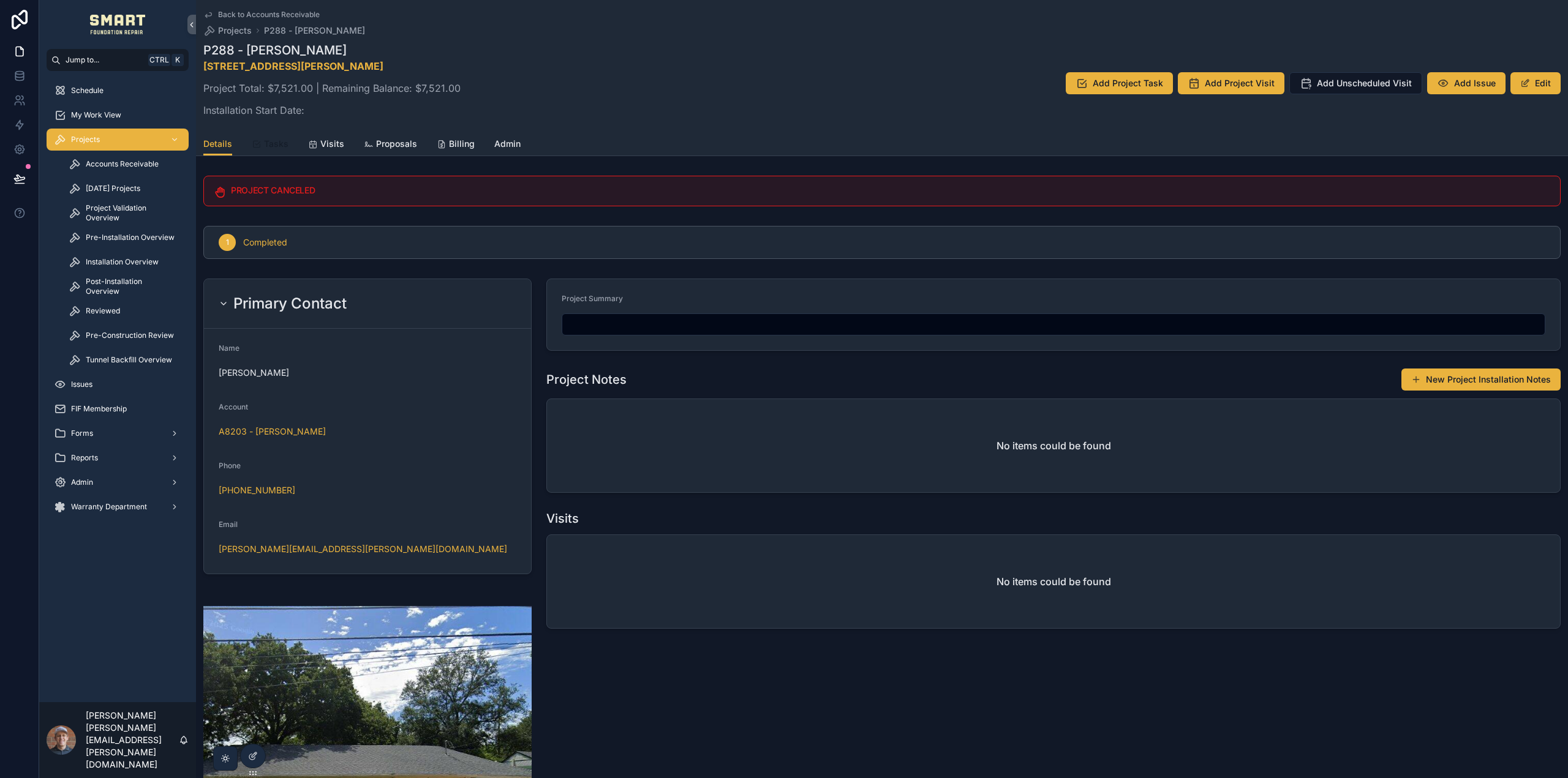
click at [276, 145] on span "Tasks" at bounding box center [276, 144] width 24 height 12
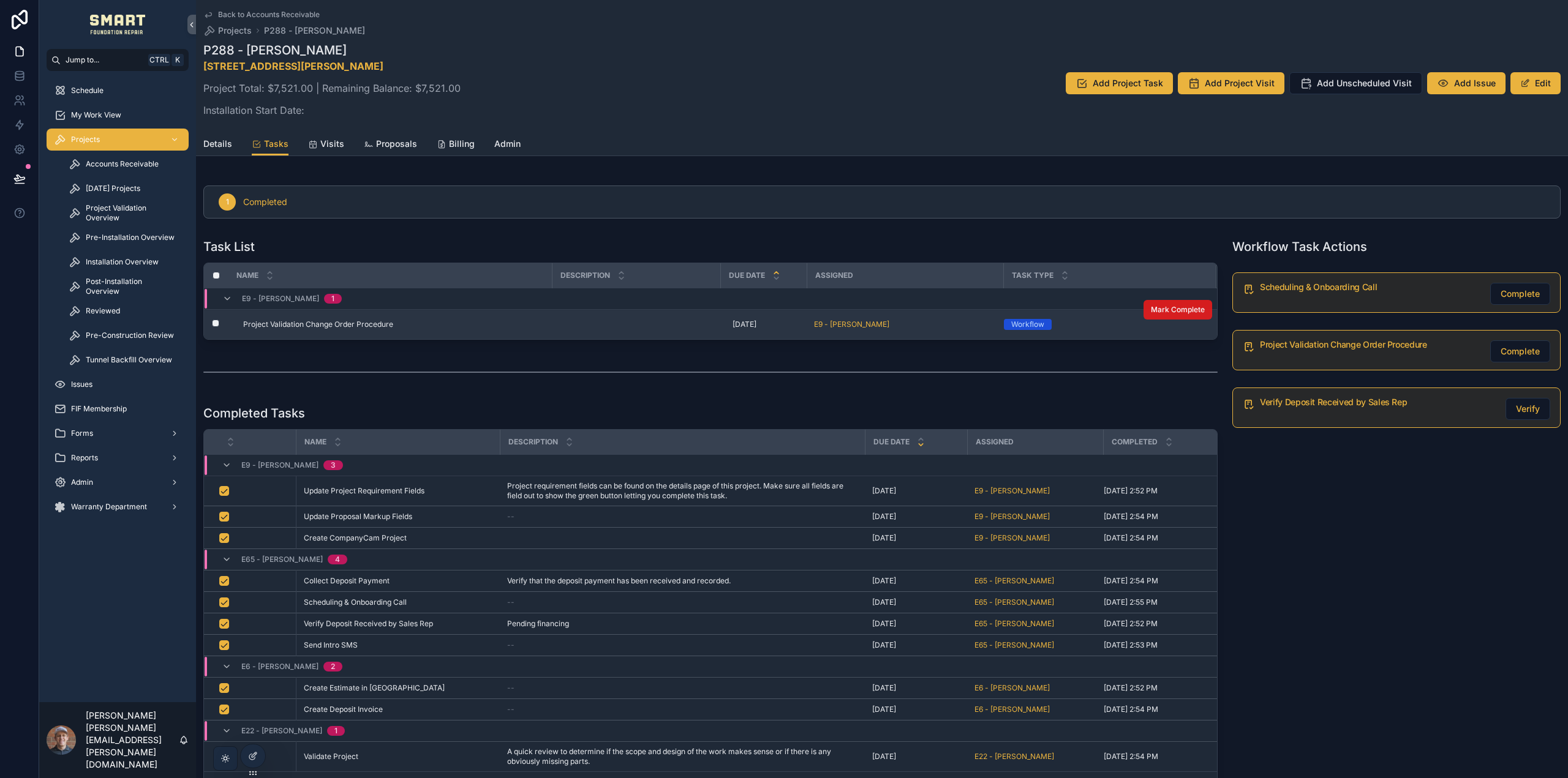
click at [1172, 308] on span "Mark Complete" at bounding box center [1178, 310] width 54 height 10
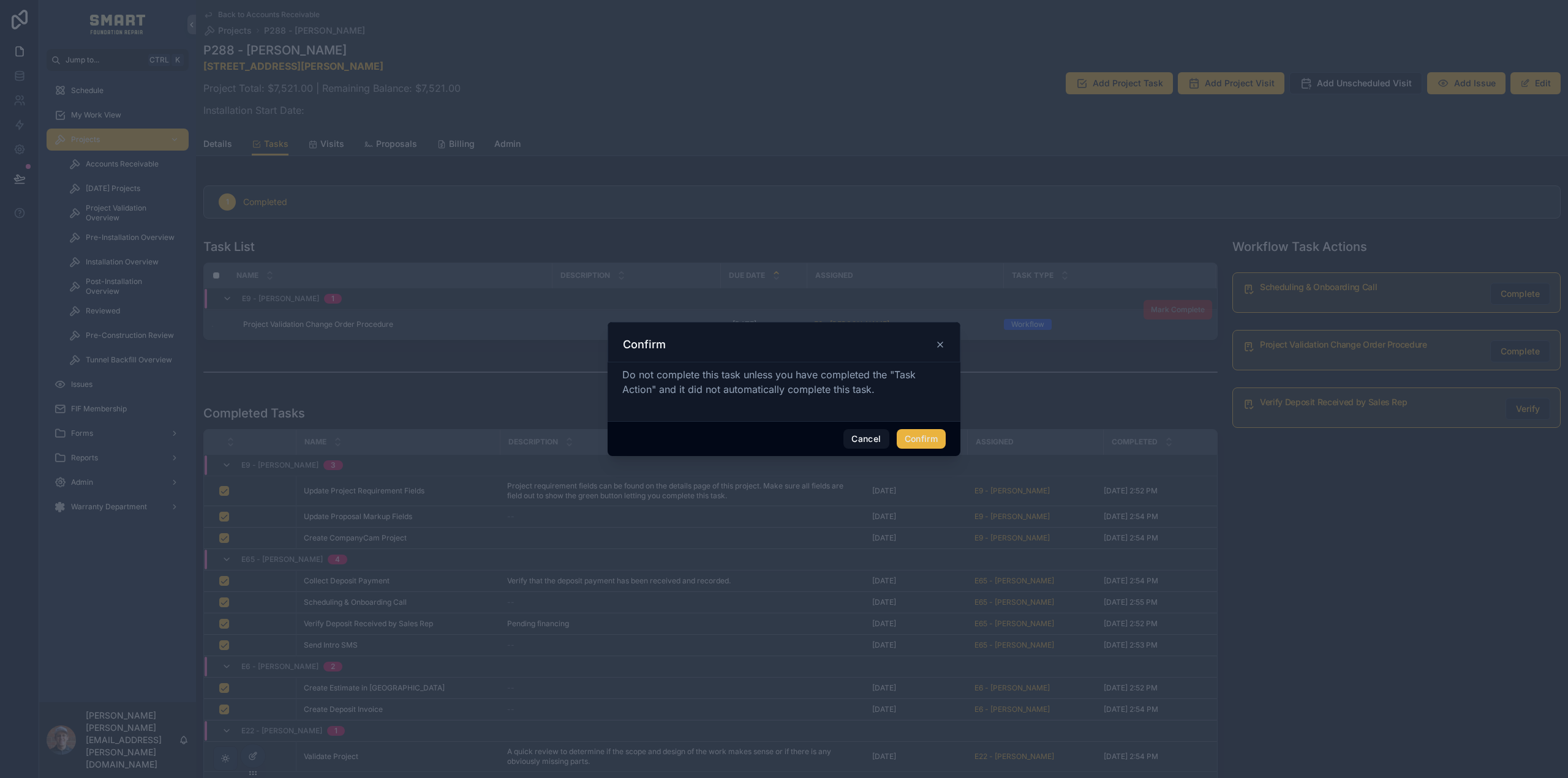
click at [942, 437] on button "Confirm" at bounding box center [921, 439] width 49 height 20
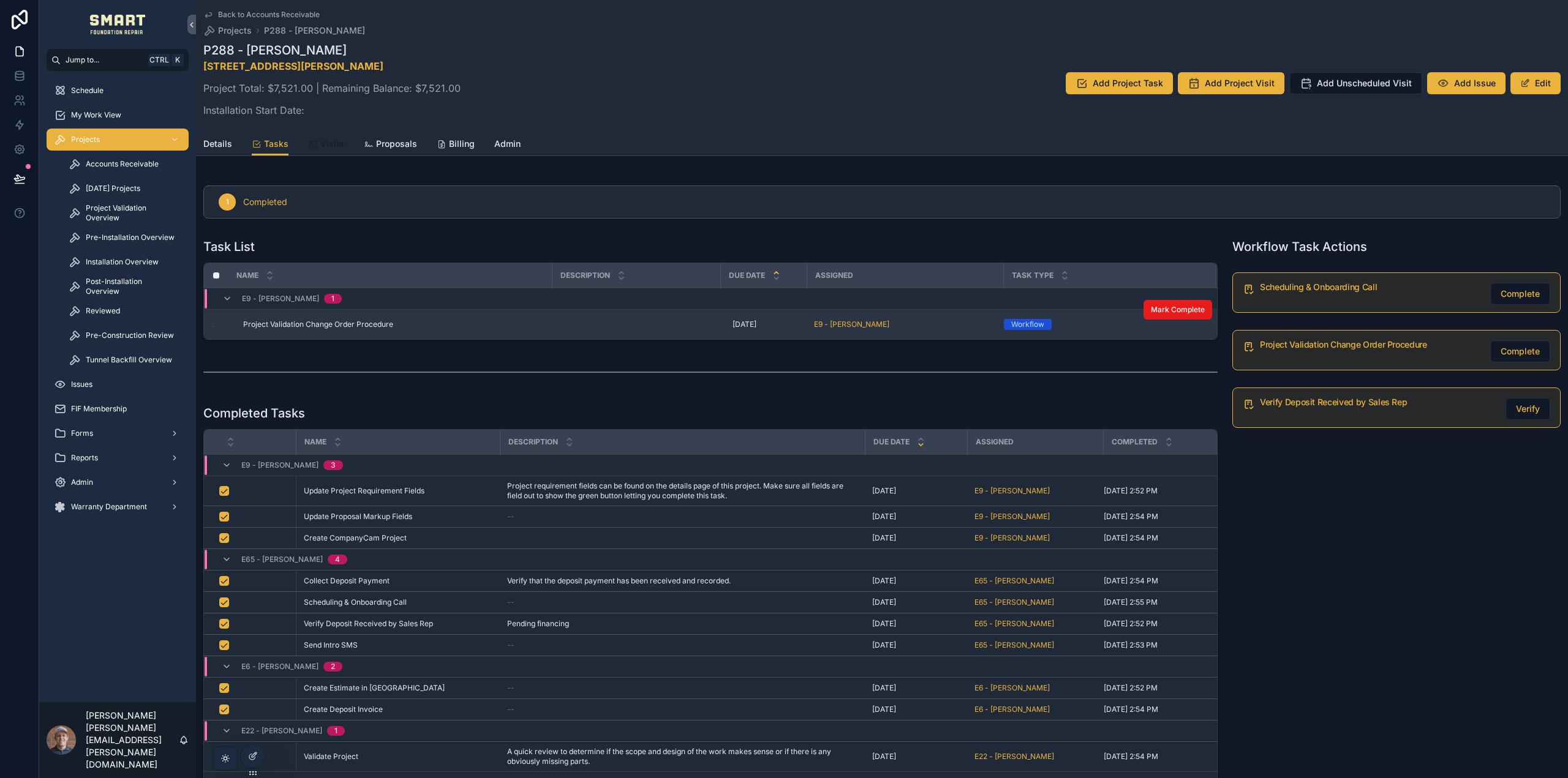
click at [340, 144] on span "Visits" at bounding box center [332, 144] width 24 height 12
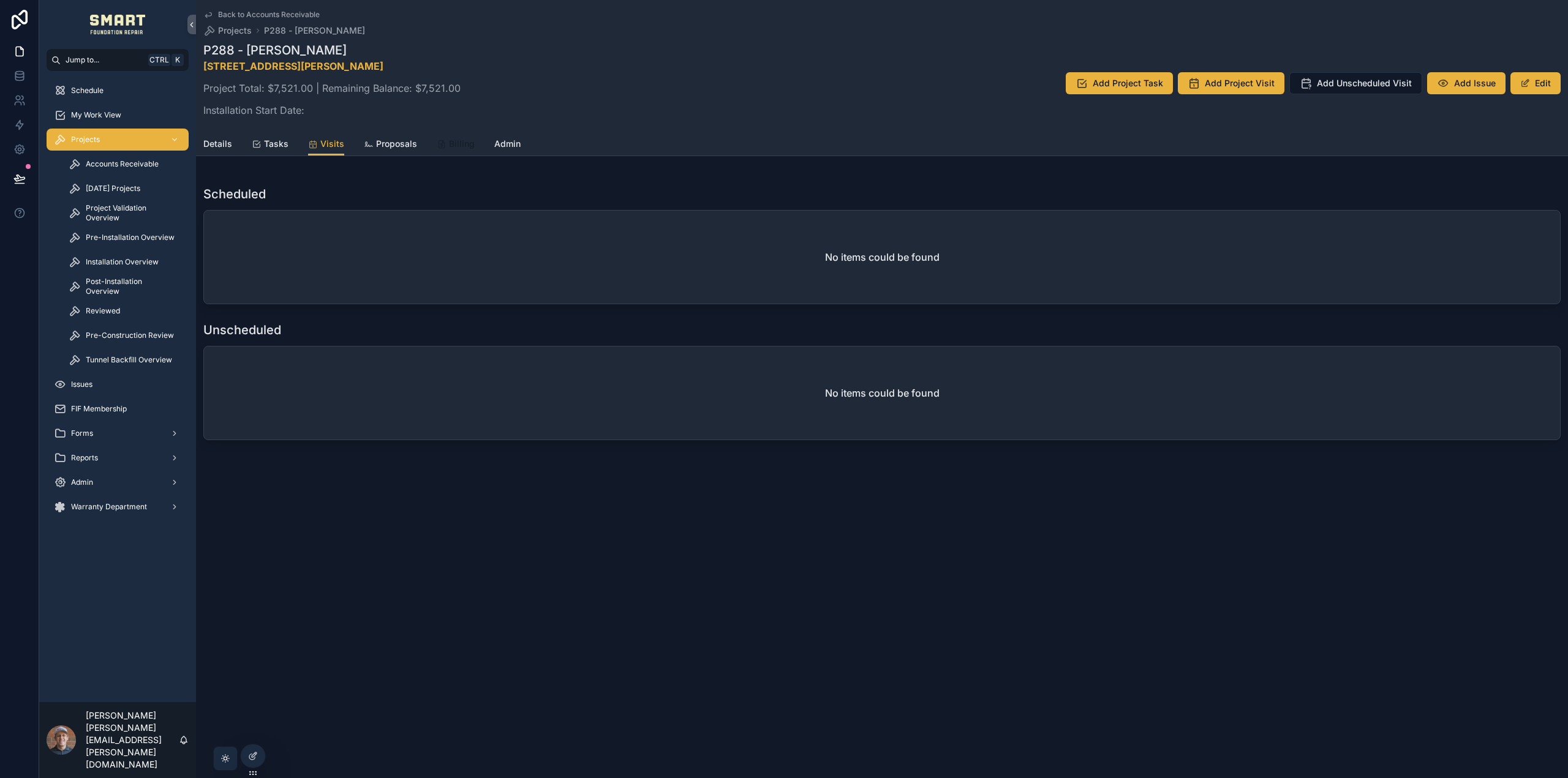
click at [457, 143] on span "Billing" at bounding box center [462, 144] width 26 height 12
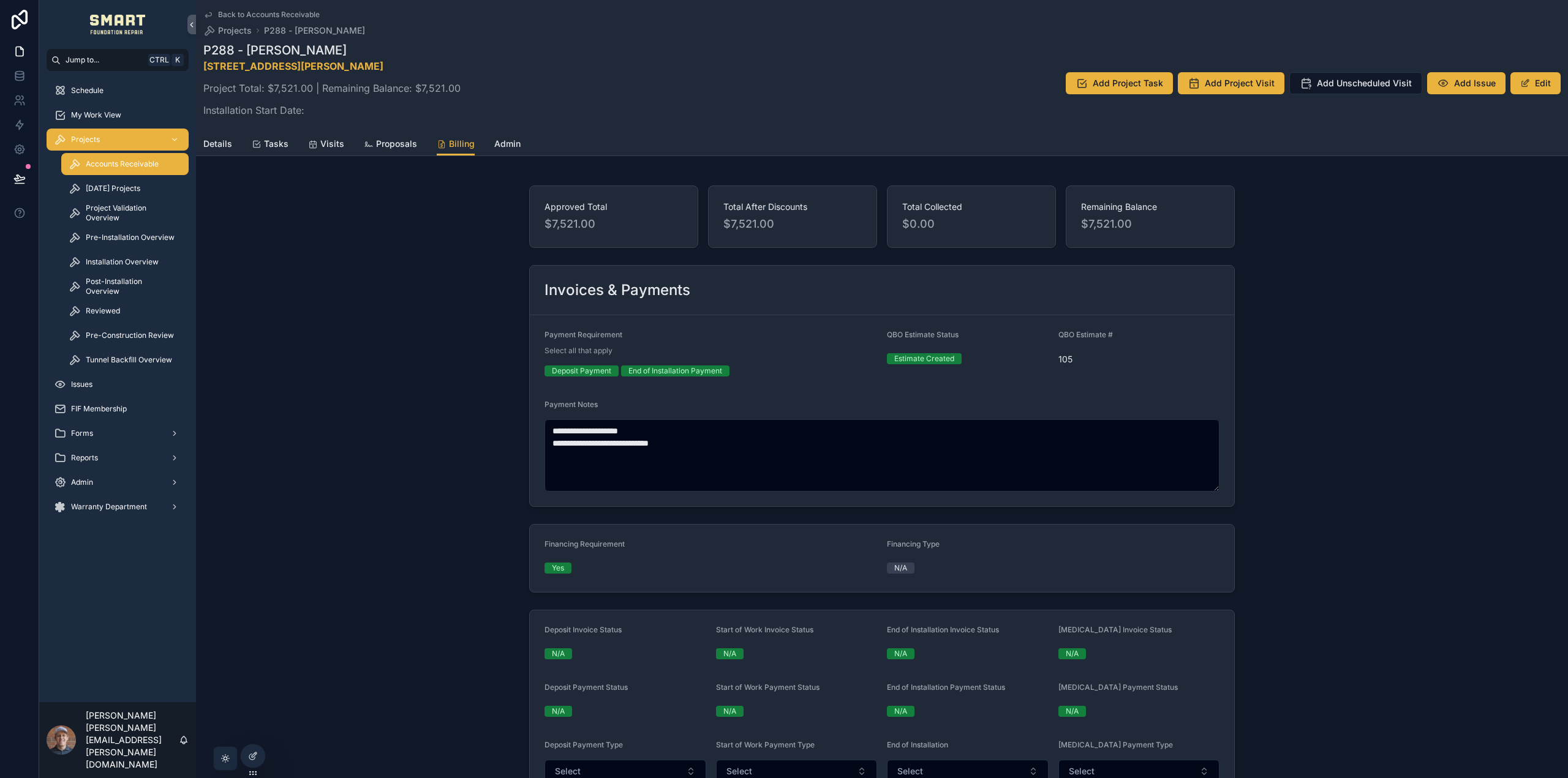
click at [113, 167] on span "Accounts Receivable" at bounding box center [122, 163] width 73 height 10
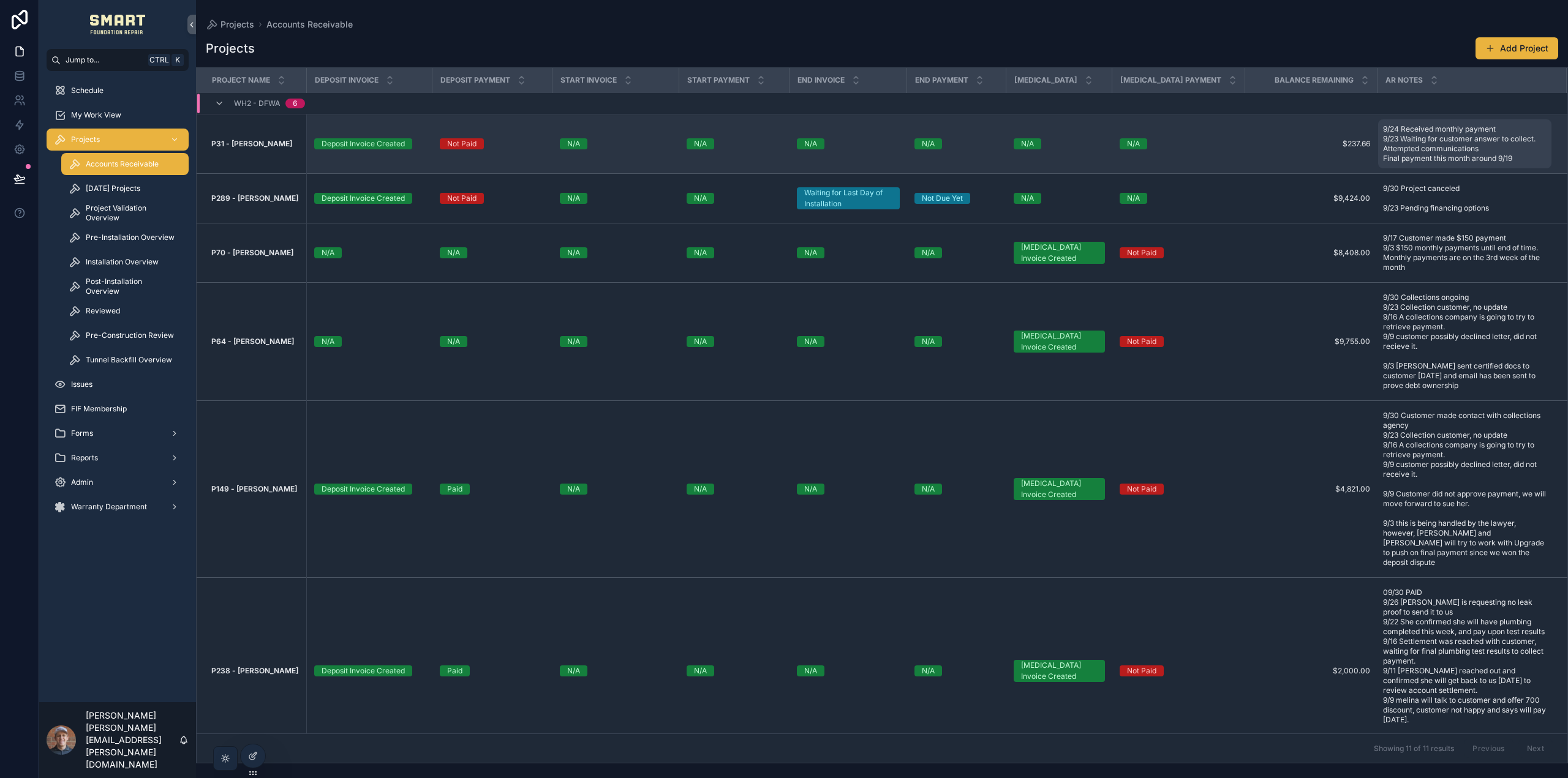
click at [1429, 147] on span "9/24 Received monthly payment 9/23 Waiting for customer answer to collect. Atte…" at bounding box center [1465, 144] width 164 height 39
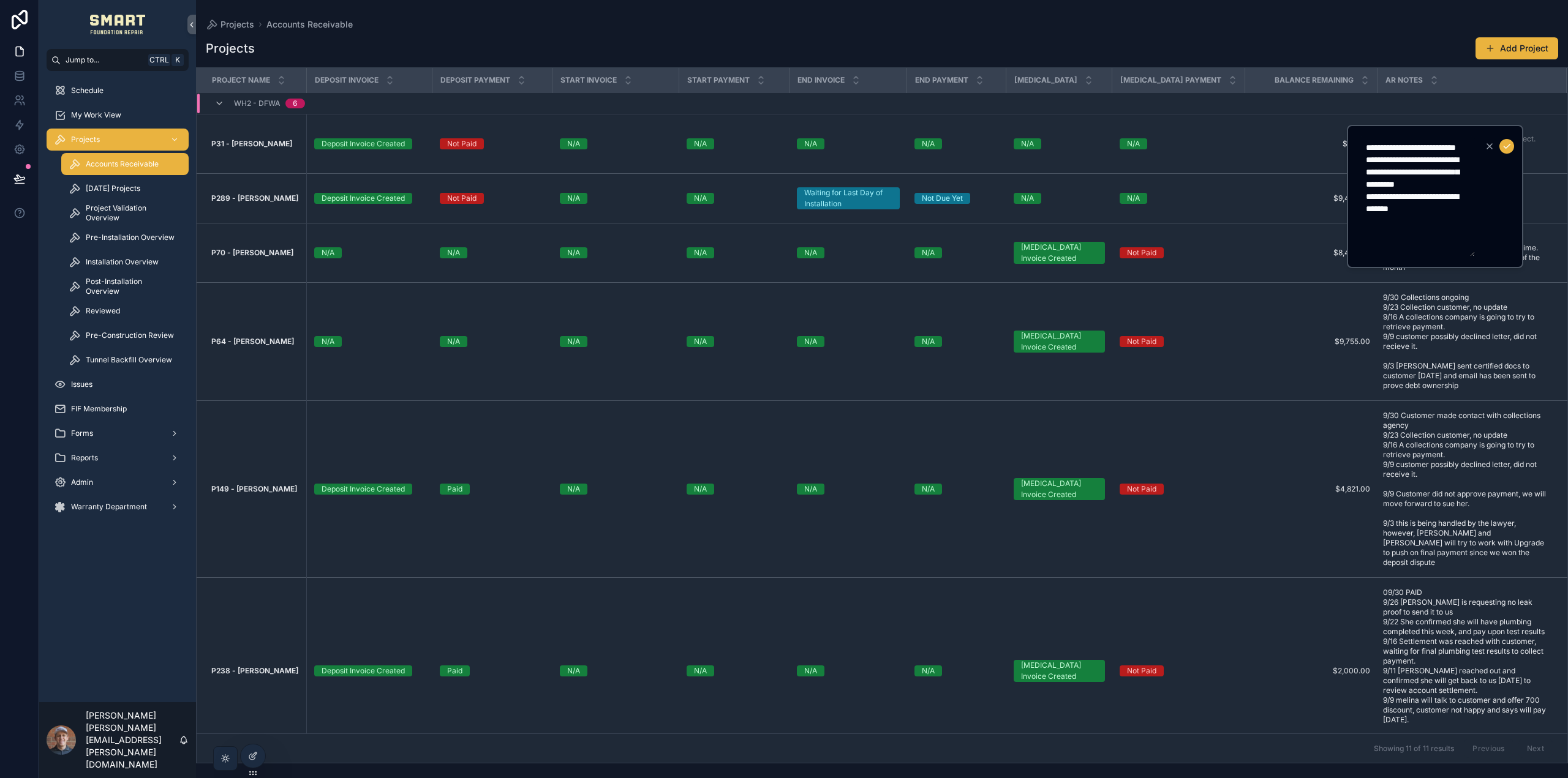
click at [1398, 40] on div "Projects Add Project" at bounding box center [882, 49] width 1352 height 23
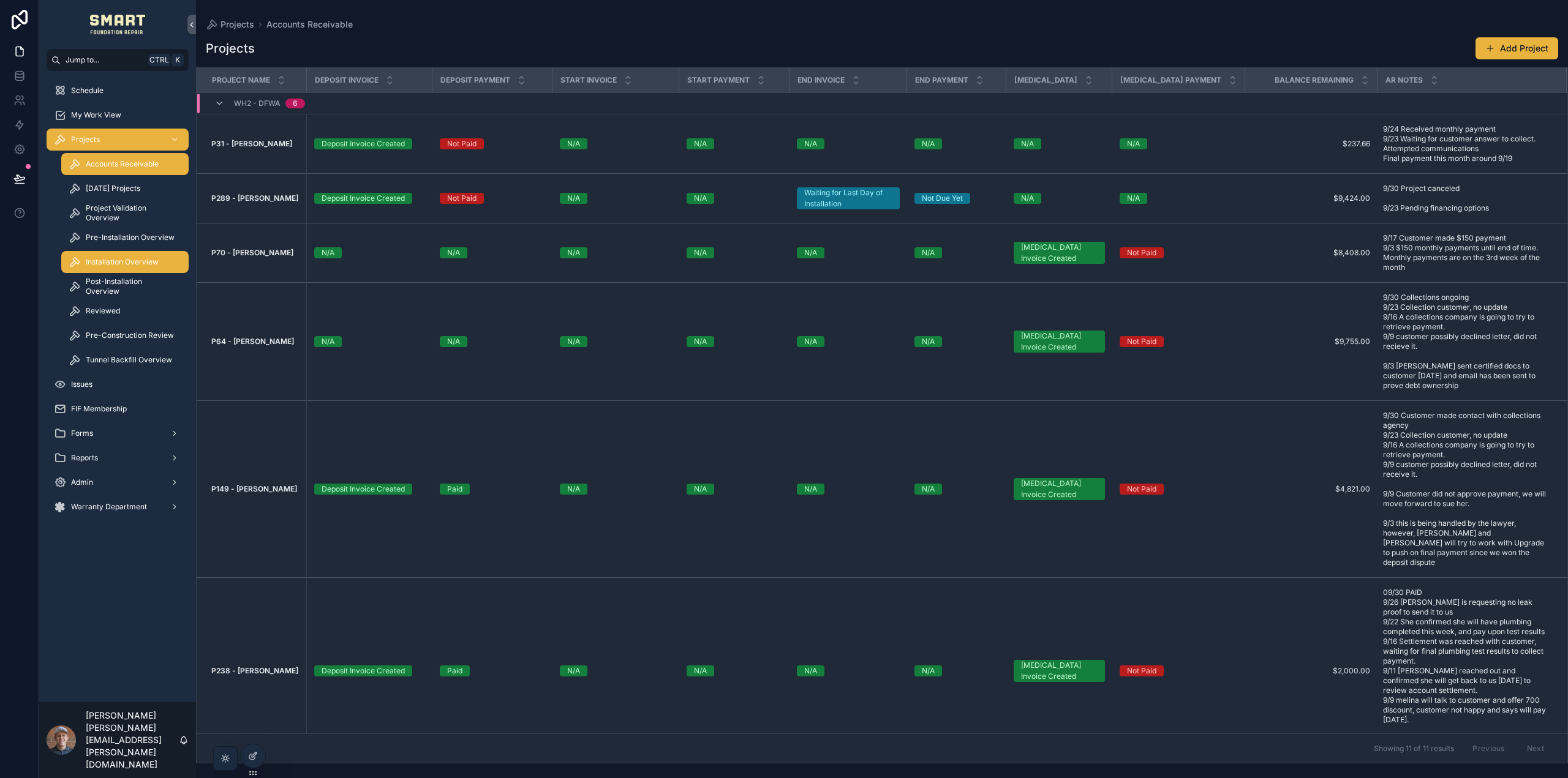
click at [112, 258] on span "Installation Overview" at bounding box center [122, 262] width 73 height 10
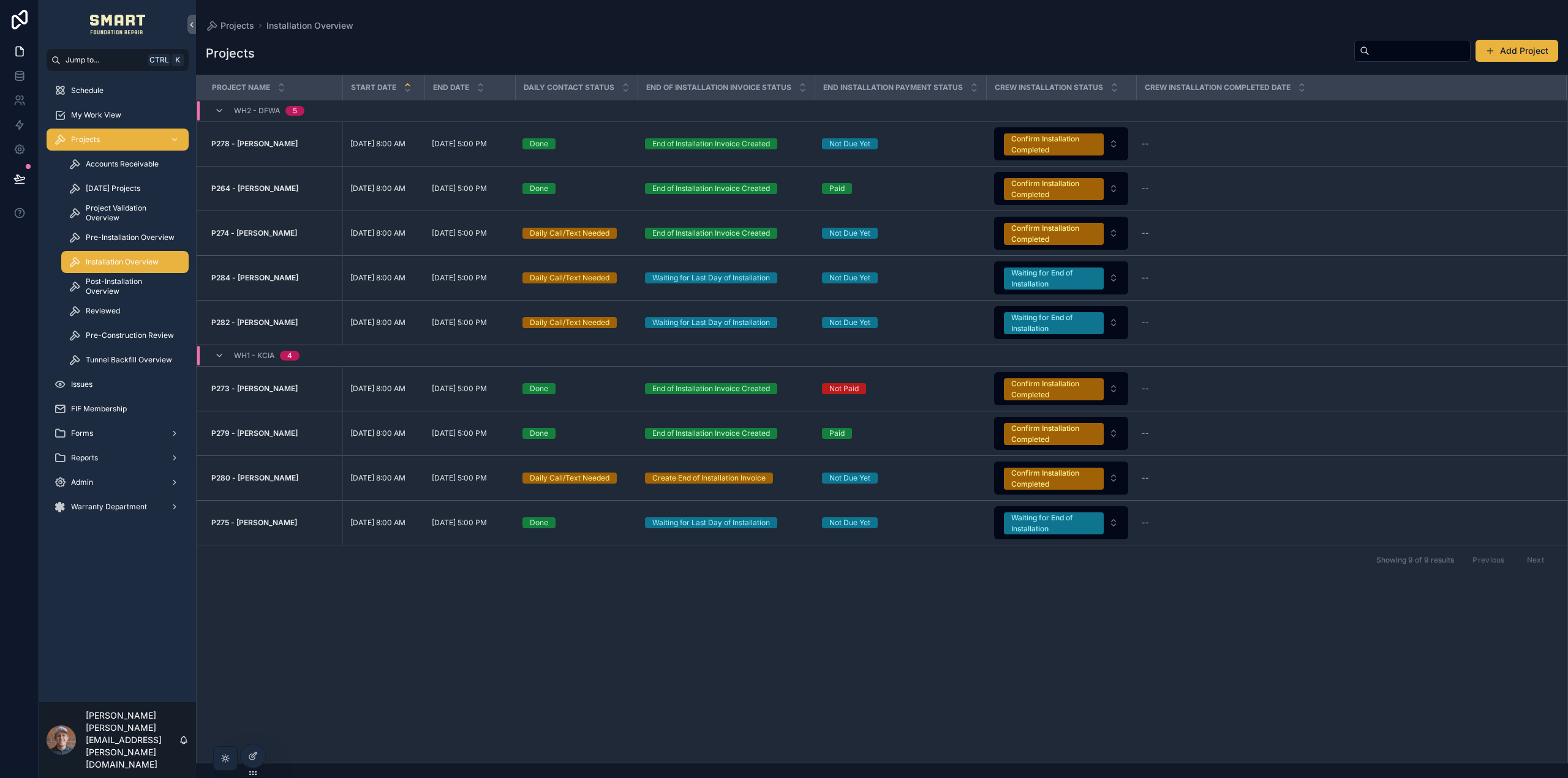
click at [1398, 52] on input "scrollable content" at bounding box center [1419, 50] width 100 height 17
click at [72, 139] on span "Projects" at bounding box center [85, 139] width 29 height 10
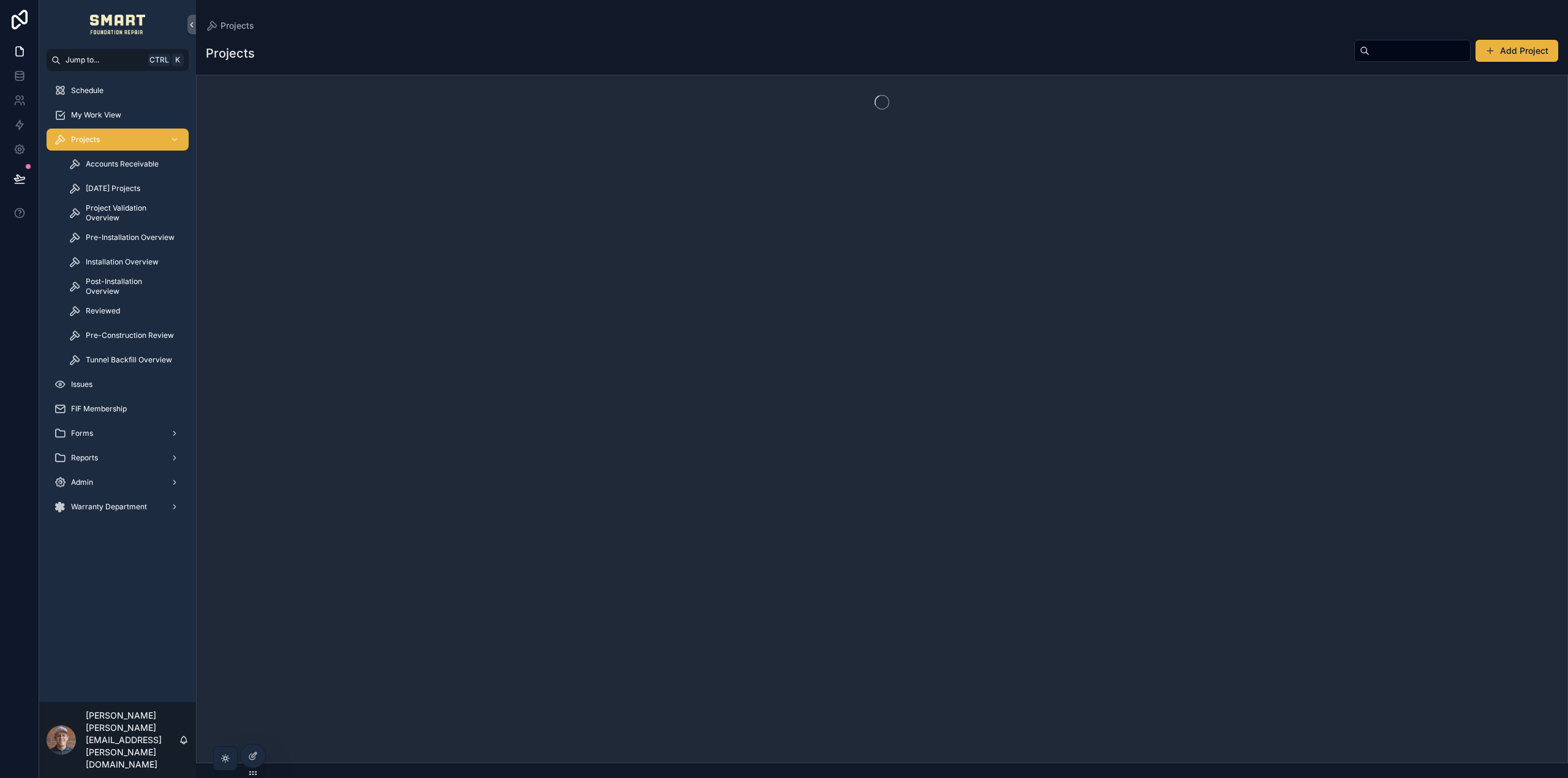
click at [1373, 62] on div "Projects Add Project" at bounding box center [882, 53] width 1352 height 28
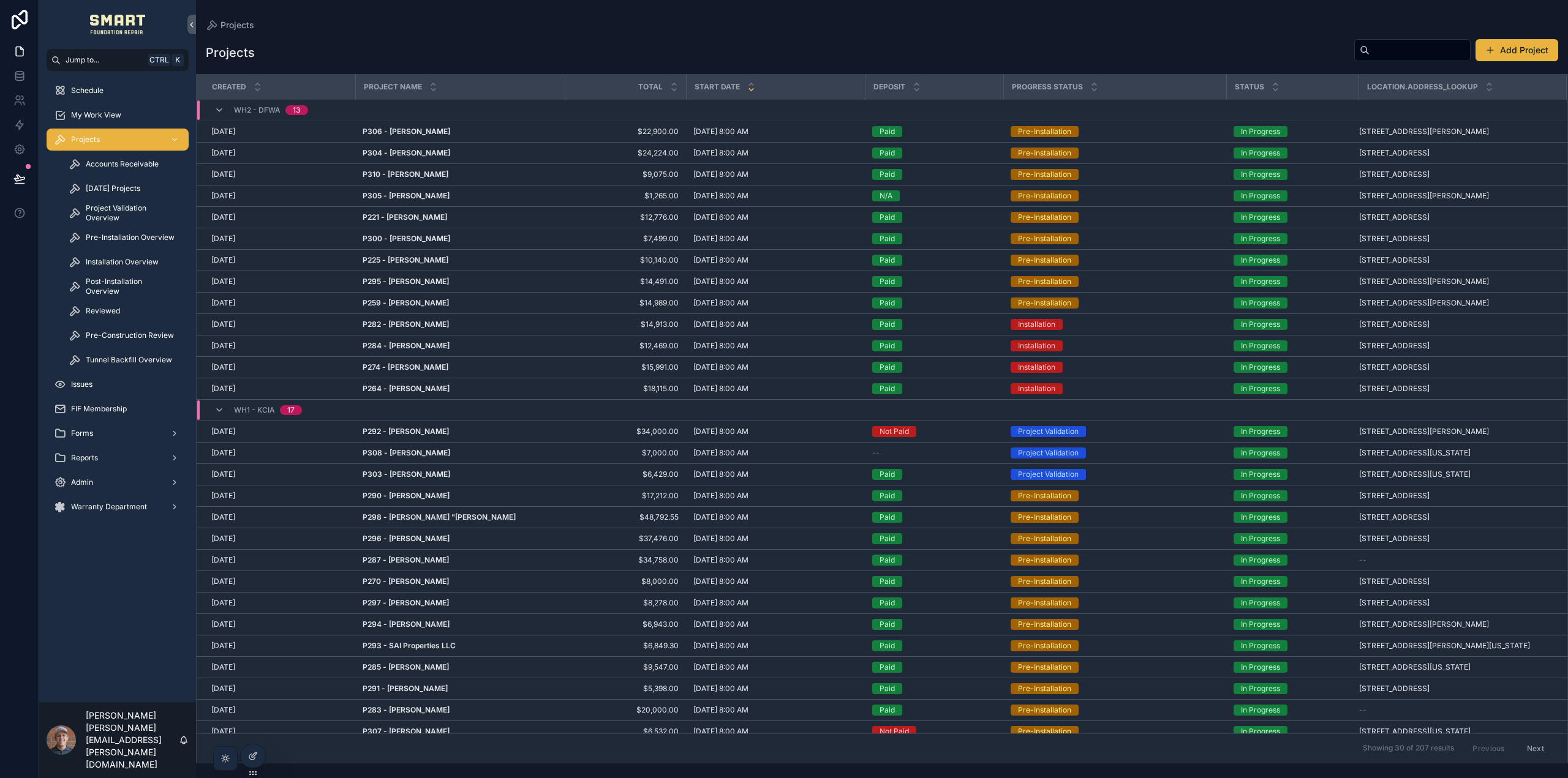
click at [1378, 54] on input "scrollable content" at bounding box center [1419, 50] width 100 height 17
type input "******"
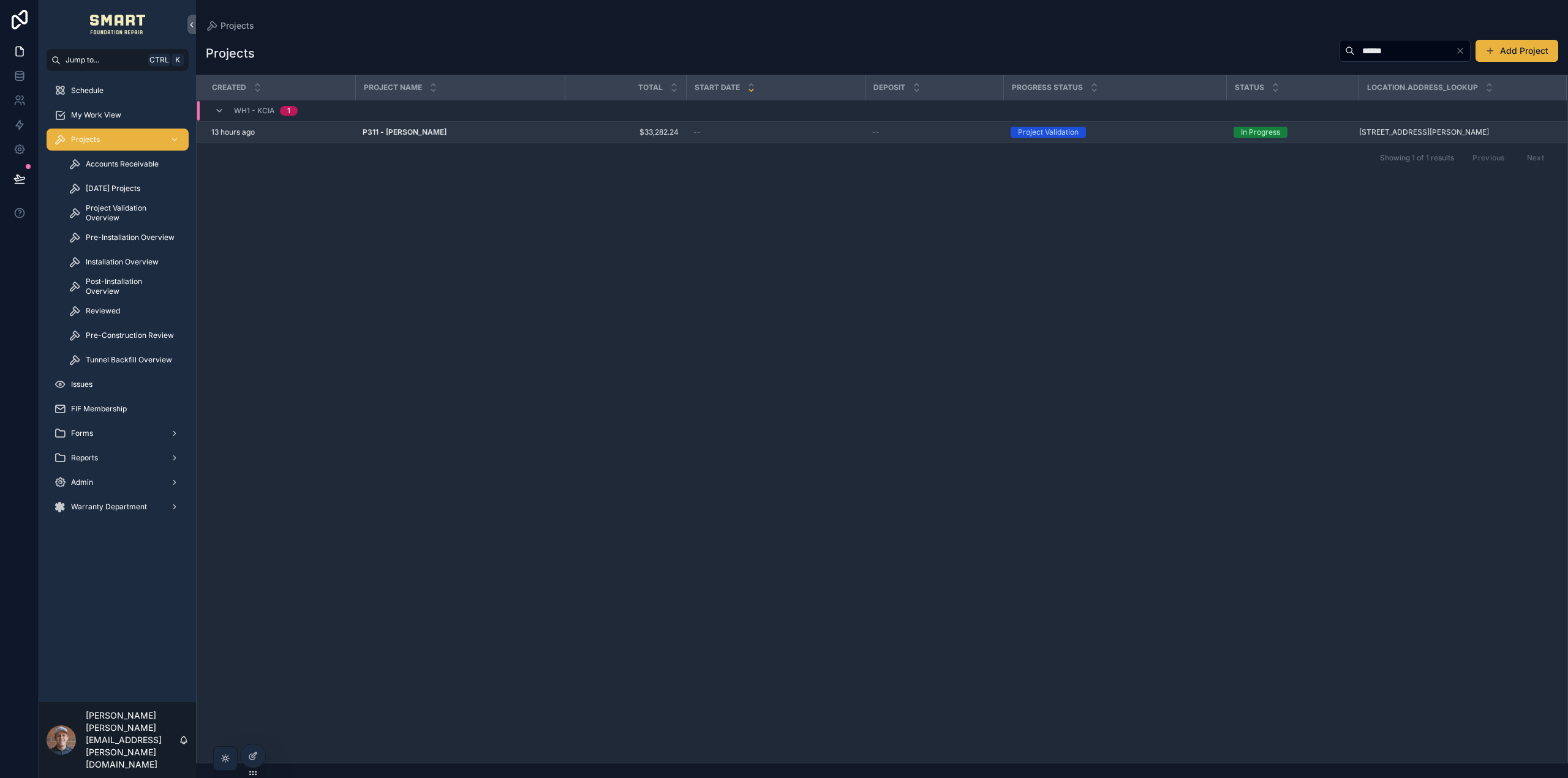
click at [391, 131] on strong "P311 - Athena Parker" at bounding box center [404, 132] width 84 height 9
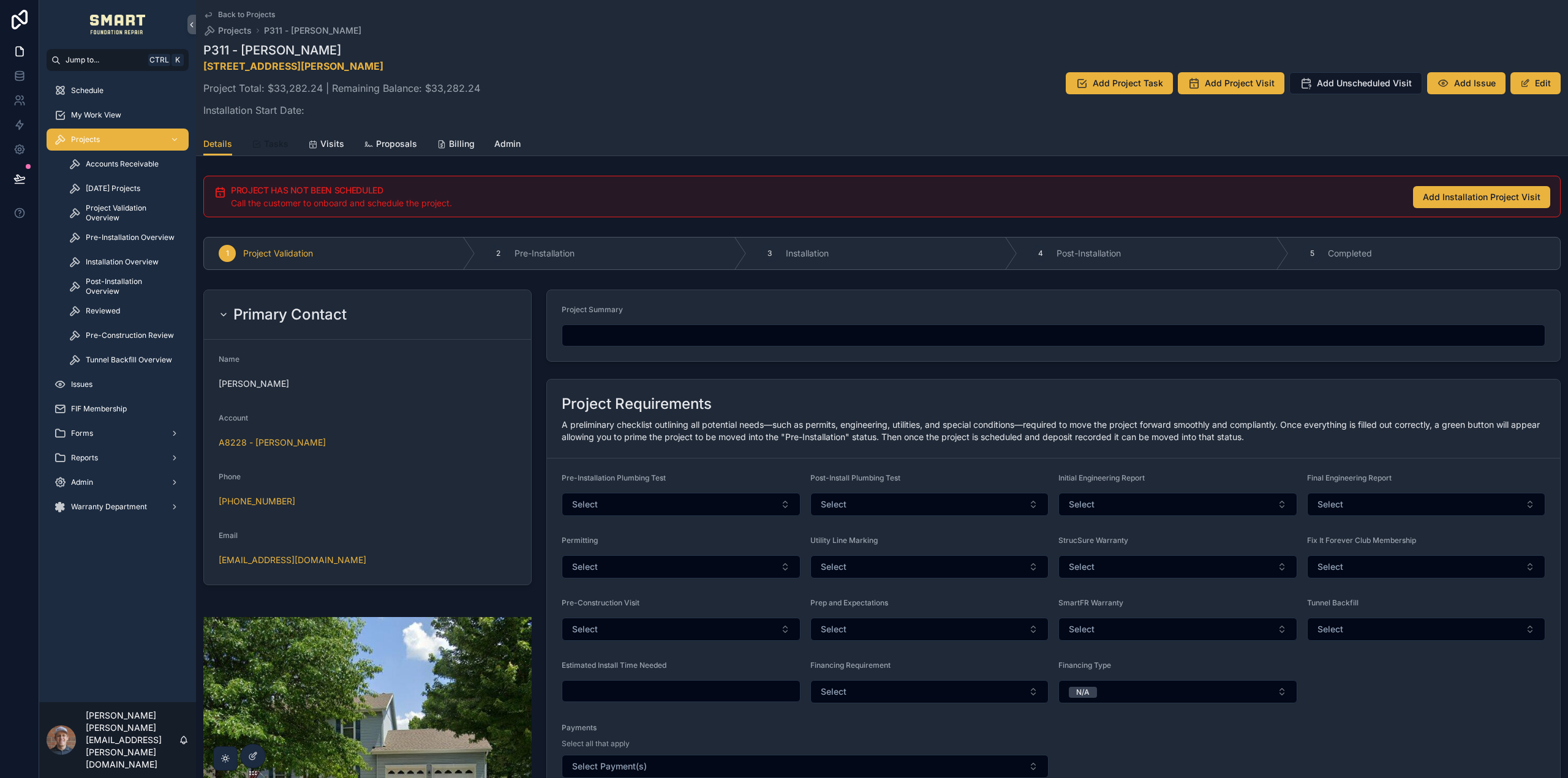
click at [268, 142] on span "Tasks" at bounding box center [276, 144] width 24 height 12
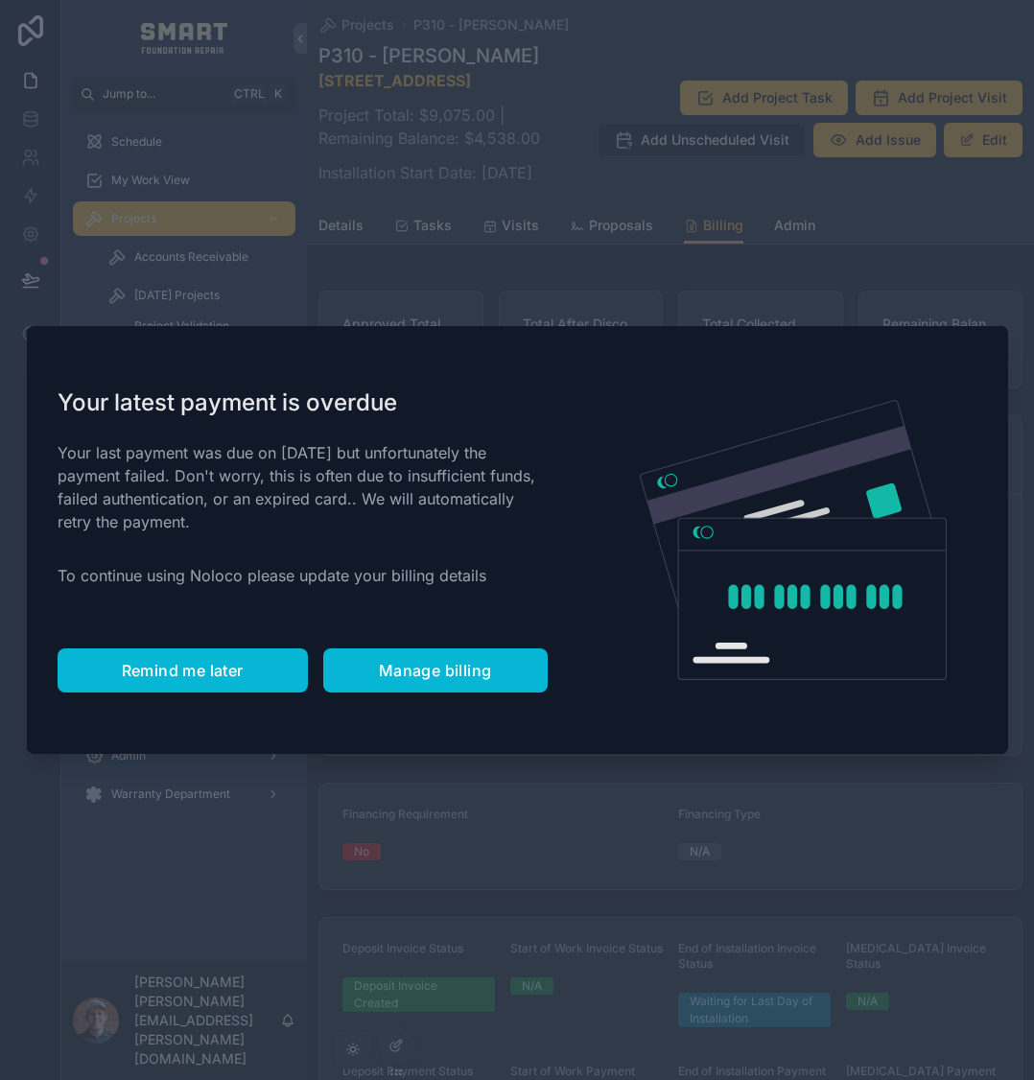
drag, startPoint x: 180, startPoint y: 676, endPoint x: 425, endPoint y: 446, distance: 335.9
click at [182, 673] on span "Remind me later" at bounding box center [183, 670] width 122 height 19
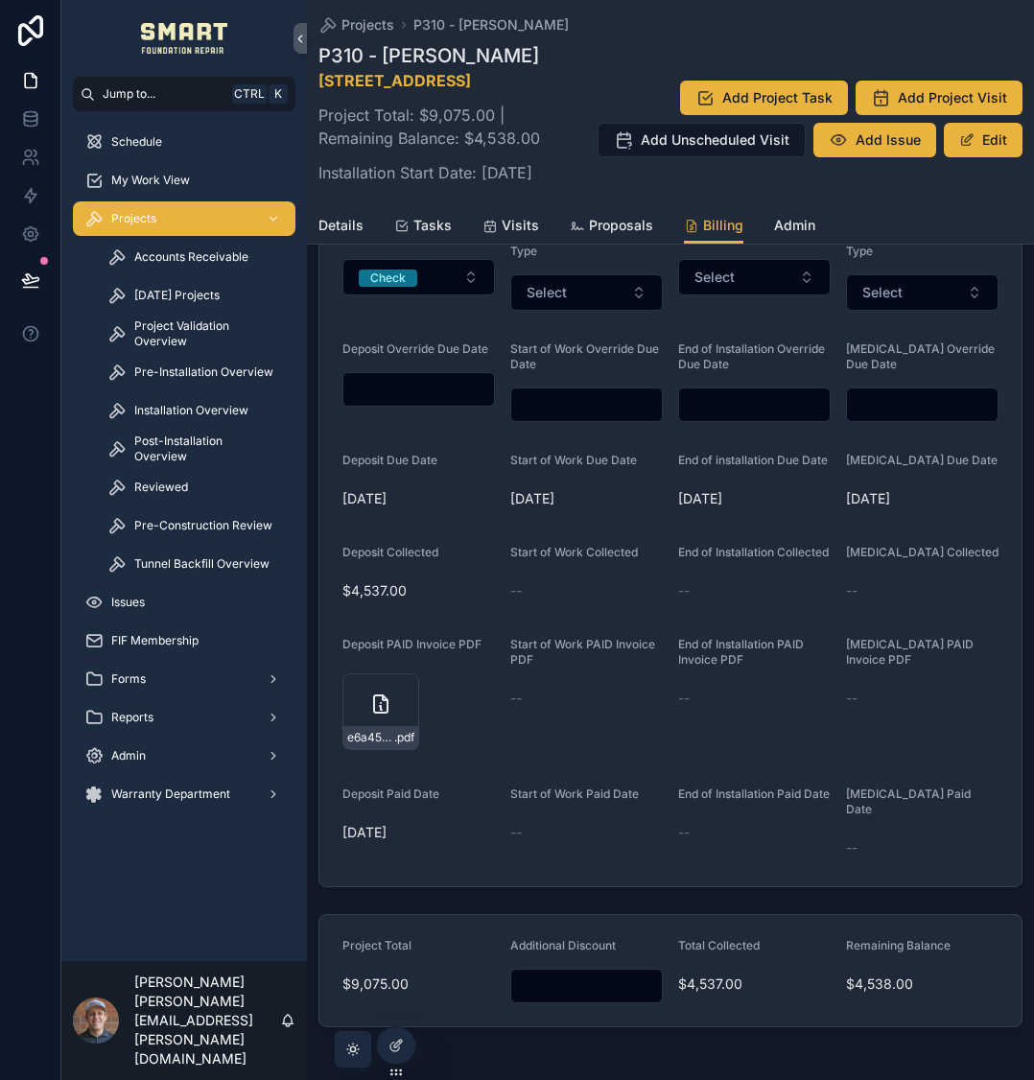
scroll to position [959, 0]
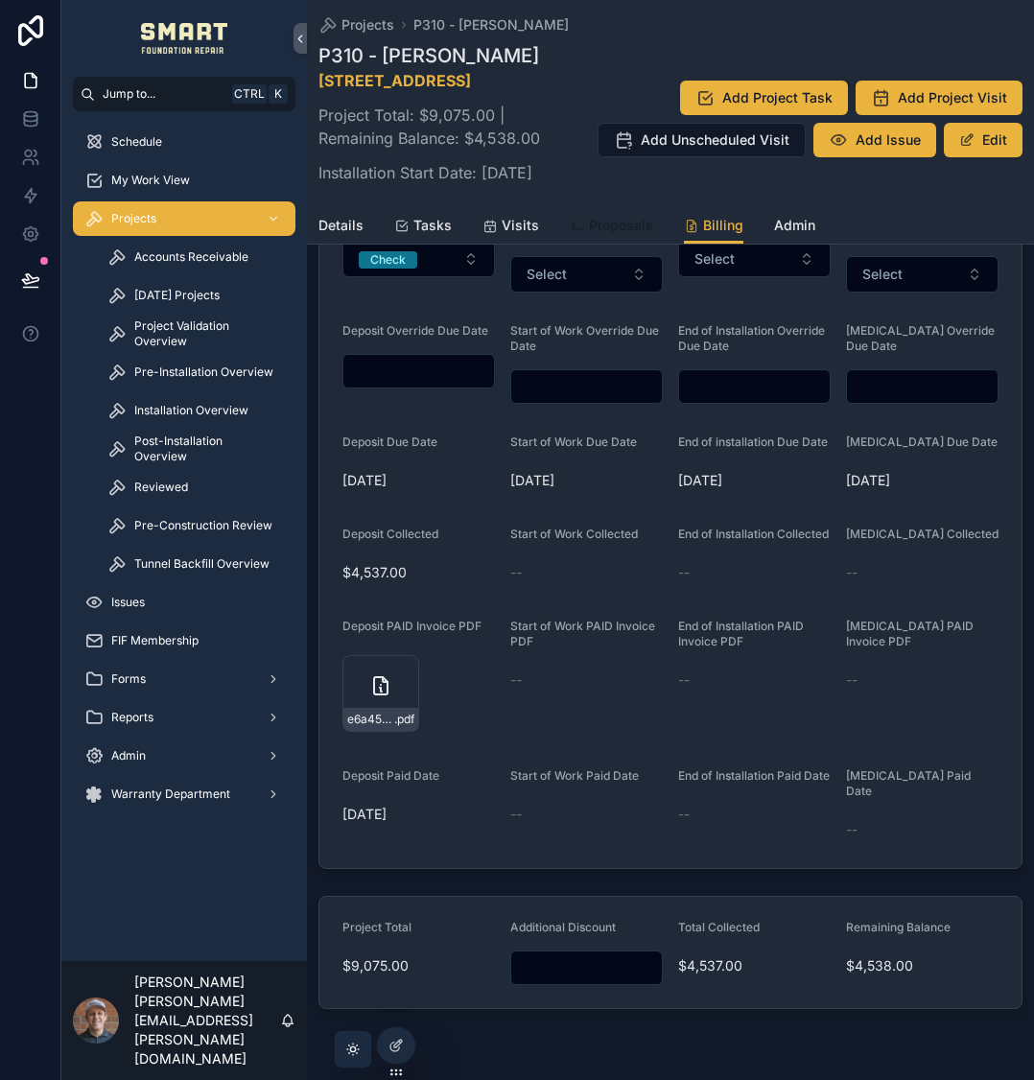
click at [636, 235] on span "Proposals" at bounding box center [621, 225] width 64 height 19
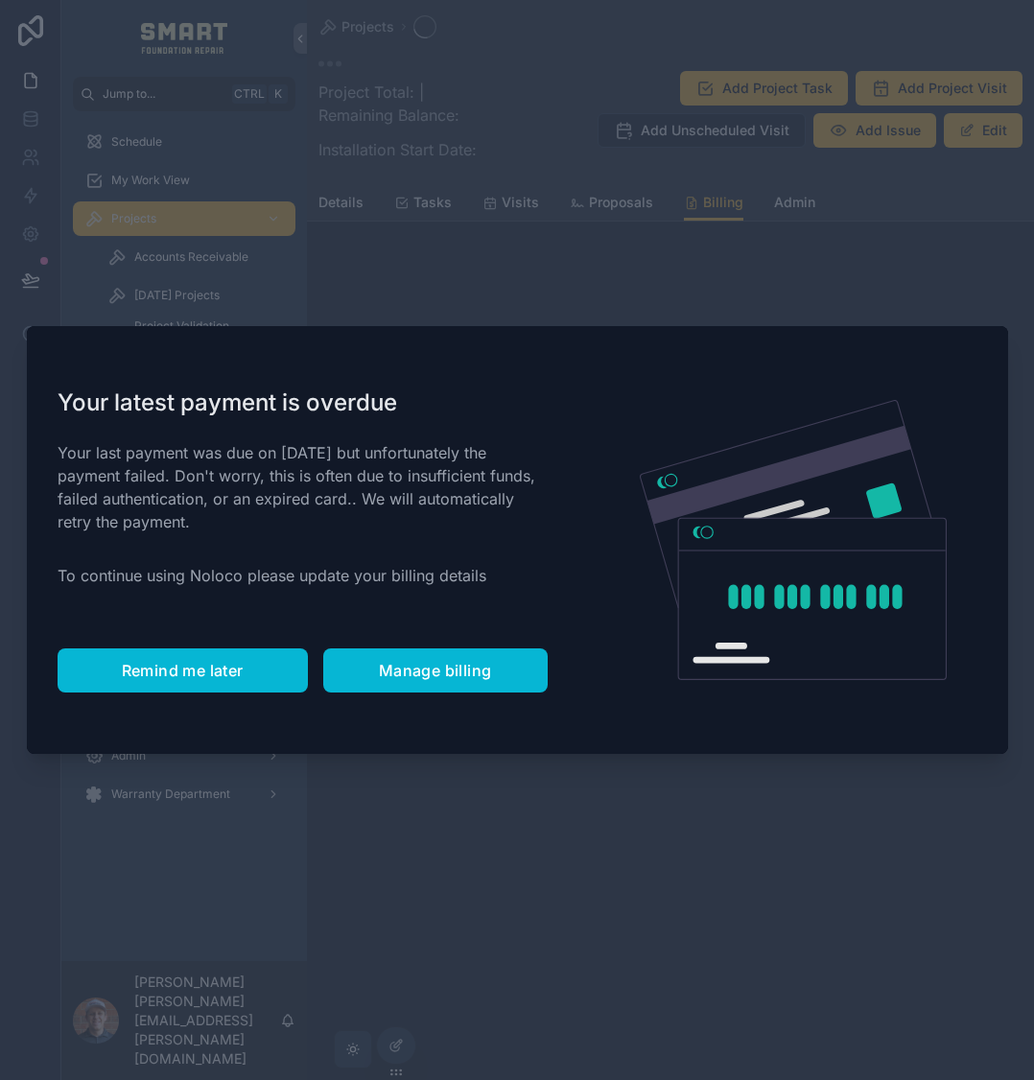
click at [204, 665] on span "Remind me later" at bounding box center [183, 670] width 122 height 19
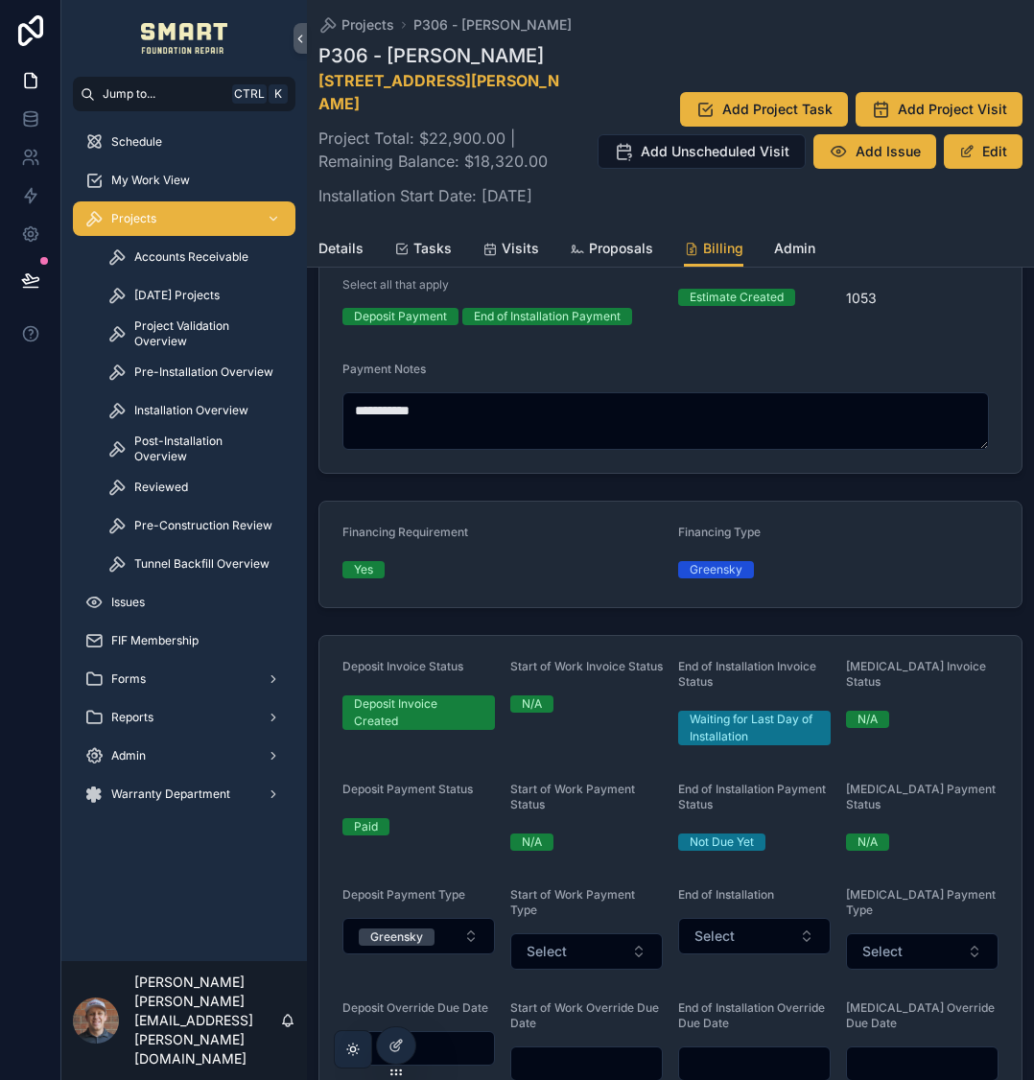
scroll to position [192, 0]
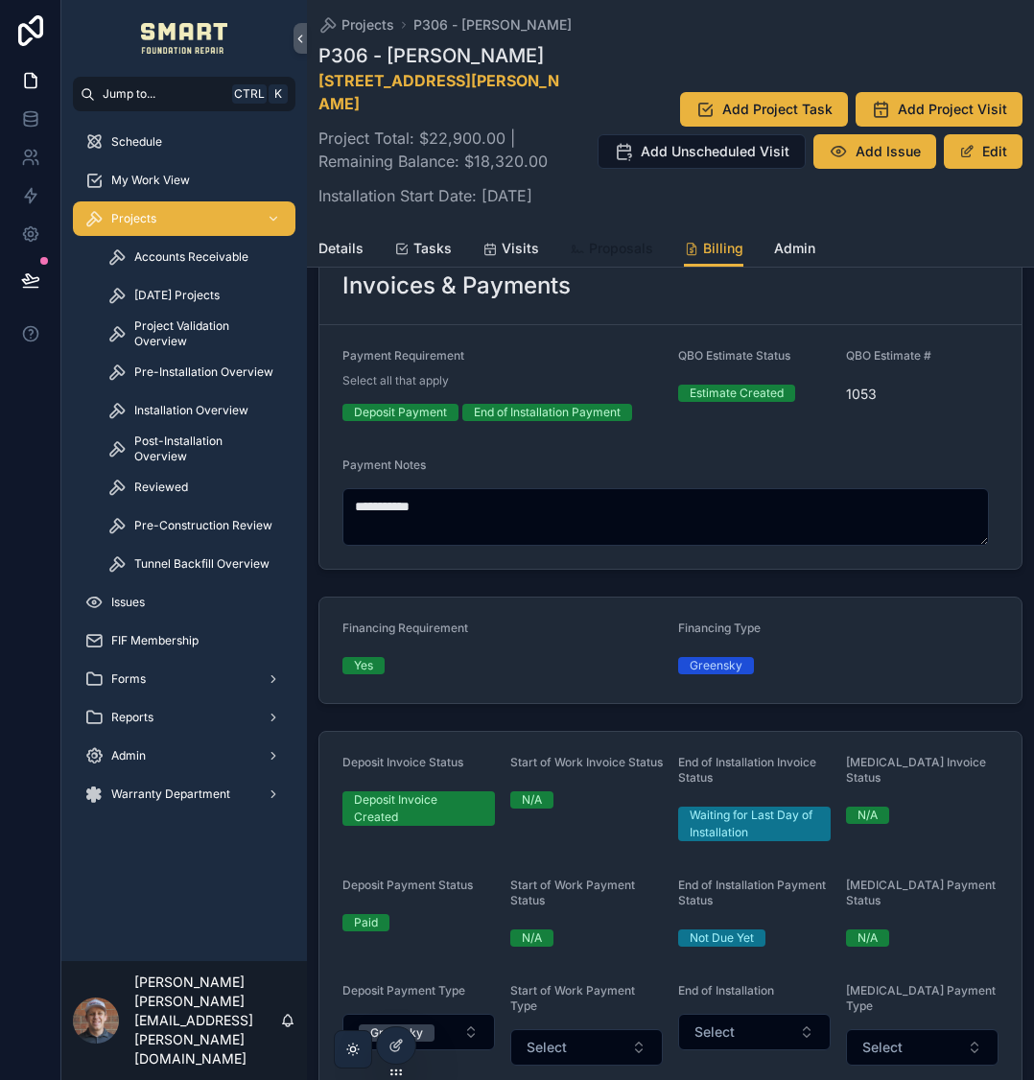
click at [629, 258] on span "Proposals" at bounding box center [621, 248] width 64 height 19
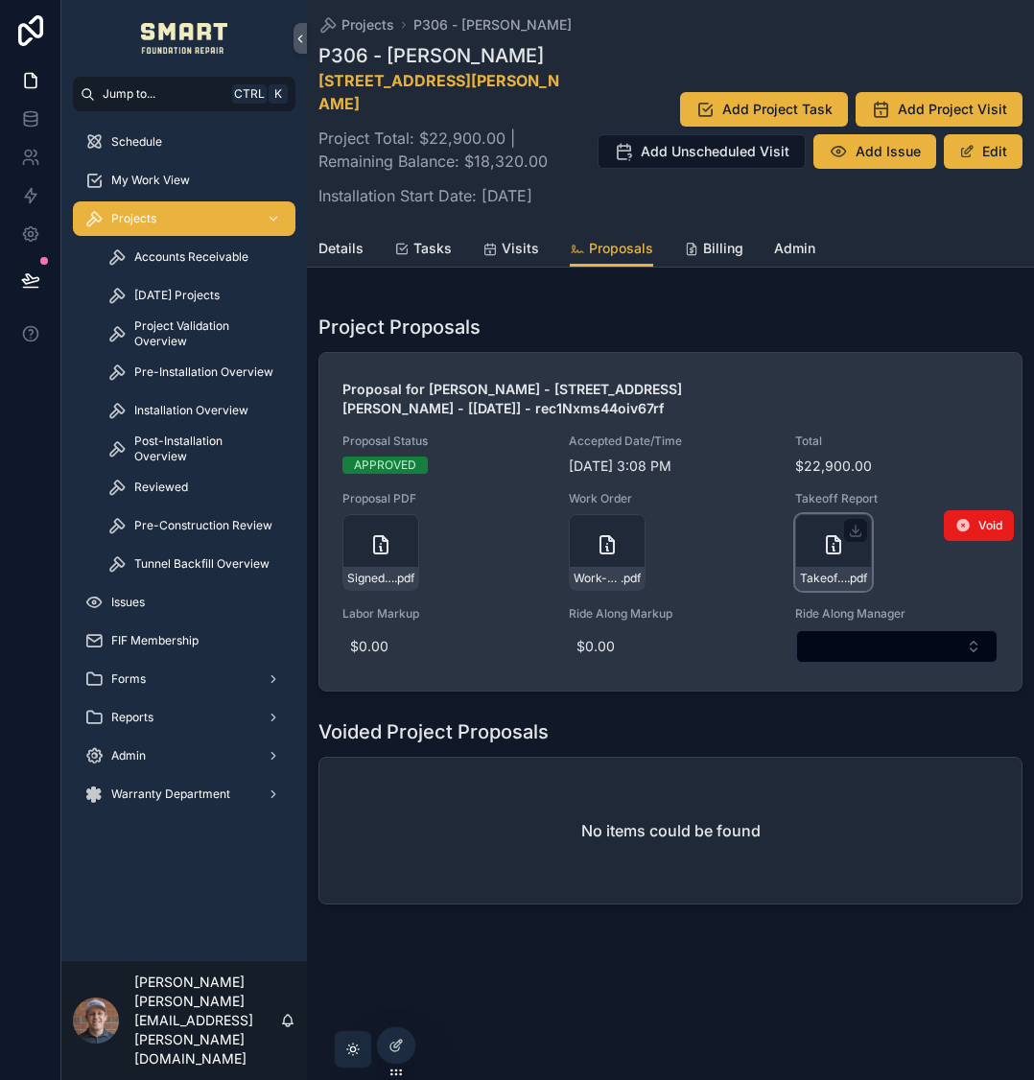
click at [824, 550] on icon "scrollable content" at bounding box center [833, 544] width 23 height 23
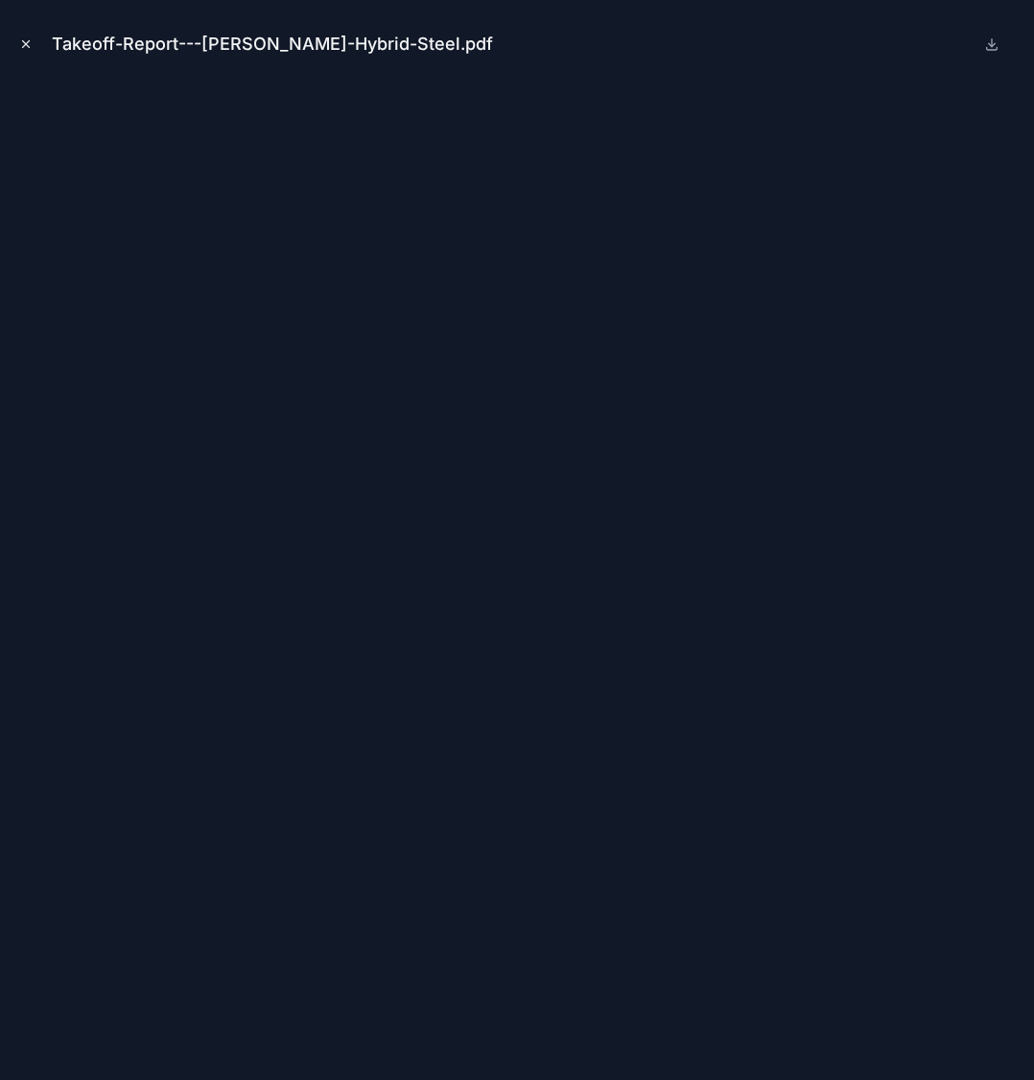
click at [25, 43] on icon "Close modal" at bounding box center [26, 44] width 7 height 7
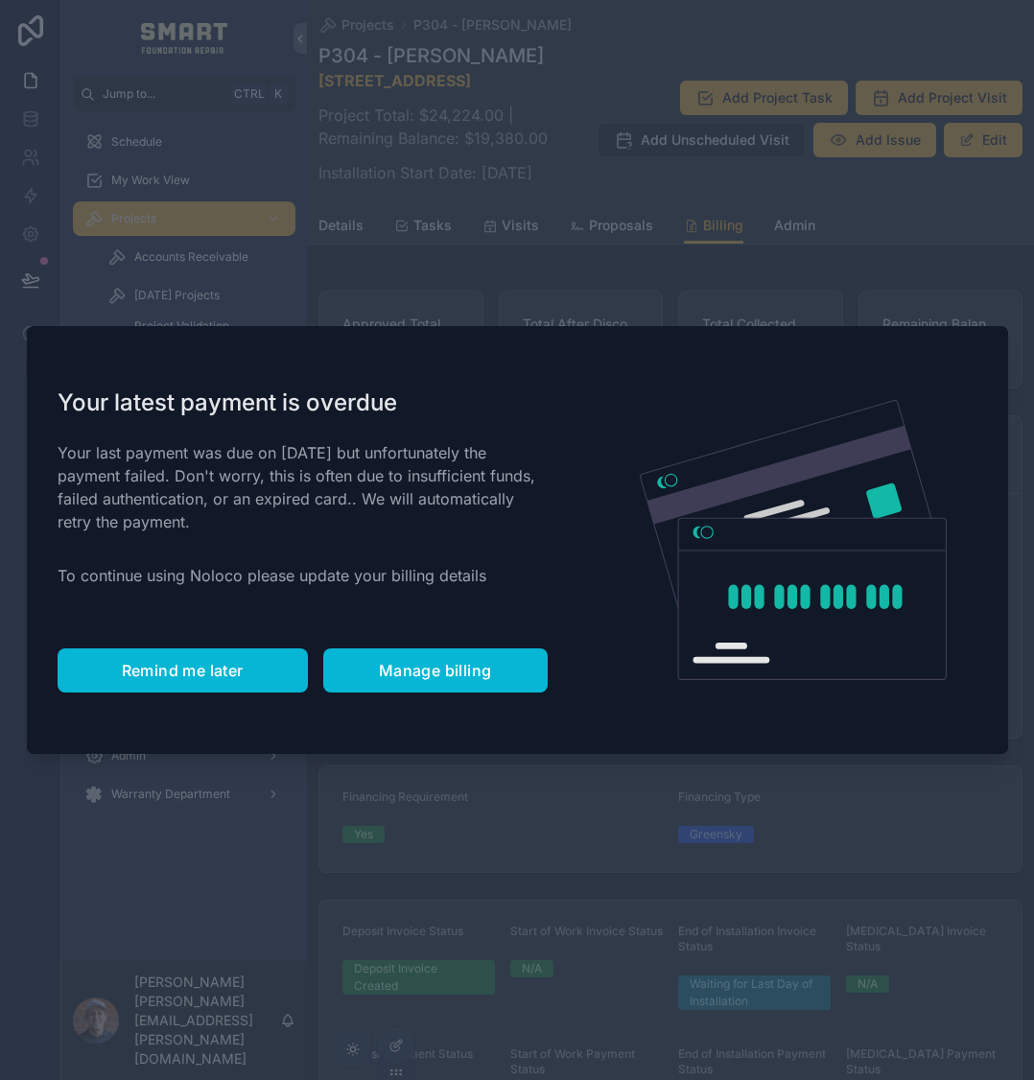
click at [218, 676] on span "Remind me later" at bounding box center [183, 670] width 122 height 19
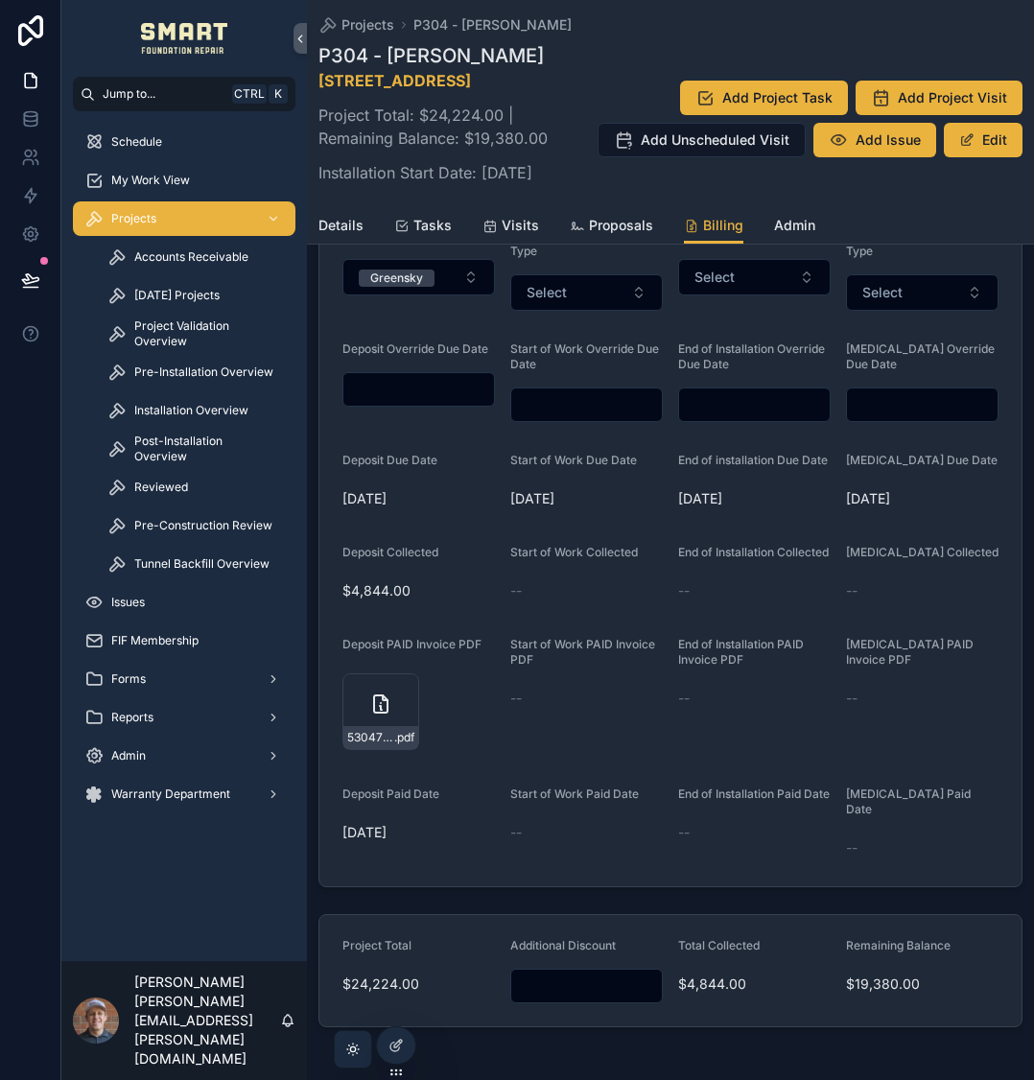
scroll to position [959, 0]
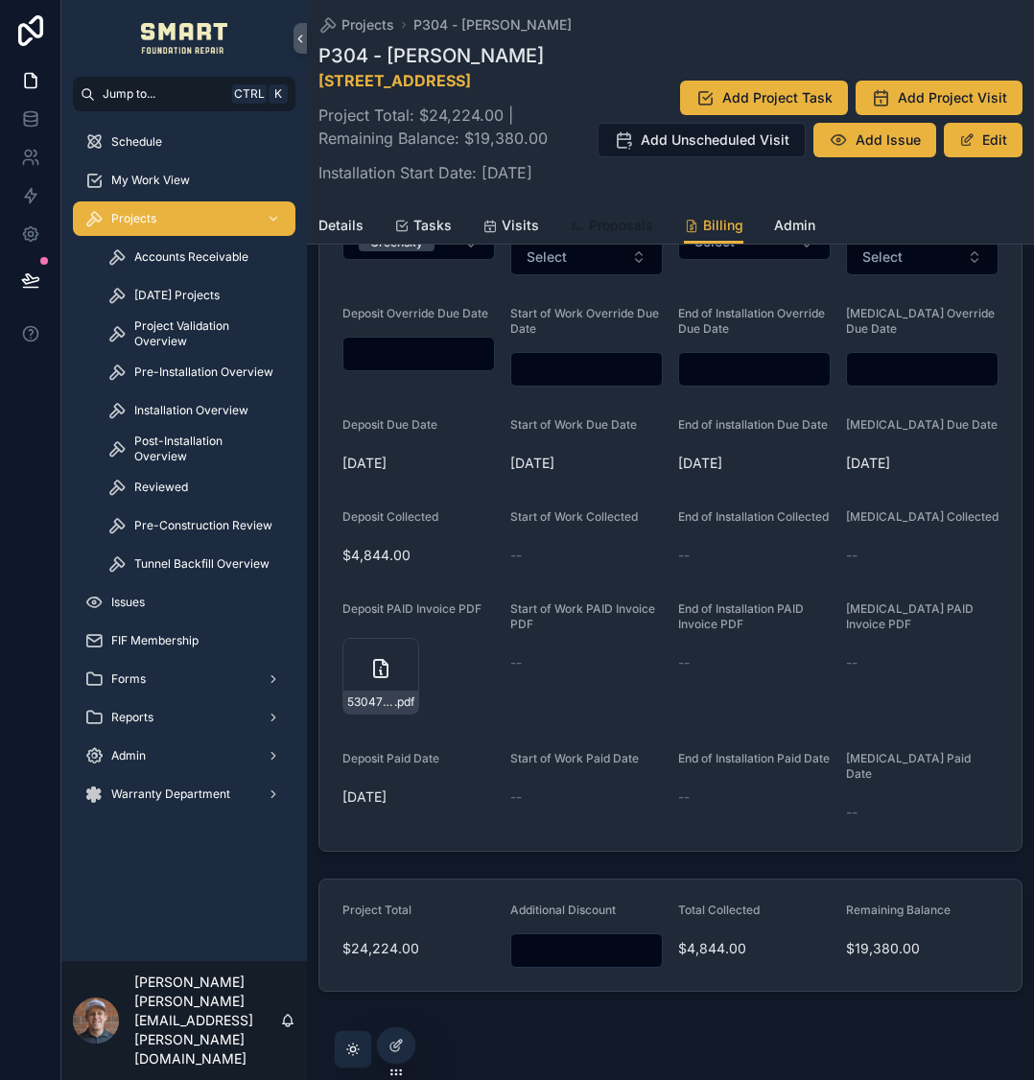
click at [610, 235] on span "Proposals" at bounding box center [621, 225] width 64 height 19
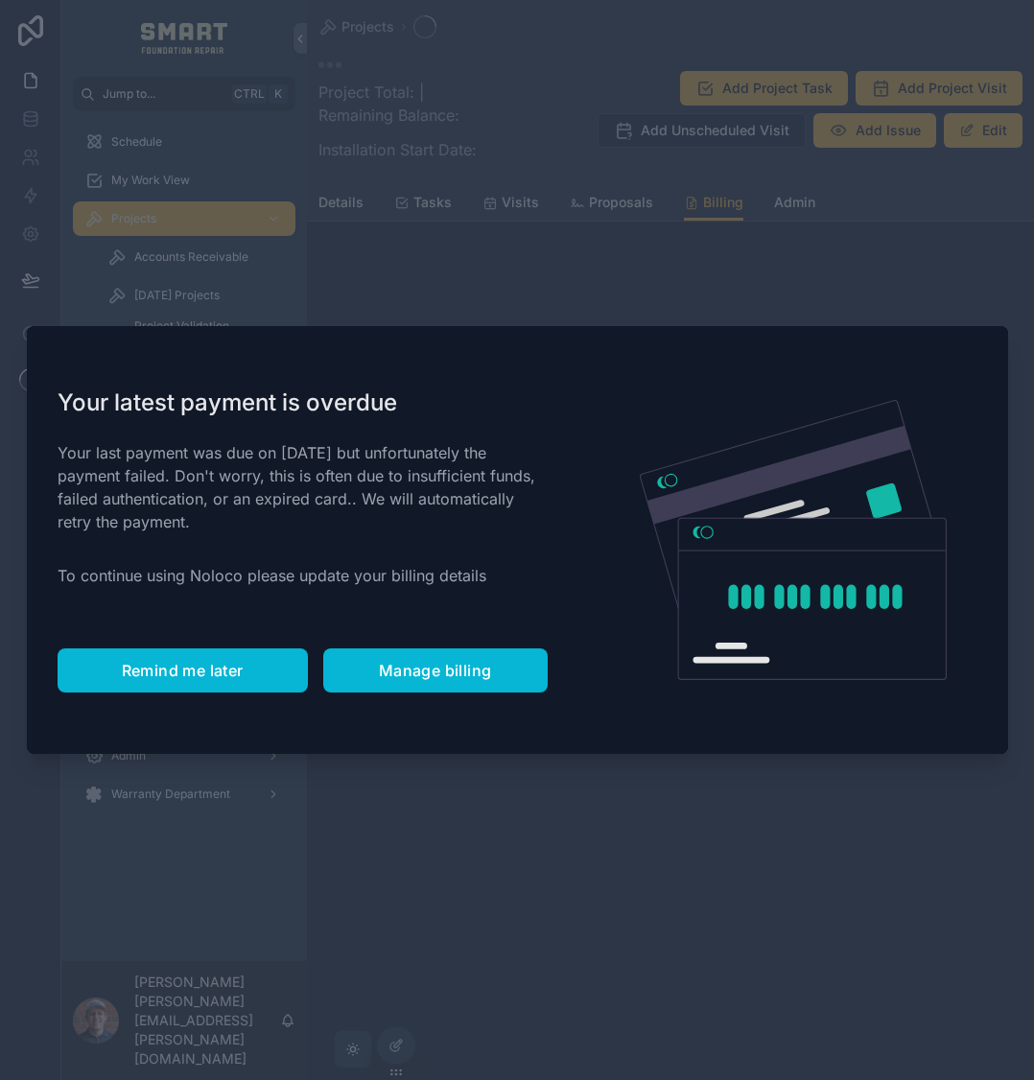
click at [175, 666] on span "Remind me later" at bounding box center [183, 670] width 122 height 19
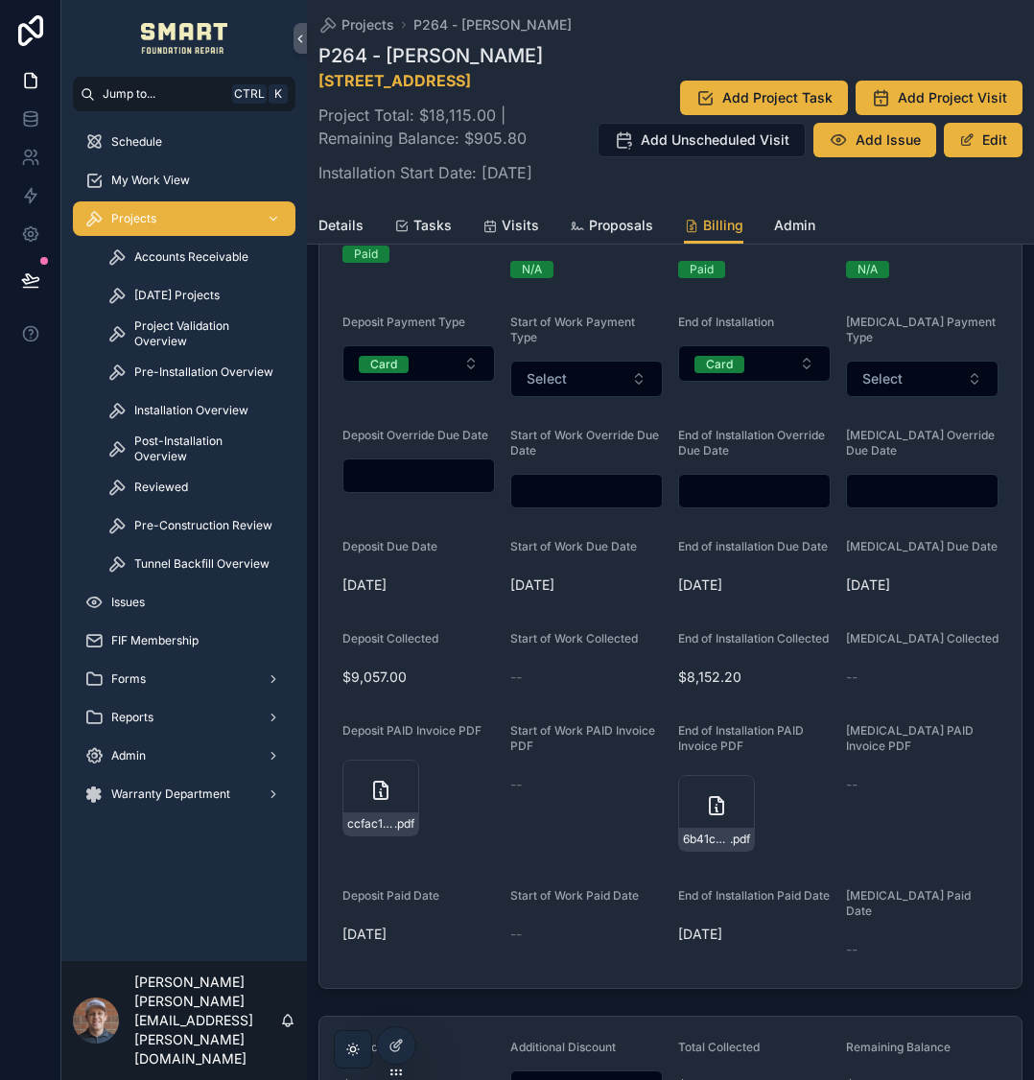
scroll to position [959, 0]
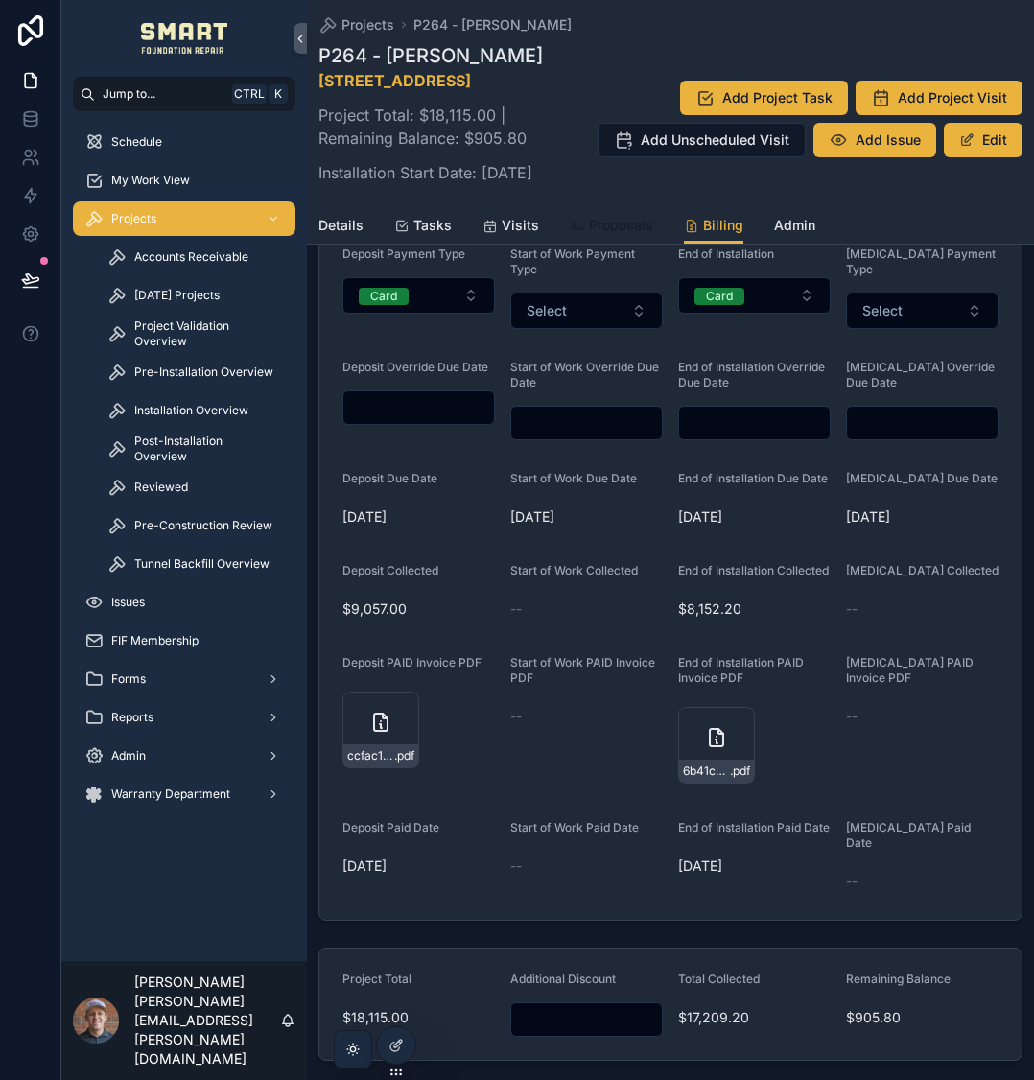
drag, startPoint x: 592, startPoint y: 272, endPoint x: 610, endPoint y: 288, distance: 23.8
click at [592, 235] on span "Proposals" at bounding box center [621, 225] width 64 height 19
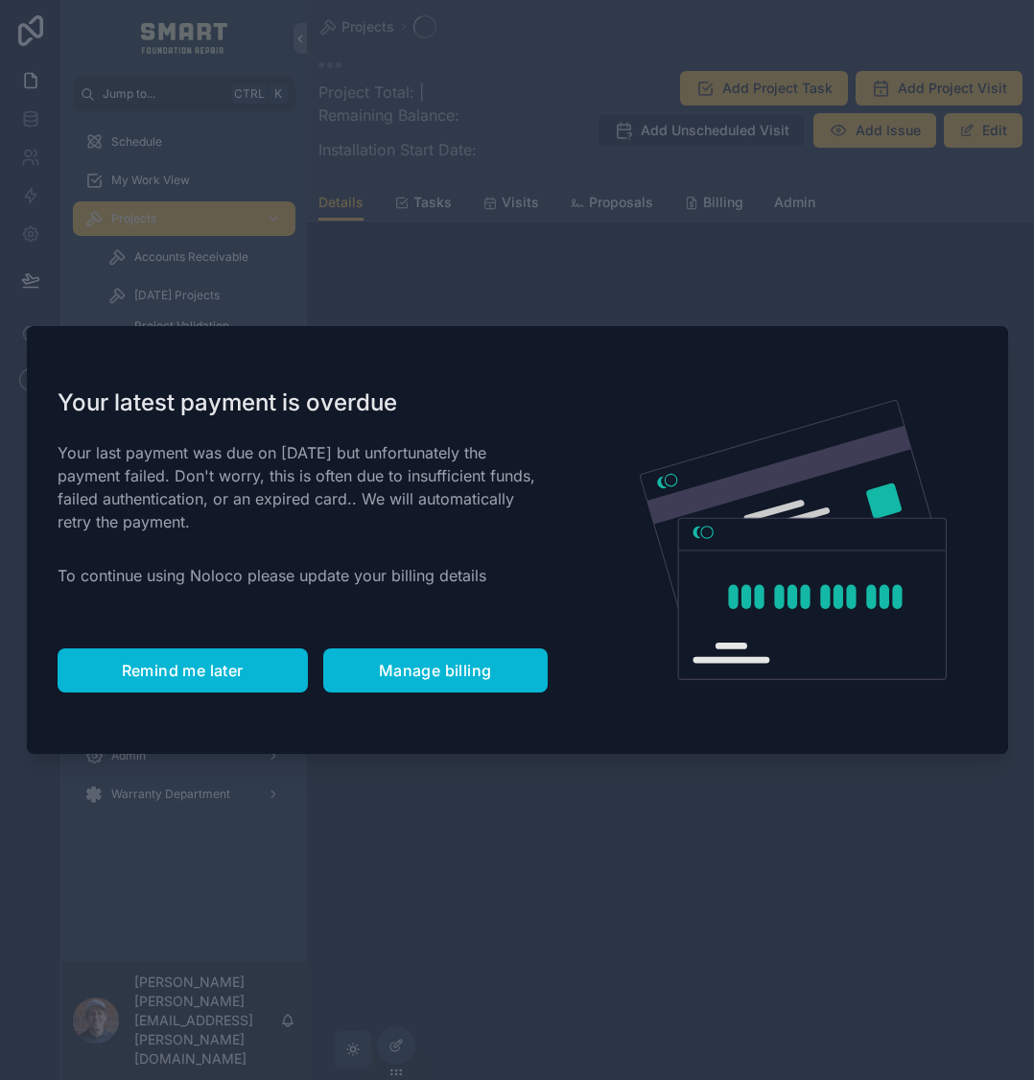
click at [194, 670] on span "Remind me later" at bounding box center [183, 670] width 122 height 19
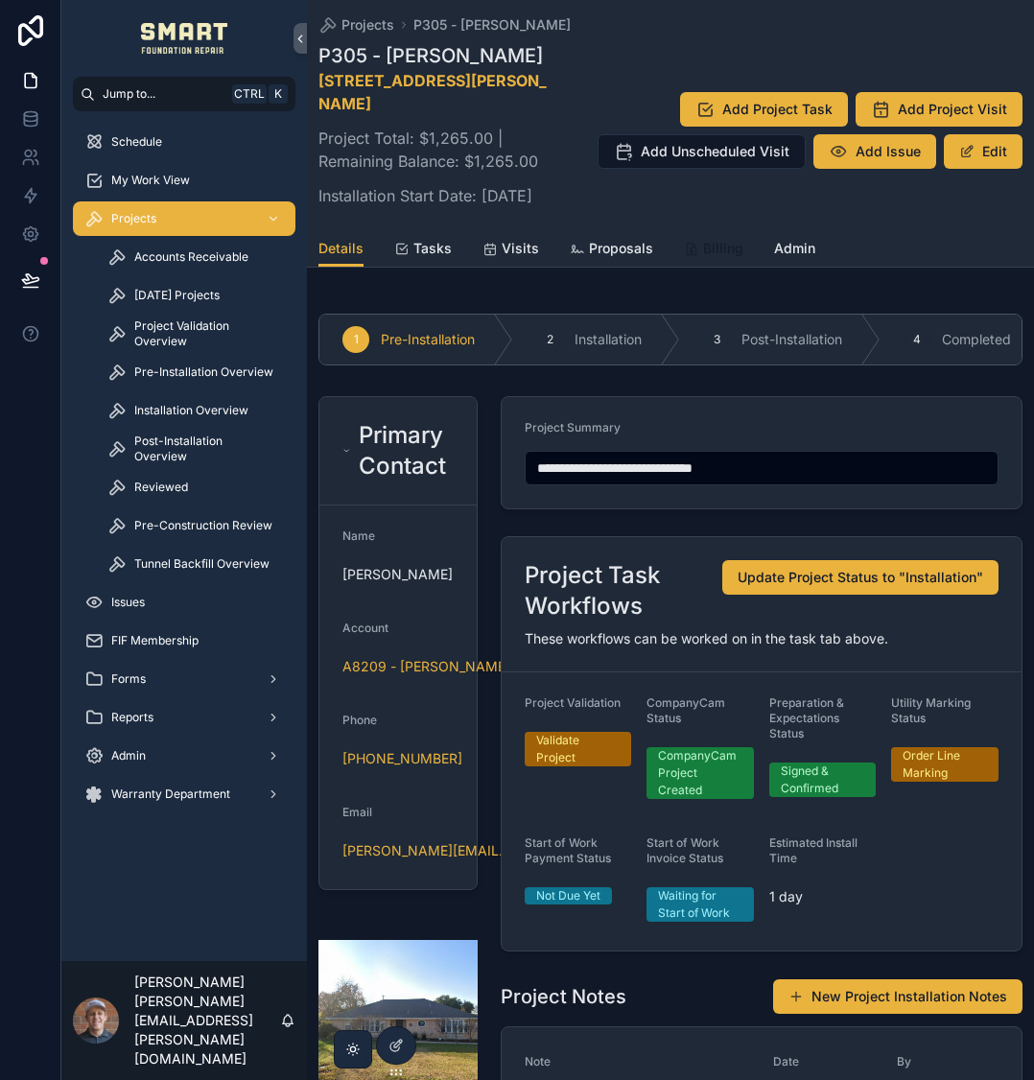
click at [703, 258] on span "Billing" at bounding box center [723, 248] width 40 height 19
